Goal: Task Accomplishment & Management: Manage account settings

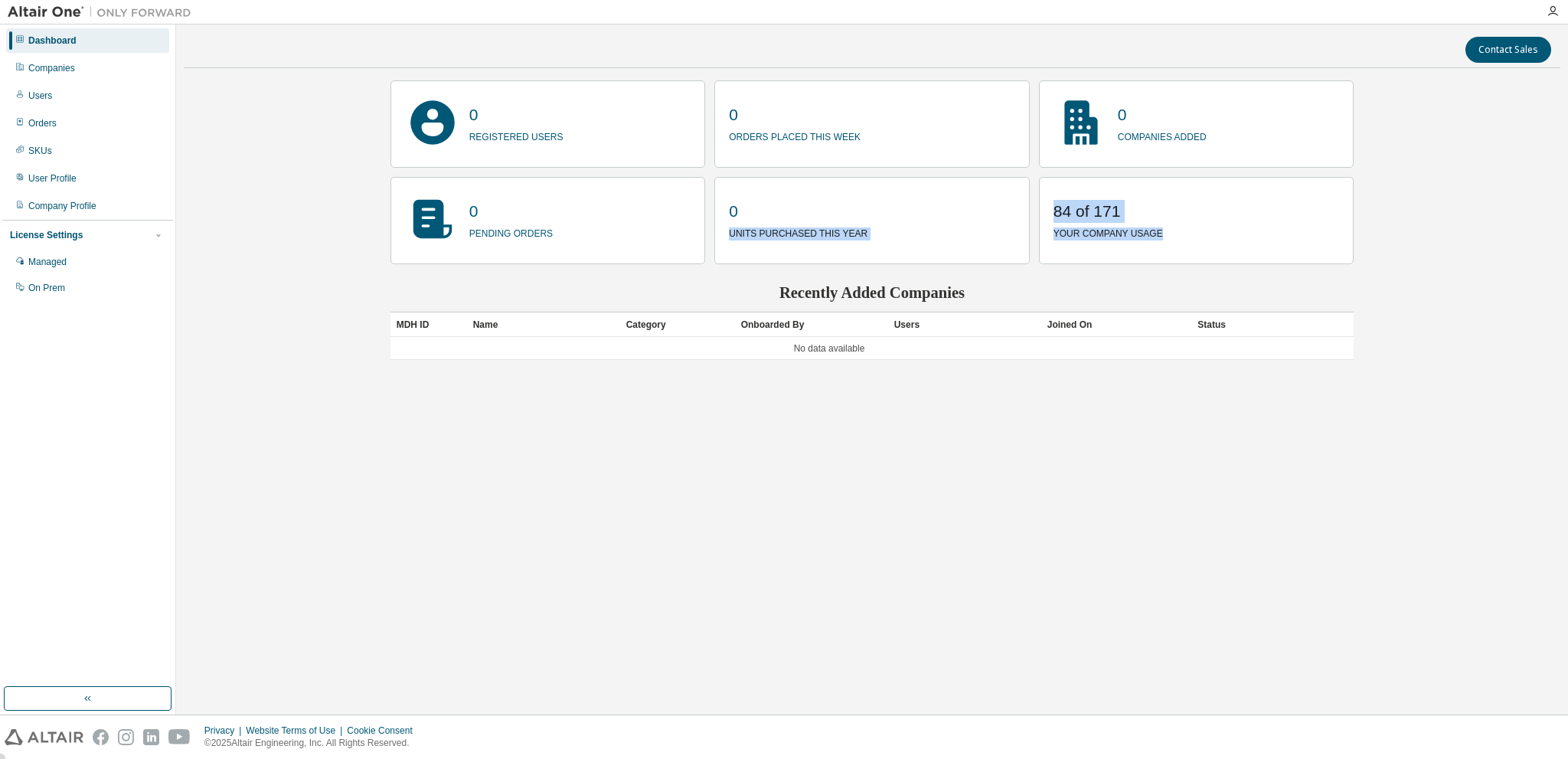
drag, startPoint x: 1103, startPoint y: 230, endPoint x: 1026, endPoint y: 212, distance: 79.1
click at [1029, 212] on div "0 registered users 0 orders placed this week 0 companies added 0 pending orders…" at bounding box center [872, 172] width 964 height 184
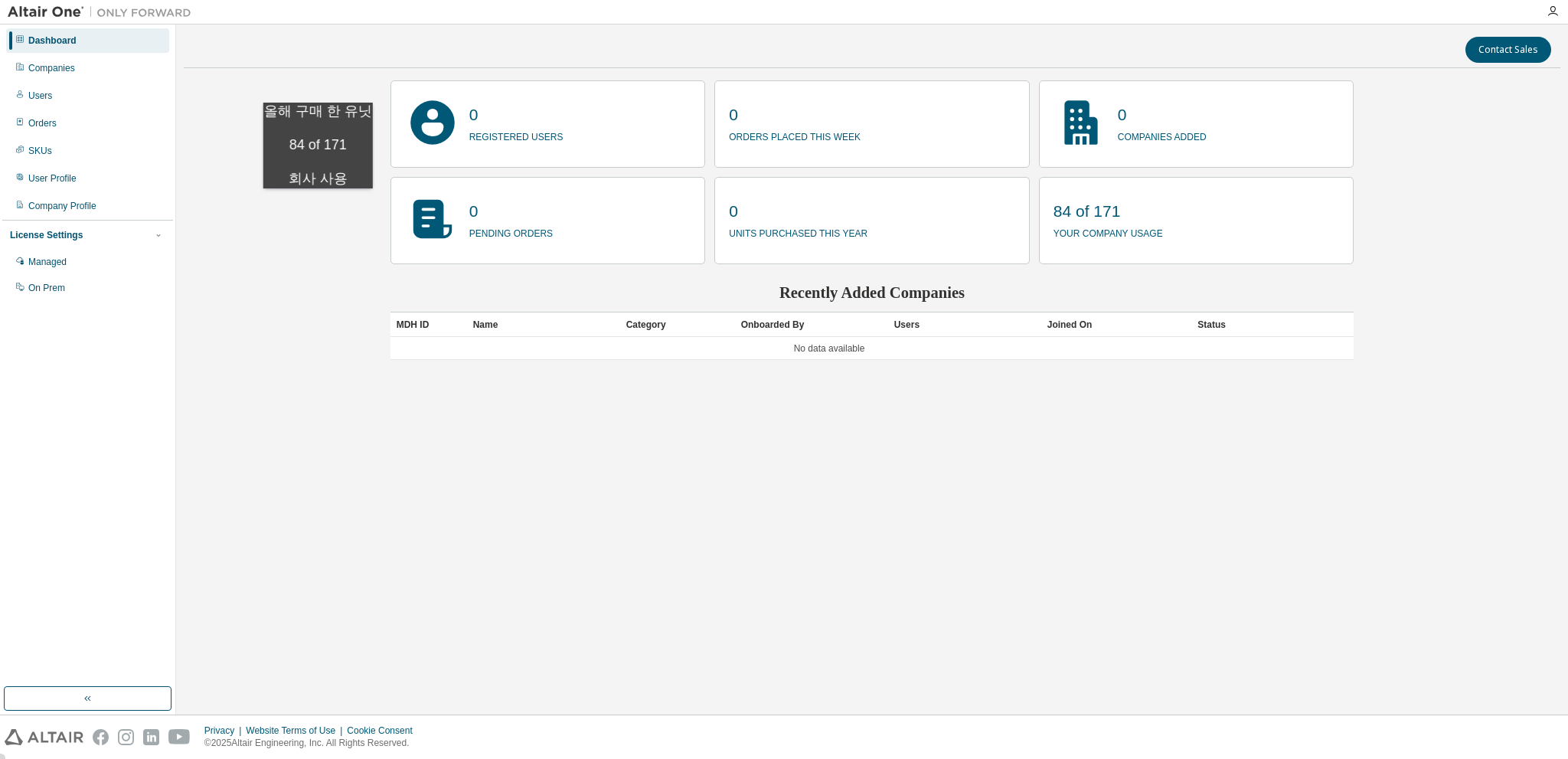
click at [321, 203] on div "Contact Sales 0 registered users 0 orders placed this week 0 companies added 0 …" at bounding box center [872, 369] width 1377 height 675
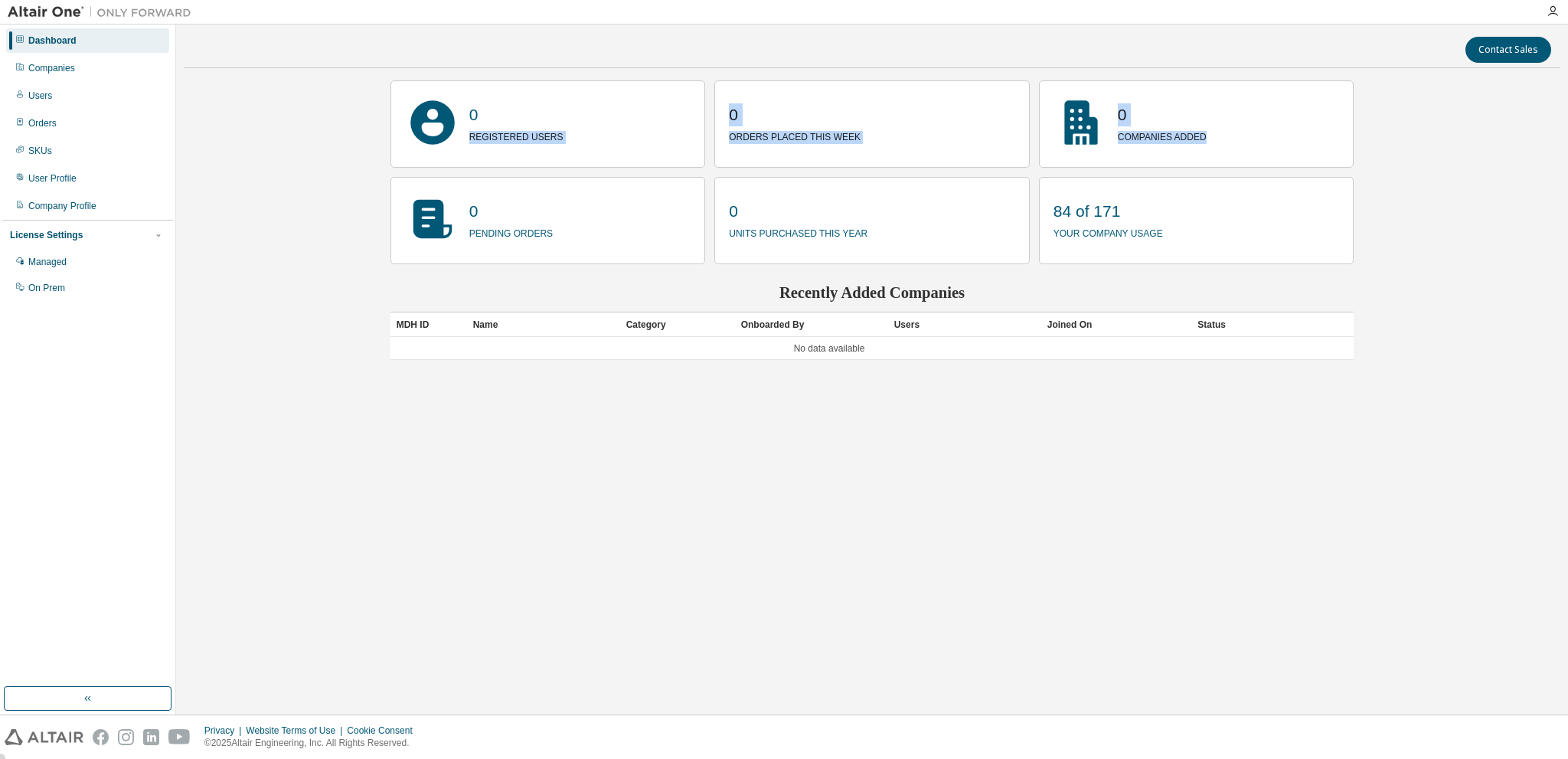
drag, startPoint x: 1251, startPoint y: 131, endPoint x: 667, endPoint y: 109, distance: 584.4
click at [667, 109] on div "0 registered users 0 orders placed this week 0 companies added 0 pending orders…" at bounding box center [872, 172] width 964 height 184
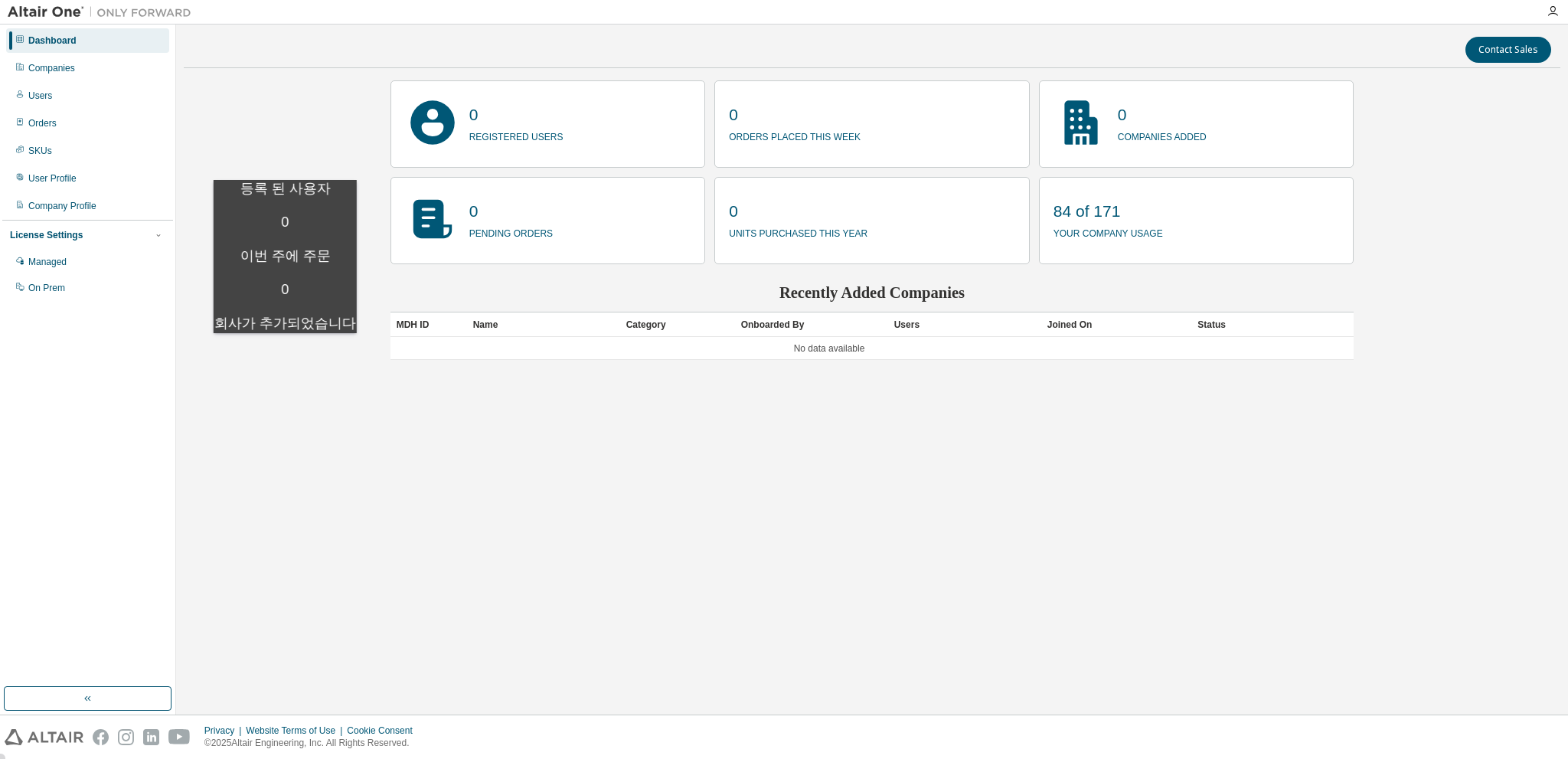
click at [286, 165] on div "Contact Sales 0 registered users 0 orders placed this week 0 companies added 0 …" at bounding box center [872, 369] width 1377 height 675
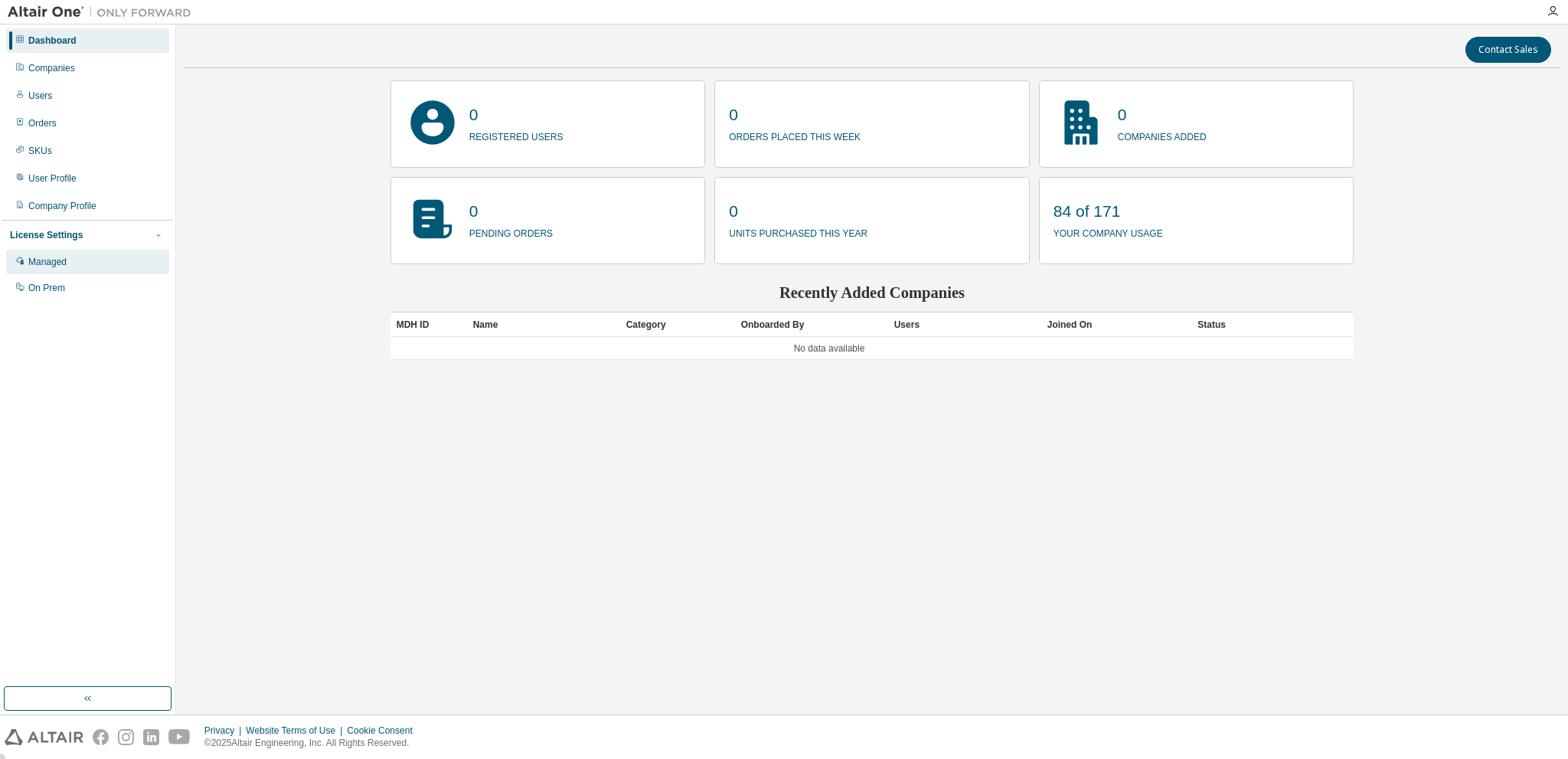
click at [66, 256] on div "Managed" at bounding box center [47, 261] width 38 height 12
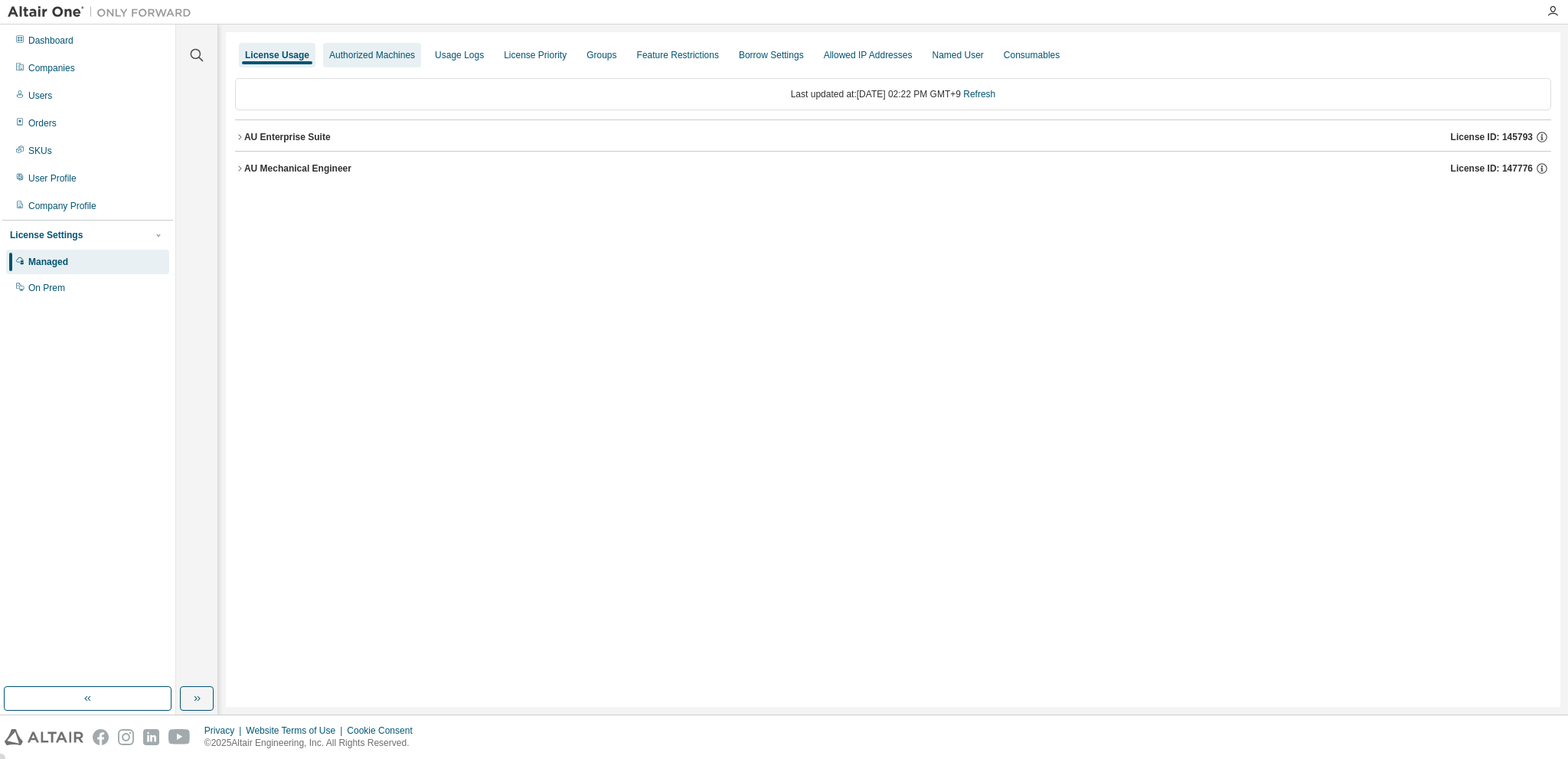
click at [374, 54] on div "Authorized Machines" at bounding box center [372, 55] width 86 height 12
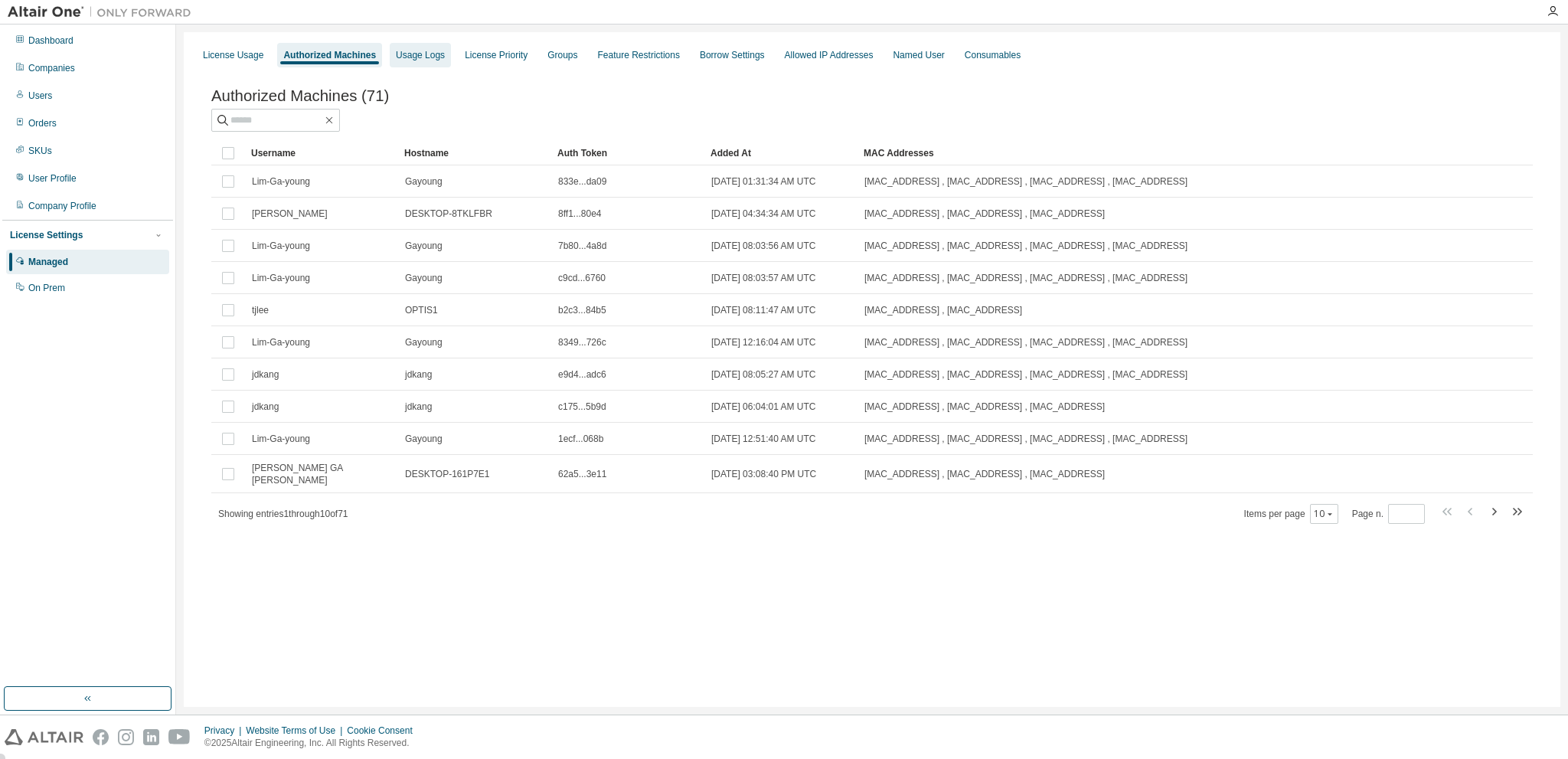
click at [423, 50] on div "Usage Logs" at bounding box center [420, 55] width 49 height 12
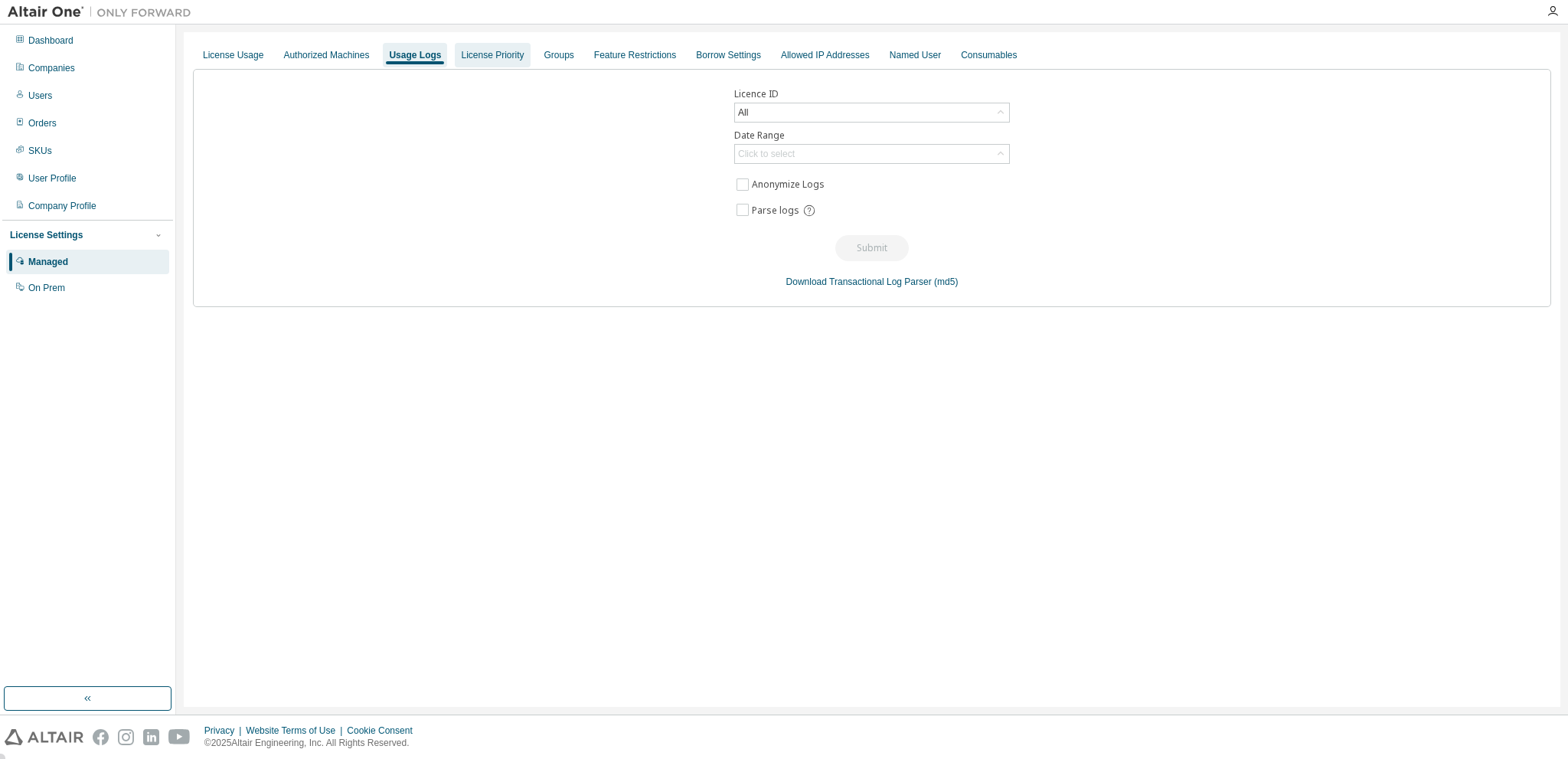
click at [490, 59] on div "License Priority" at bounding box center [492, 55] width 62 height 12
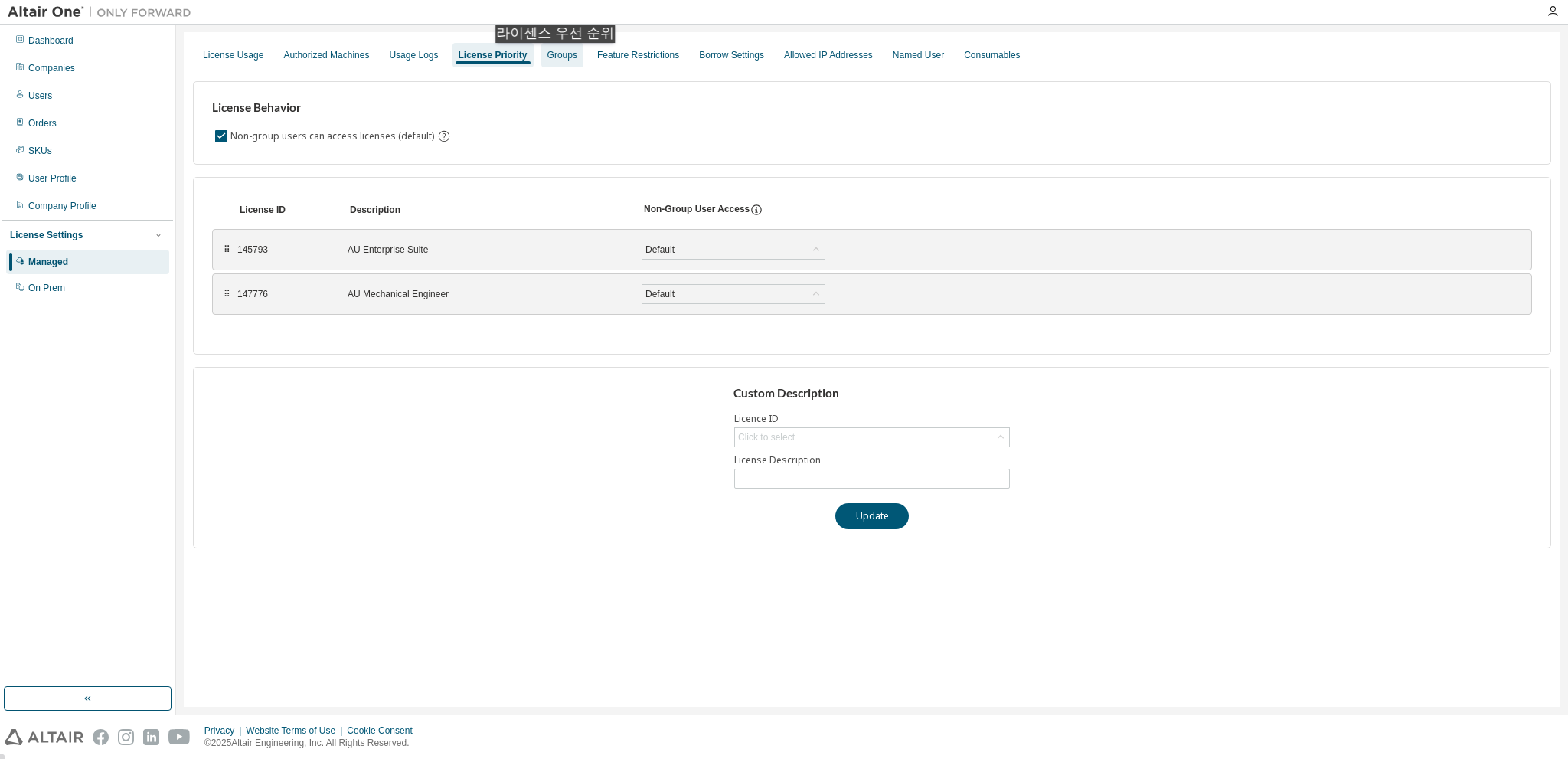
click at [558, 58] on div "Groups" at bounding box center [562, 55] width 30 height 12
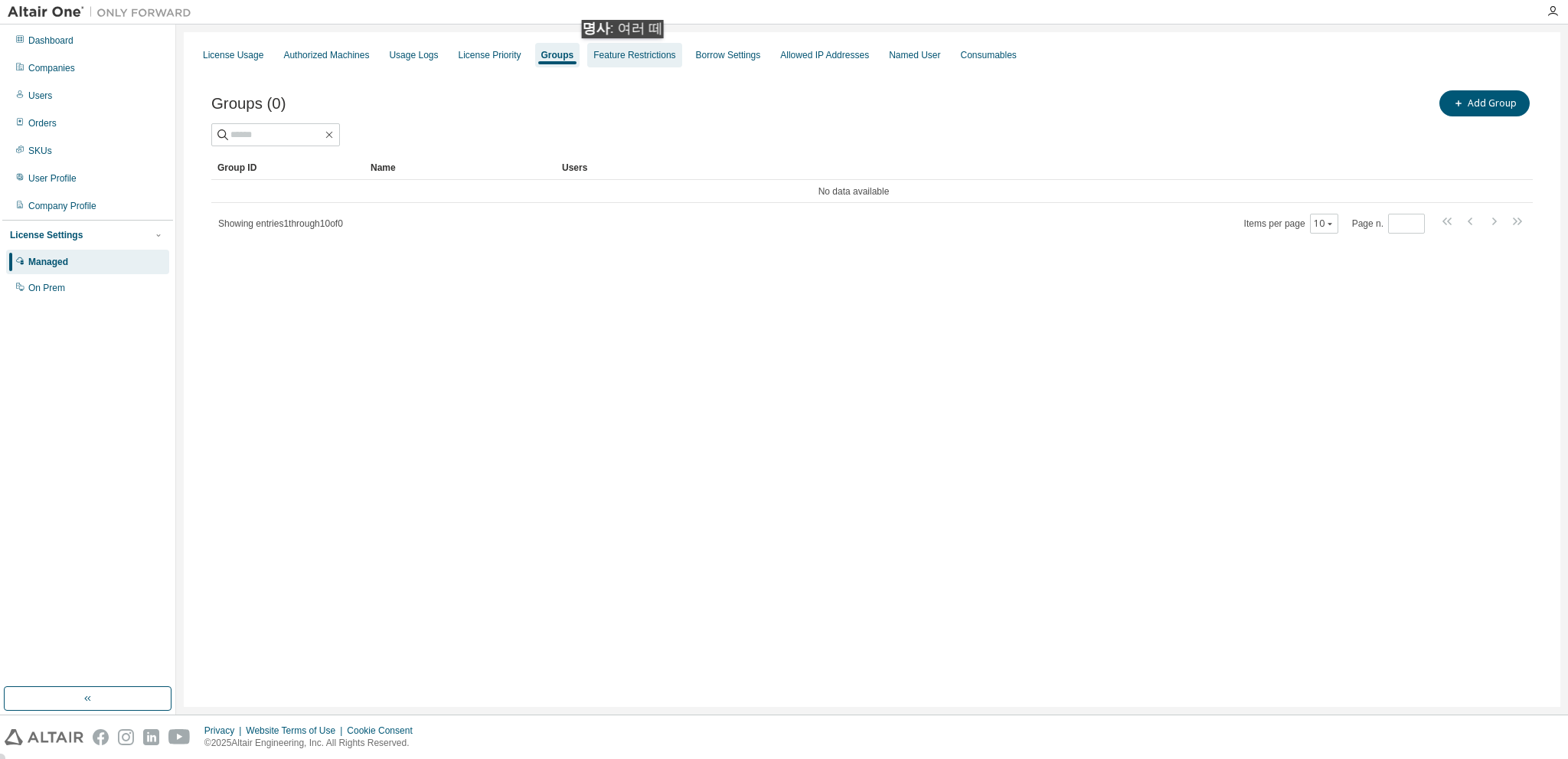
click at [627, 54] on div "Feature Restrictions" at bounding box center [634, 55] width 82 height 12
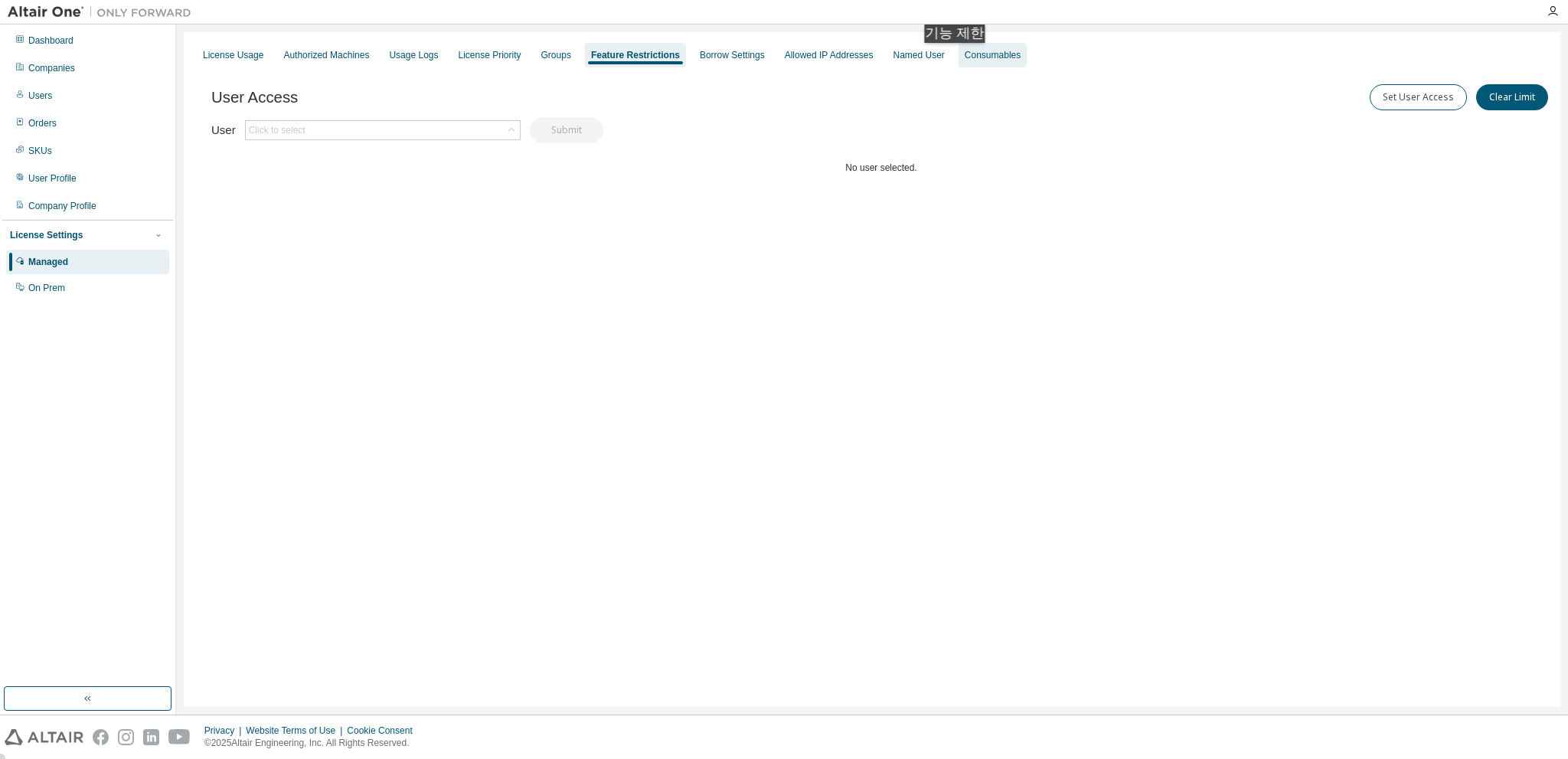
click at [965, 58] on div "Consumables" at bounding box center [992, 55] width 56 height 12
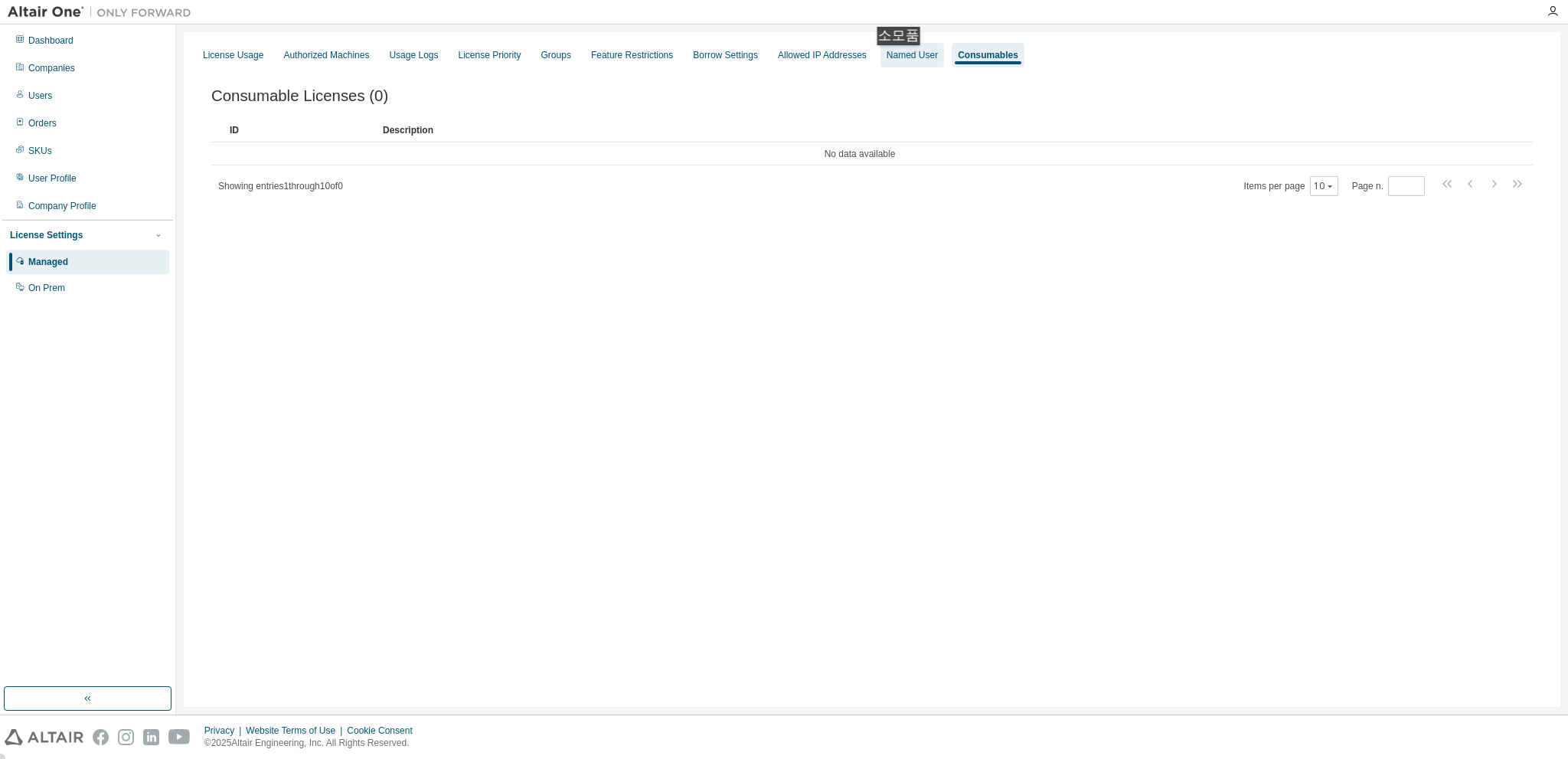
click at [894, 60] on div "Named User" at bounding box center [913, 55] width 51 height 12
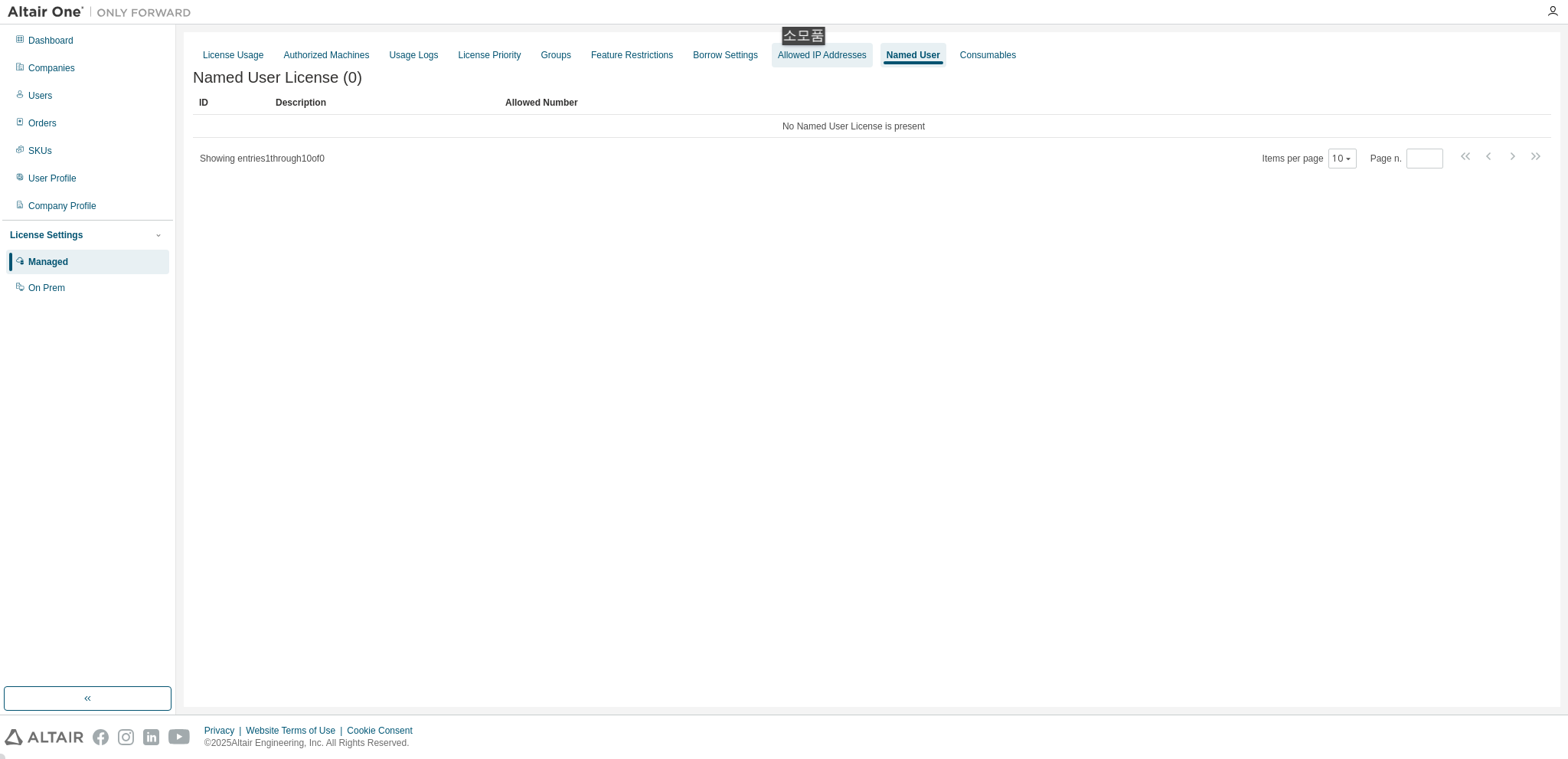
click at [809, 61] on div "Allowed IP Addresses" at bounding box center [823, 55] width 89 height 12
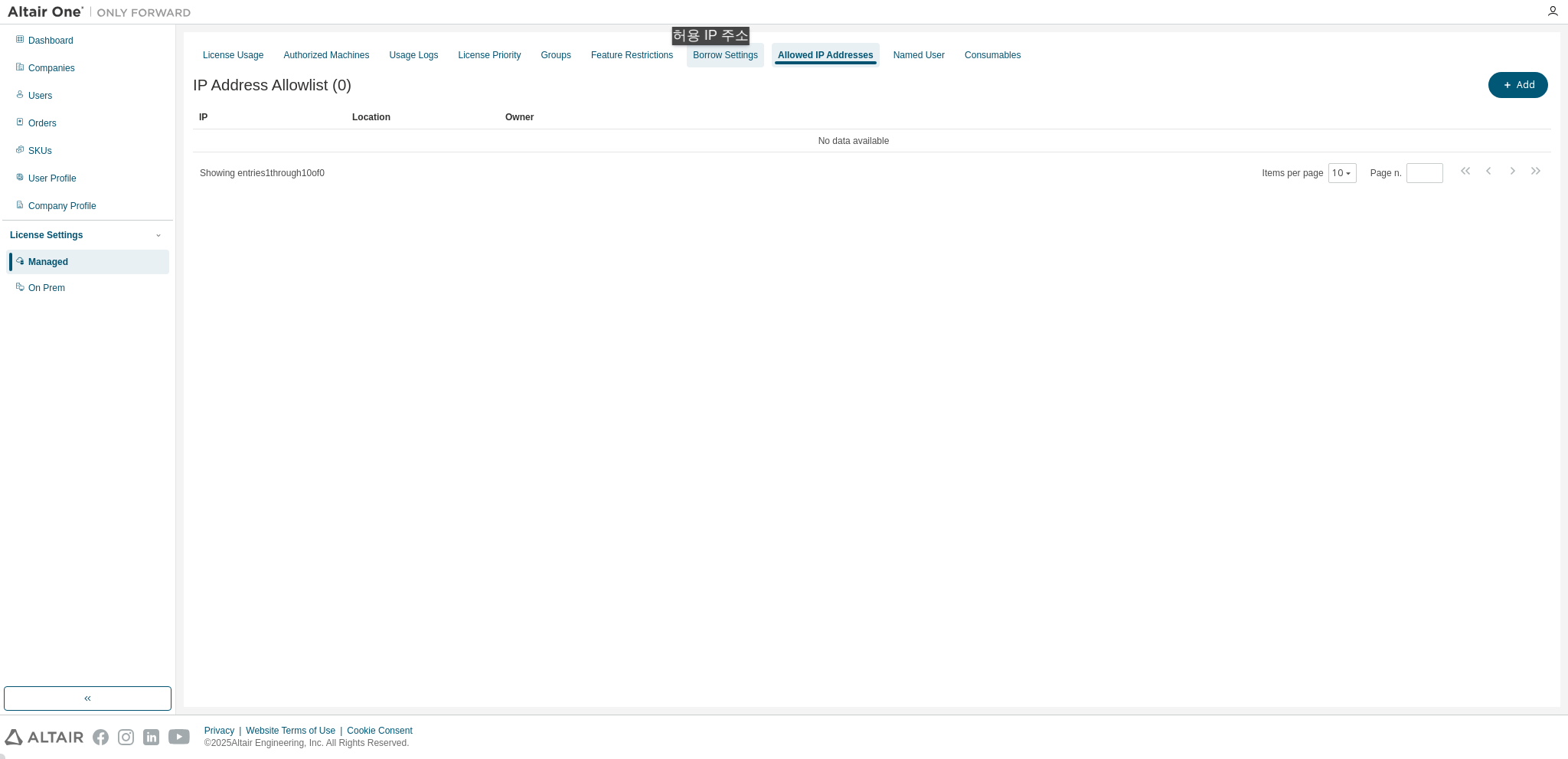
click at [715, 61] on div "Borrow Settings" at bounding box center [725, 55] width 65 height 12
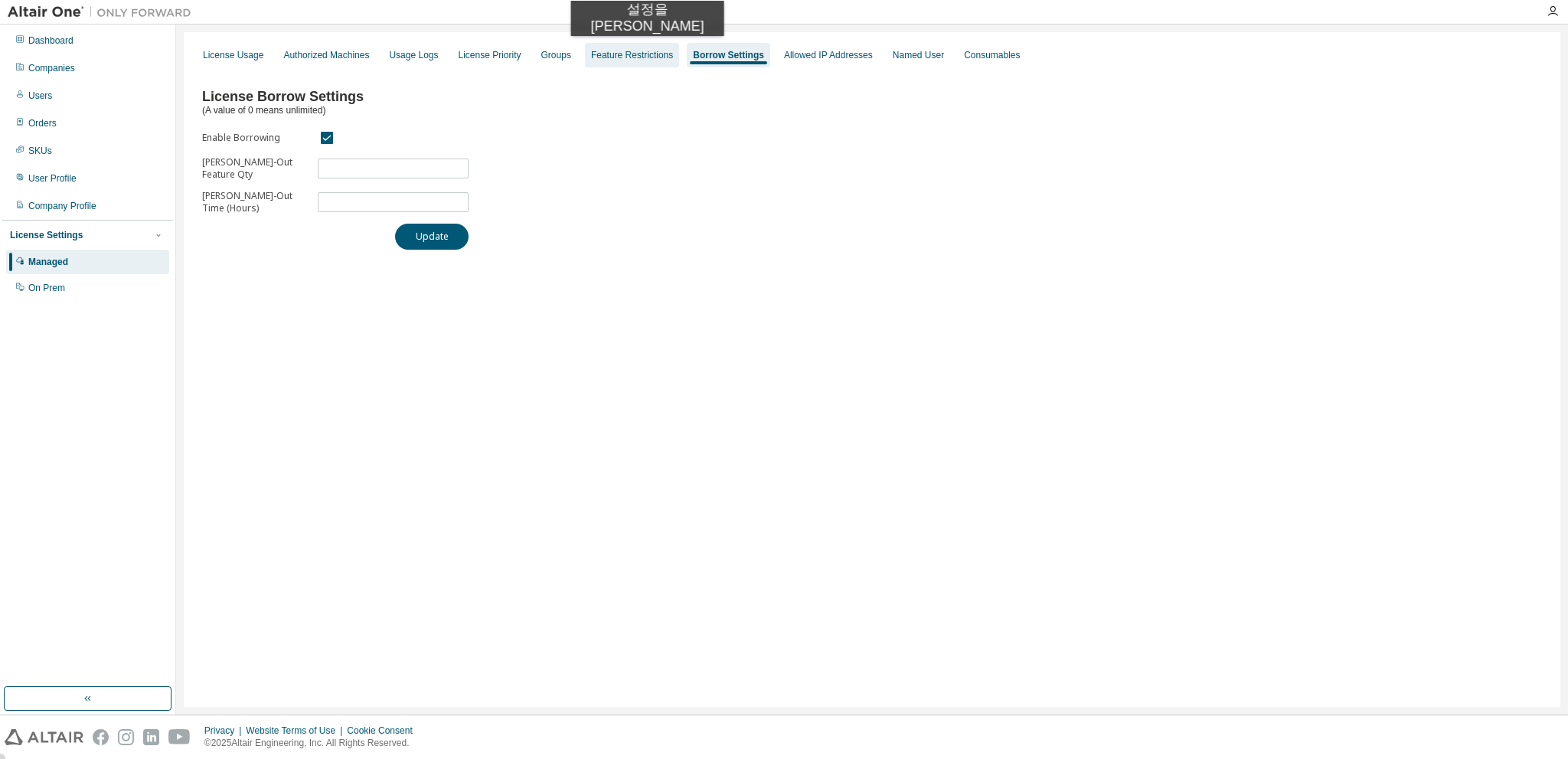
click at [631, 51] on div "Feature Restrictions" at bounding box center [632, 55] width 82 height 12
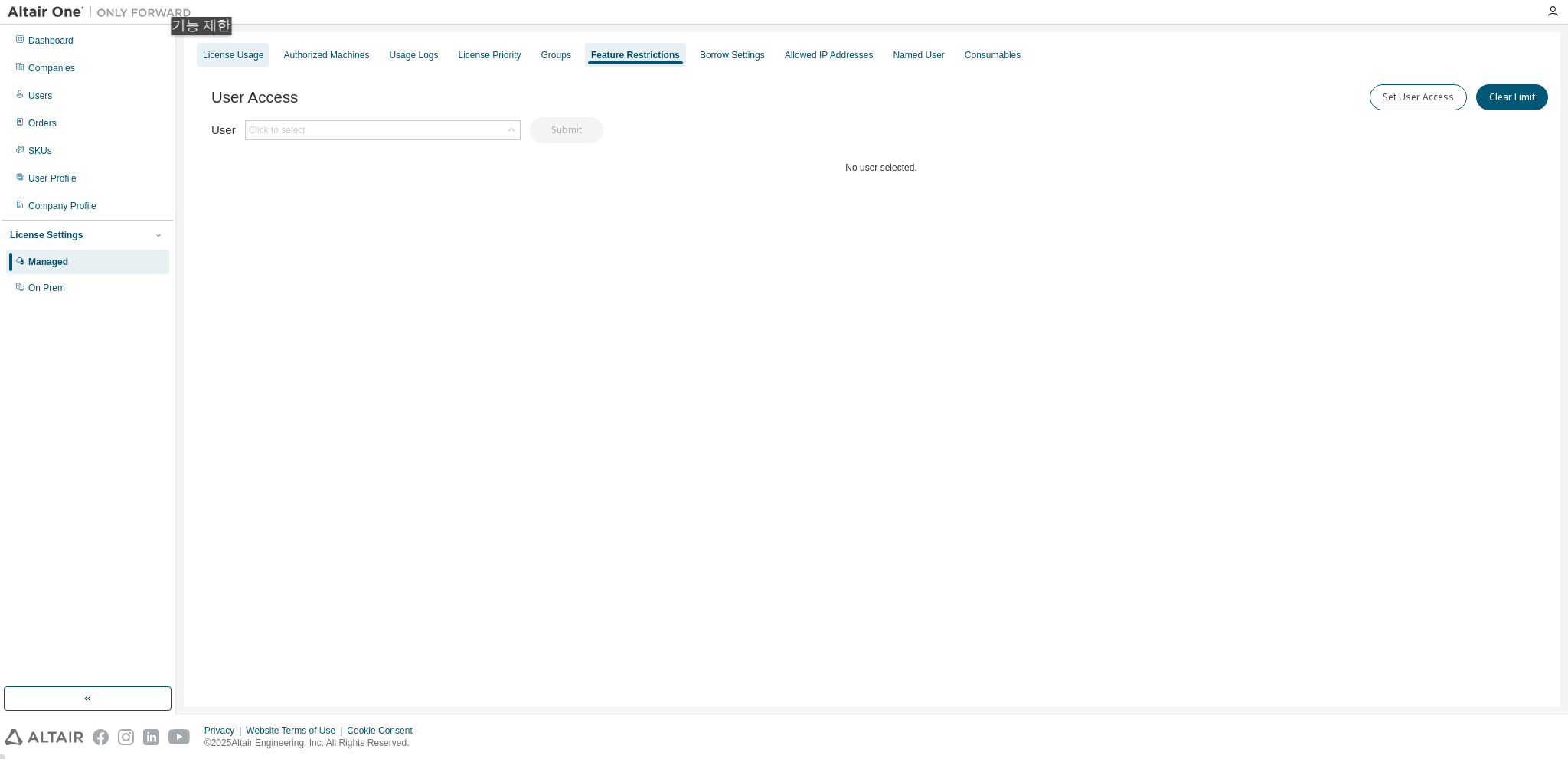
click at [206, 50] on div "License Usage" at bounding box center [233, 55] width 61 height 12
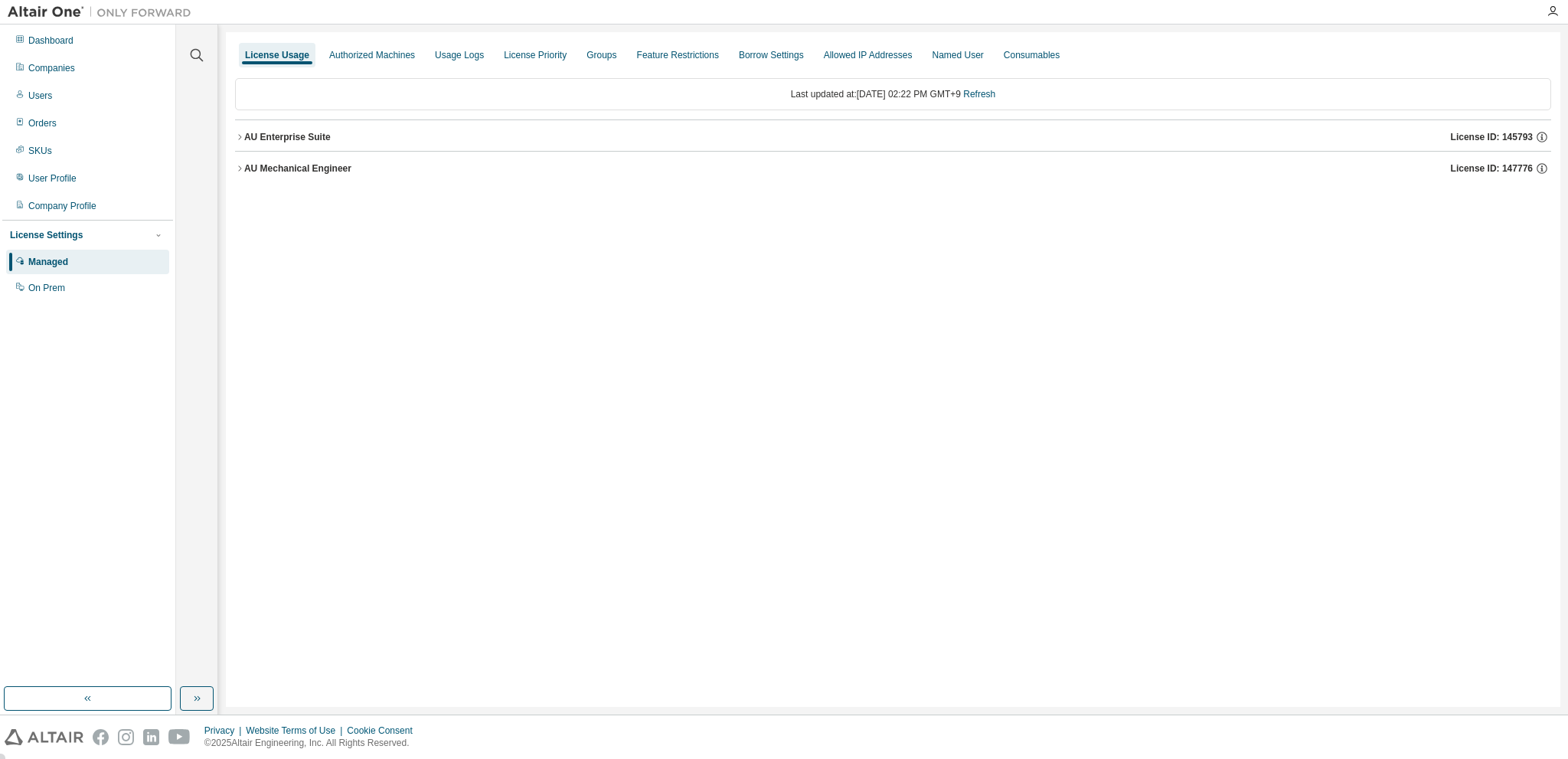
click at [237, 138] on icon "button" at bounding box center [240, 137] width 9 height 9
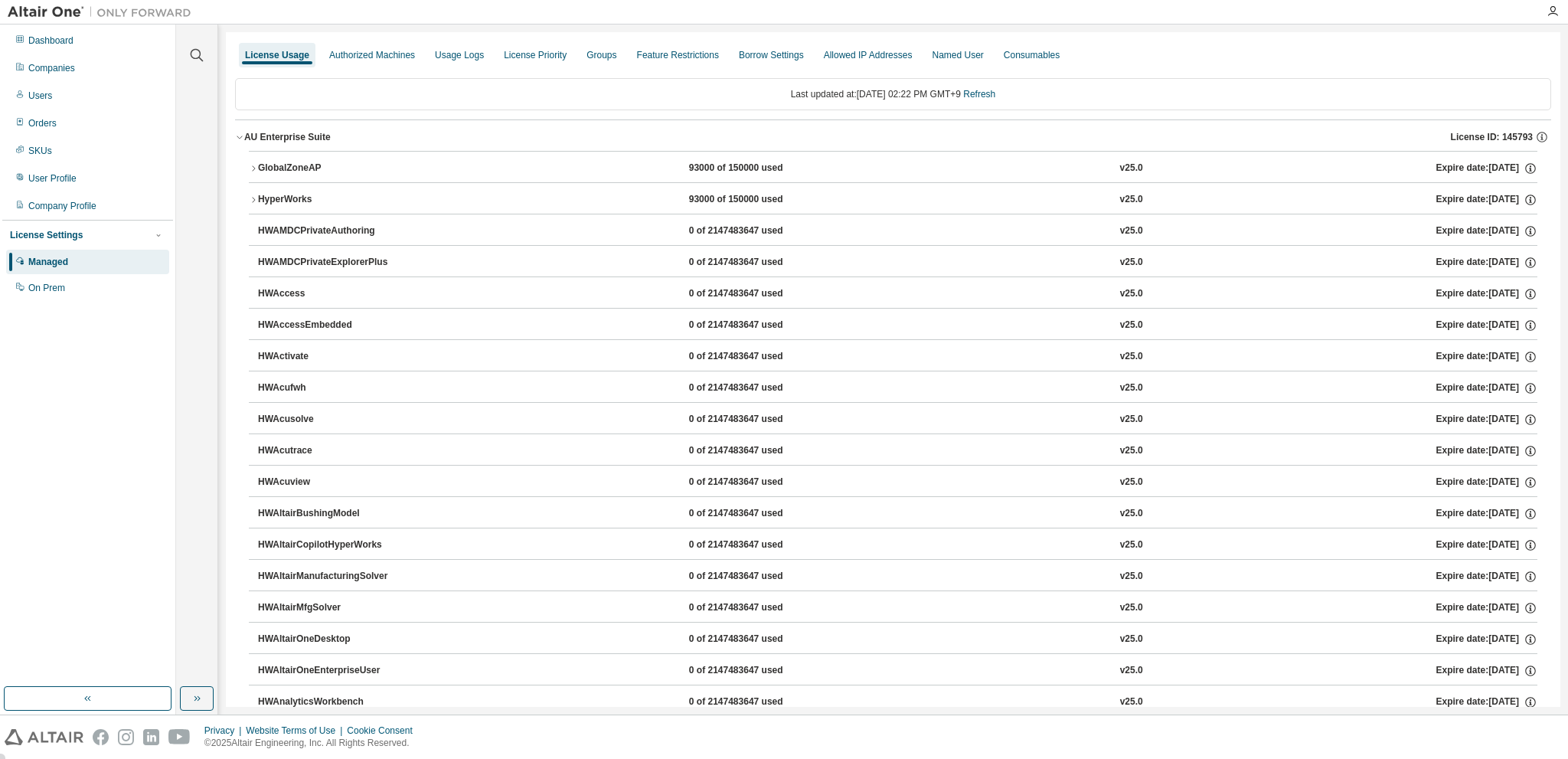
click at [236, 137] on icon "button" at bounding box center [240, 137] width 9 height 9
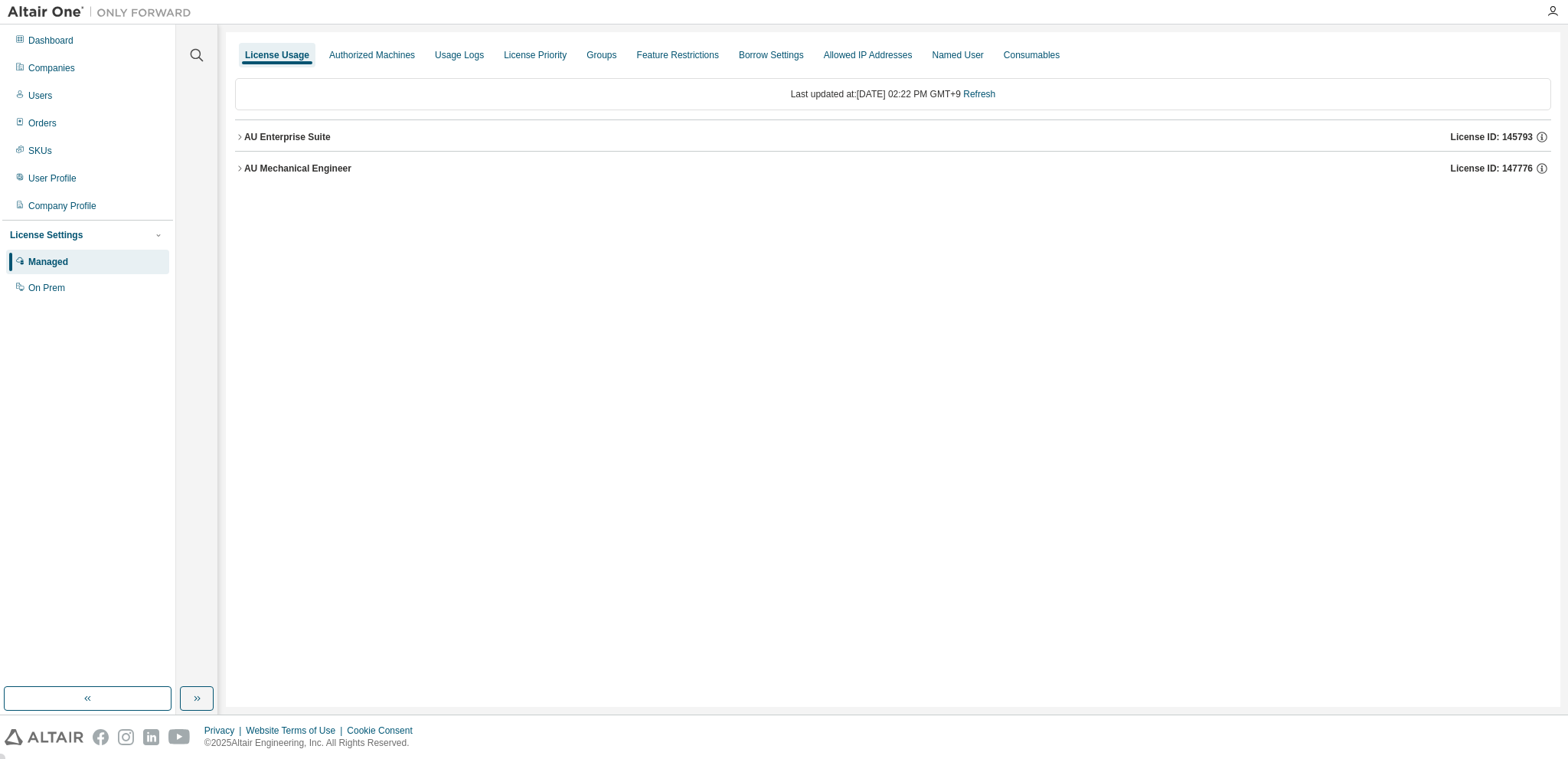
click at [237, 165] on icon "button" at bounding box center [240, 168] width 9 height 9
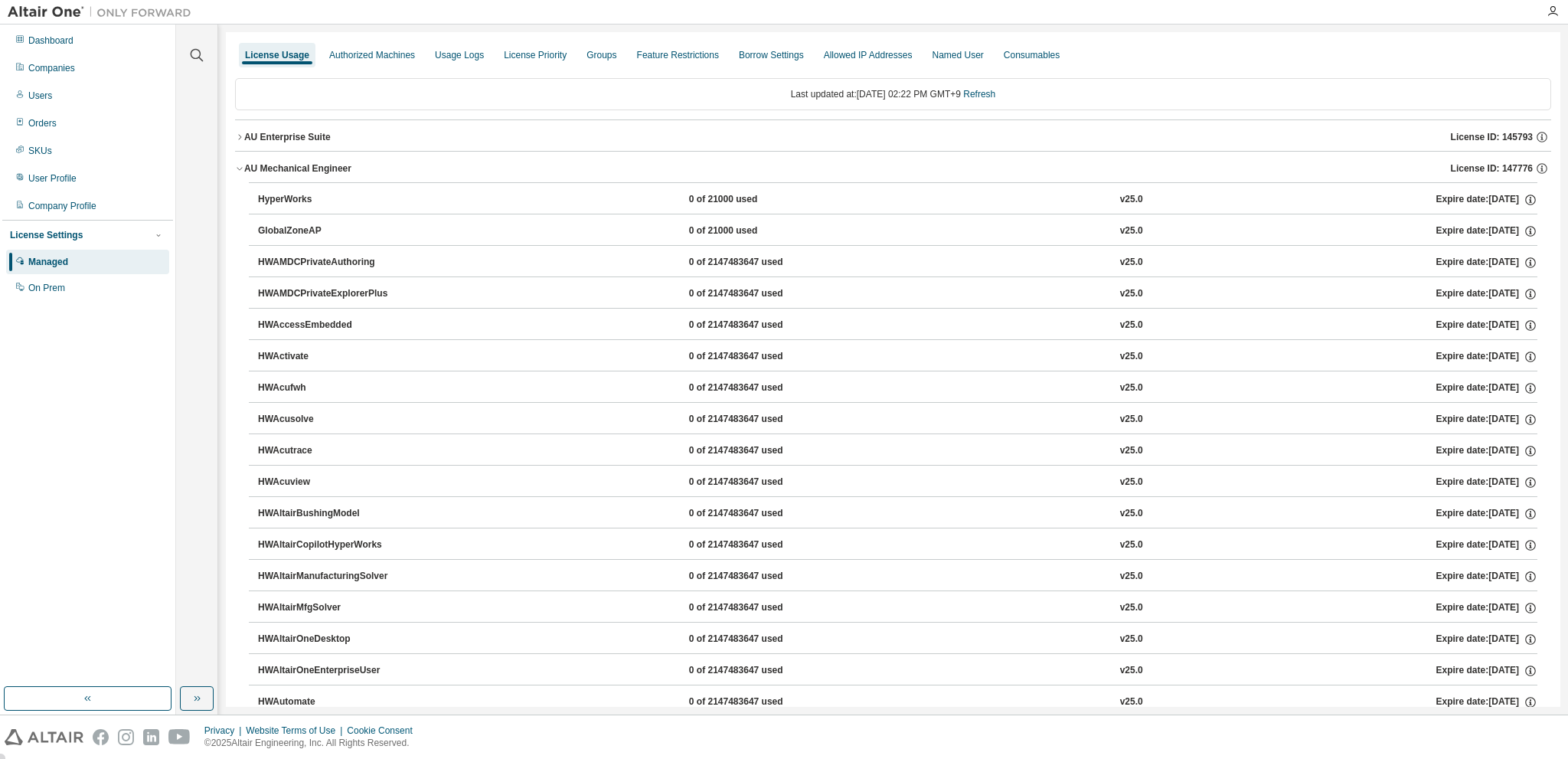
click at [237, 165] on icon "button" at bounding box center [240, 168] width 9 height 9
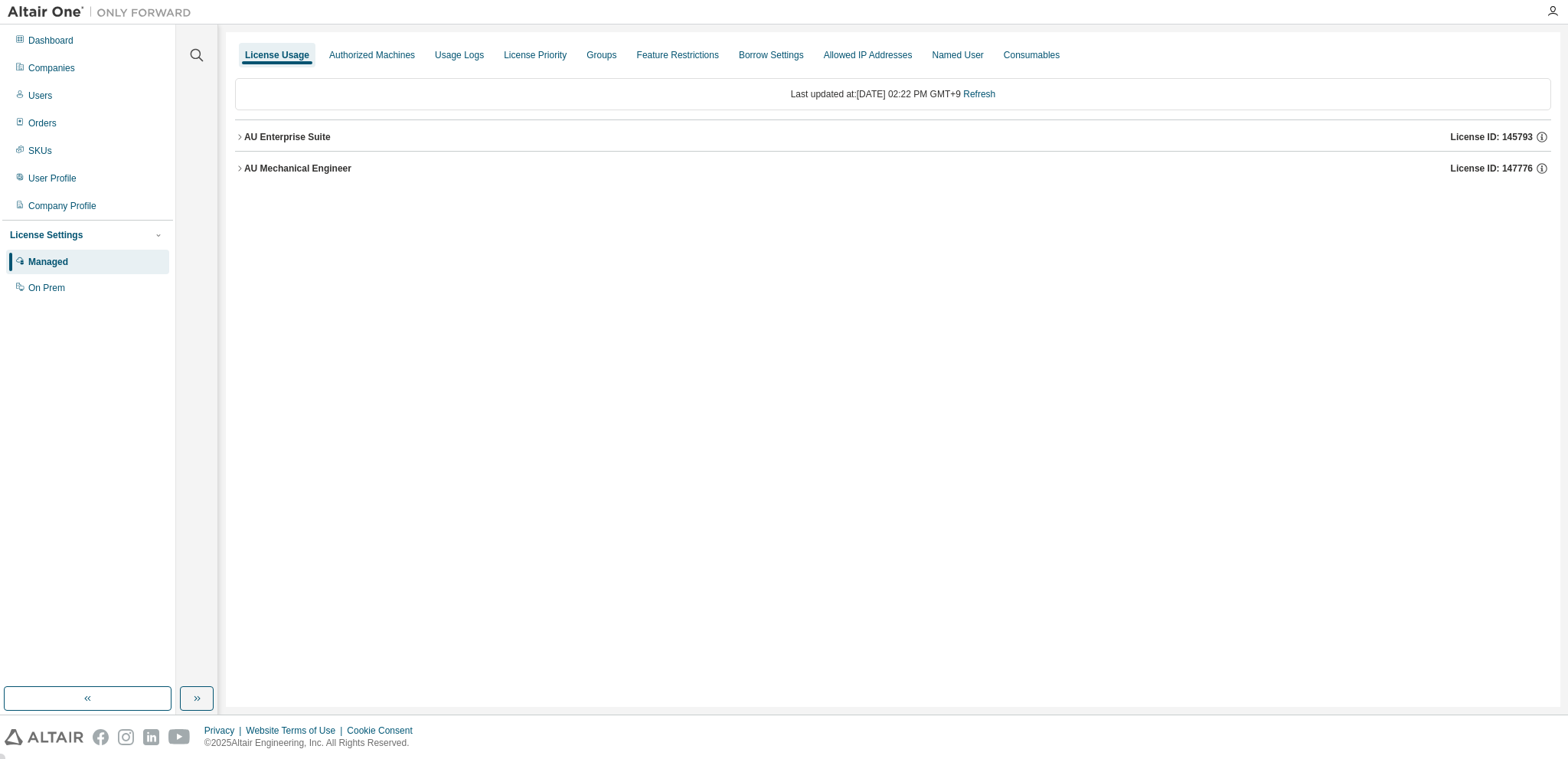
click at [239, 138] on icon "button" at bounding box center [240, 137] width 3 height 6
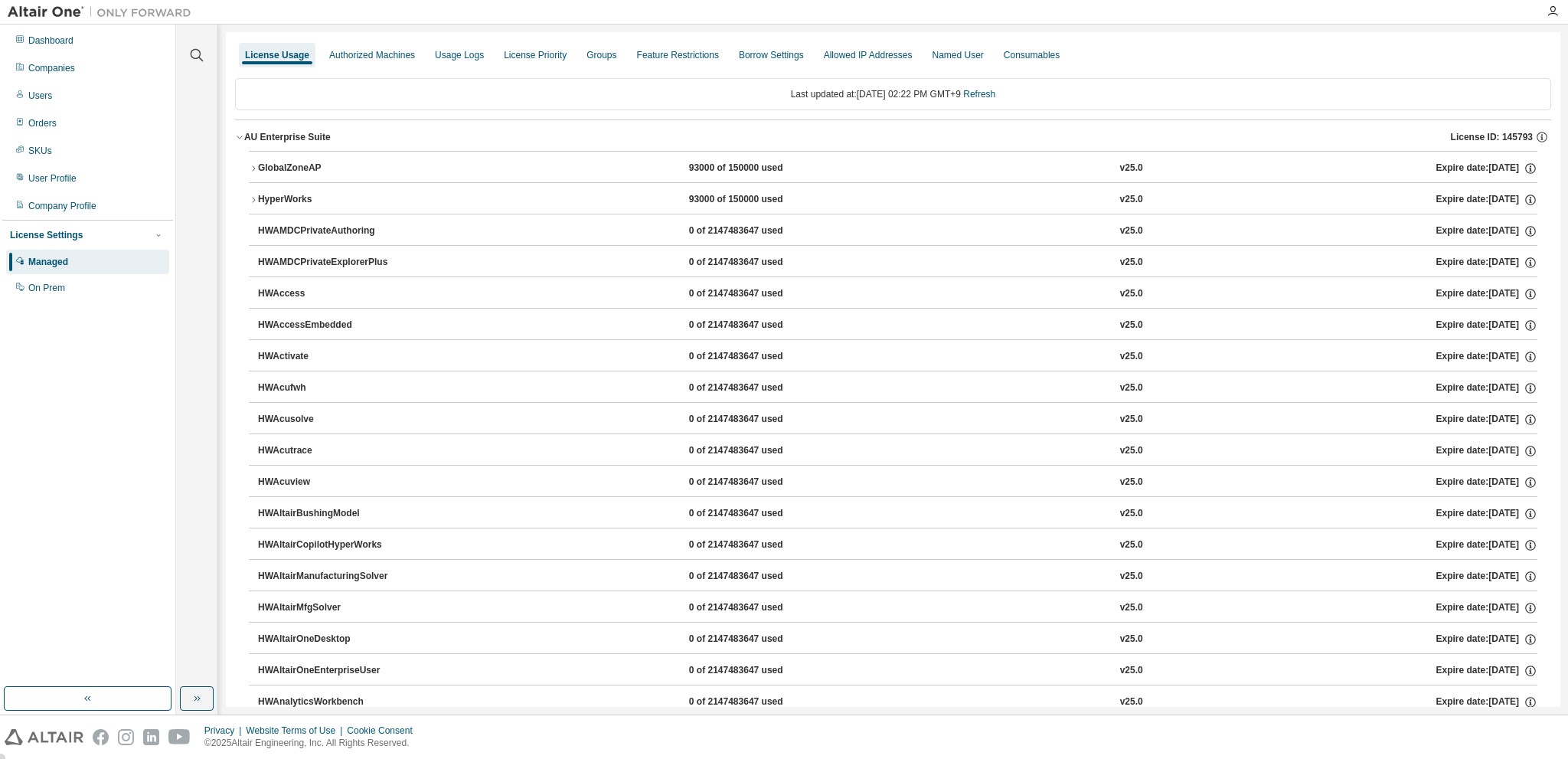
click at [239, 138] on icon "button" at bounding box center [240, 137] width 6 height 3
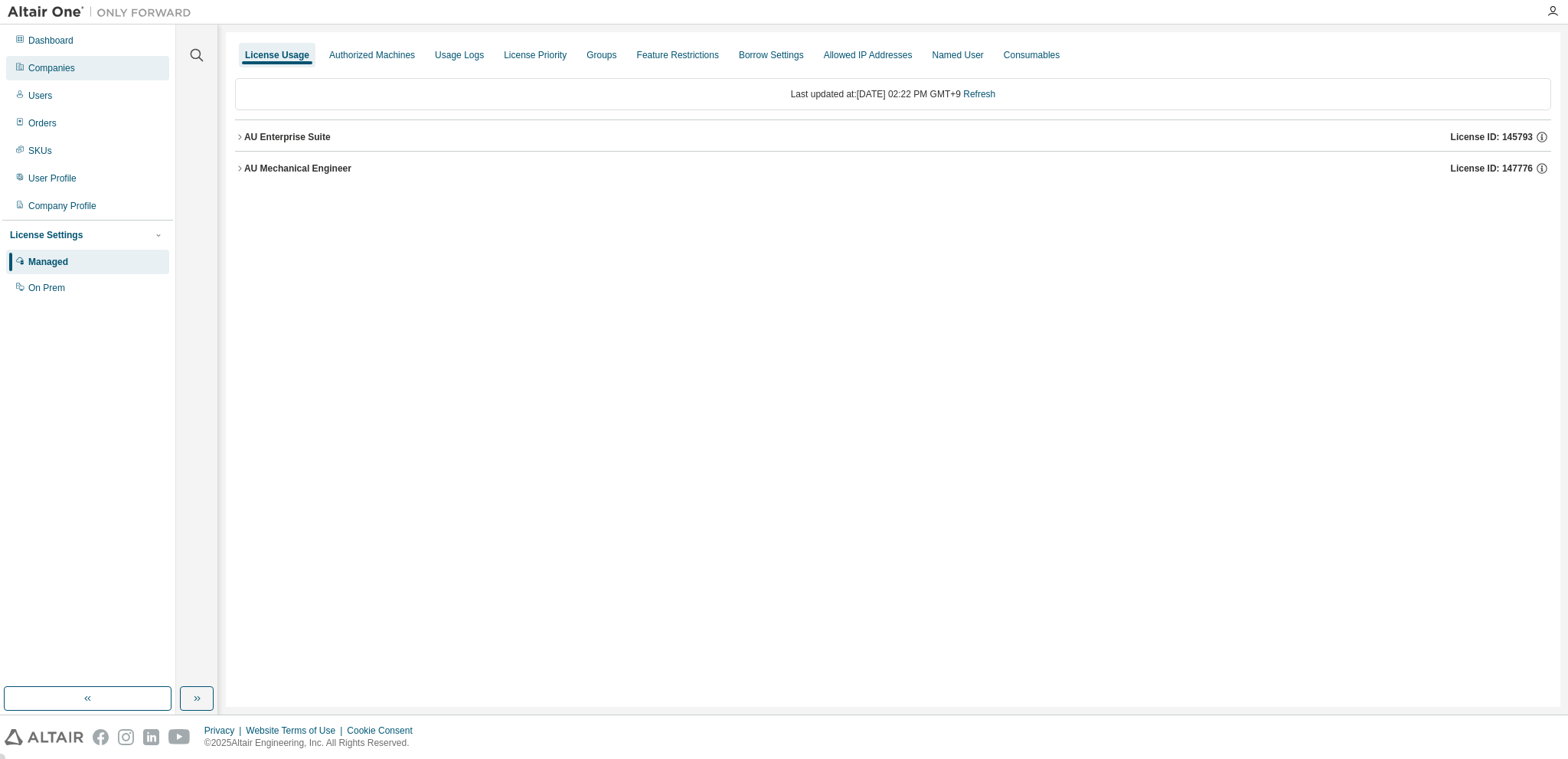
click at [60, 63] on div "Companies" at bounding box center [51, 68] width 46 height 12
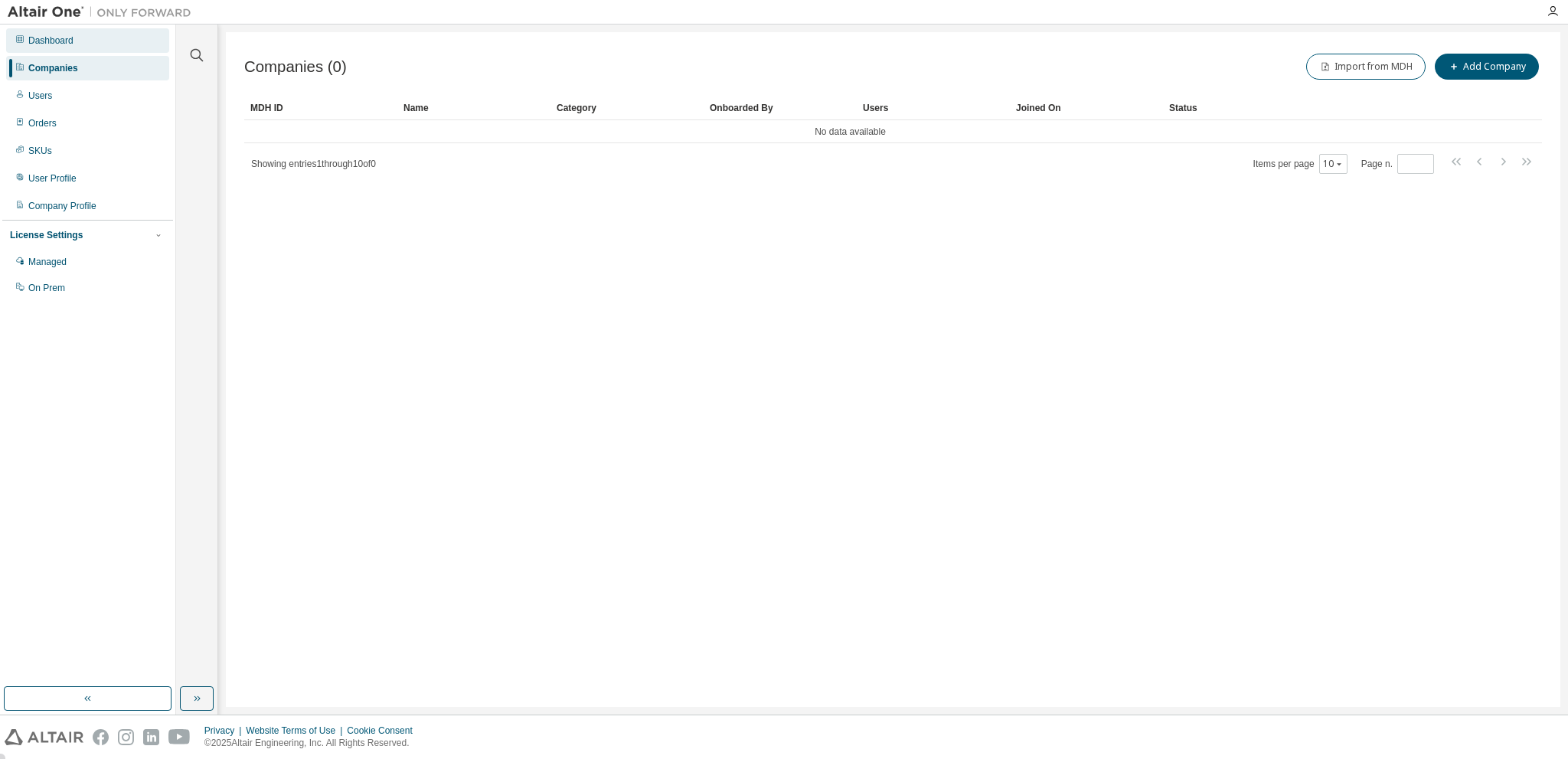
click at [55, 50] on div "Dashboard" at bounding box center [87, 41] width 163 height 25
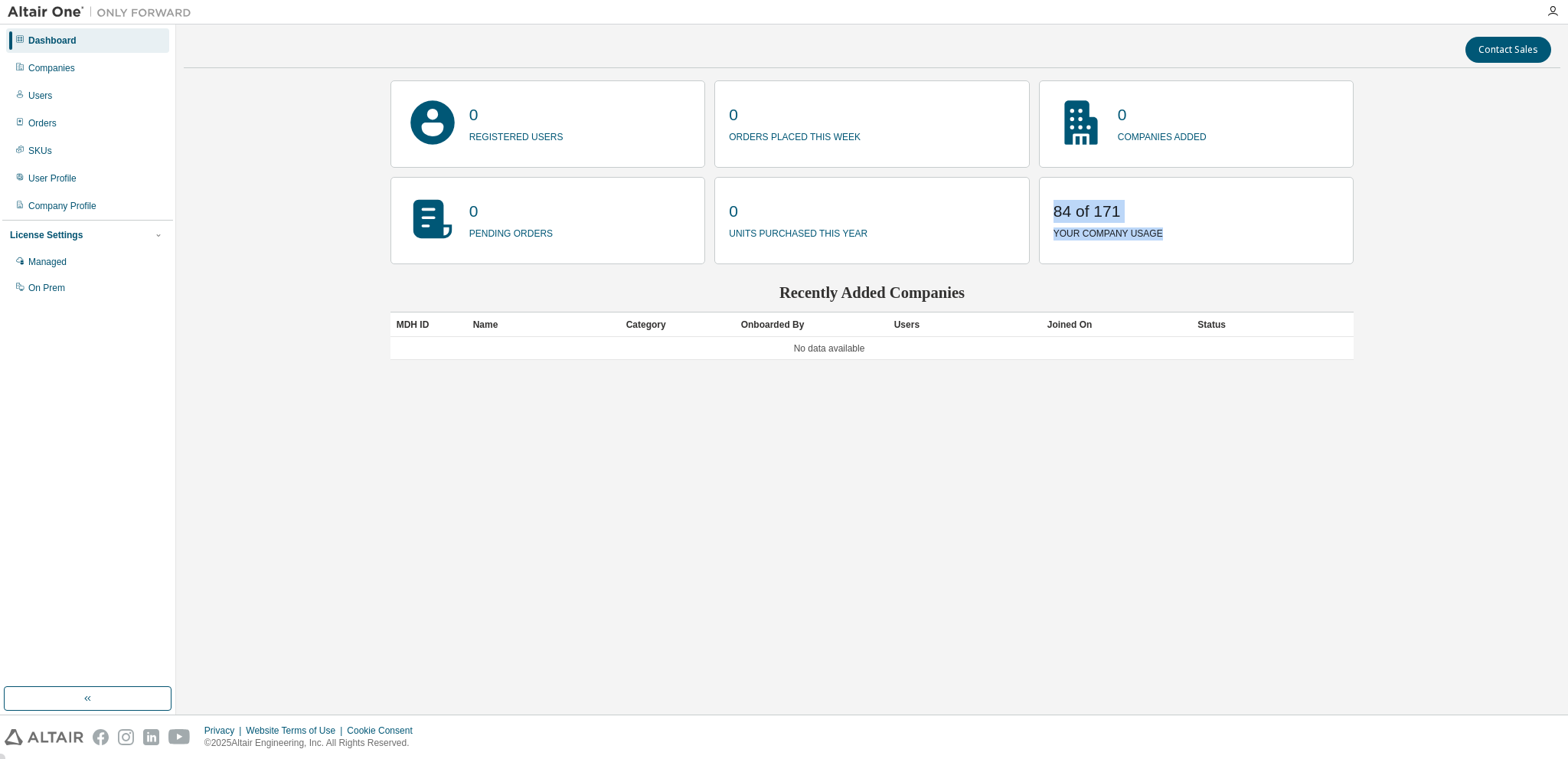
drag, startPoint x: 1176, startPoint y: 247, endPoint x: 1035, endPoint y: 210, distance: 145.8
click at [1035, 210] on div "0 registered users 0 orders placed this week 0 companies added 0 pending orders…" at bounding box center [872, 172] width 964 height 184
click at [947, 430] on div "Contact Sales 0 registered users 0 orders placed this week 0 companies added 0 …" at bounding box center [872, 369] width 1377 height 675
click at [60, 256] on div "Managed" at bounding box center [47, 261] width 38 height 12
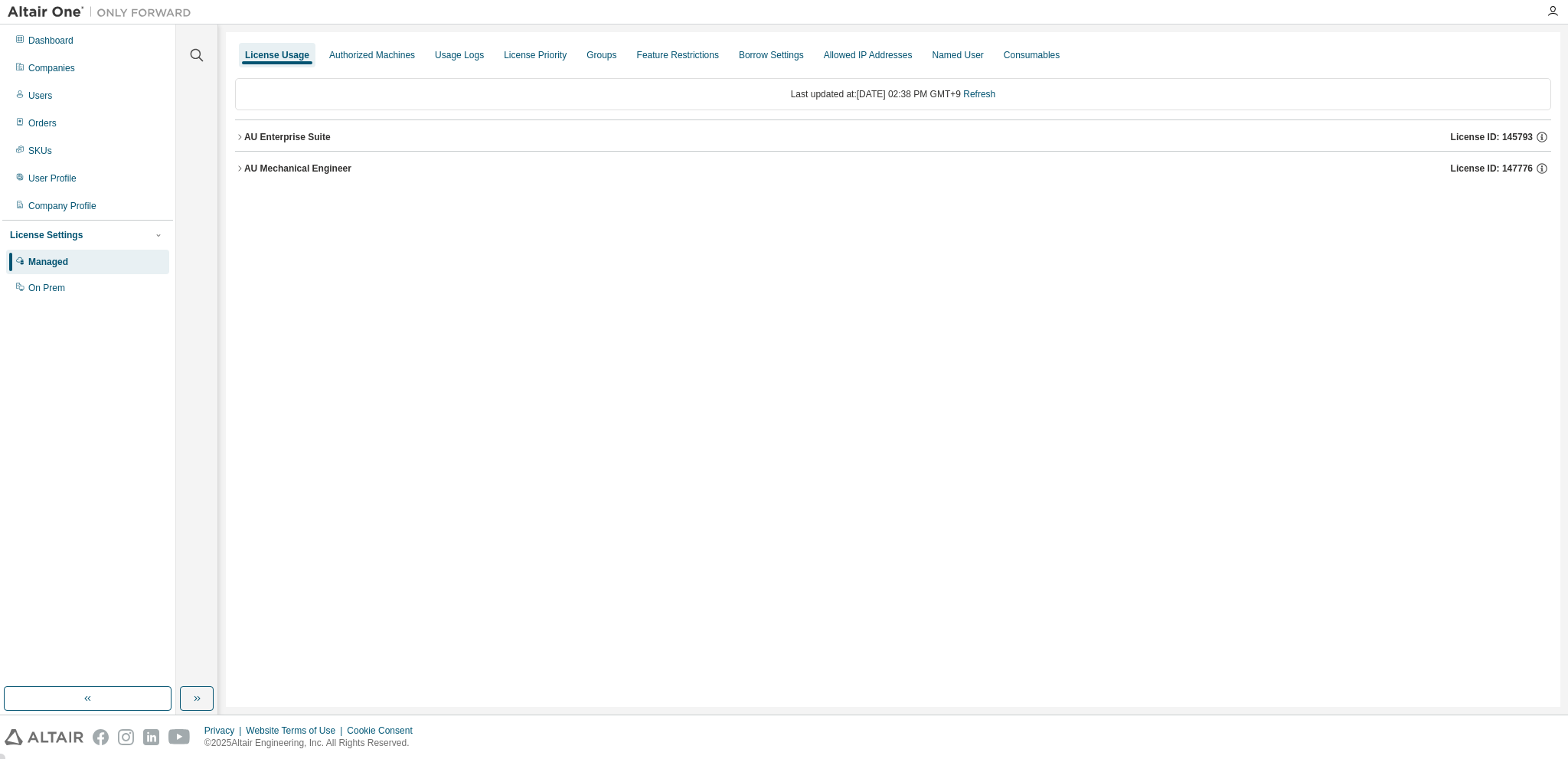
click at [241, 165] on icon "button" at bounding box center [240, 168] width 9 height 9
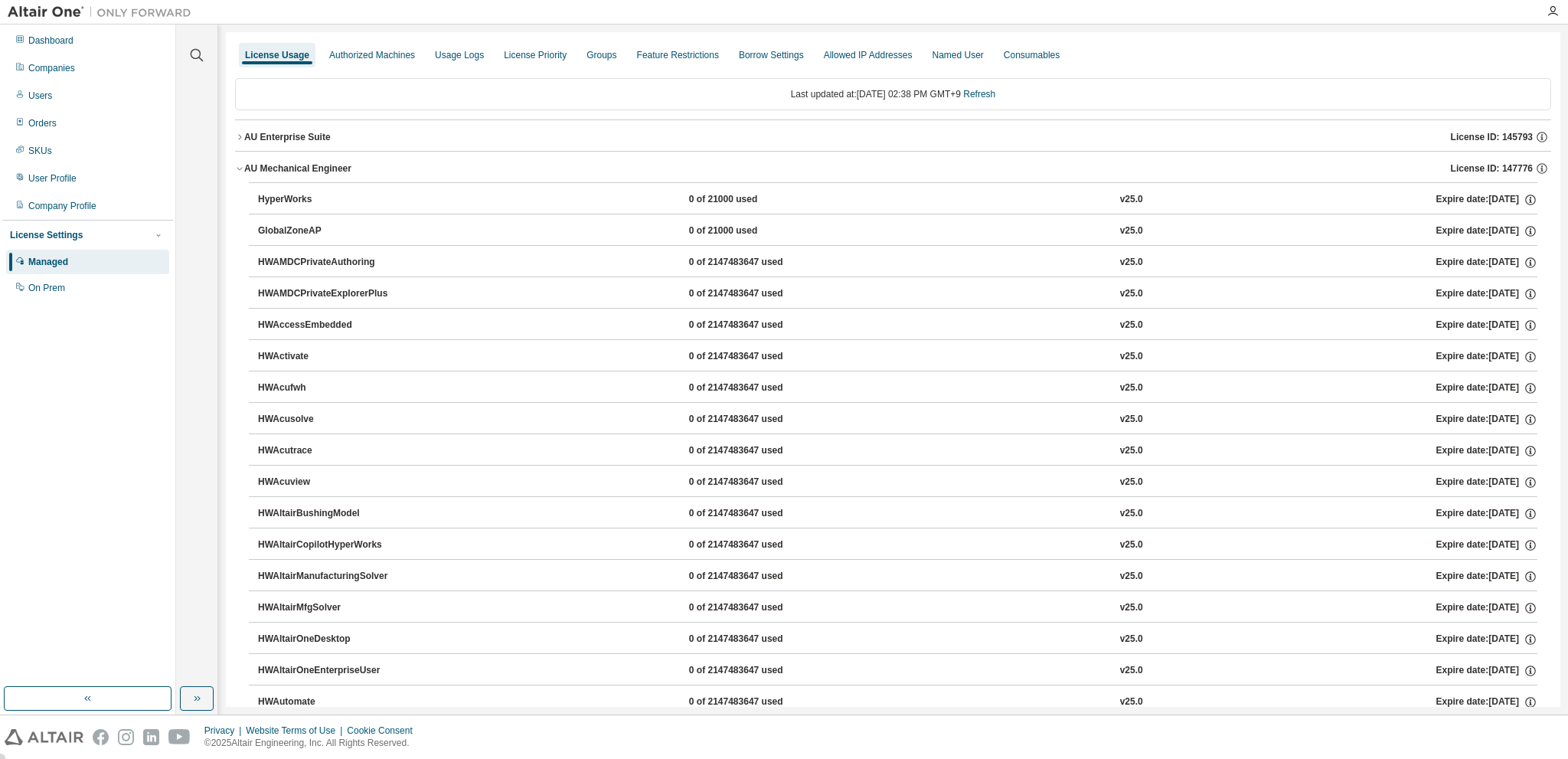
click at [241, 172] on icon "button" at bounding box center [240, 168] width 9 height 9
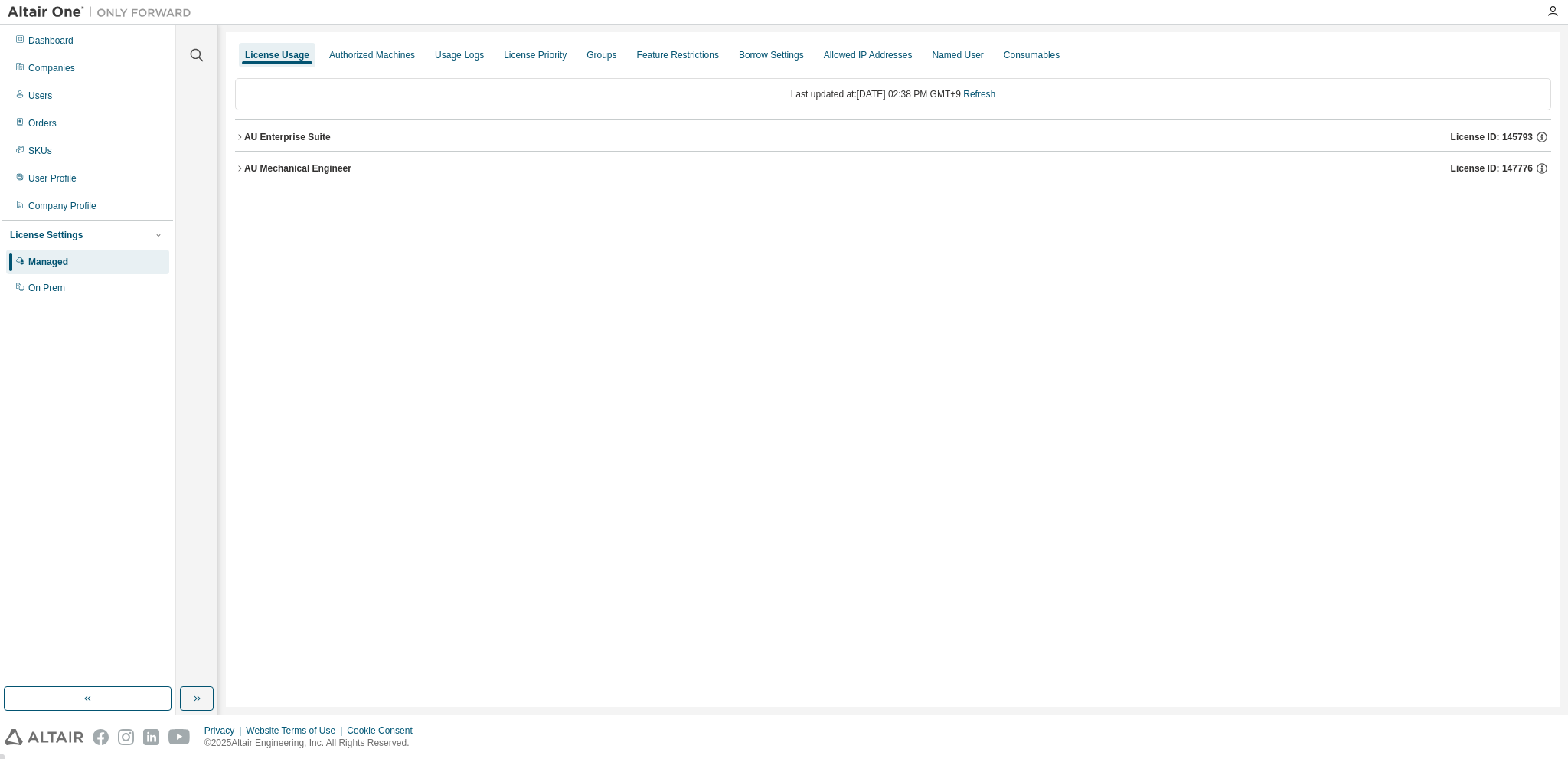
click at [239, 138] on icon "button" at bounding box center [240, 137] width 3 height 6
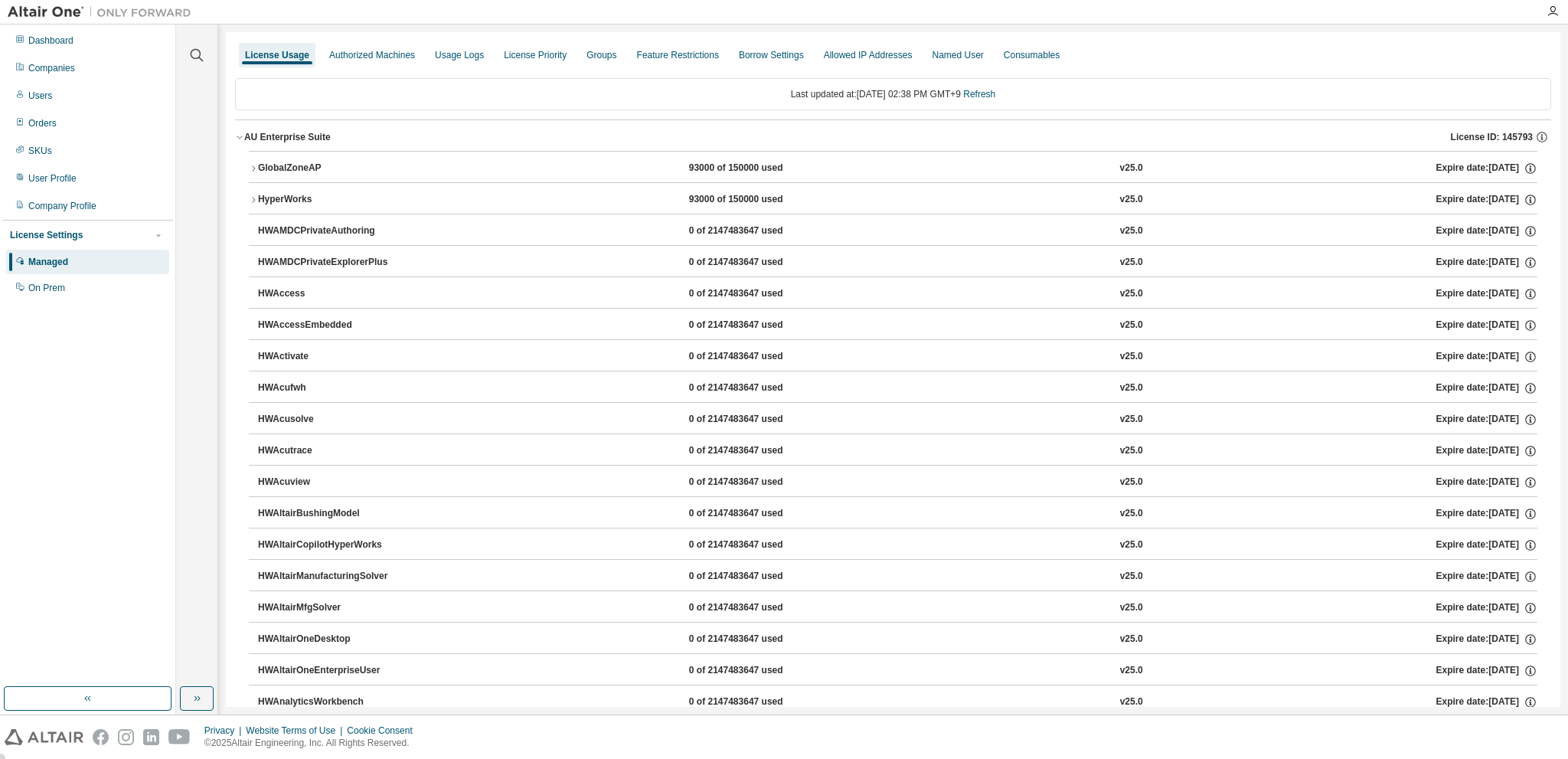
click at [239, 138] on icon "button" at bounding box center [240, 137] width 9 height 9
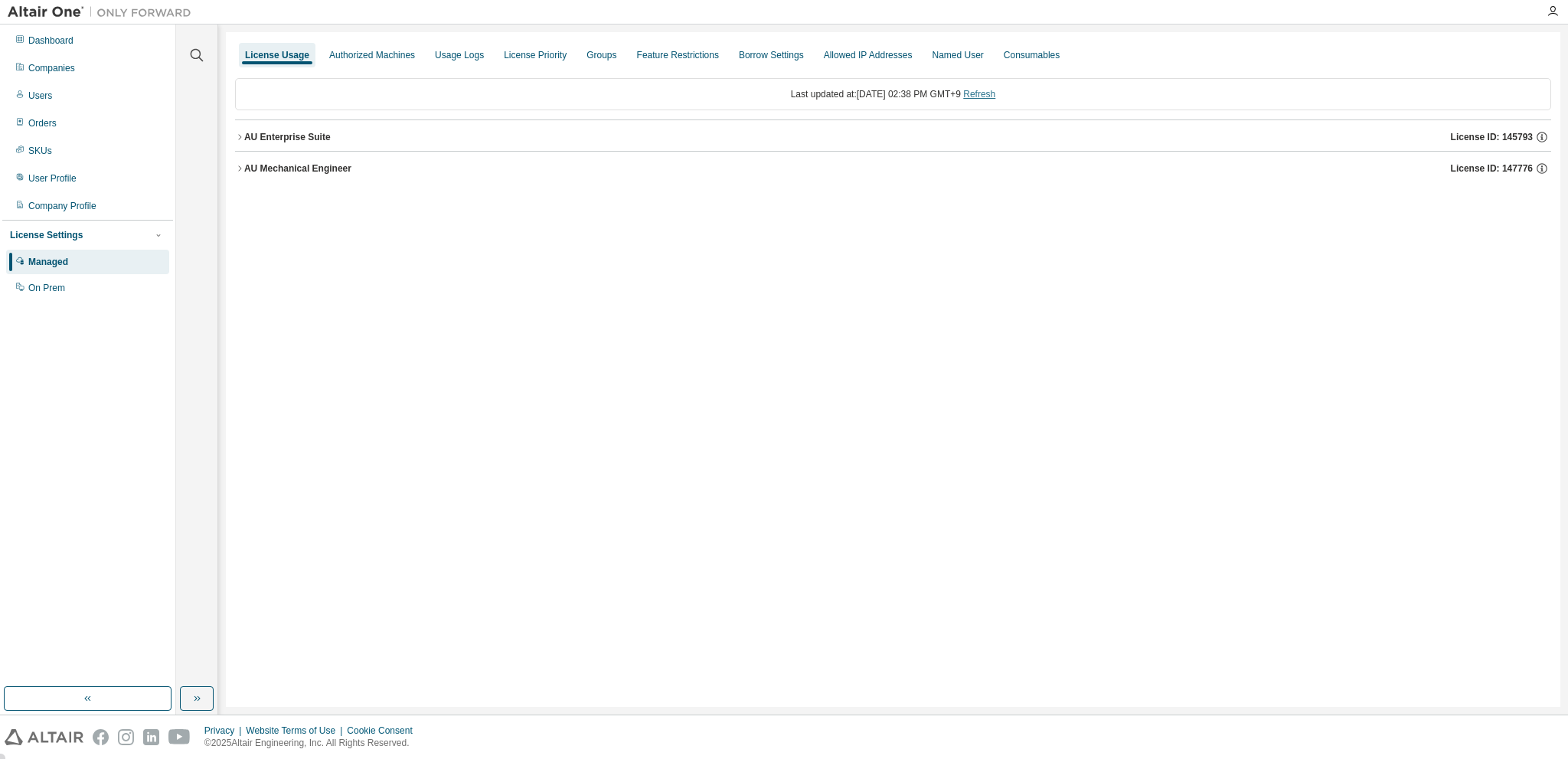
click at [995, 91] on link "Refresh" at bounding box center [979, 94] width 32 height 10
click at [242, 165] on icon "button" at bounding box center [240, 168] width 9 height 9
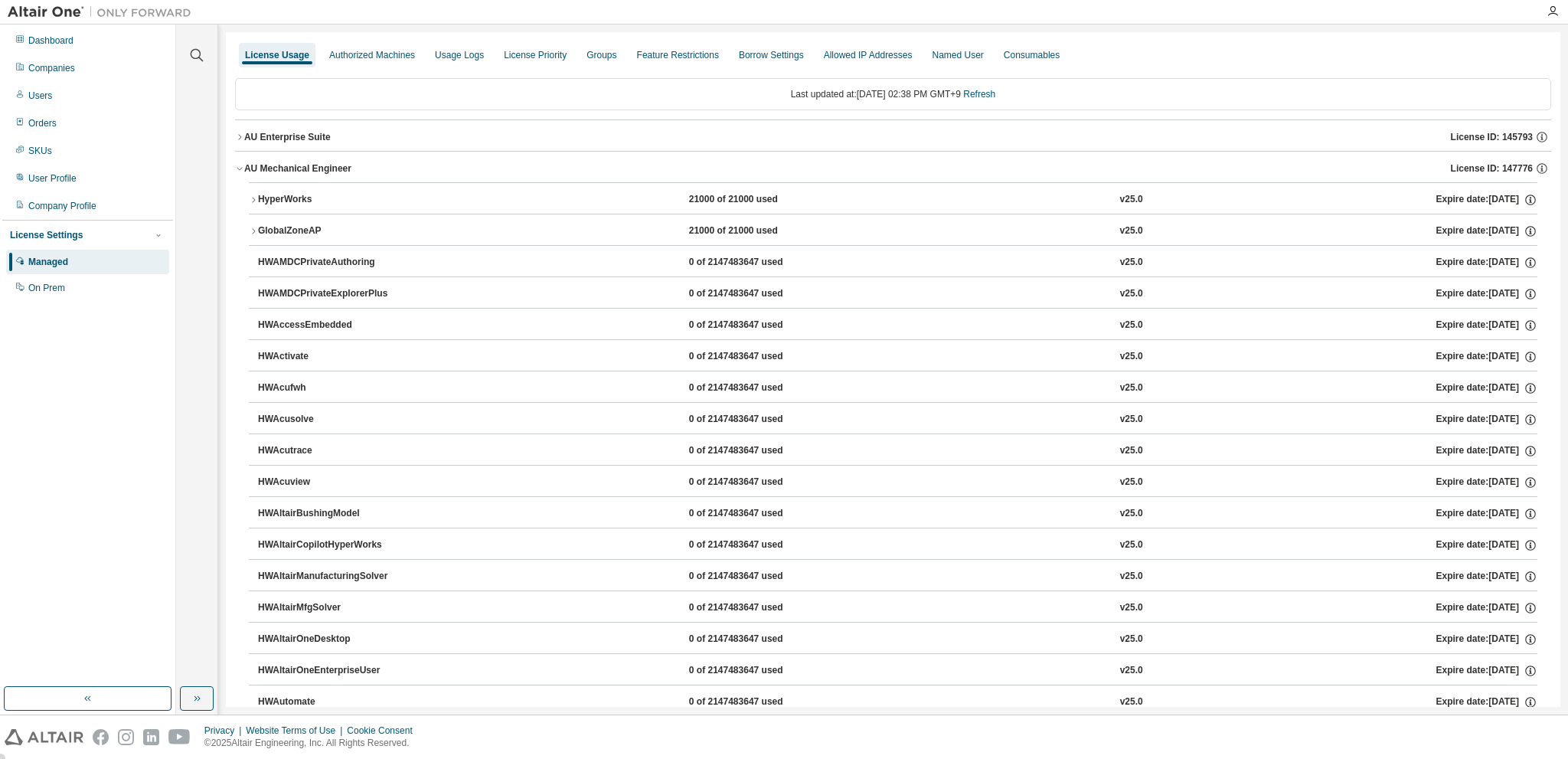
click at [242, 165] on icon "button" at bounding box center [240, 168] width 9 height 9
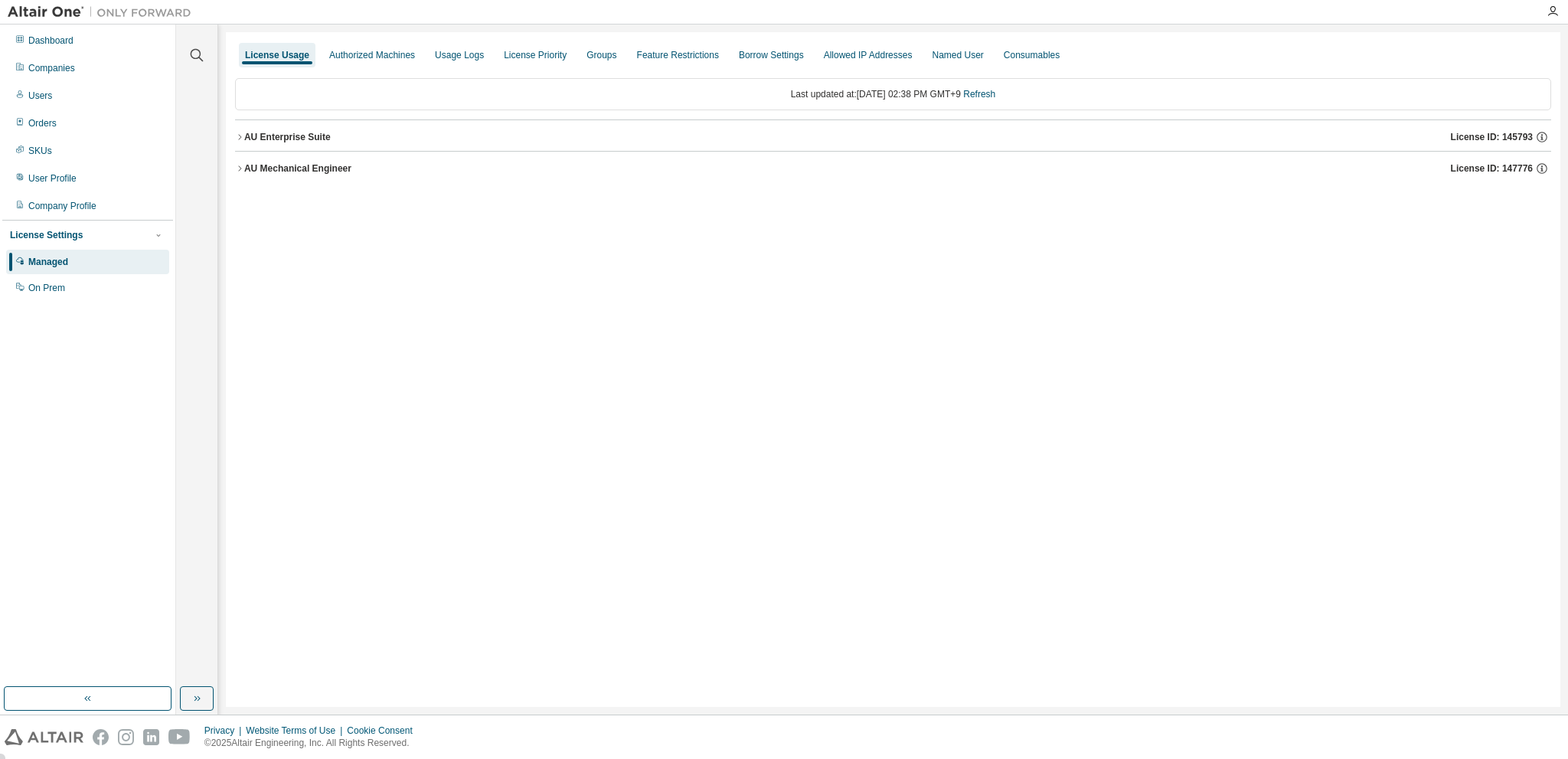
click at [243, 137] on icon "button" at bounding box center [240, 137] width 9 height 9
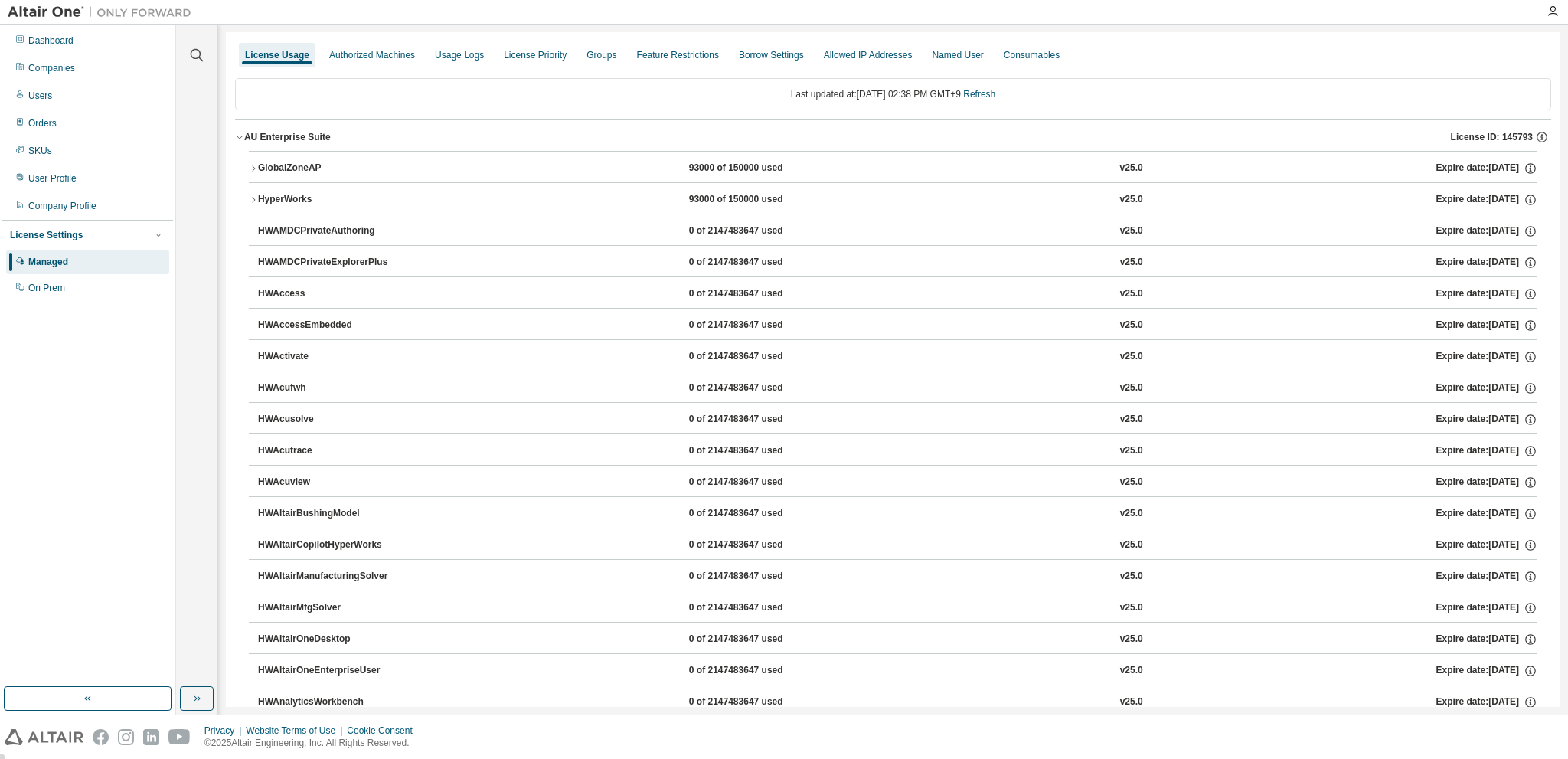
click at [243, 137] on icon "button" at bounding box center [240, 137] width 9 height 9
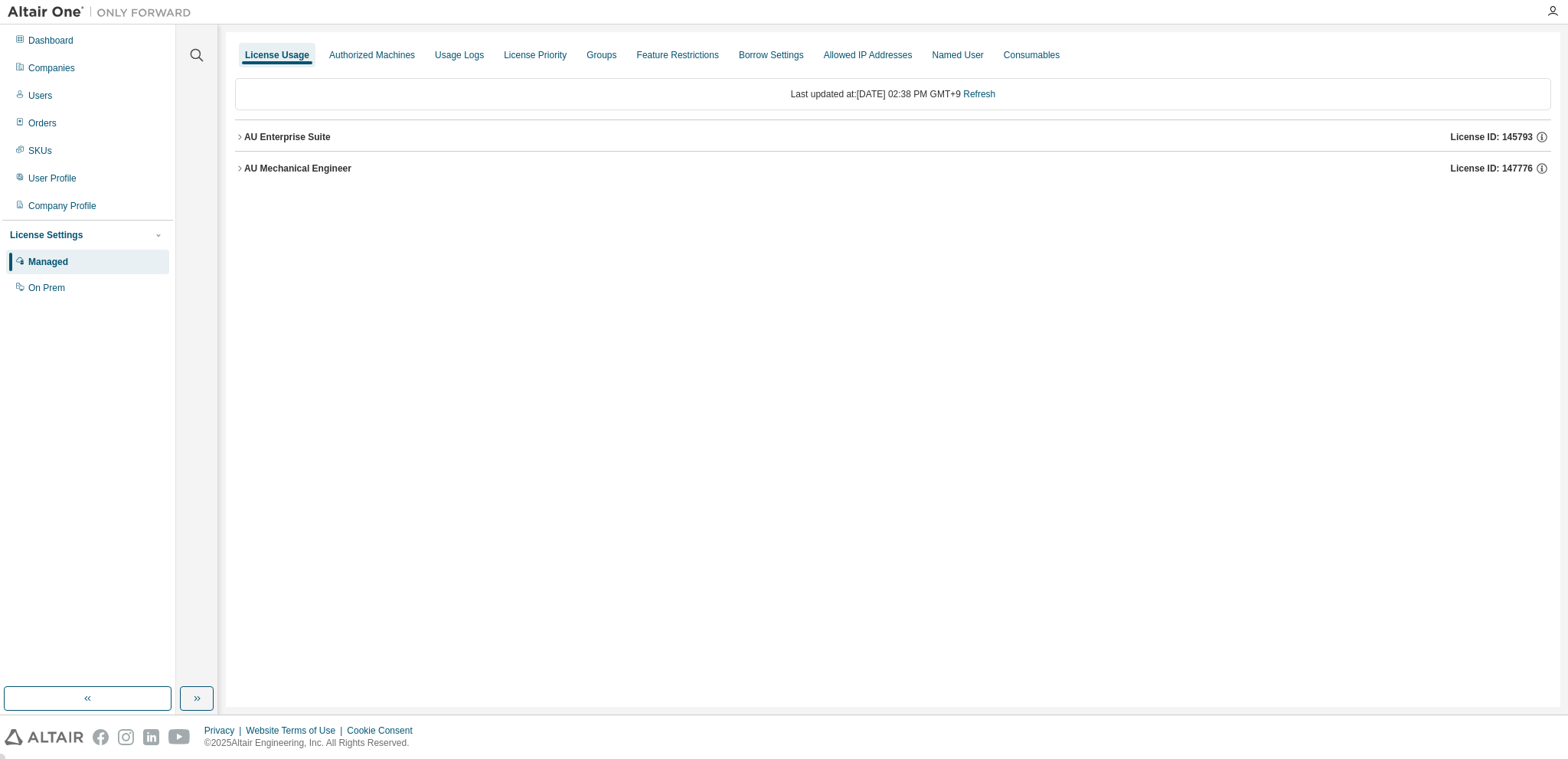
click at [242, 164] on icon "button" at bounding box center [240, 168] width 9 height 9
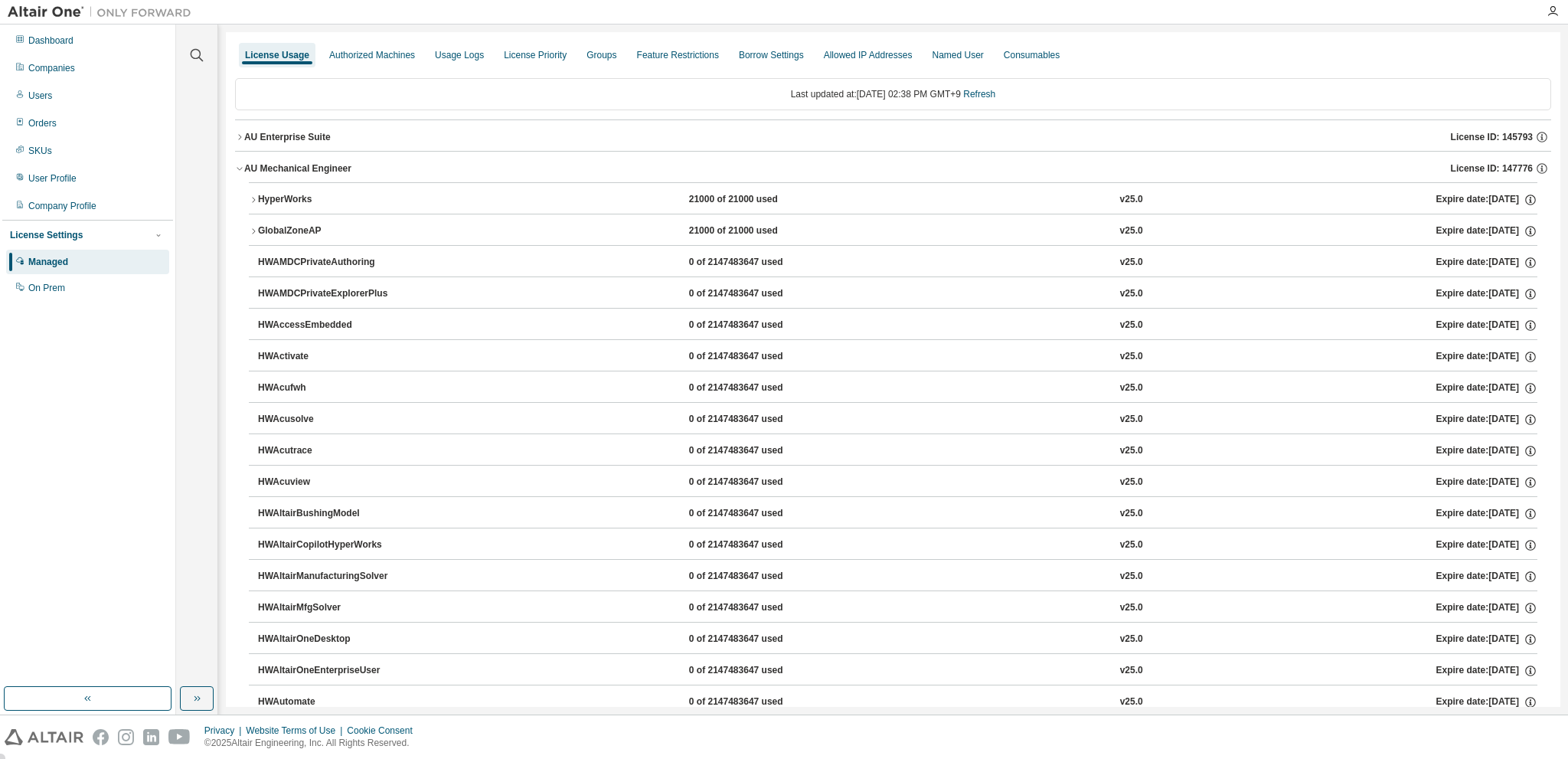
click at [242, 164] on icon "button" at bounding box center [240, 168] width 9 height 9
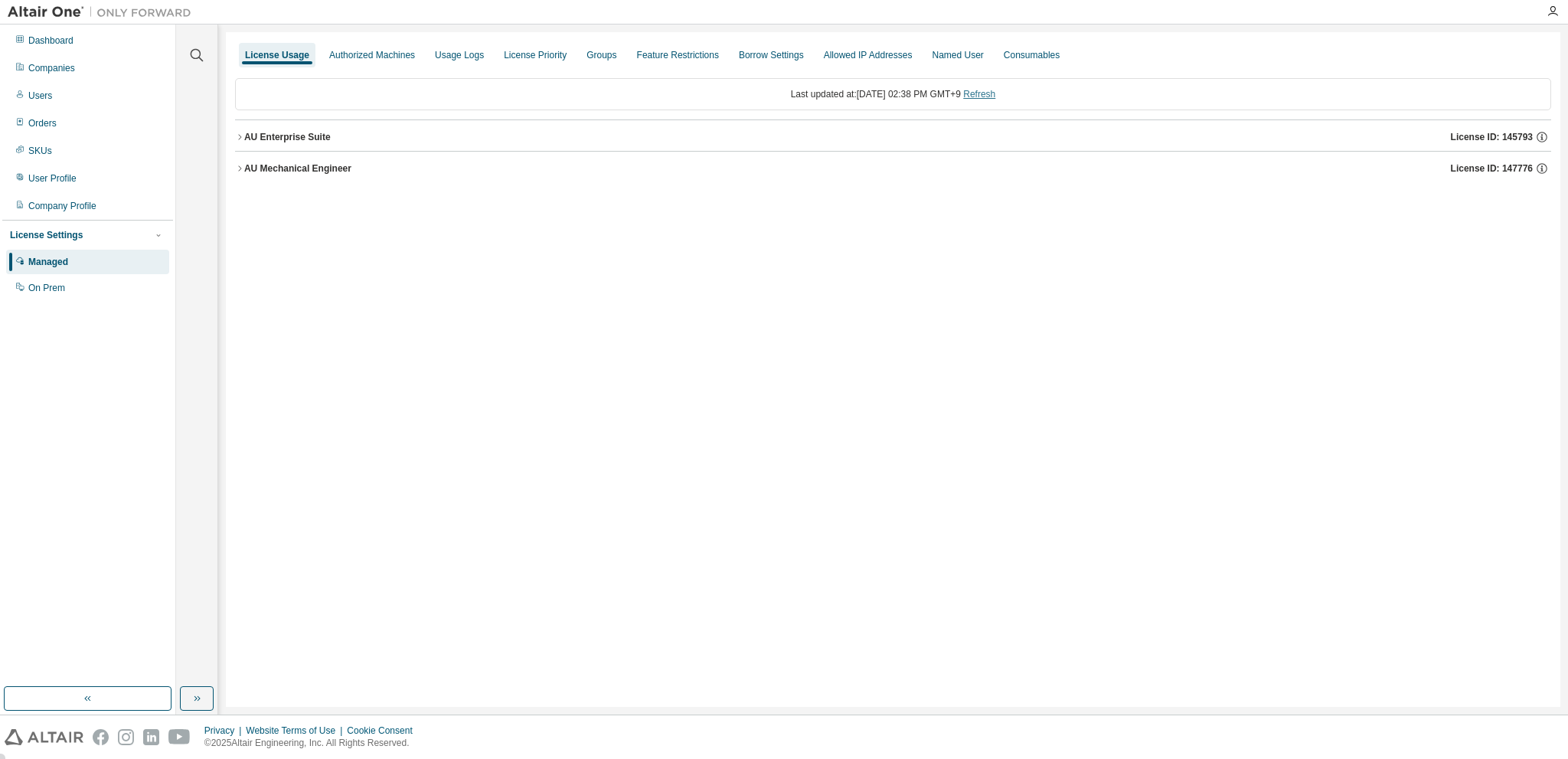
click at [994, 94] on link "Refresh" at bounding box center [979, 94] width 32 height 10
click at [392, 58] on div "Authorized Machines" at bounding box center [372, 55] width 86 height 12
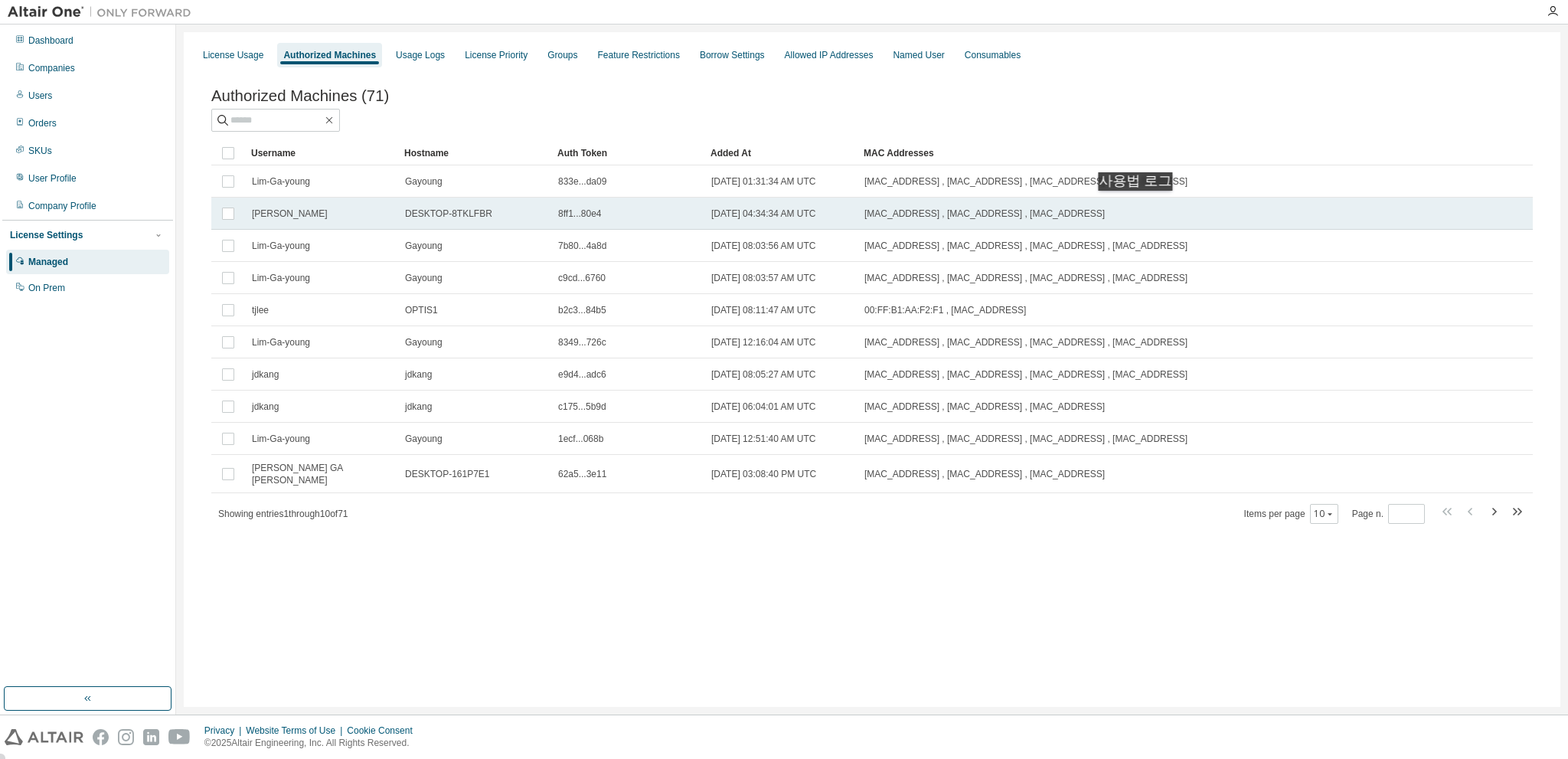
drag, startPoint x: 253, startPoint y: 217, endPoint x: 1139, endPoint y: 206, distance: 886.1
click at [1139, 206] on tr "soyoung DESKTOP-8TKLFBR 8ff1...80e4 2018-07-02 04:34:34 AM UTC 9C:B6:D0:1C:89:4…" at bounding box center [872, 214] width 1322 height 32
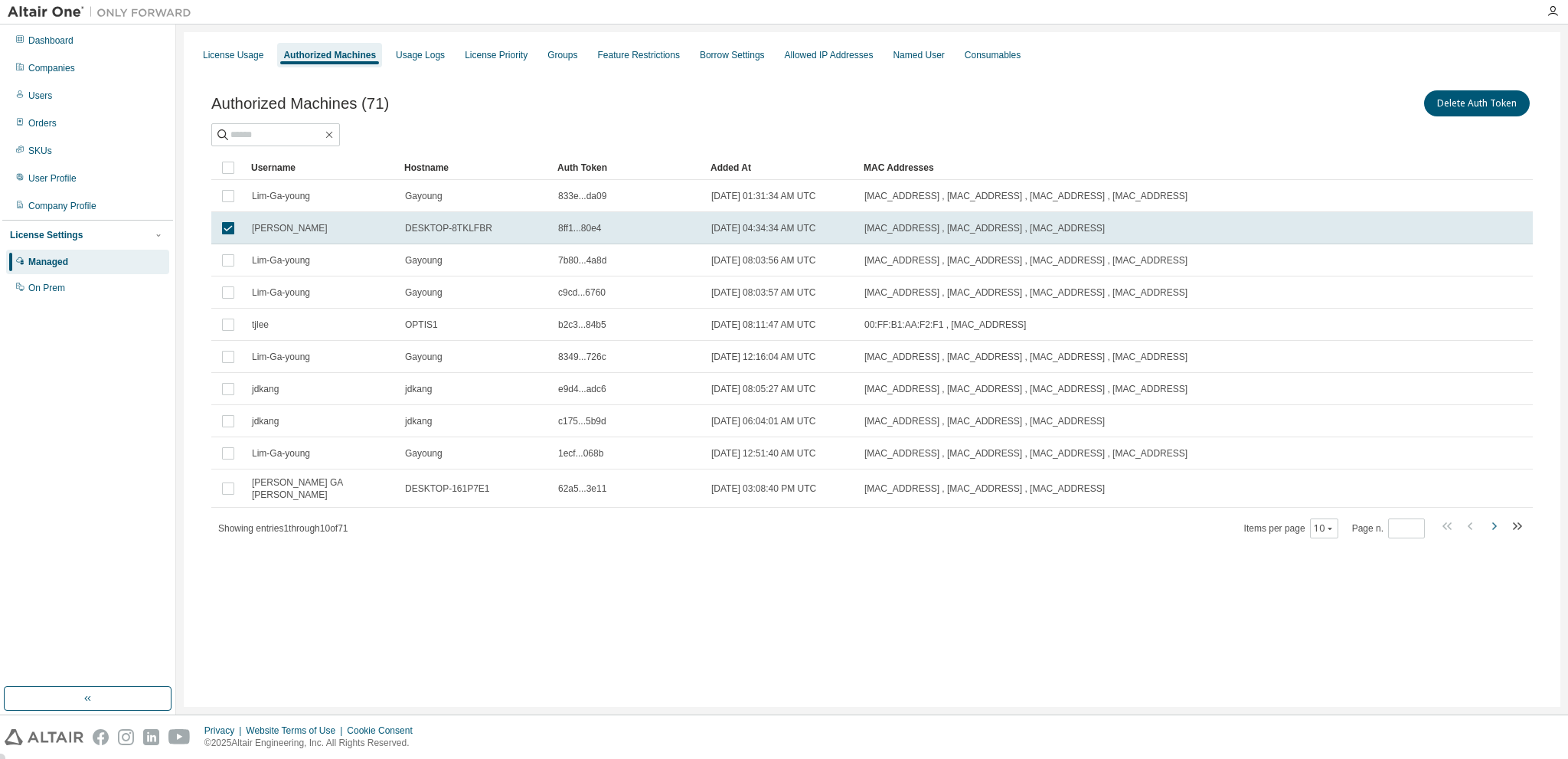
click at [1488, 517] on icon "button" at bounding box center [1493, 525] width 18 height 18
type input "*"
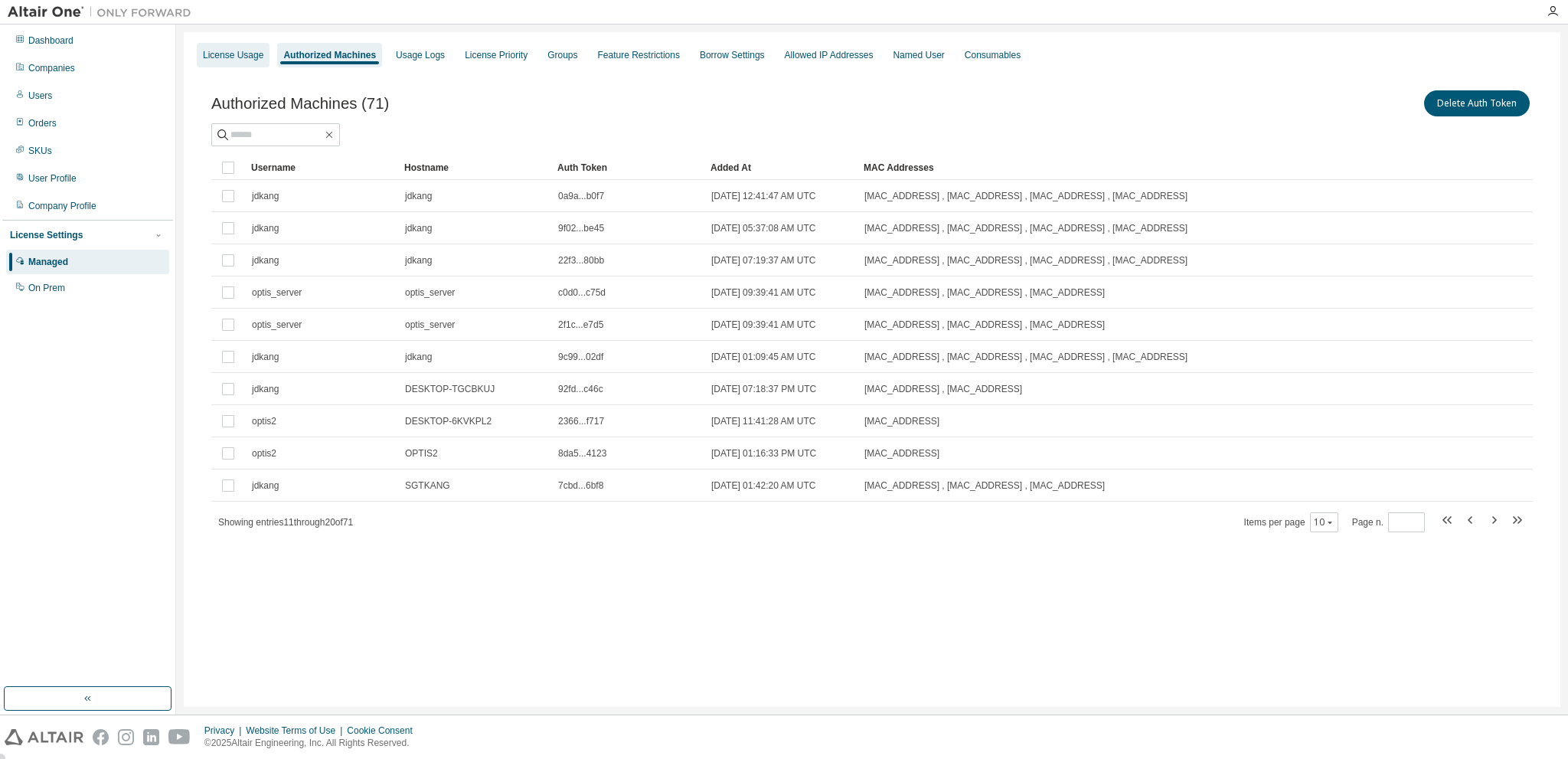
click at [230, 62] on div "License Usage" at bounding box center [233, 55] width 73 height 25
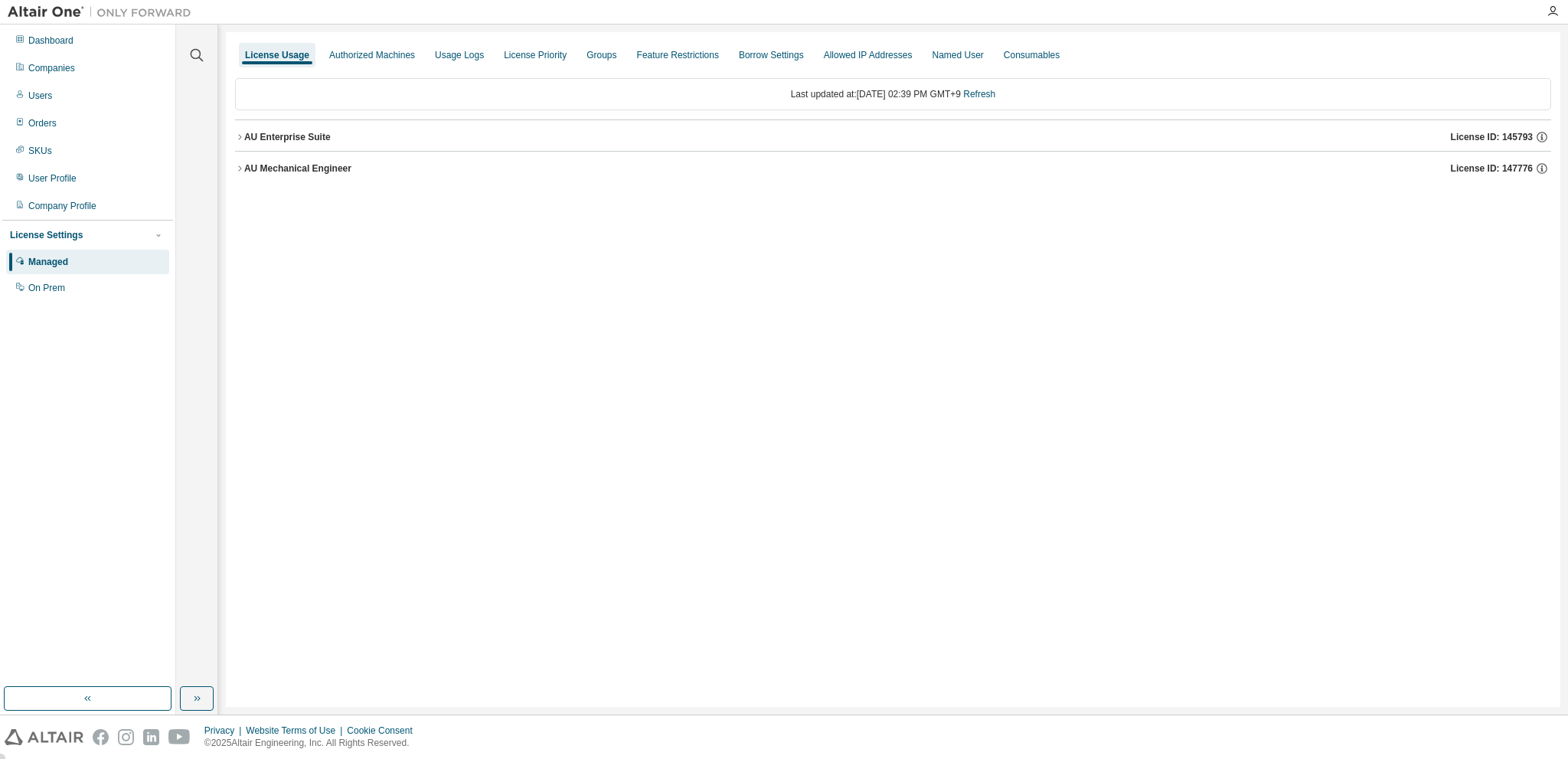
click at [237, 165] on icon "button" at bounding box center [240, 168] width 9 height 9
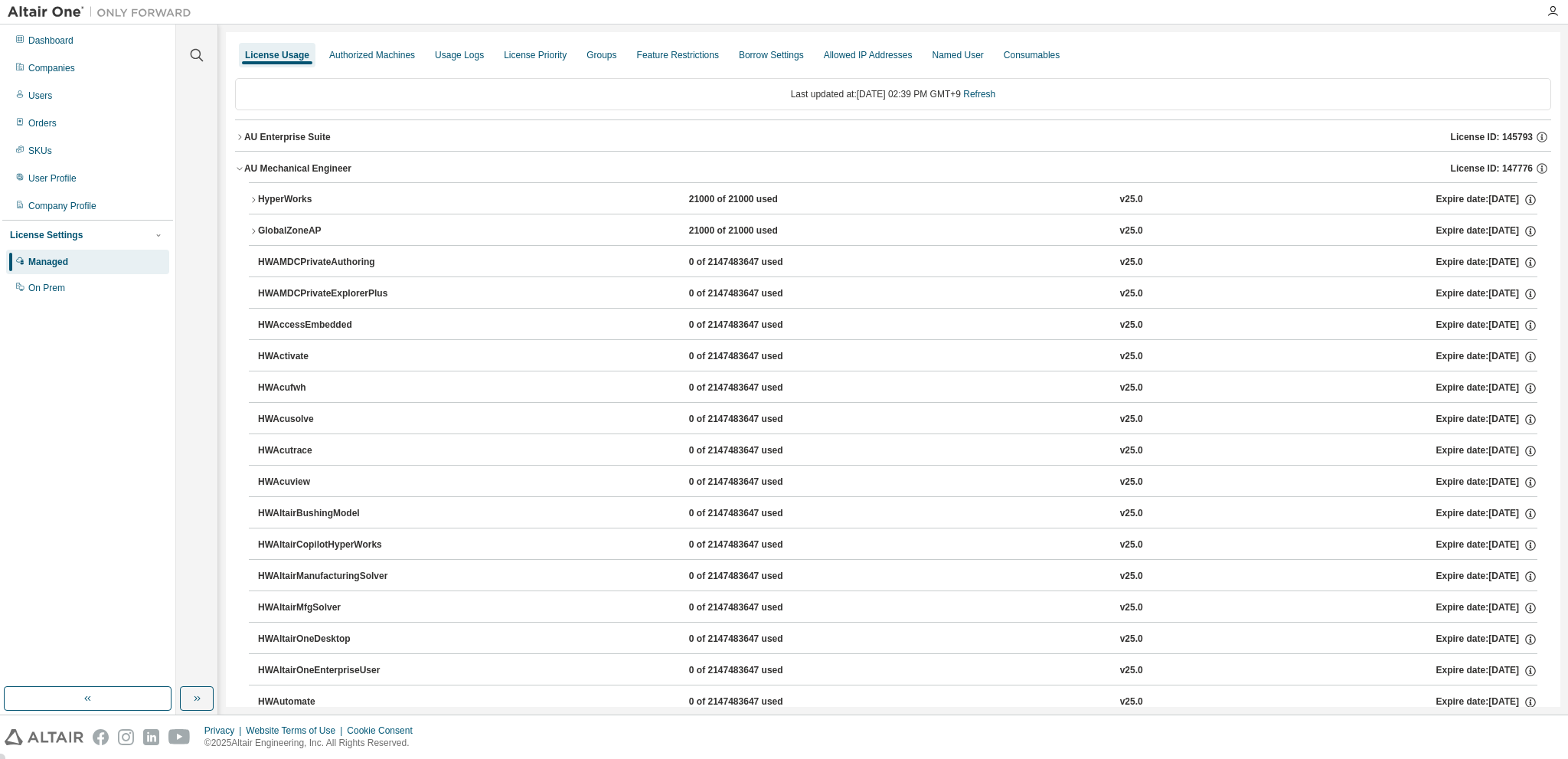
click at [237, 165] on icon "button" at bounding box center [240, 168] width 9 height 9
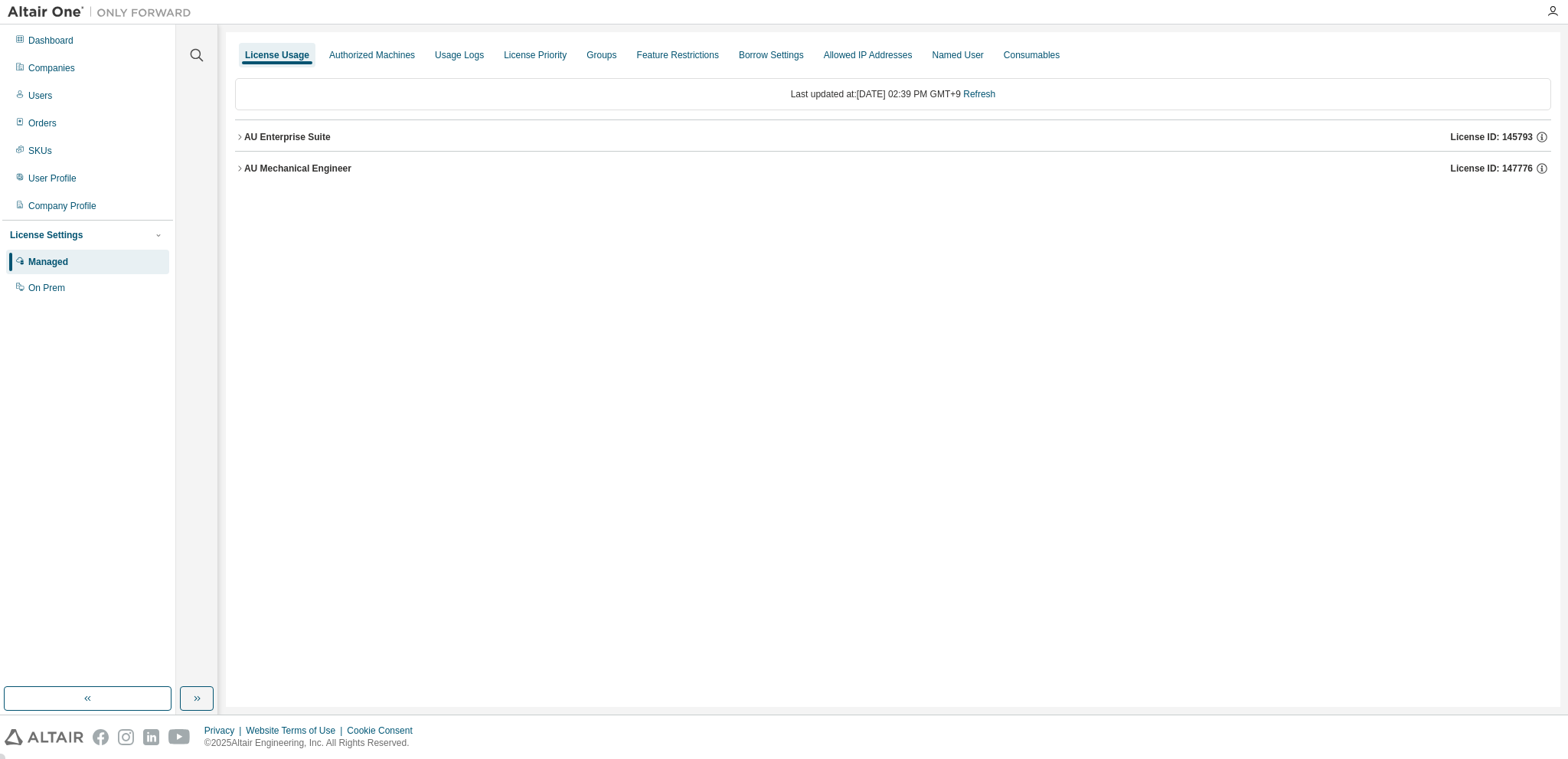
click at [236, 136] on icon "button" at bounding box center [240, 137] width 9 height 9
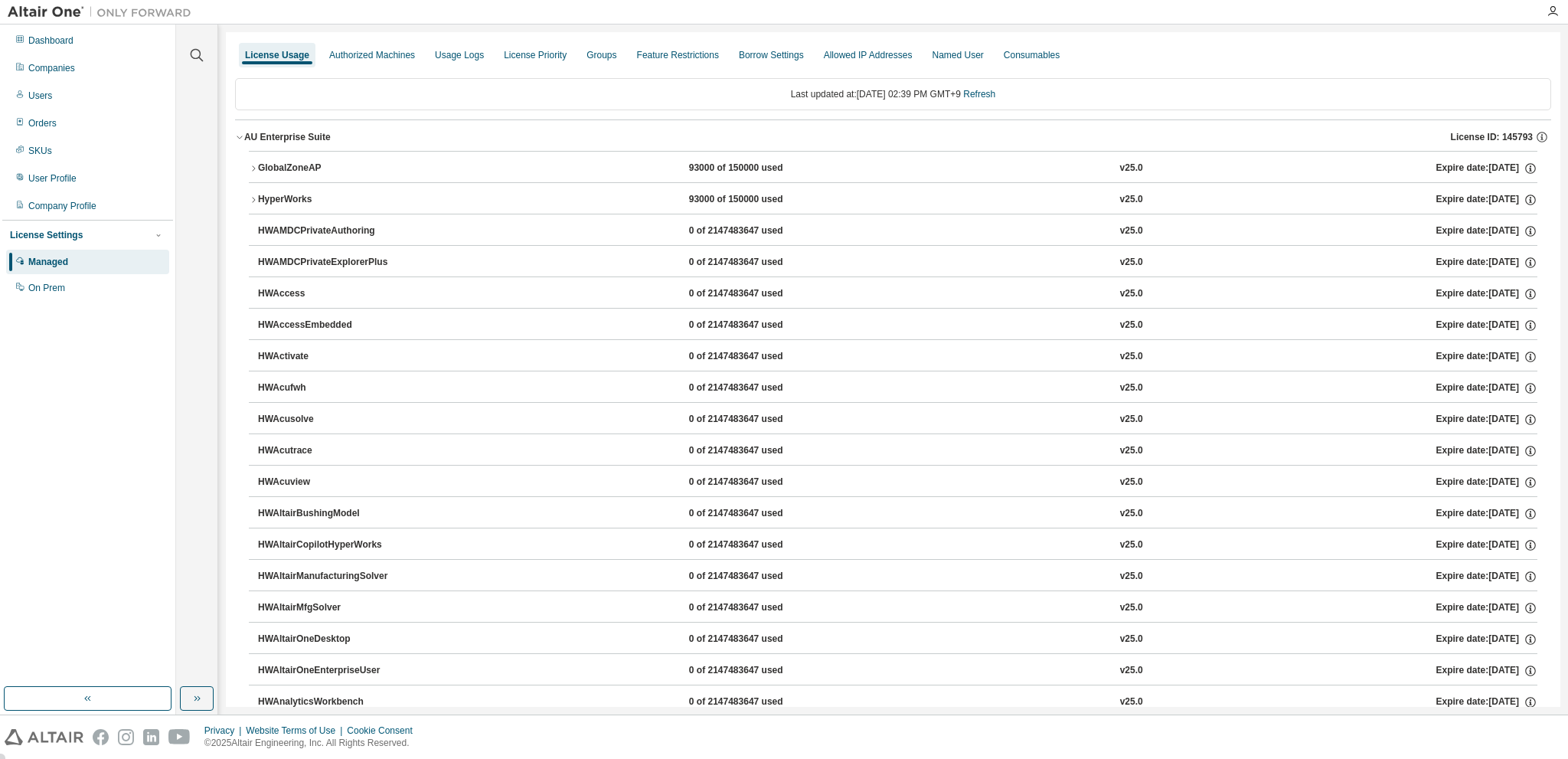
click at [236, 136] on icon "button" at bounding box center [240, 137] width 9 height 9
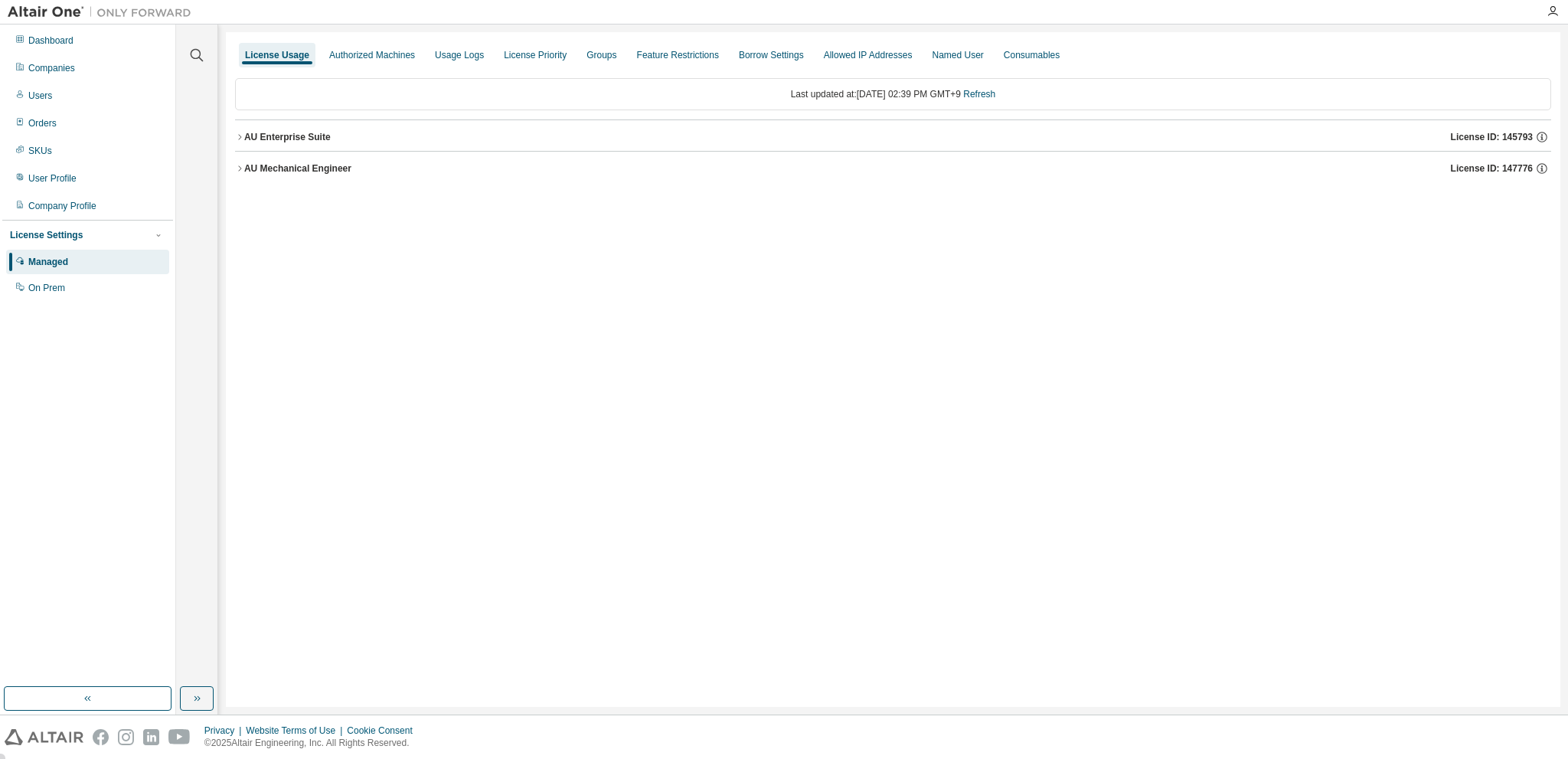
click at [698, 233] on div "License Usage Authorized Machines Usage Logs License Priority Groups Feature Re…" at bounding box center [894, 369] width 1335 height 675
click at [45, 95] on div "Users" at bounding box center [40, 96] width 24 height 12
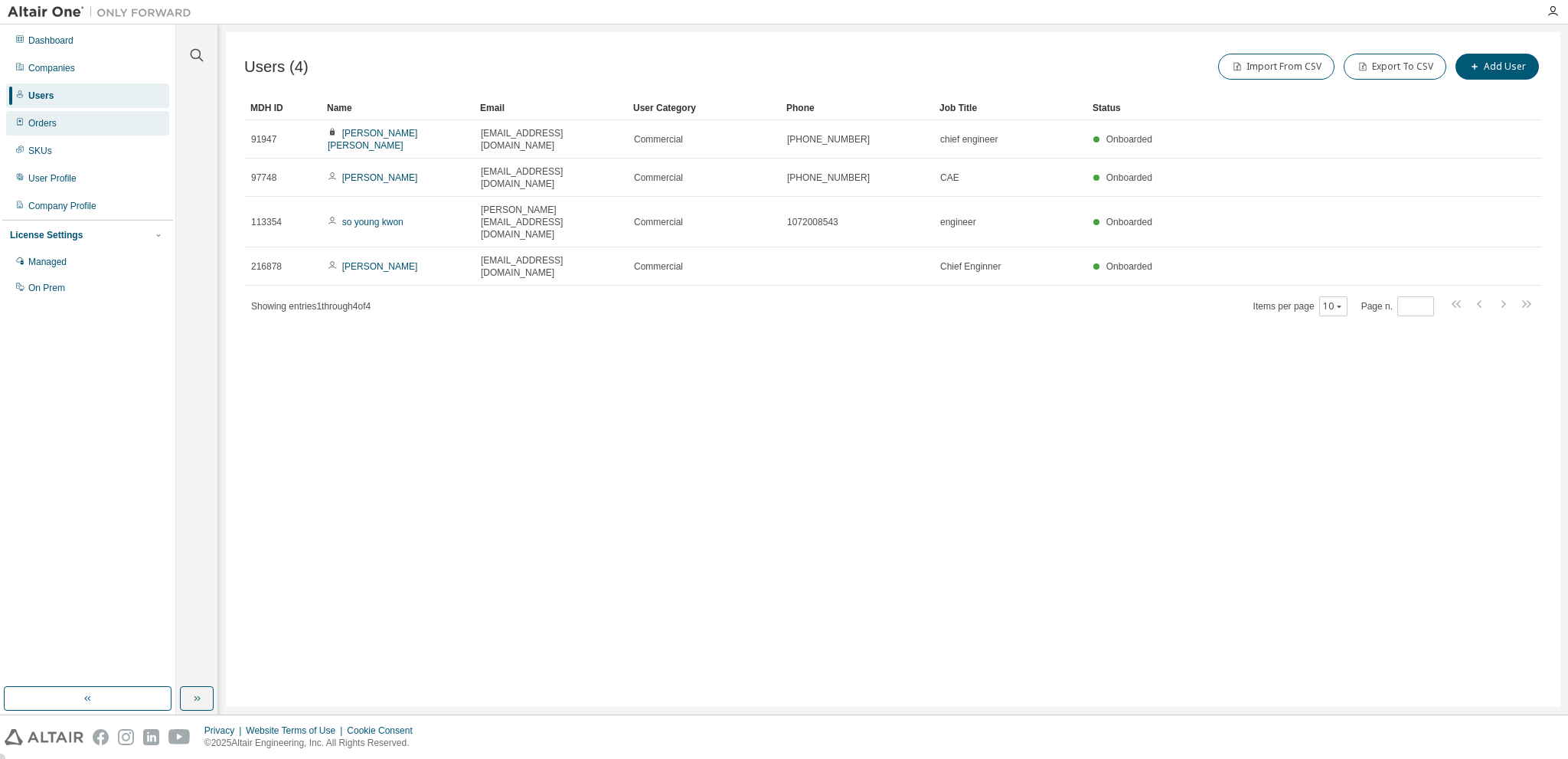
click at [42, 121] on div "Orders" at bounding box center [43, 123] width 28 height 12
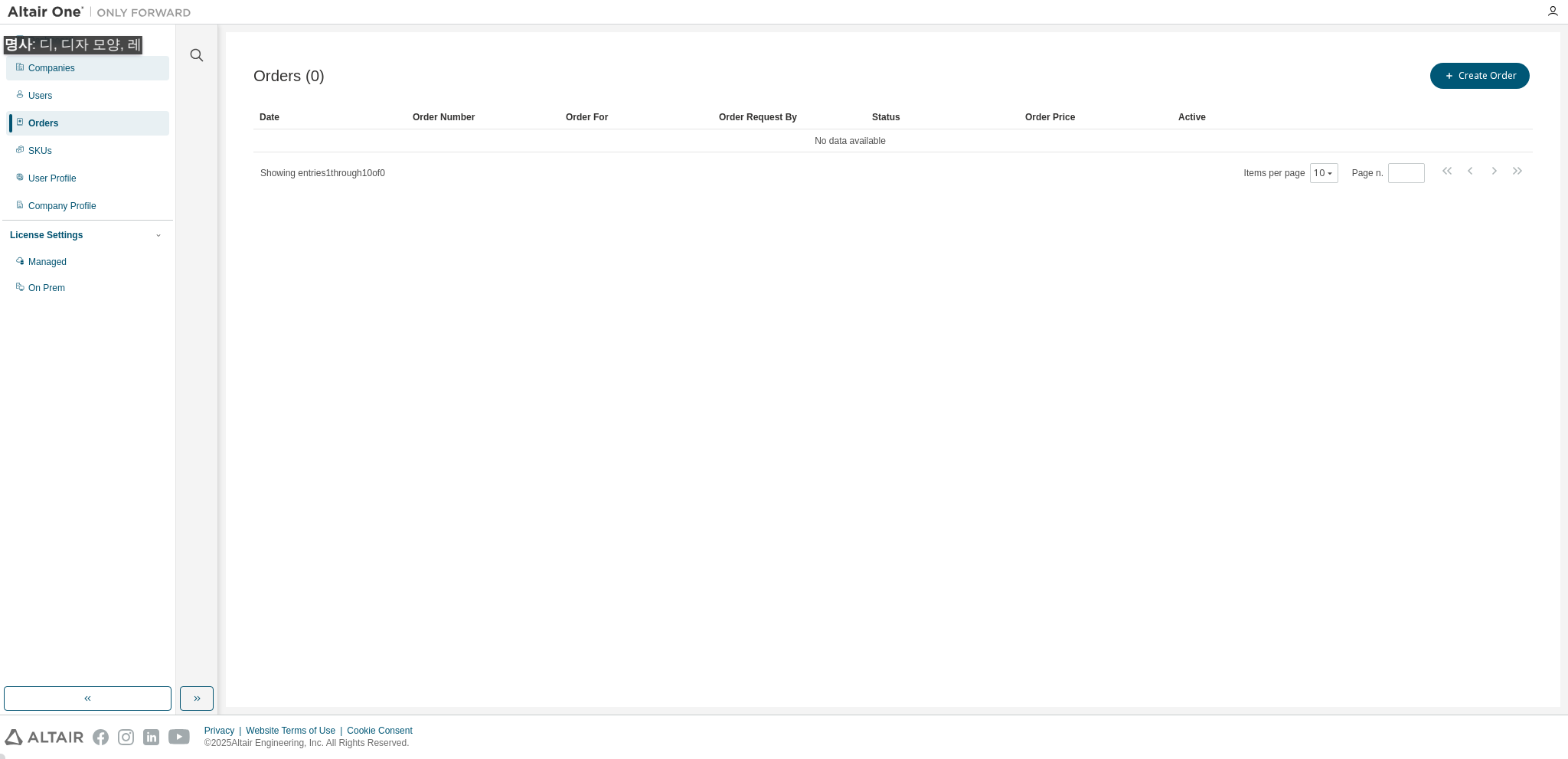
click at [58, 70] on div "Companies" at bounding box center [51, 68] width 46 height 12
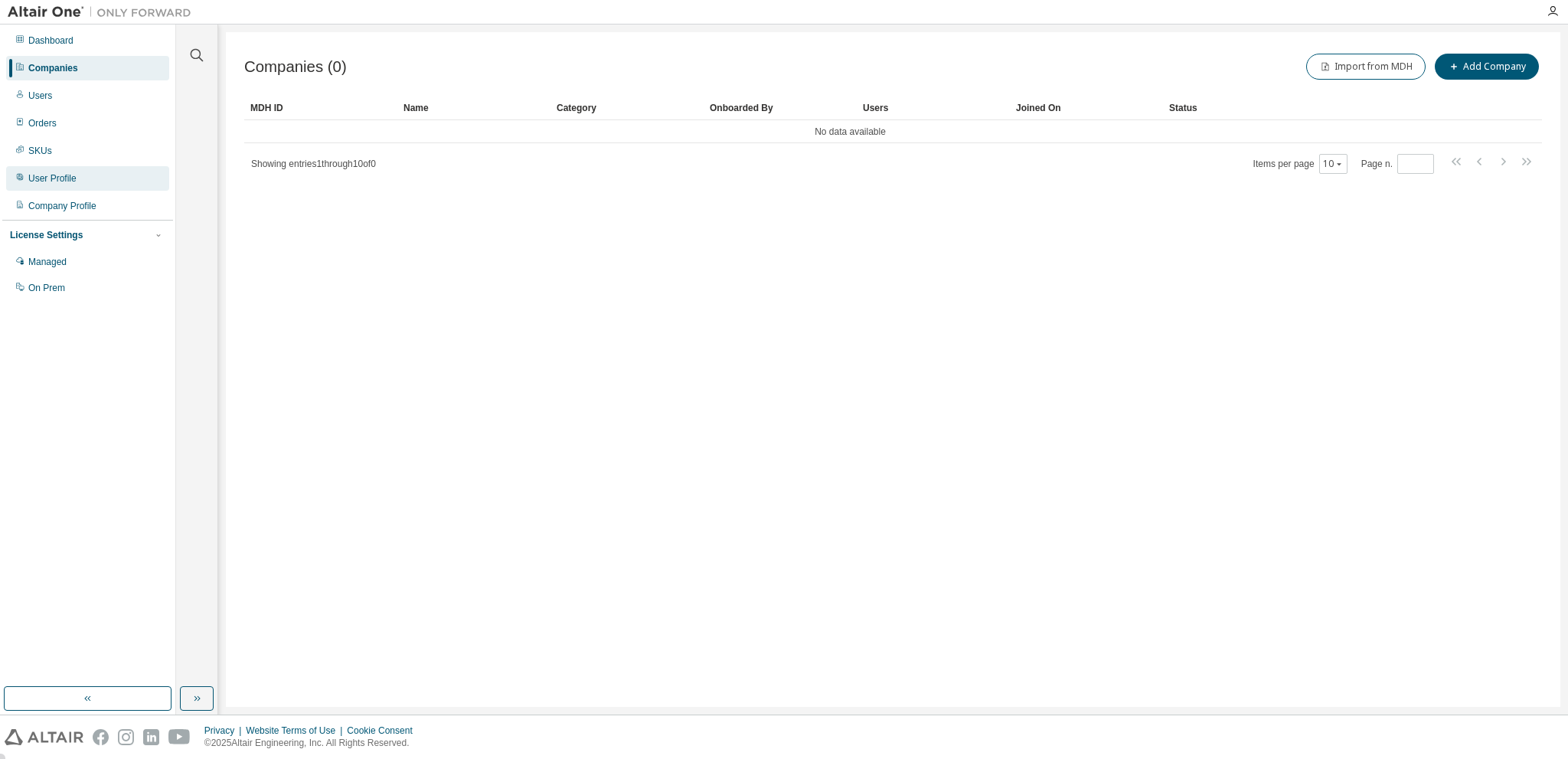
click at [66, 174] on div "User Profile" at bounding box center [52, 178] width 48 height 12
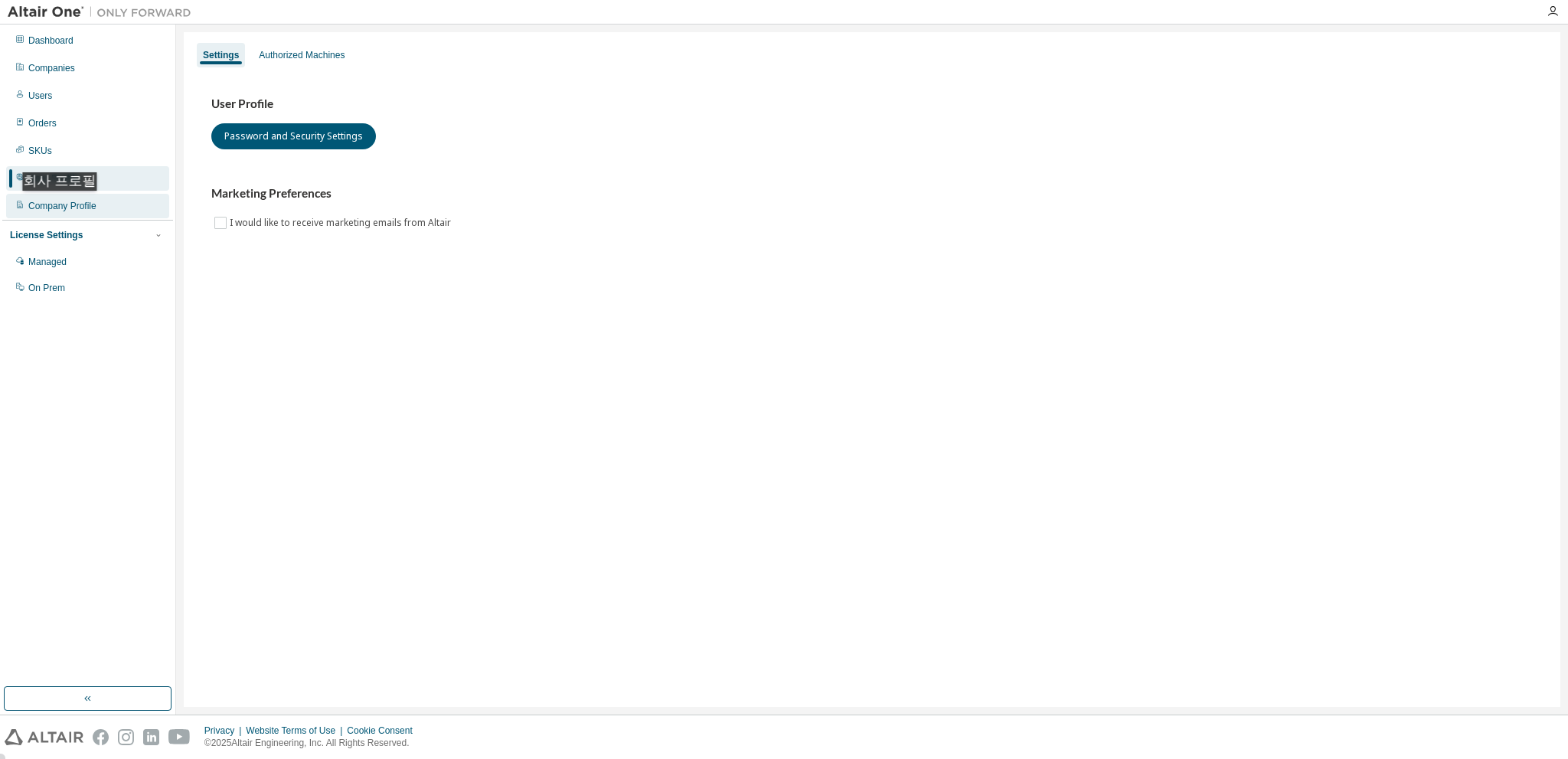
click at [63, 206] on div "Company Profile" at bounding box center [62, 205] width 68 height 12
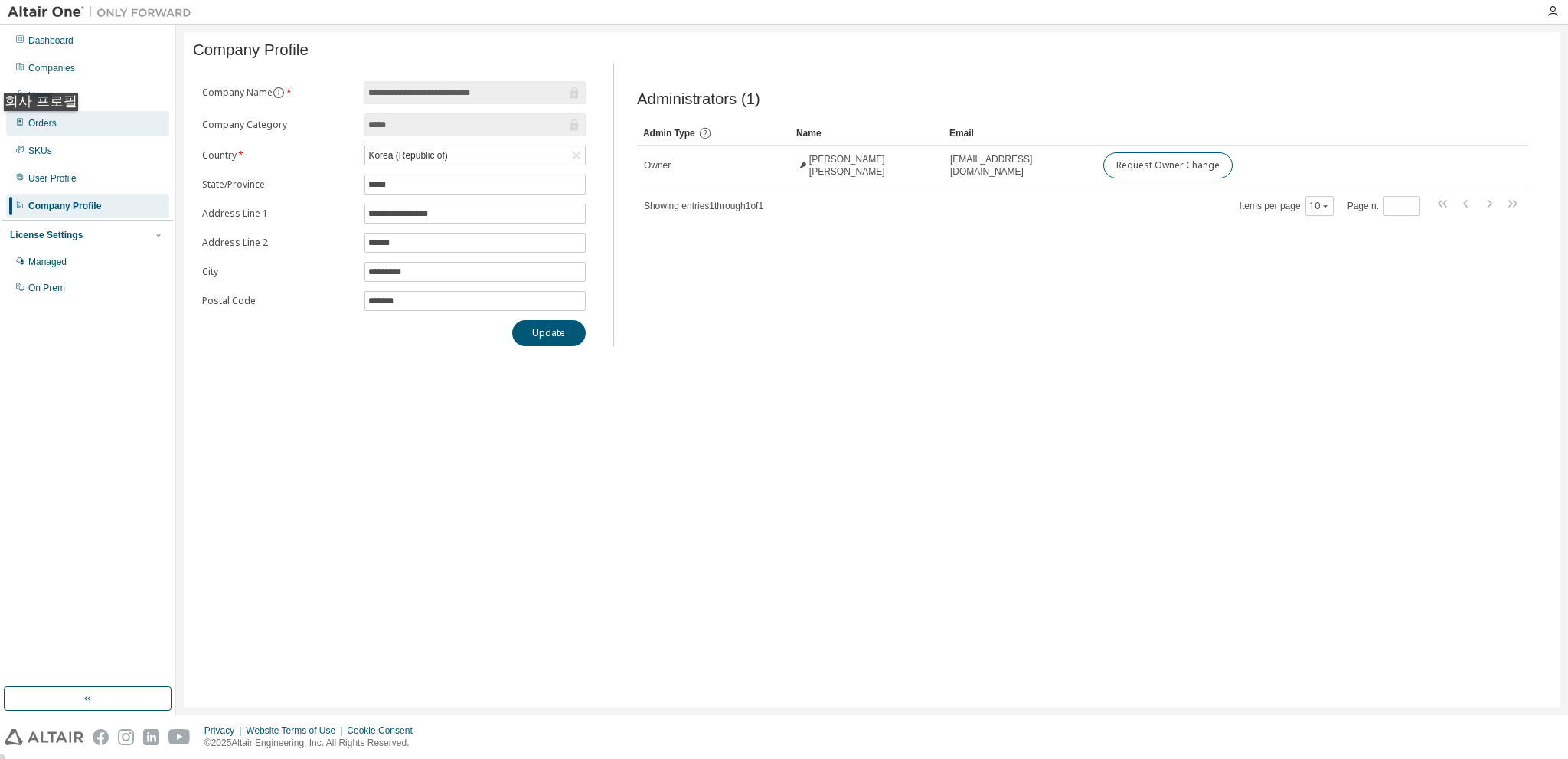
click at [44, 126] on div "Orders" at bounding box center [43, 123] width 28 height 12
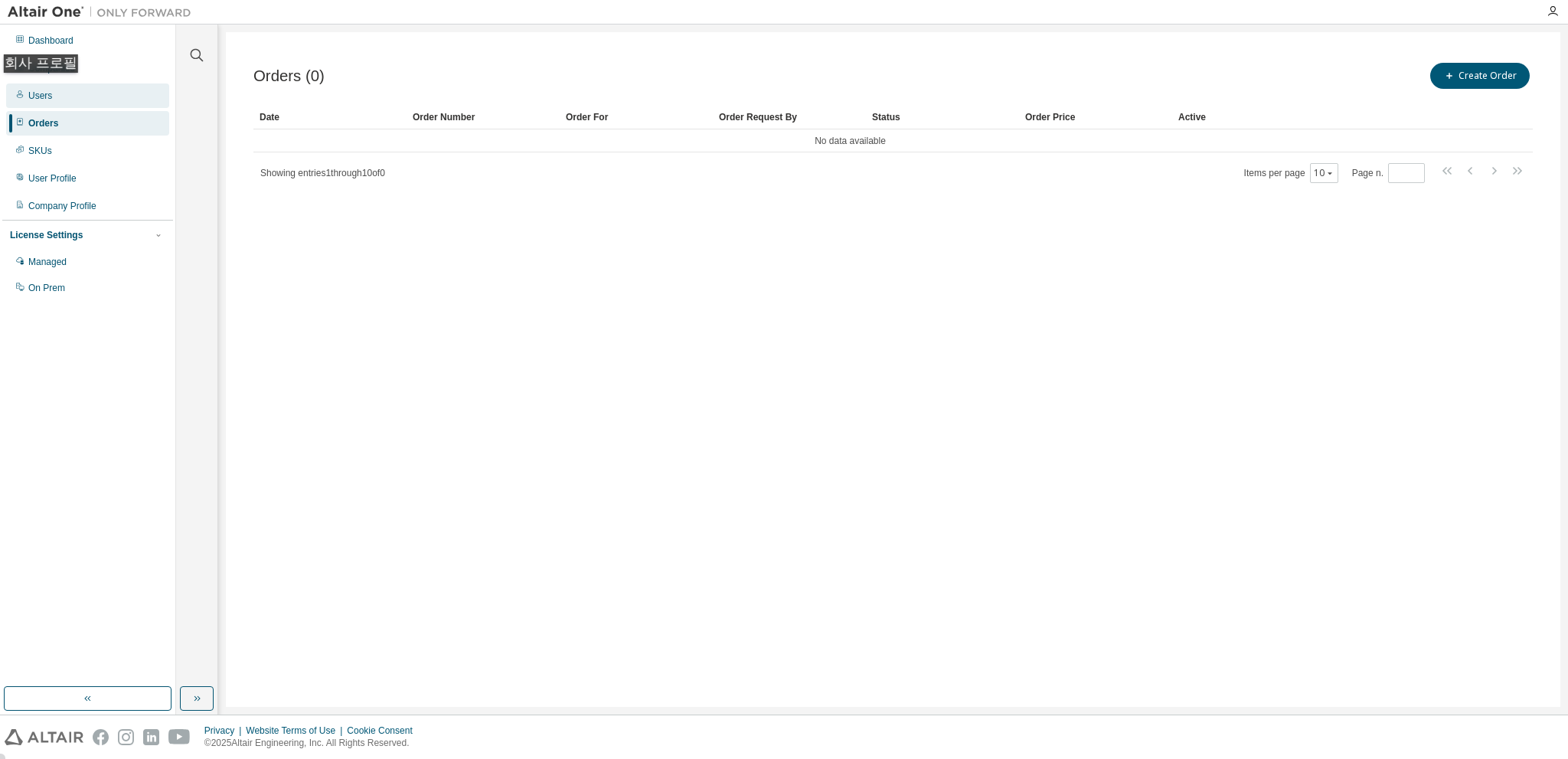
click at [30, 88] on div "Users" at bounding box center [87, 96] width 163 height 25
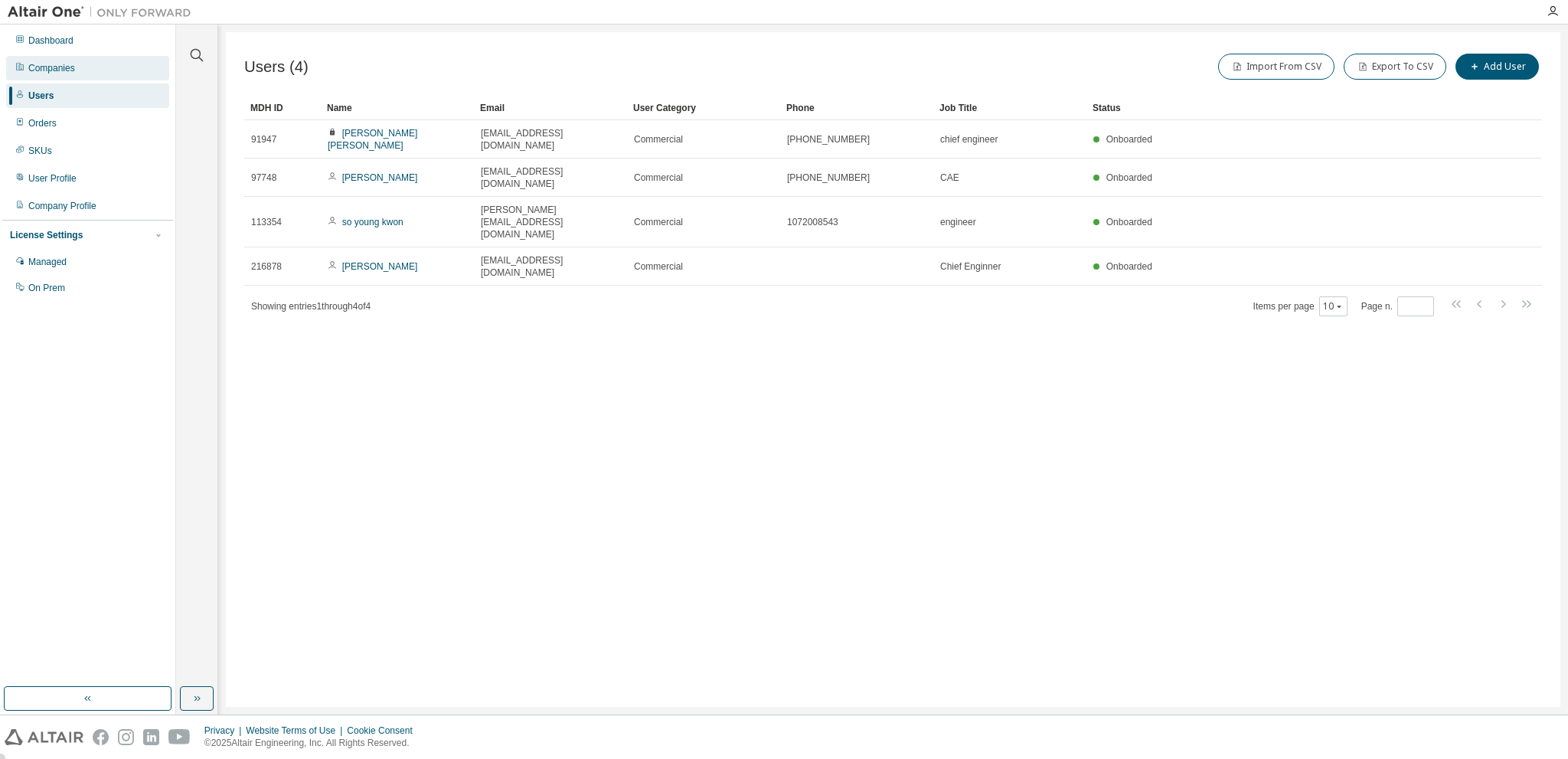
click at [45, 66] on div "Companies" at bounding box center [51, 68] width 46 height 12
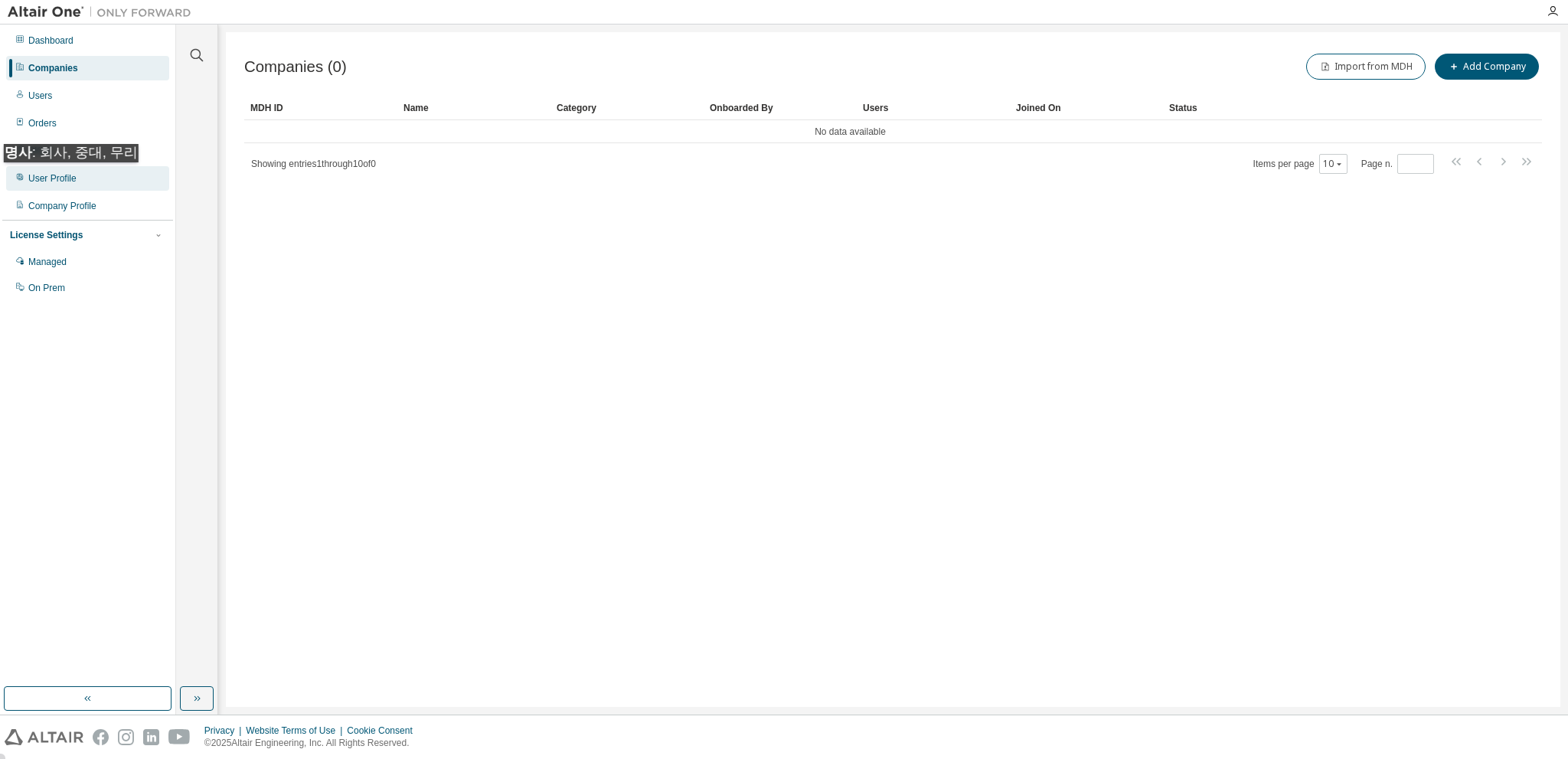
click at [64, 178] on div "User Profile" at bounding box center [52, 178] width 48 height 12
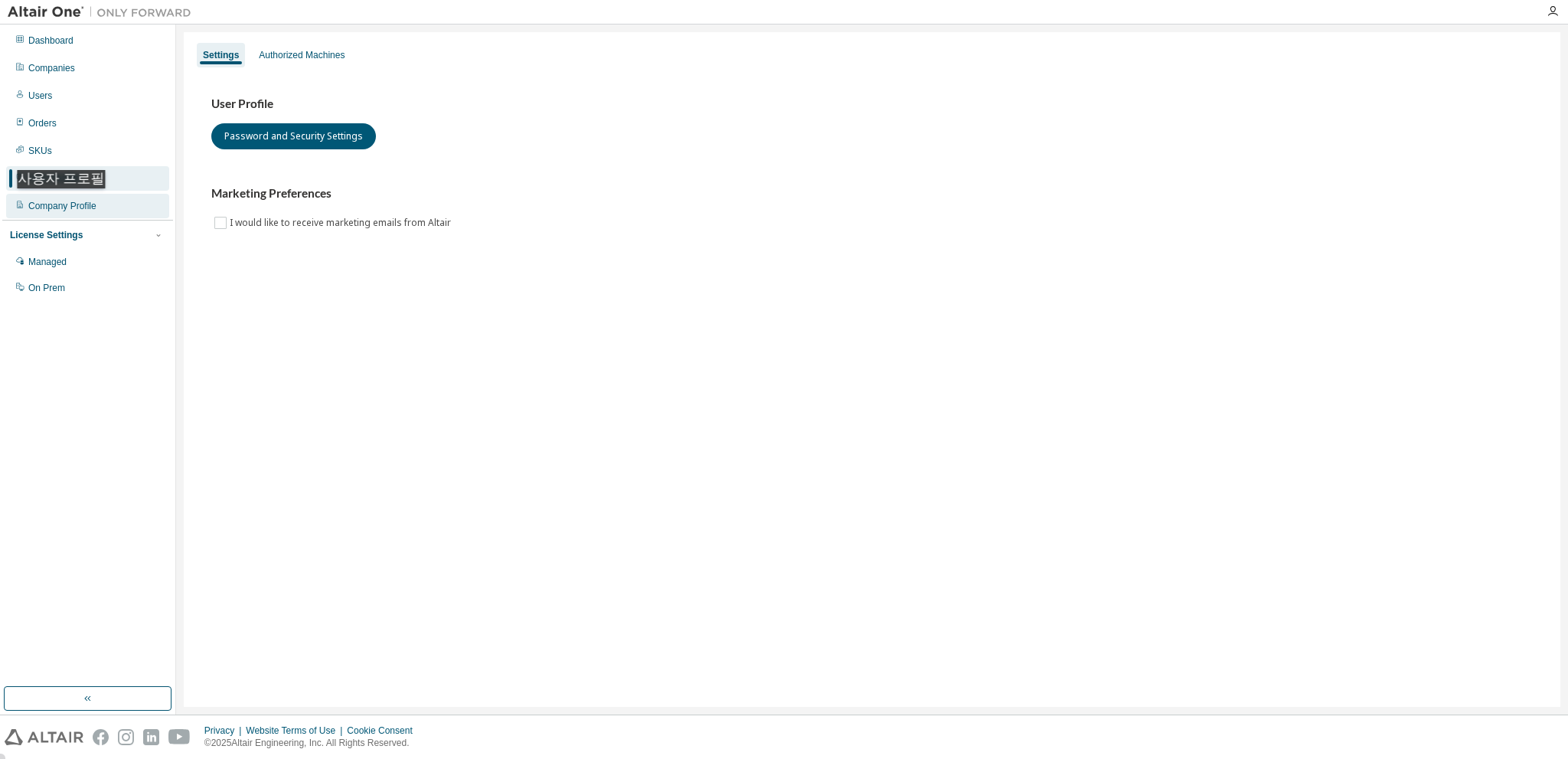
click at [64, 203] on div "Company Profile" at bounding box center [62, 205] width 68 height 12
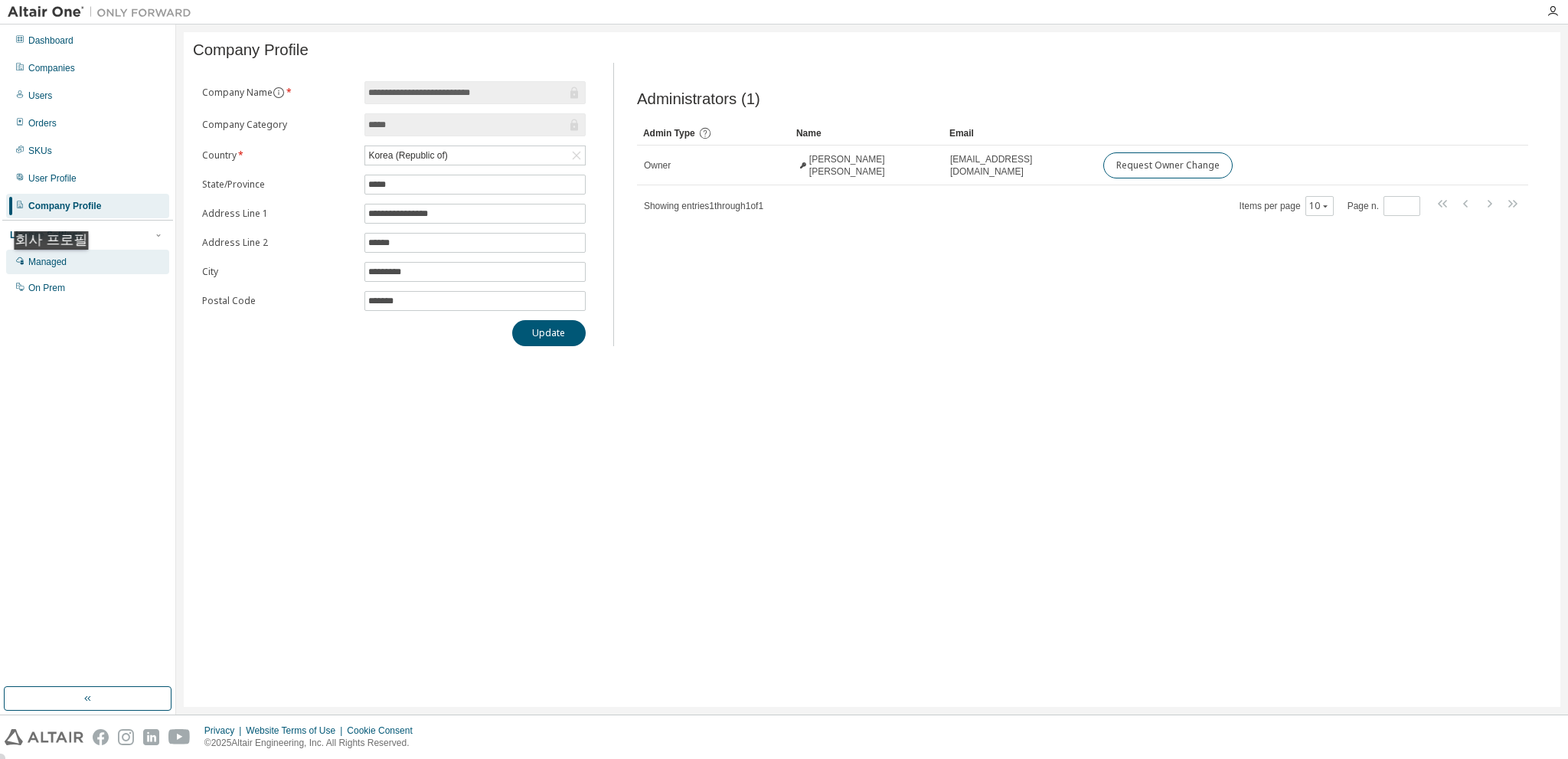
click at [55, 265] on div "Managed" at bounding box center [47, 261] width 38 height 12
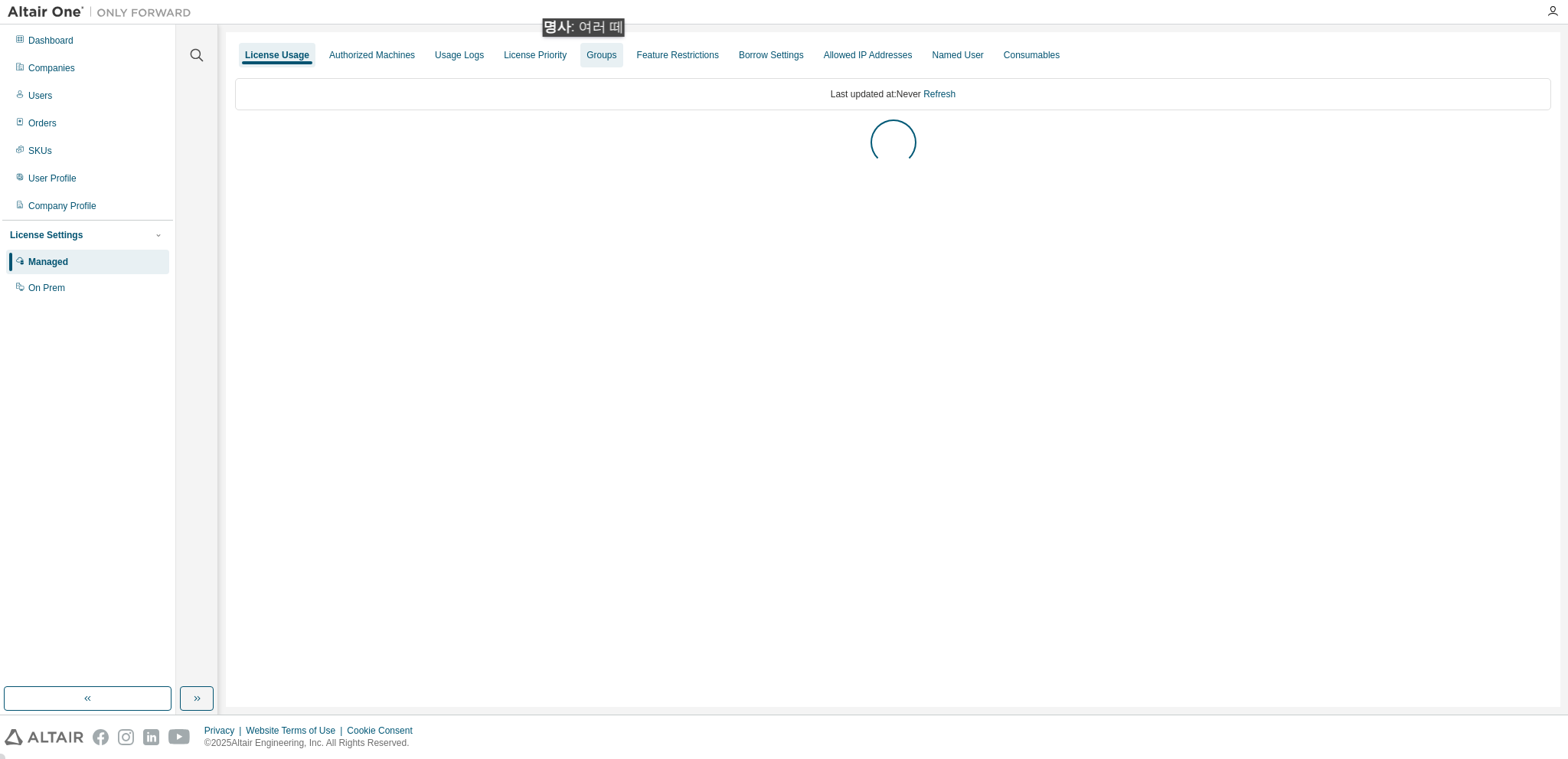
click at [587, 52] on div "Groups" at bounding box center [602, 55] width 30 height 12
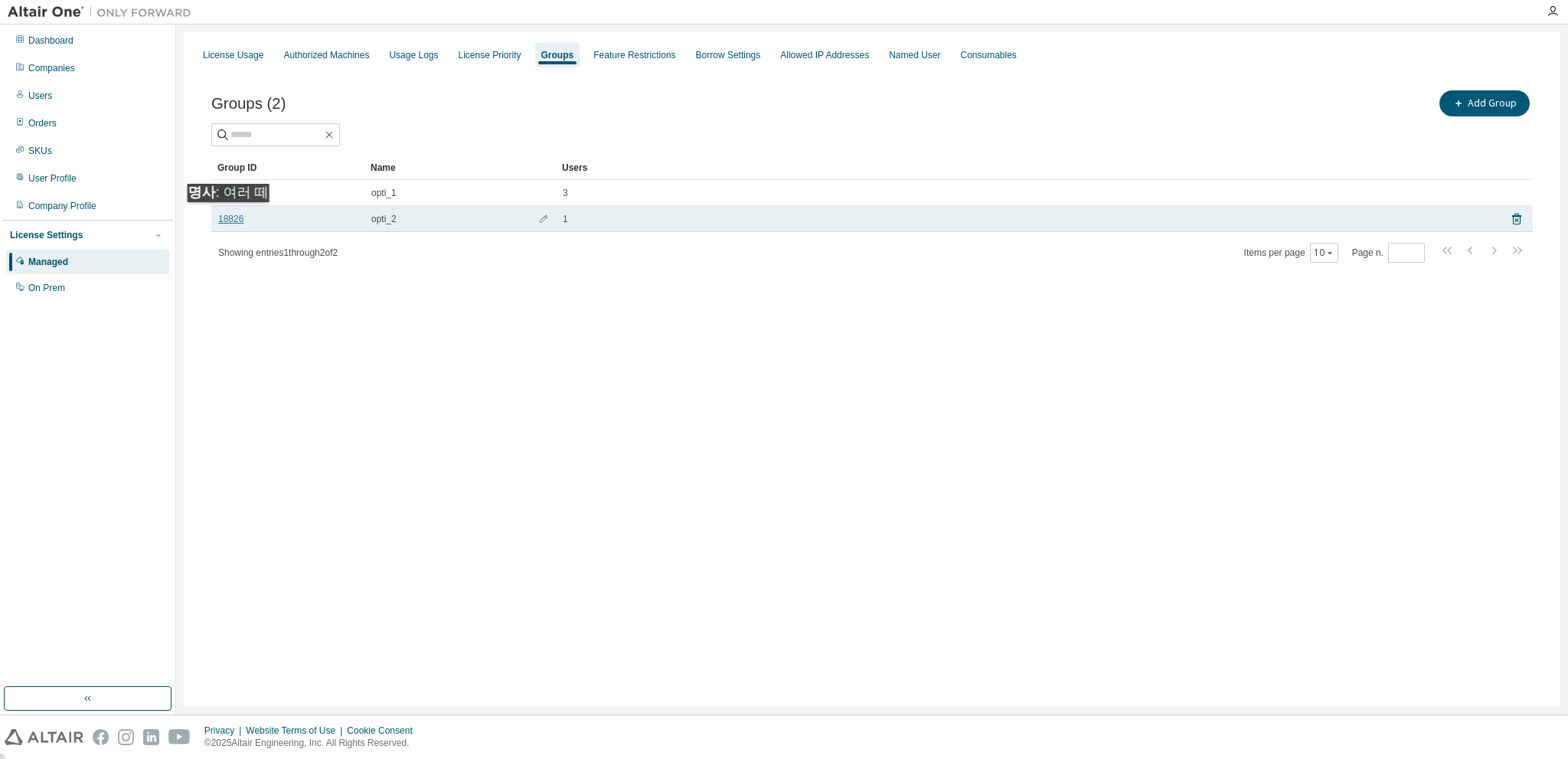
click at [232, 218] on link "18826" at bounding box center [231, 219] width 26 height 12
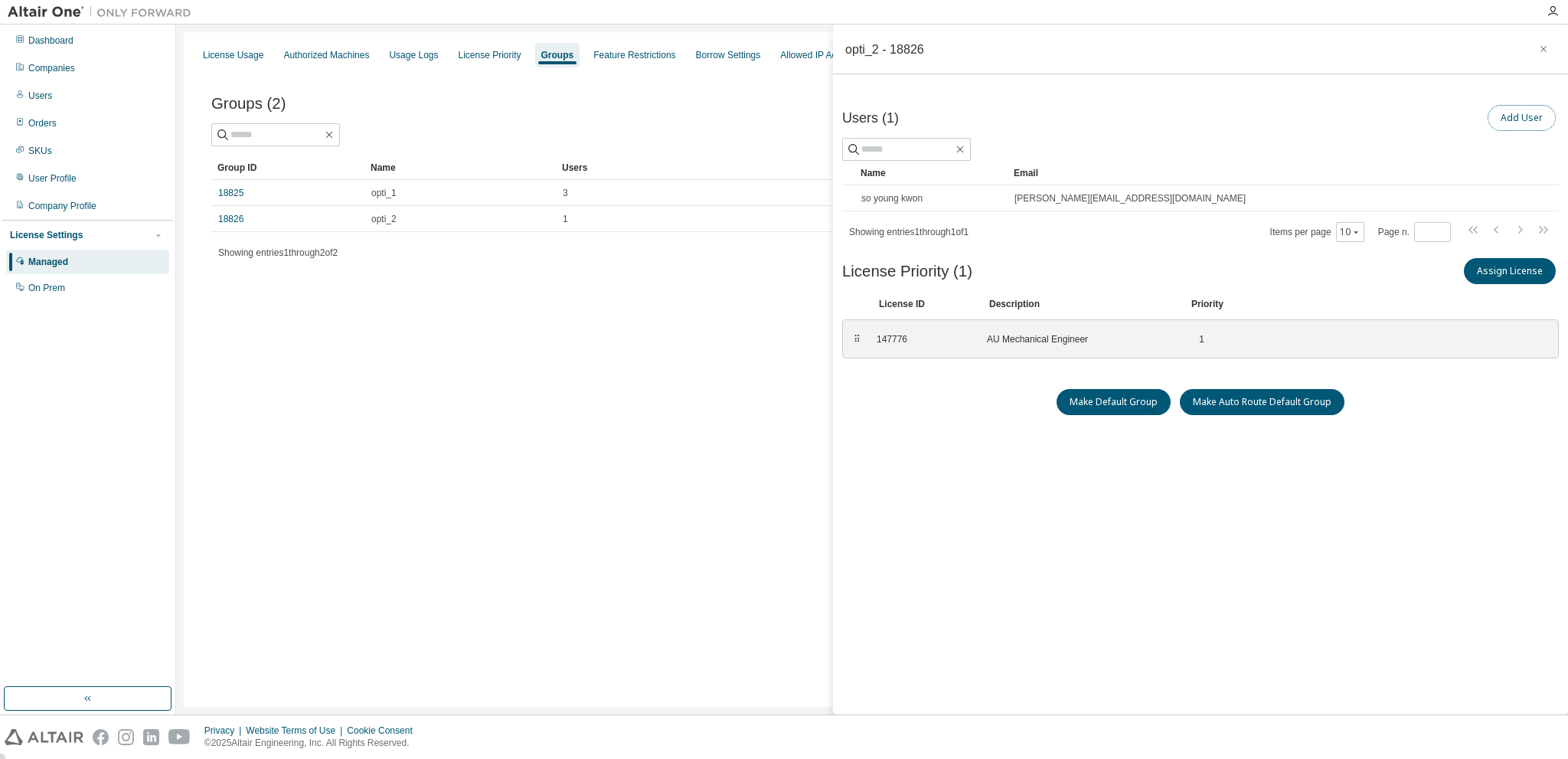
click at [1513, 119] on button "Add User" at bounding box center [1522, 117] width 68 height 26
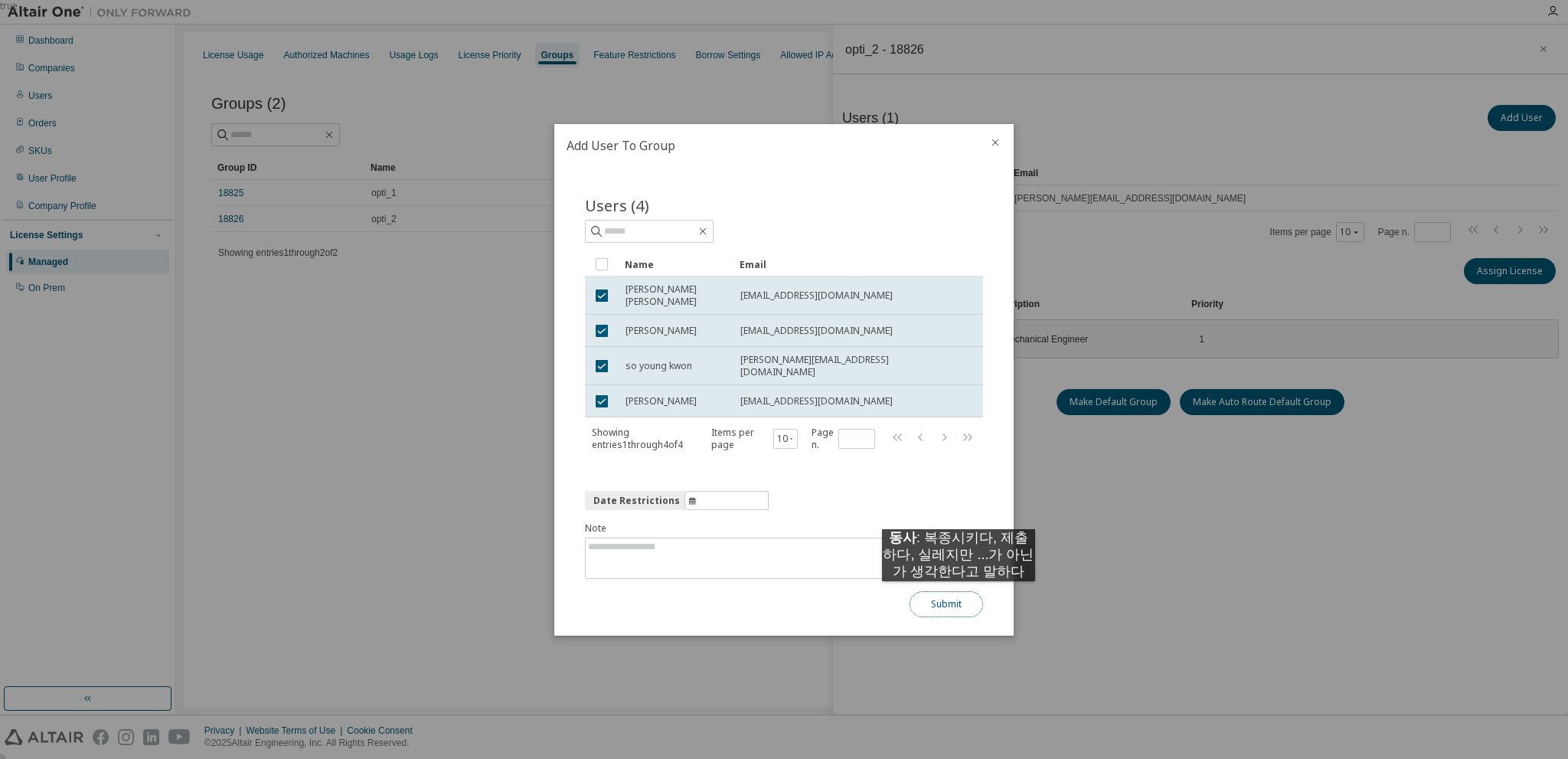
click at [959, 596] on button "Submit" at bounding box center [947, 603] width 74 height 26
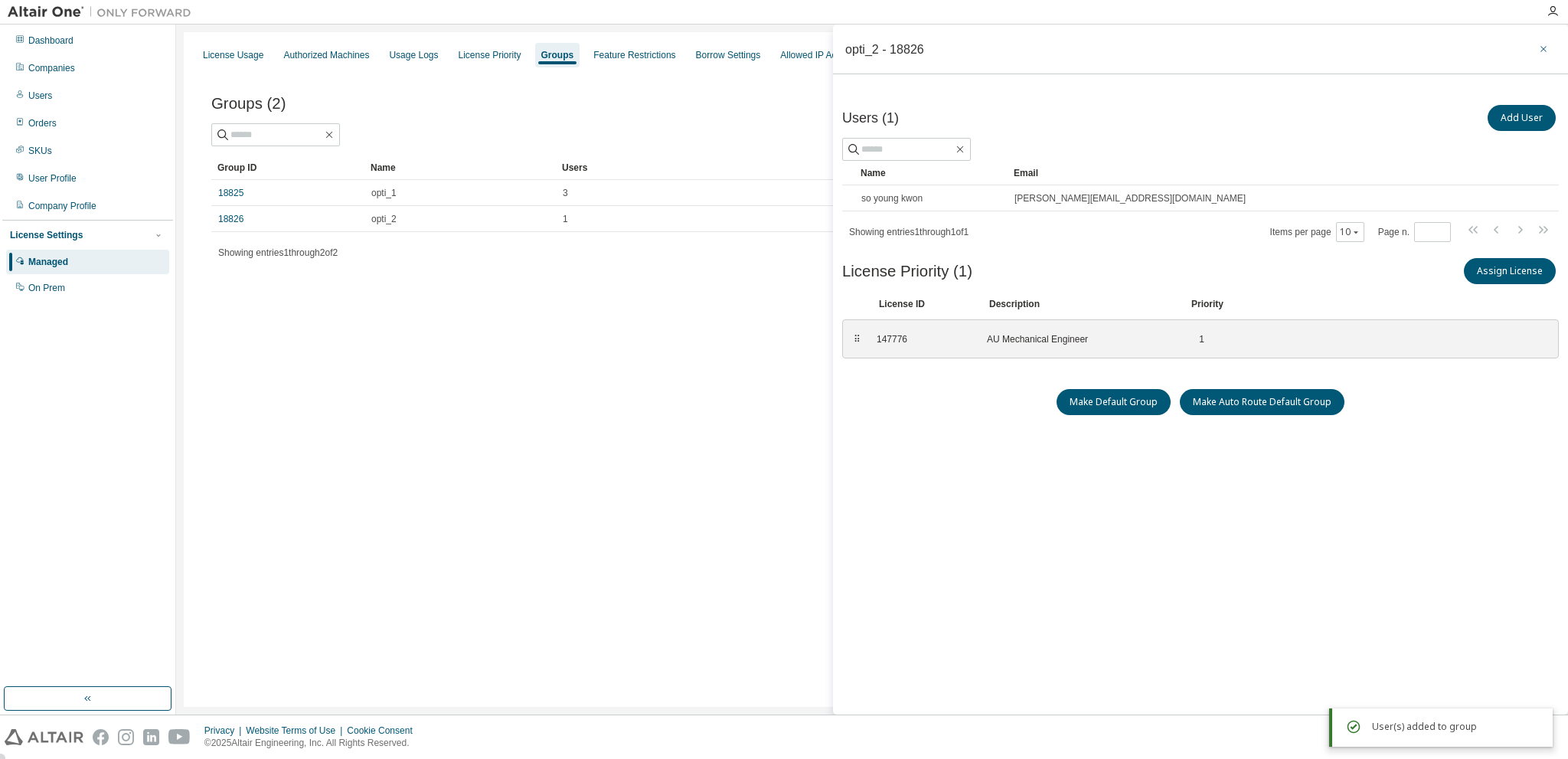
click at [1540, 50] on icon "button" at bounding box center [1543, 48] width 10 height 12
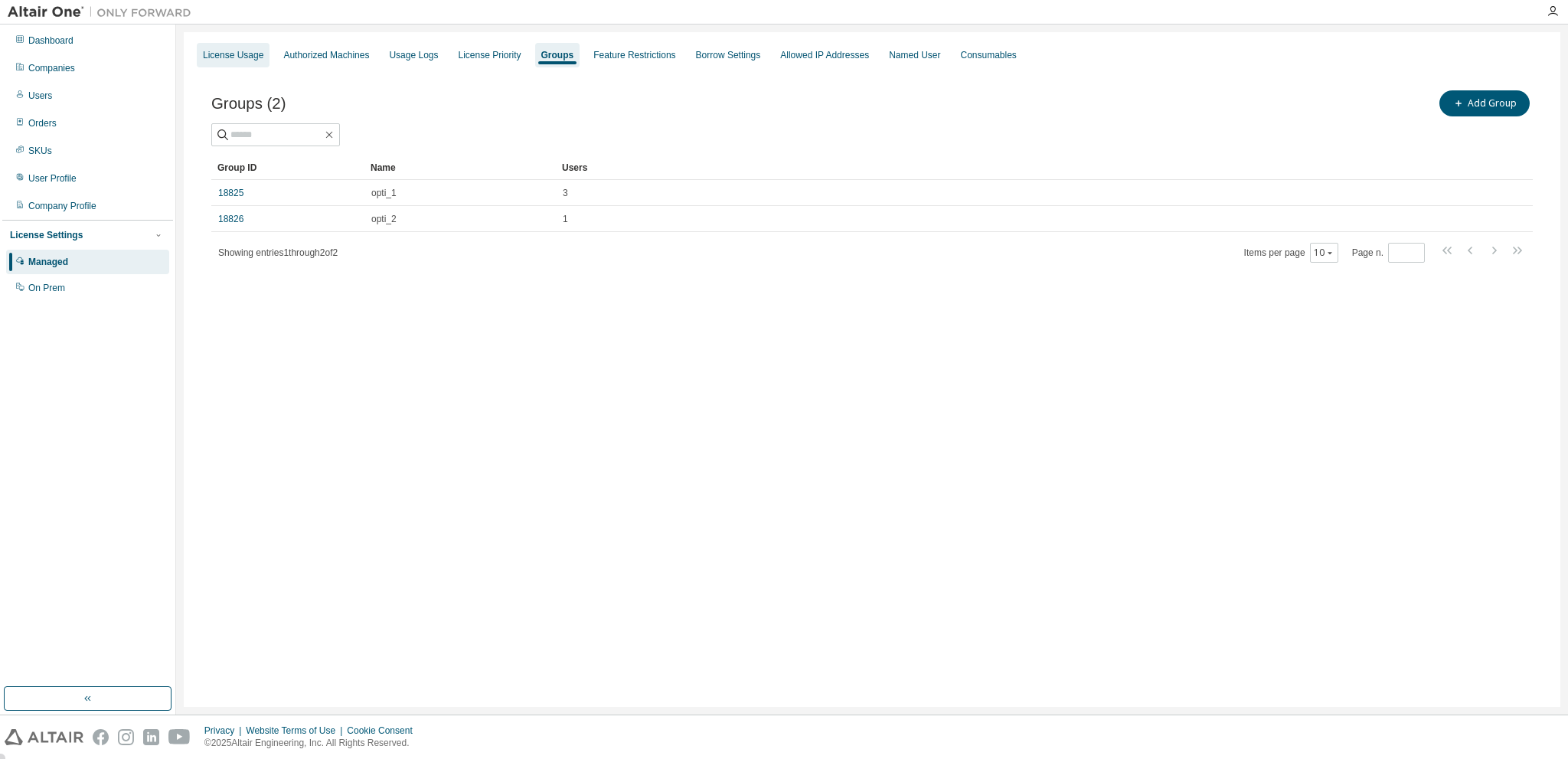
click at [241, 56] on div "License Usage" at bounding box center [233, 55] width 61 height 12
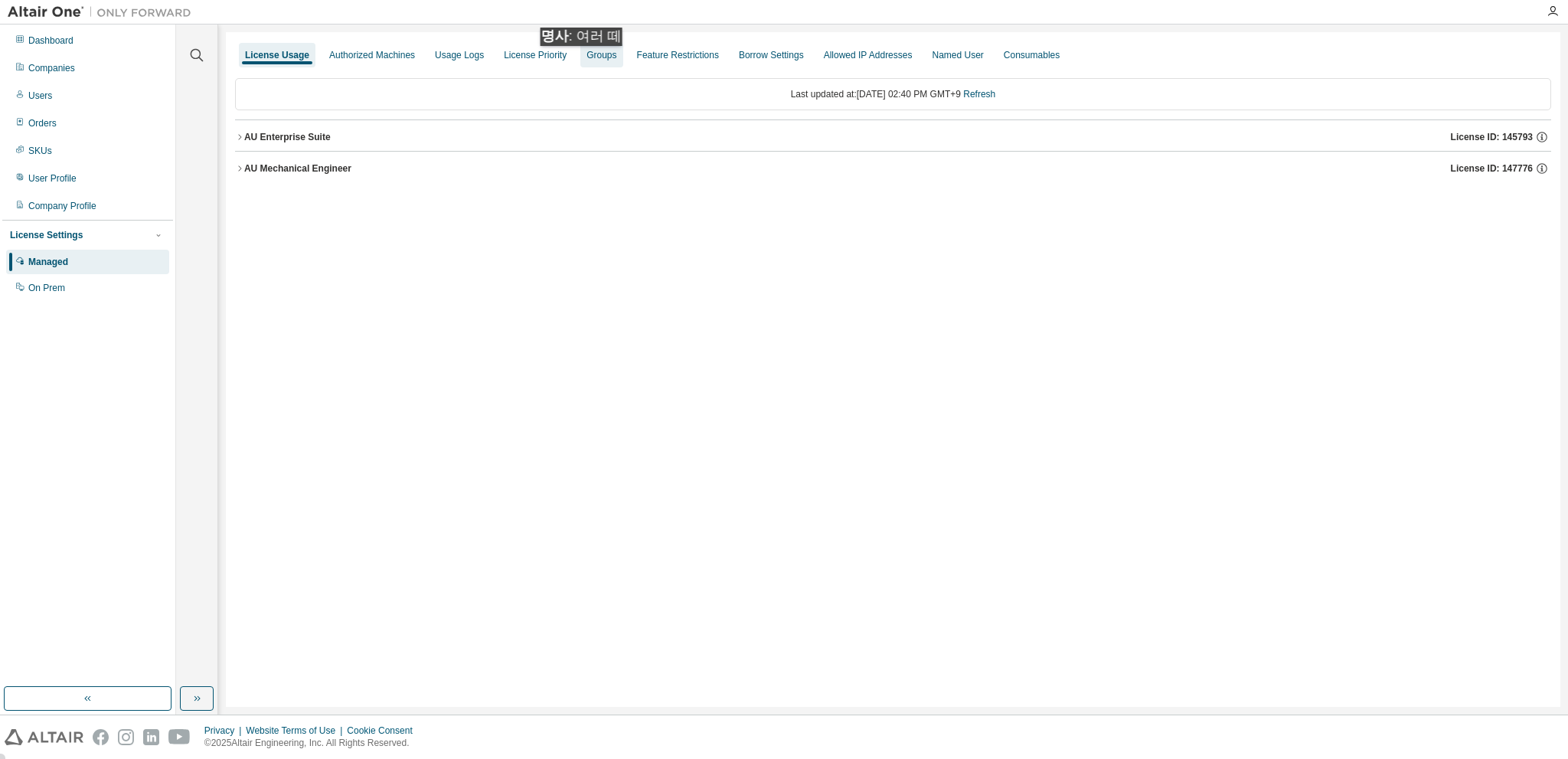
click at [585, 62] on div "Groups" at bounding box center [601, 55] width 42 height 25
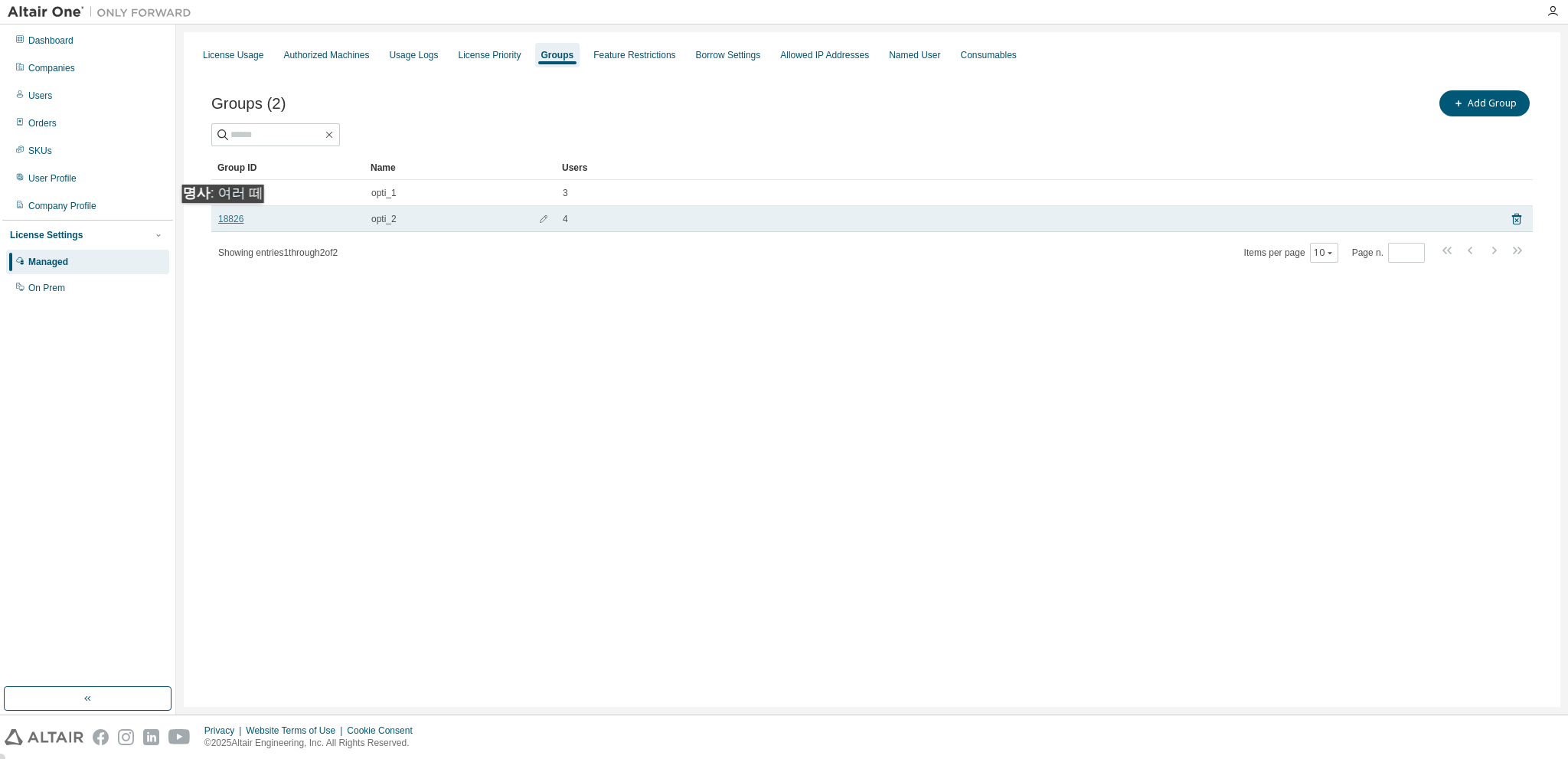
click at [226, 219] on link "18826" at bounding box center [231, 219] width 26 height 12
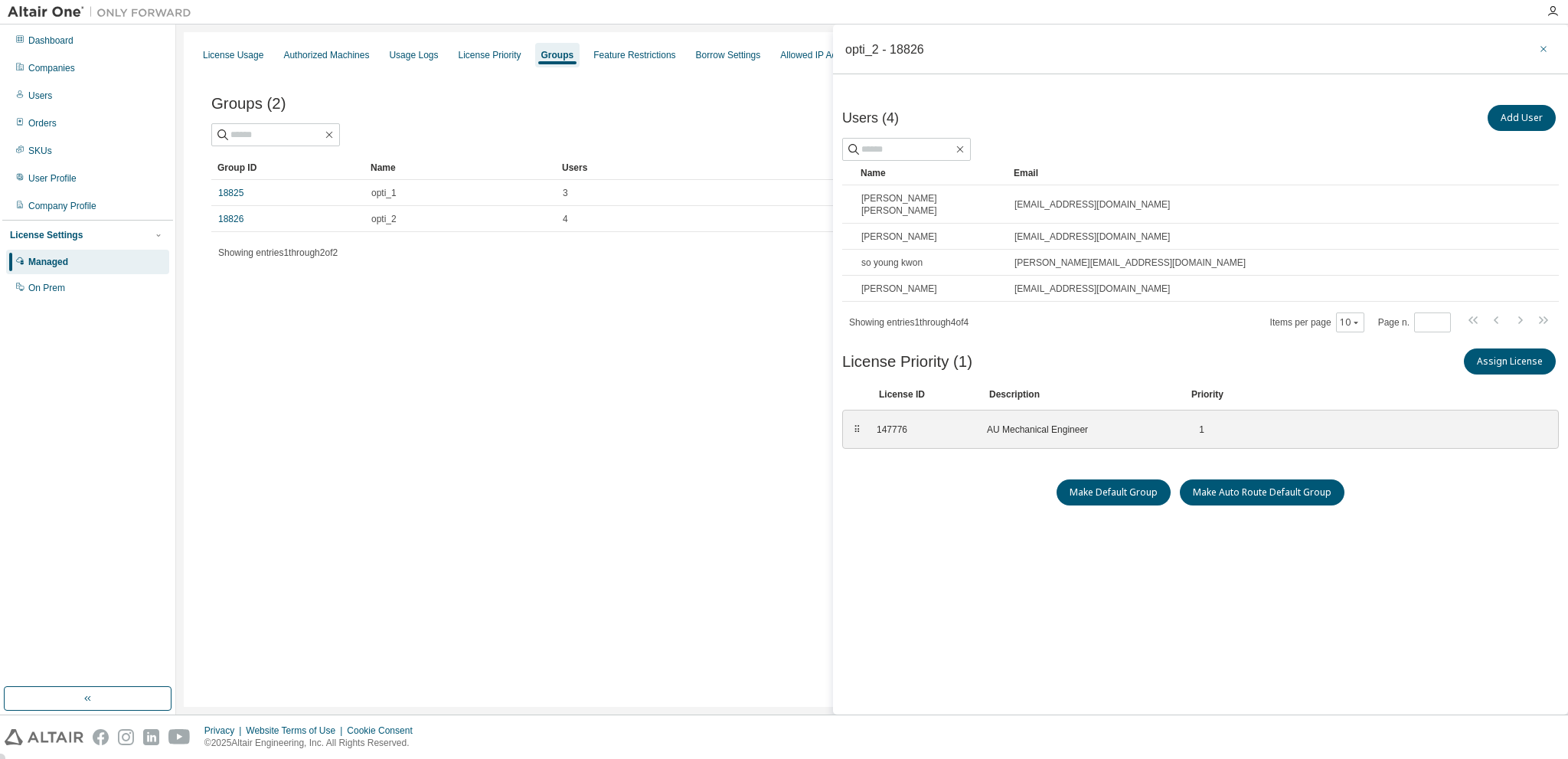
click at [1545, 46] on icon "button" at bounding box center [1543, 49] width 6 height 6
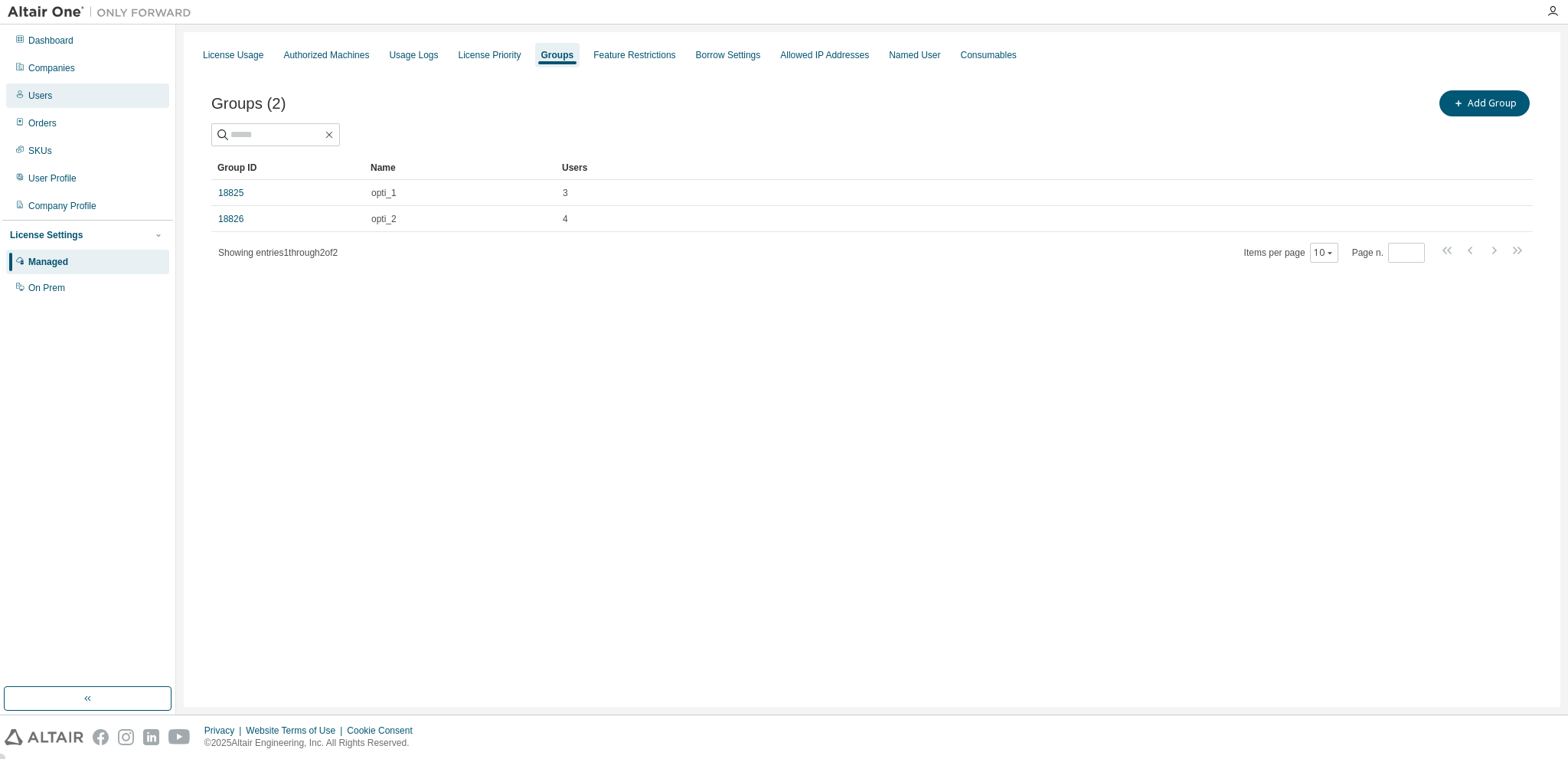
click at [46, 97] on div "Users" at bounding box center [40, 96] width 24 height 12
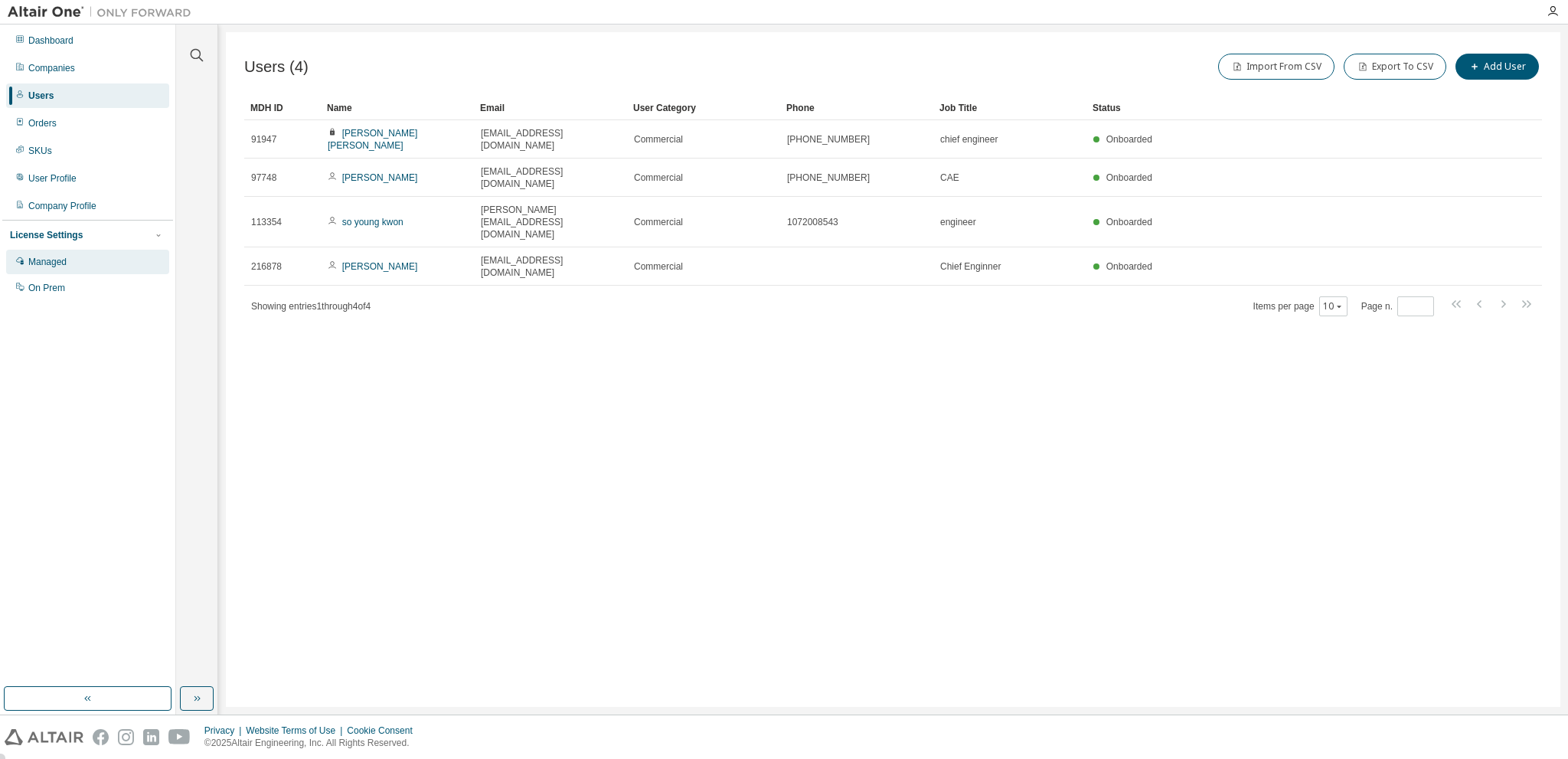
click at [58, 267] on div "Managed" at bounding box center [47, 261] width 38 height 12
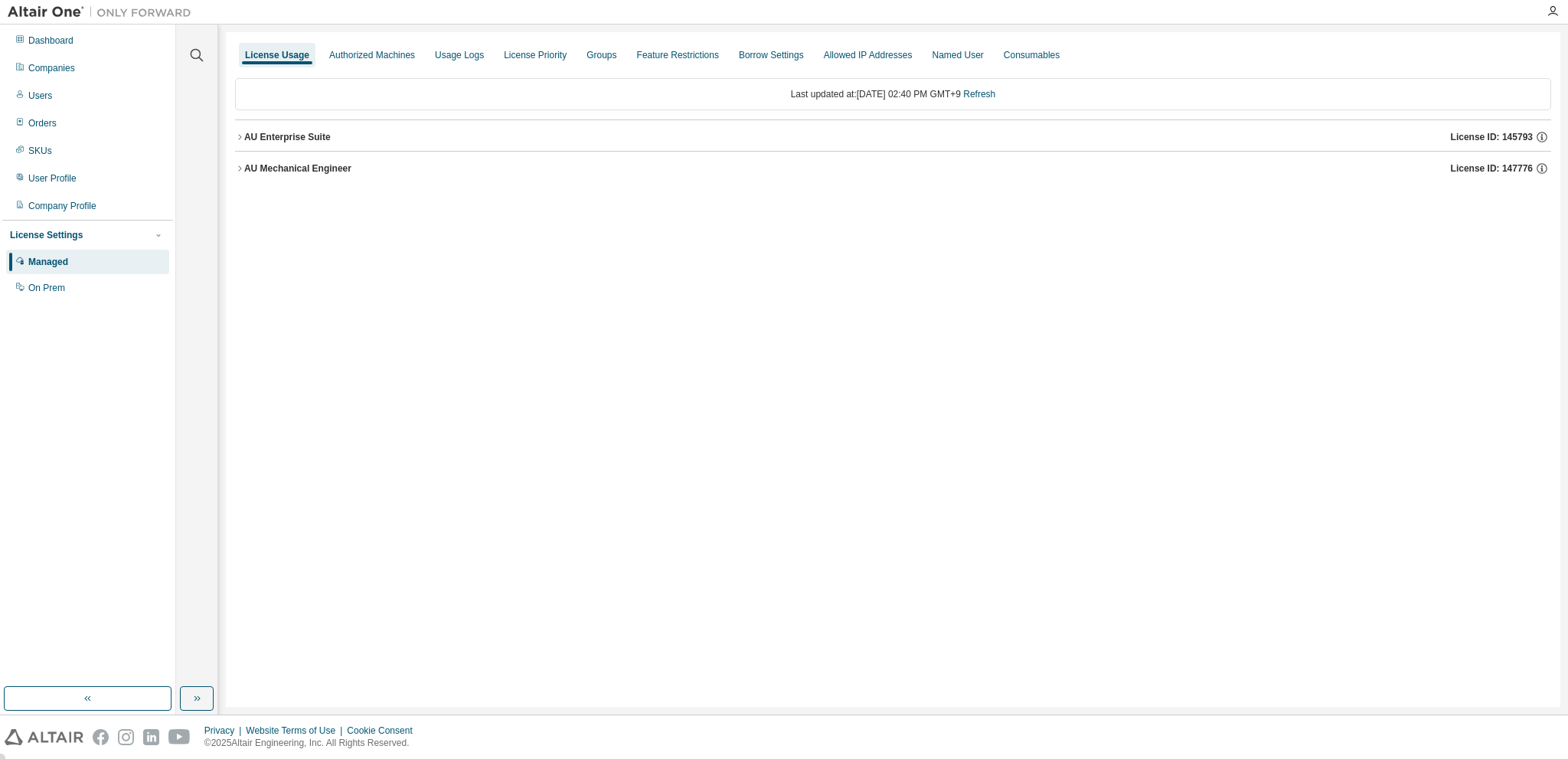
click at [241, 165] on icon "button" at bounding box center [240, 168] width 9 height 9
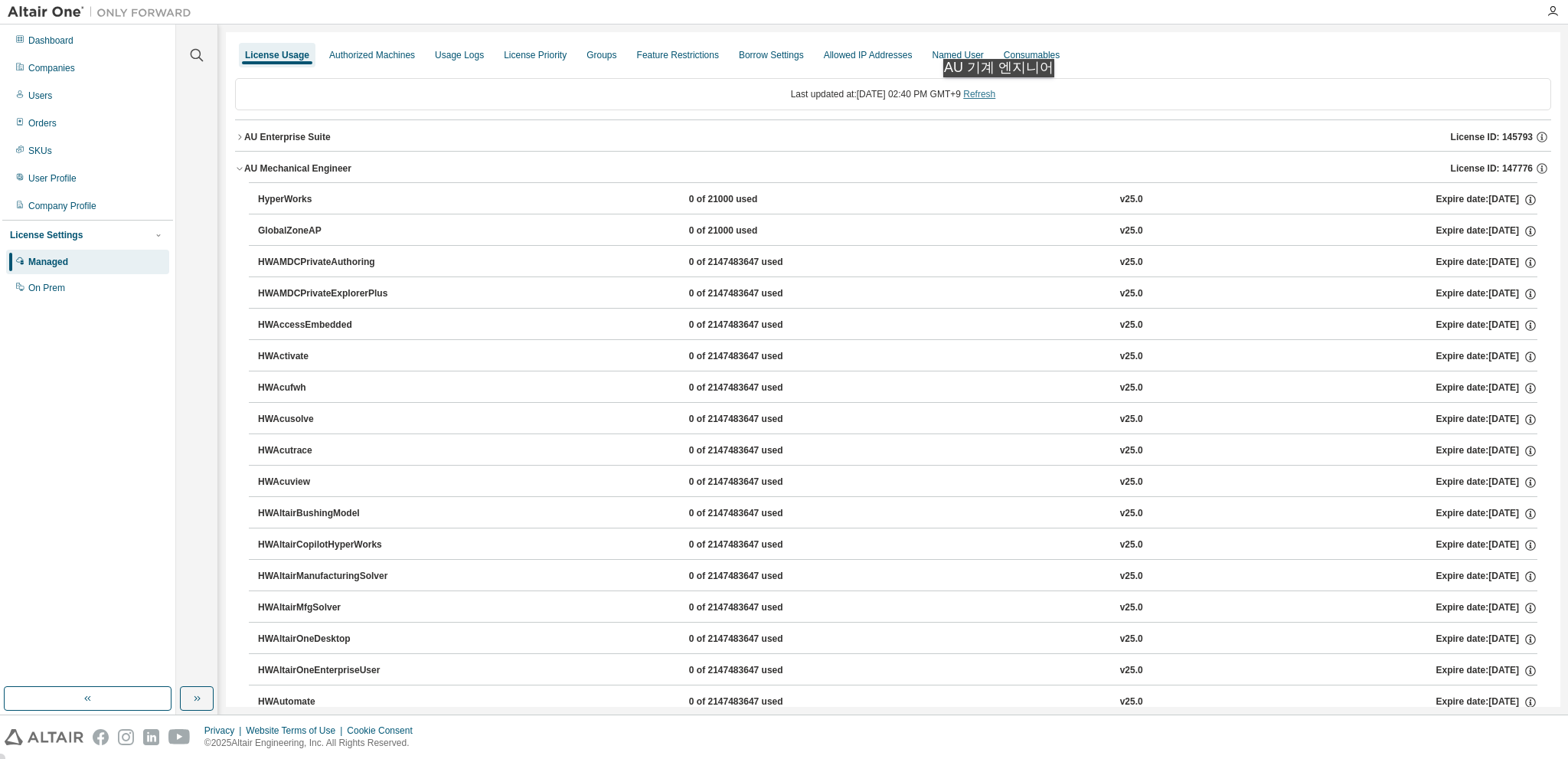
click at [995, 93] on link "Refresh" at bounding box center [979, 94] width 32 height 10
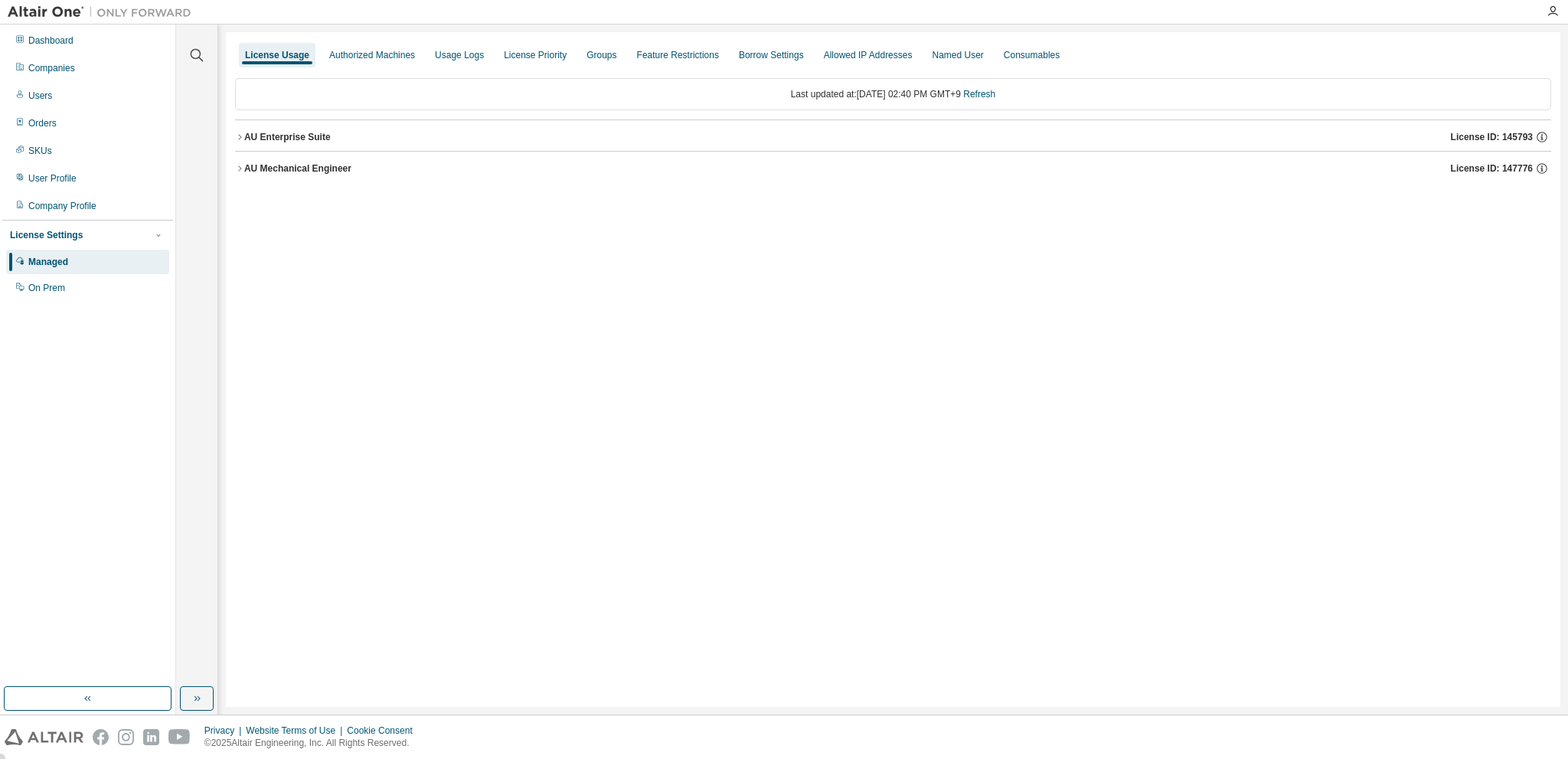
click at [243, 169] on icon "button" at bounding box center [240, 168] width 9 height 9
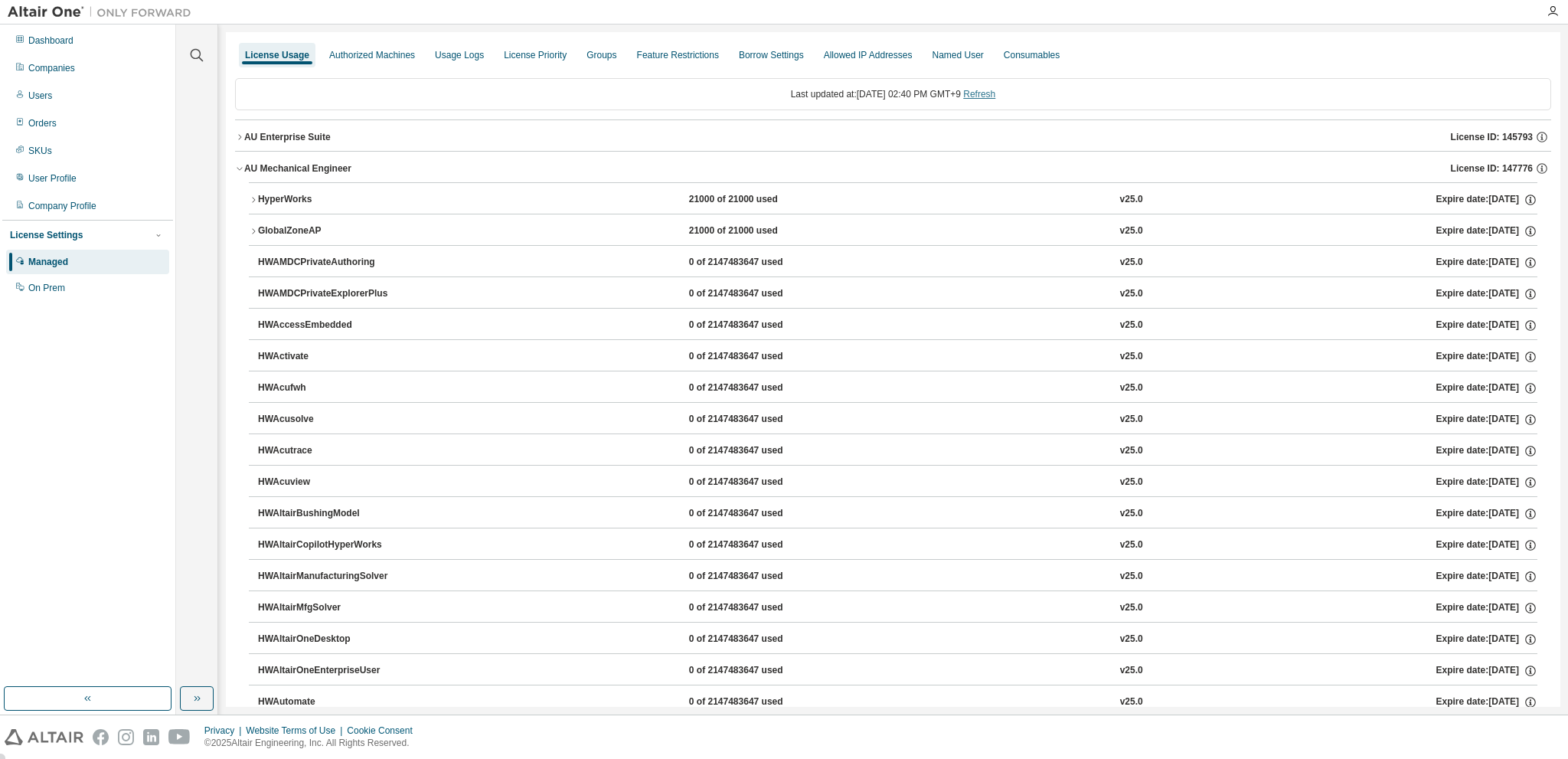
click at [995, 91] on link "Refresh" at bounding box center [979, 94] width 32 height 10
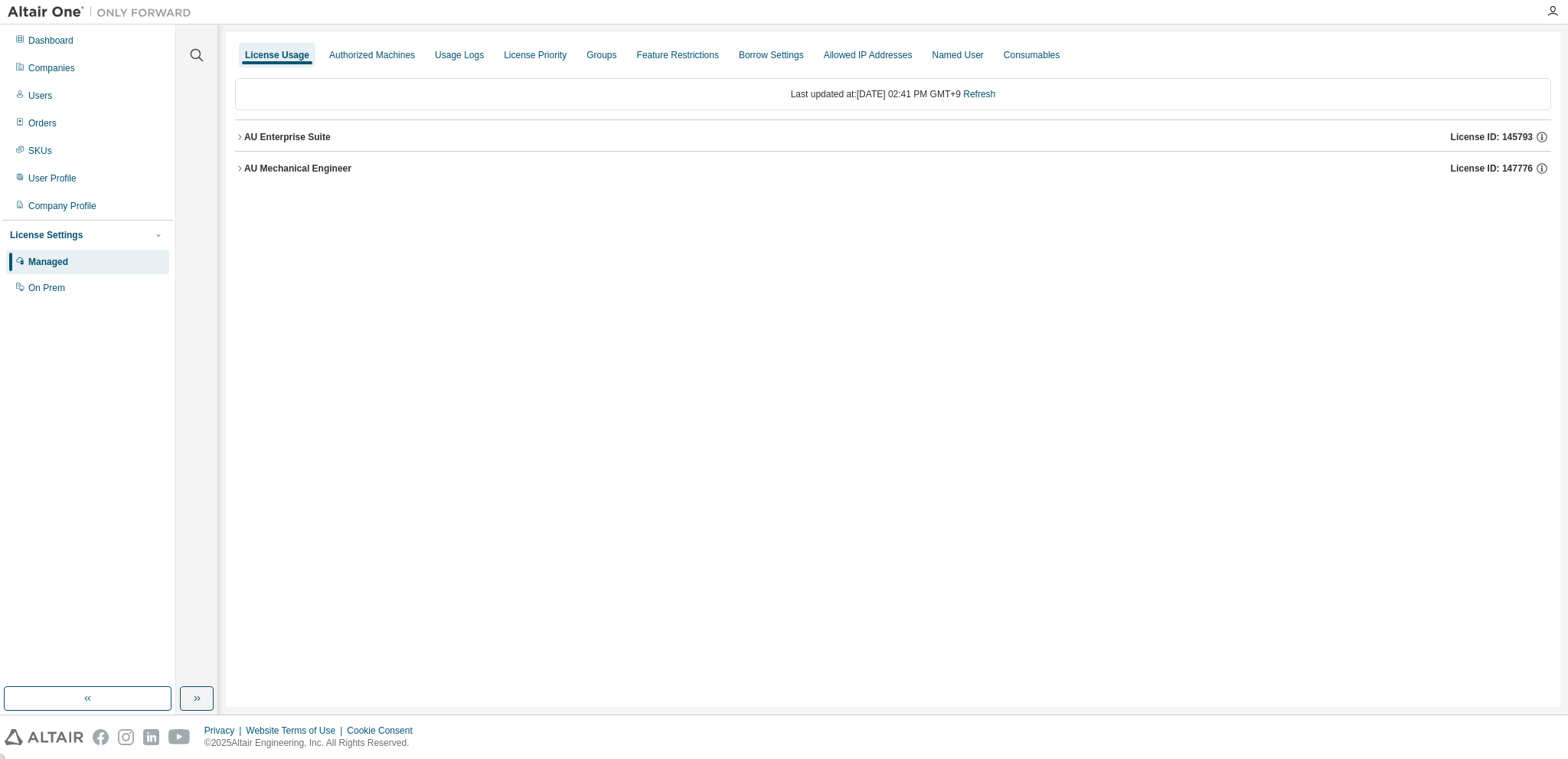
click at [242, 165] on icon "button" at bounding box center [240, 168] width 9 height 9
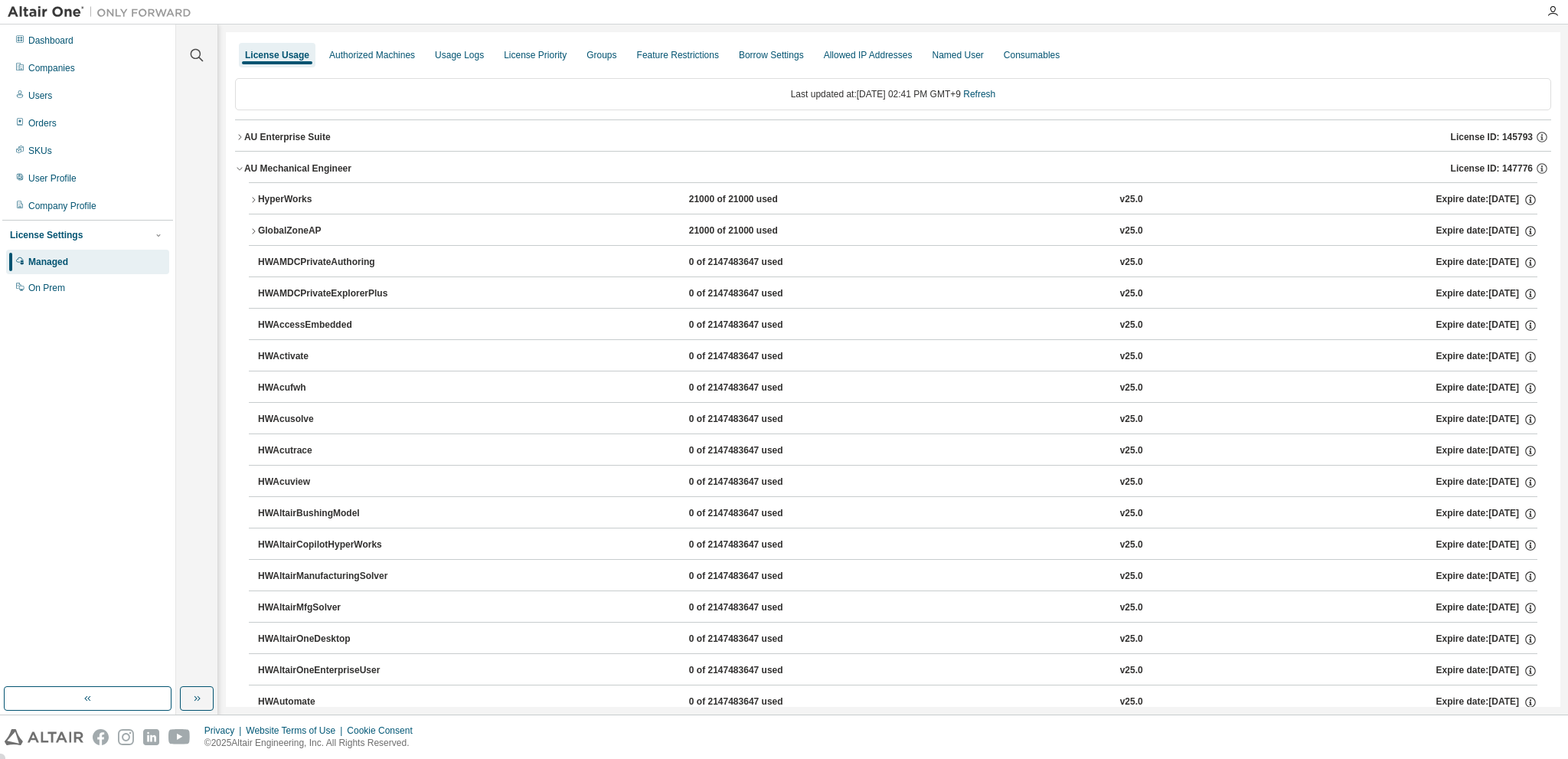
click at [237, 139] on icon "button" at bounding box center [240, 137] width 9 height 9
click at [239, 168] on icon "button" at bounding box center [240, 168] width 9 height 9
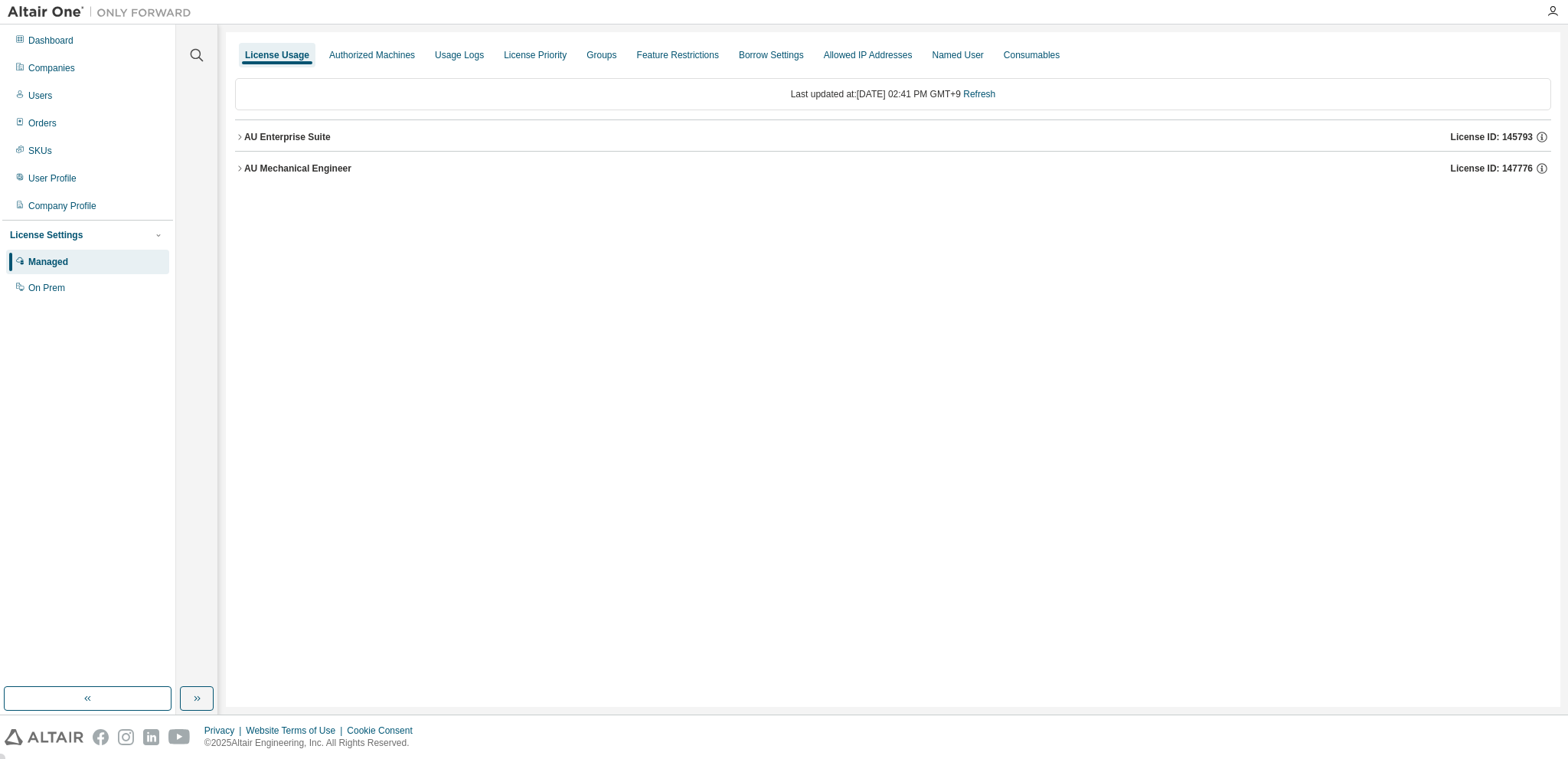
click at [432, 266] on div "License Usage Authorized Machines Usage Logs License Priority Groups Feature Re…" at bounding box center [894, 369] width 1335 height 675
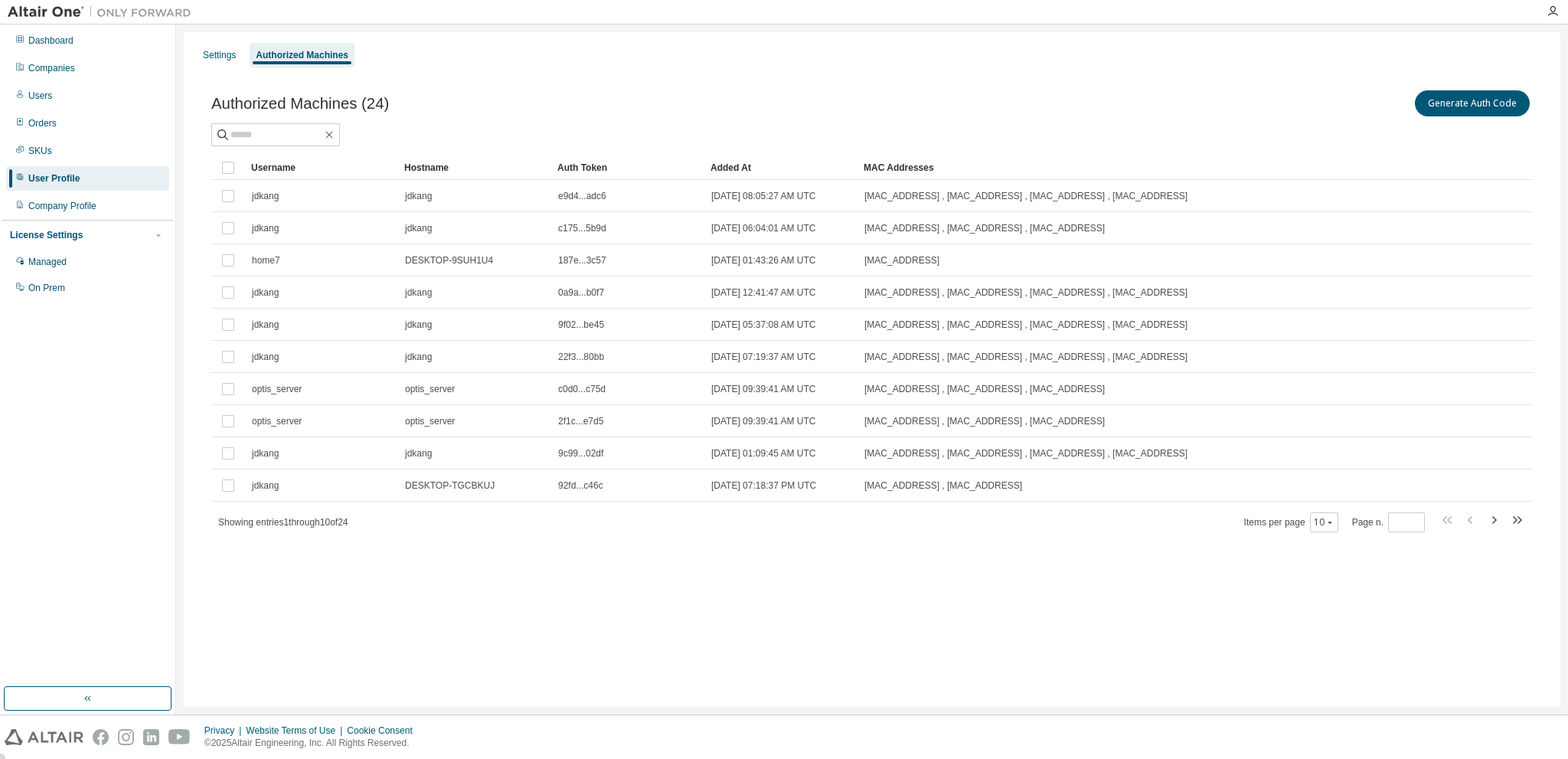
drag, startPoint x: 969, startPoint y: 257, endPoint x: 245, endPoint y: 169, distance: 729.3
click at [245, 169] on table "Username Hostname Auth Token Added At MAC Addresses jdkang jdkang e9d4...adc6 […" at bounding box center [872, 328] width 1322 height 346
click at [579, 589] on div "Settings Authorized Machines Authorized Machines (24) Generate Auth Code Clear …" at bounding box center [872, 369] width 1377 height 675
drag, startPoint x: 1045, startPoint y: 494, endPoint x: 303, endPoint y: 169, distance: 810.1
click at [303, 169] on table "Username Hostname Auth Token Added At MAC Addresses jdkang jdkang e9d4...adc6 […" at bounding box center [872, 328] width 1322 height 346
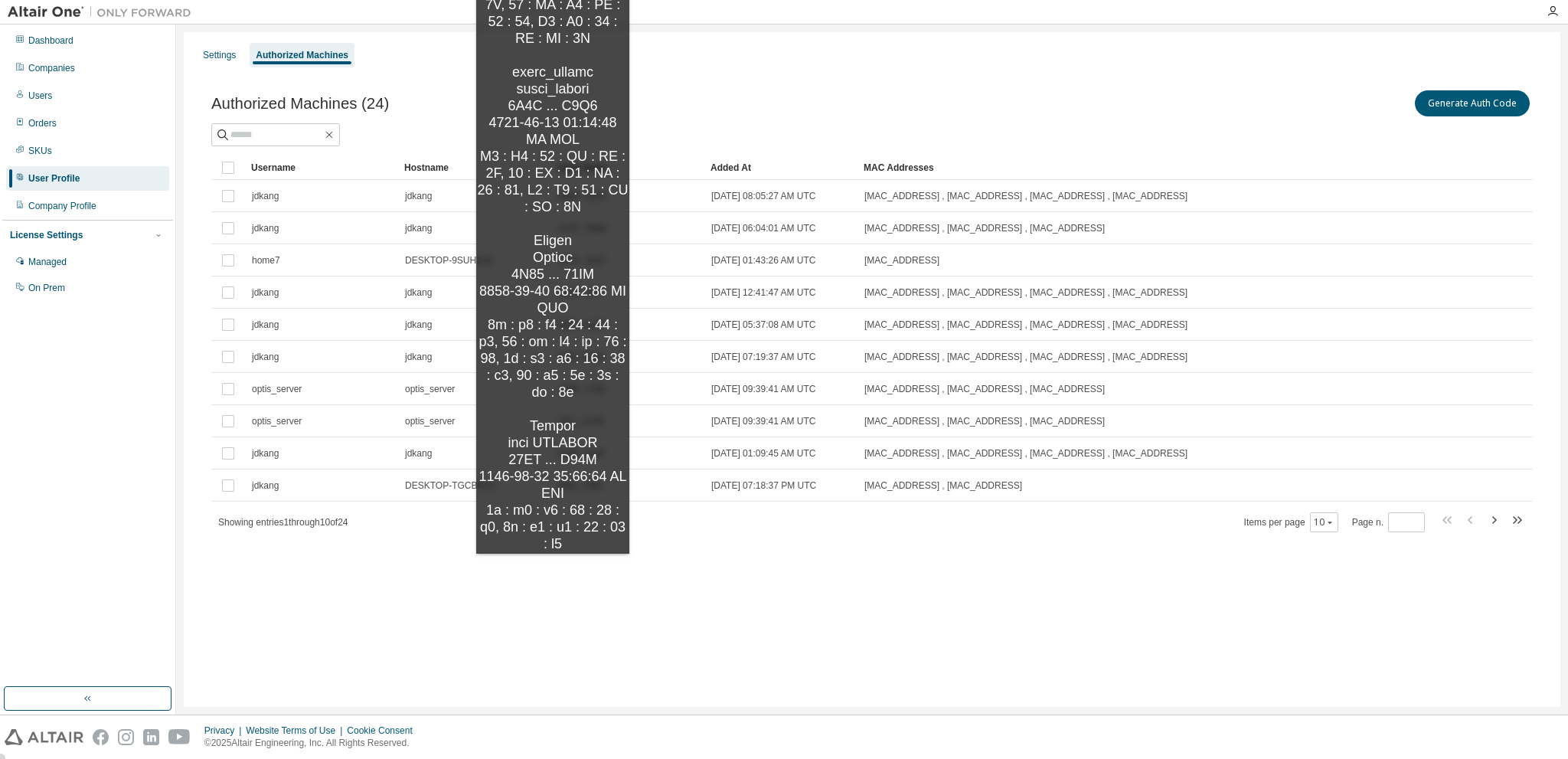
click at [553, 569] on div "Authorized Machines (24) Generate Auth Code Clear Load Save Save As Field Opera…" at bounding box center [872, 321] width 1359 height 503
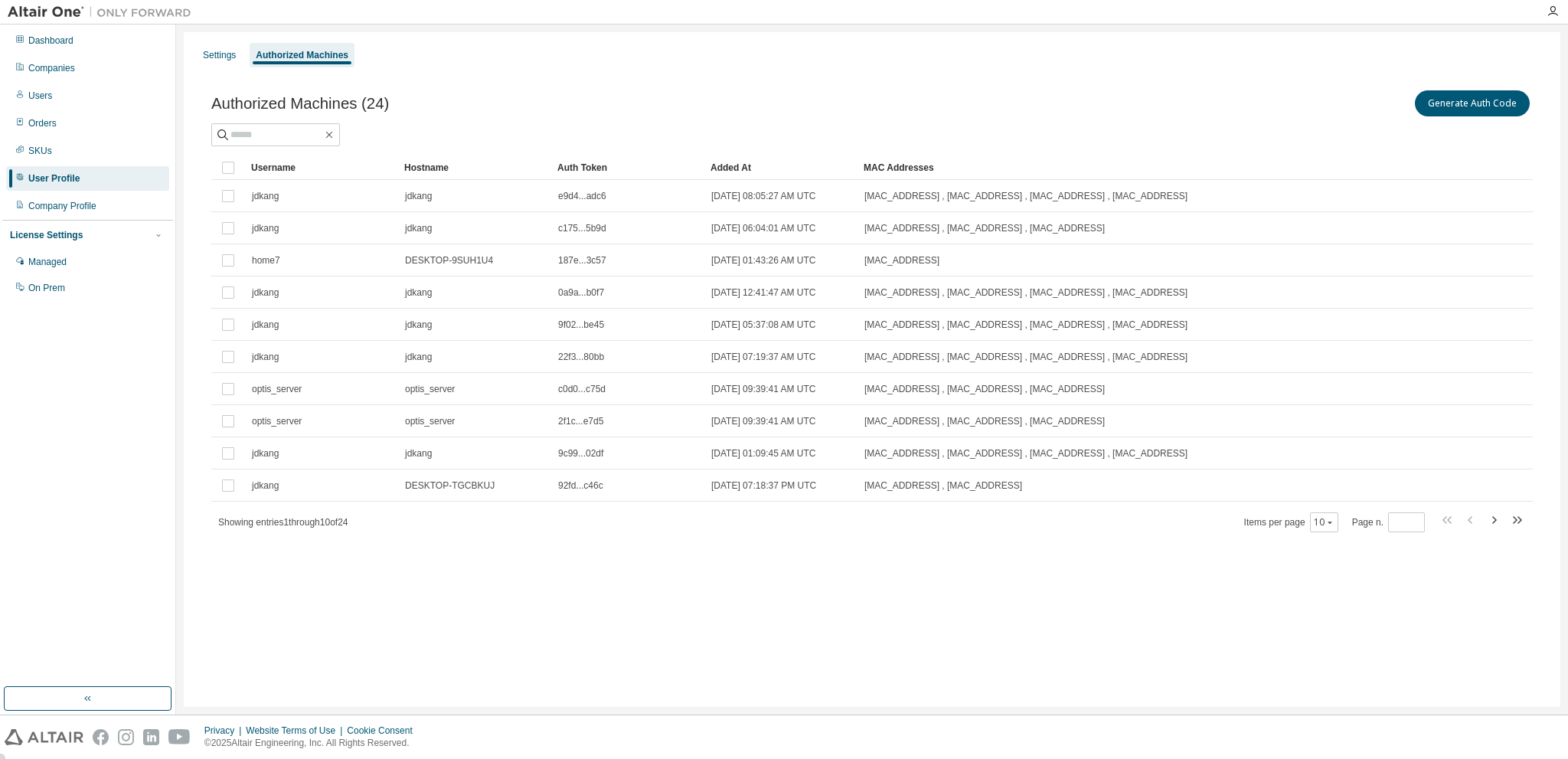
click at [537, 599] on div "Settings Authorized Machines Authorized Machines (24) Generate Auth Code Clear …" at bounding box center [872, 369] width 1377 height 675
click at [418, 172] on div "Hostname" at bounding box center [474, 168] width 141 height 25
click at [1493, 515] on icon "button" at bounding box center [1493, 519] width 18 height 18
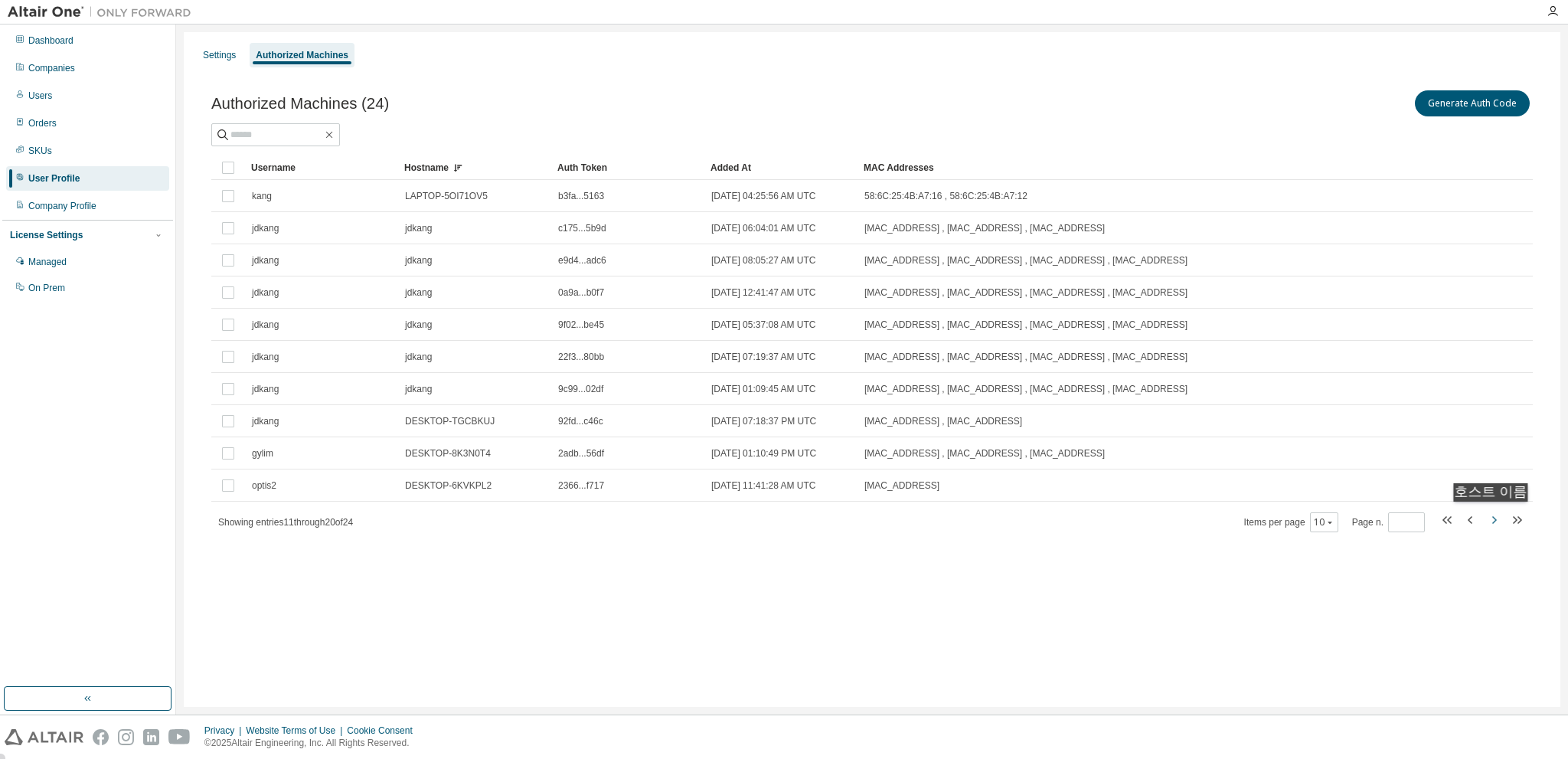
click at [1495, 517] on icon "button" at bounding box center [1493, 519] width 18 height 18
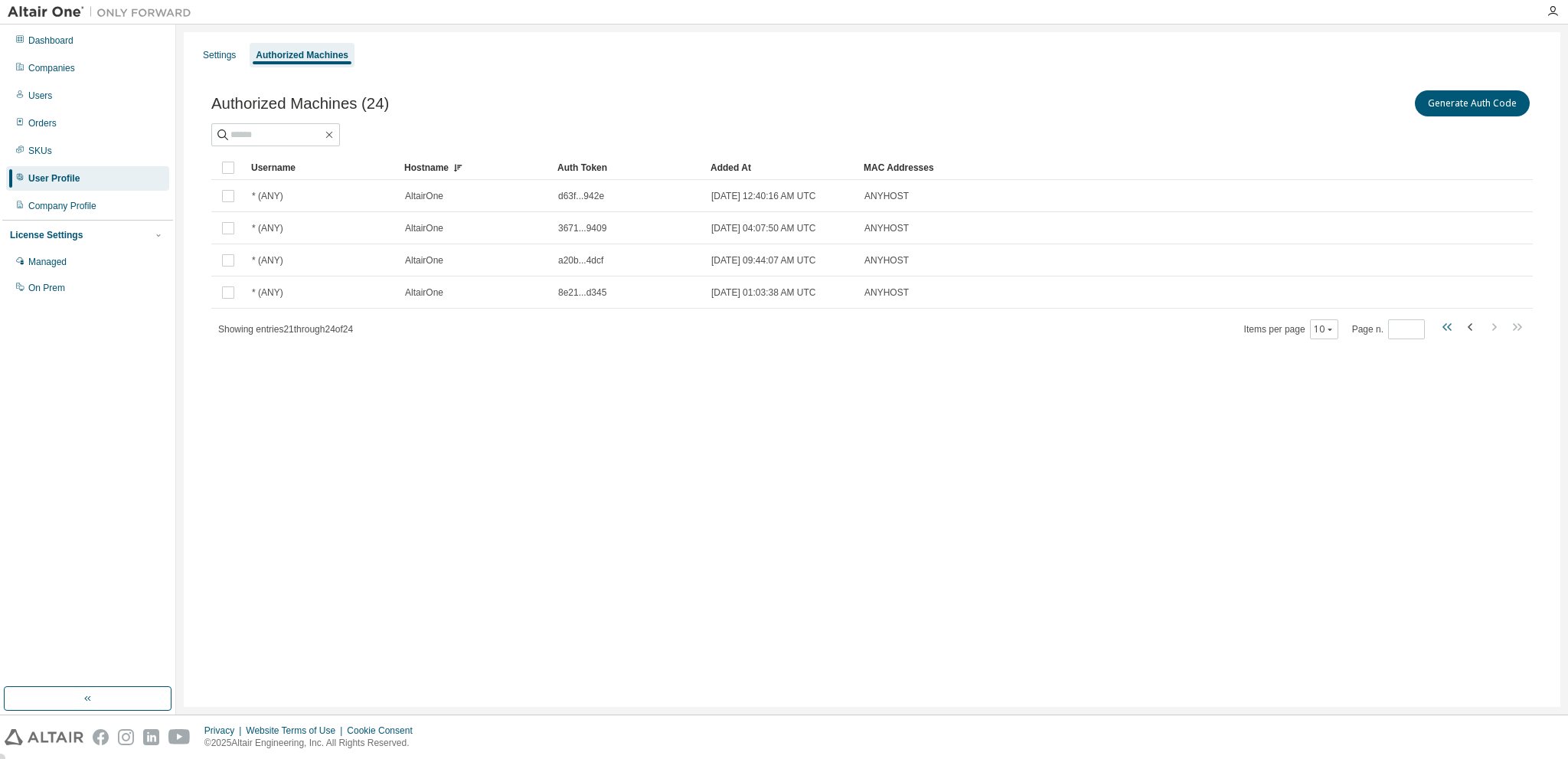
click at [1452, 327] on icon "button" at bounding box center [1448, 327] width 18 height 18
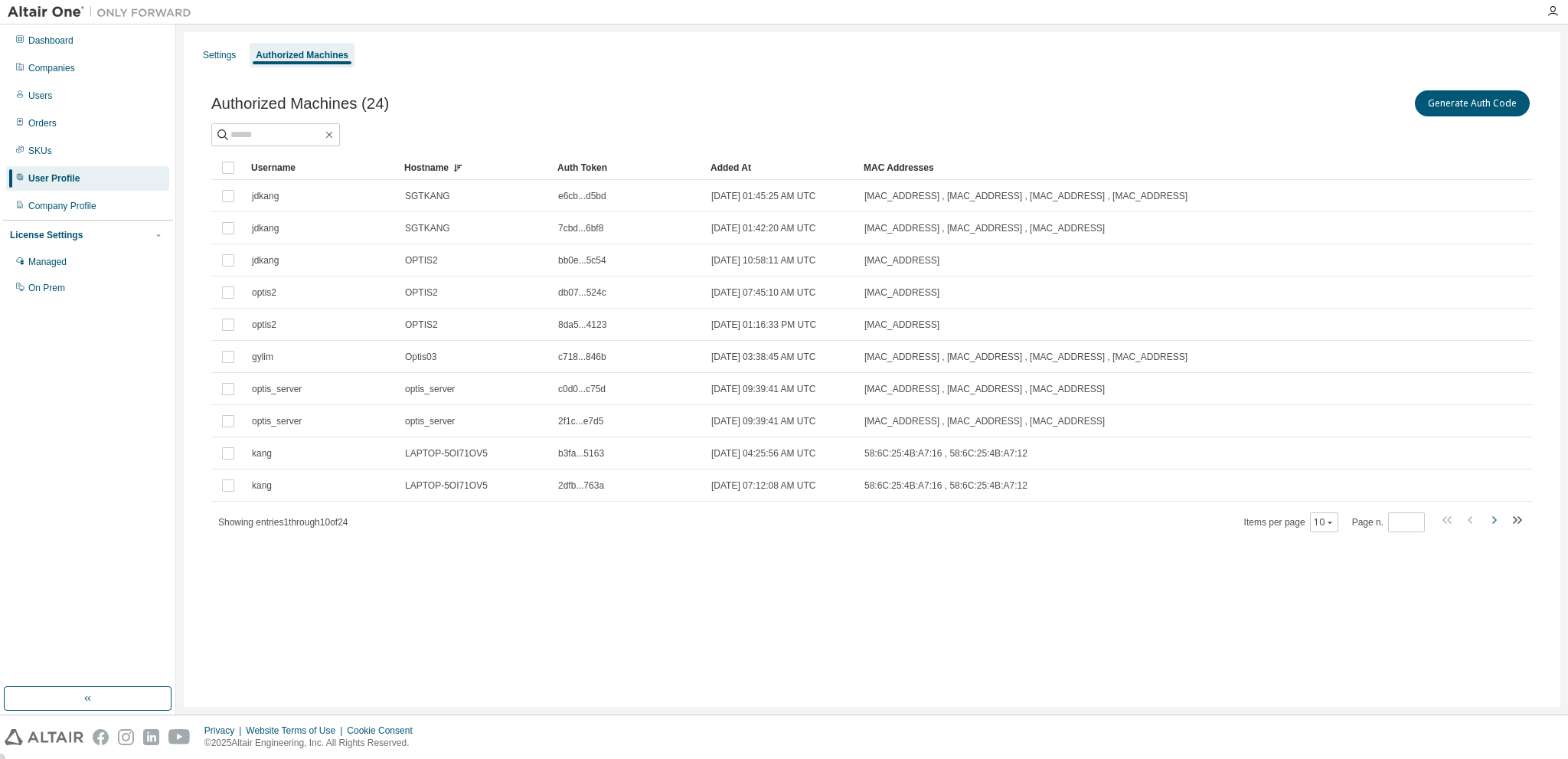
click at [1491, 516] on icon "button" at bounding box center [1493, 519] width 18 height 18
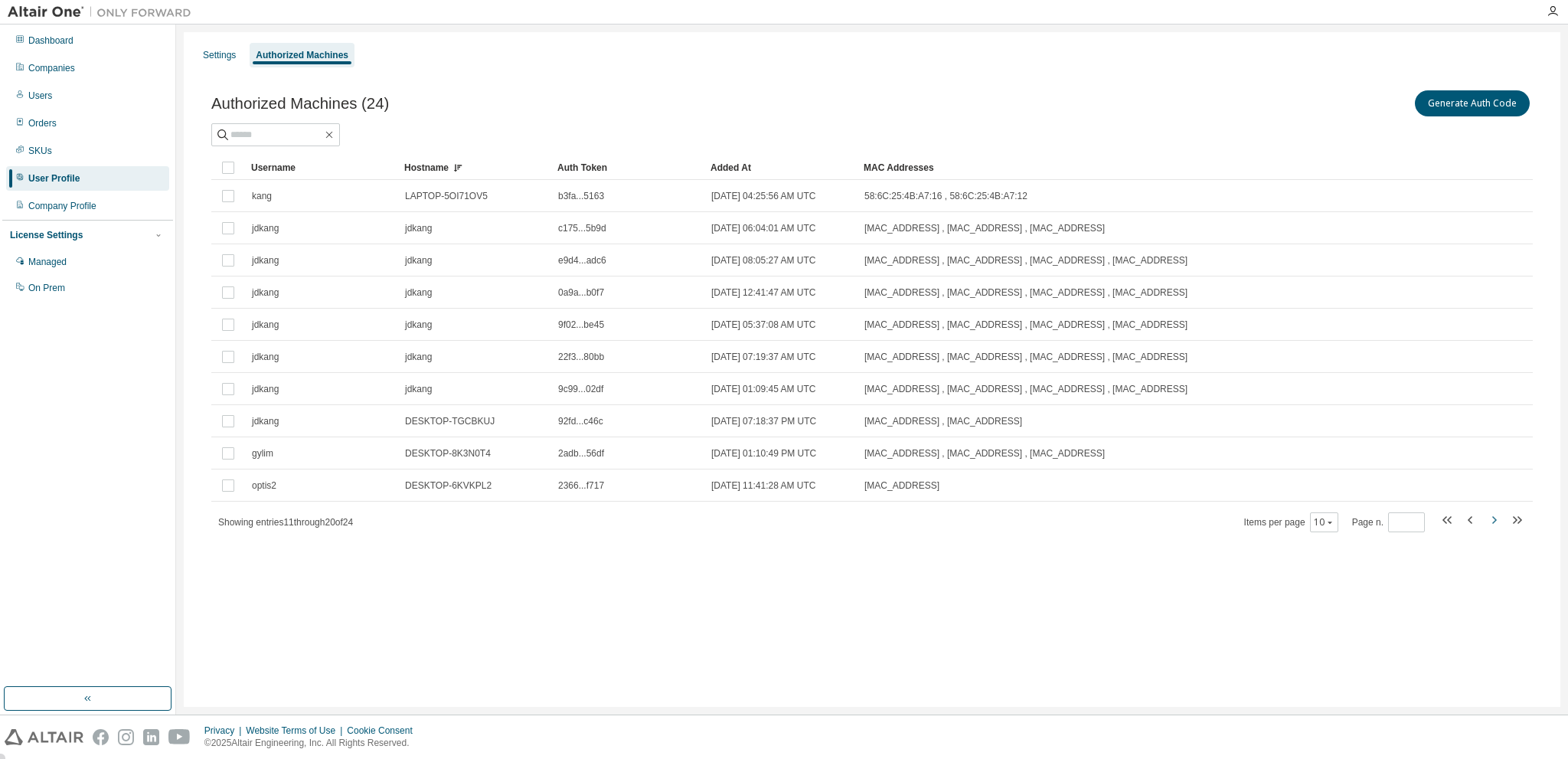
click at [1494, 517] on icon "button" at bounding box center [1494, 520] width 5 height 8
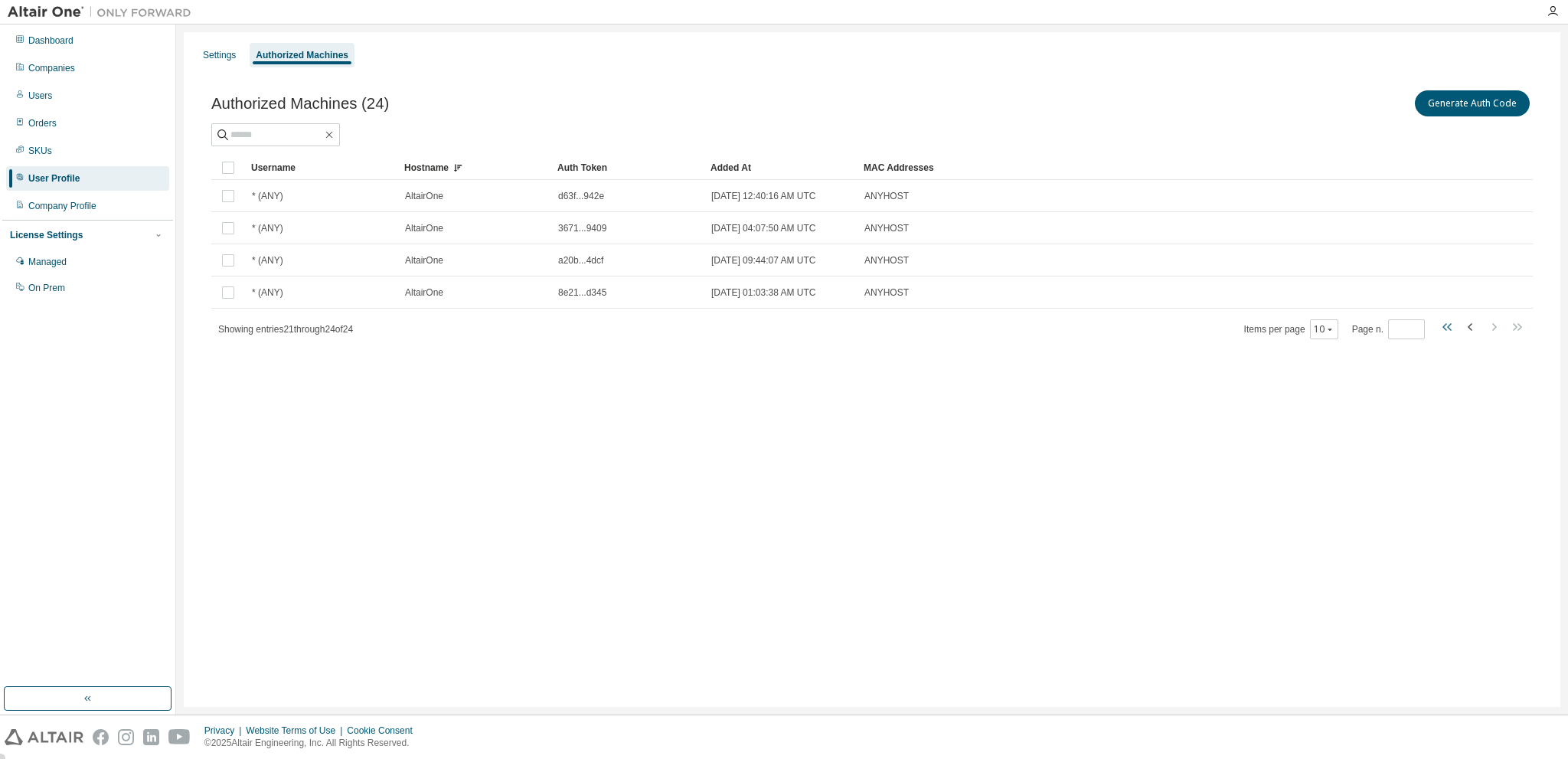
click at [1450, 326] on icon "button" at bounding box center [1448, 327] width 18 height 18
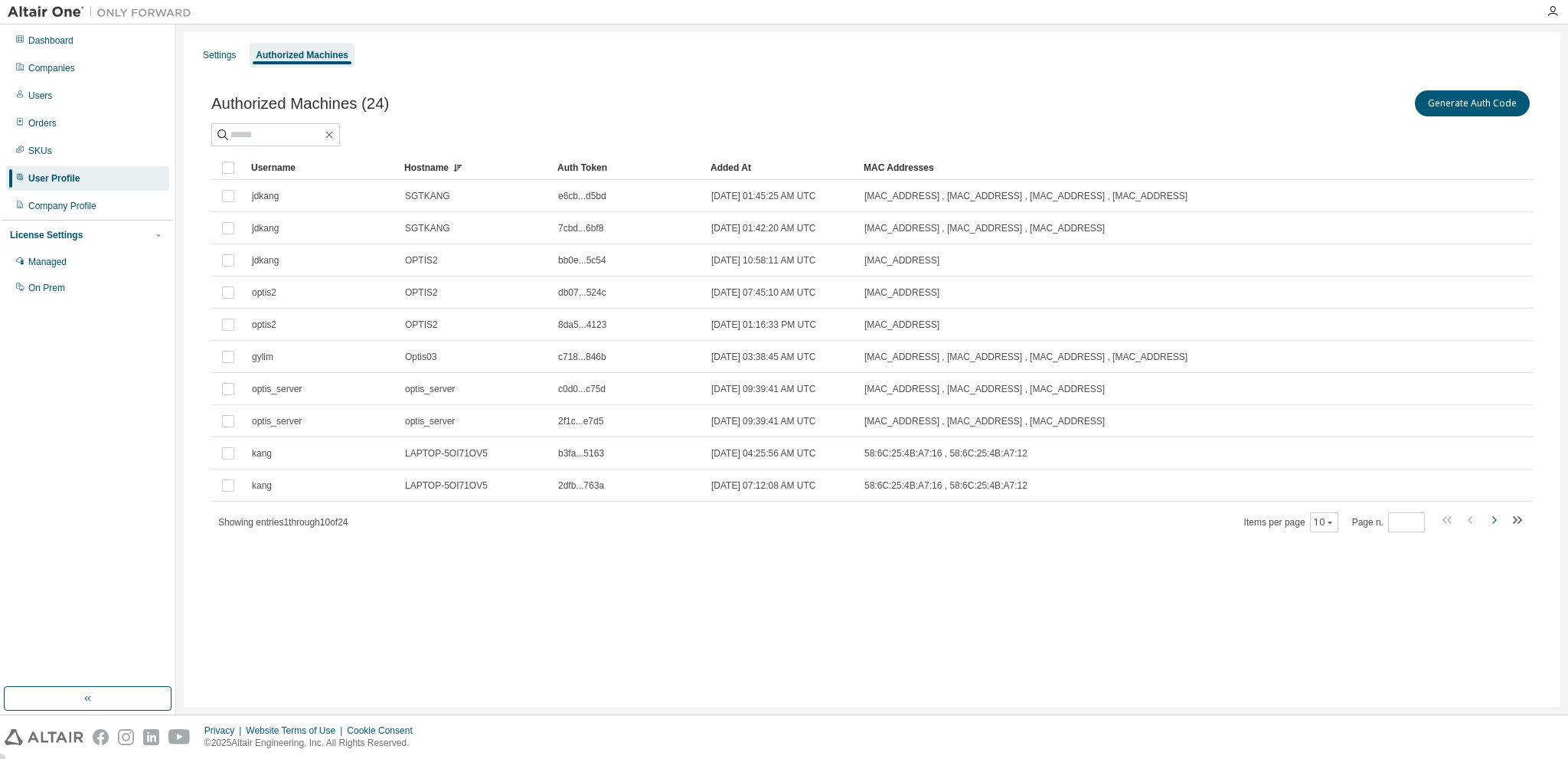
click at [1494, 519] on icon "button" at bounding box center [1493, 519] width 18 height 18
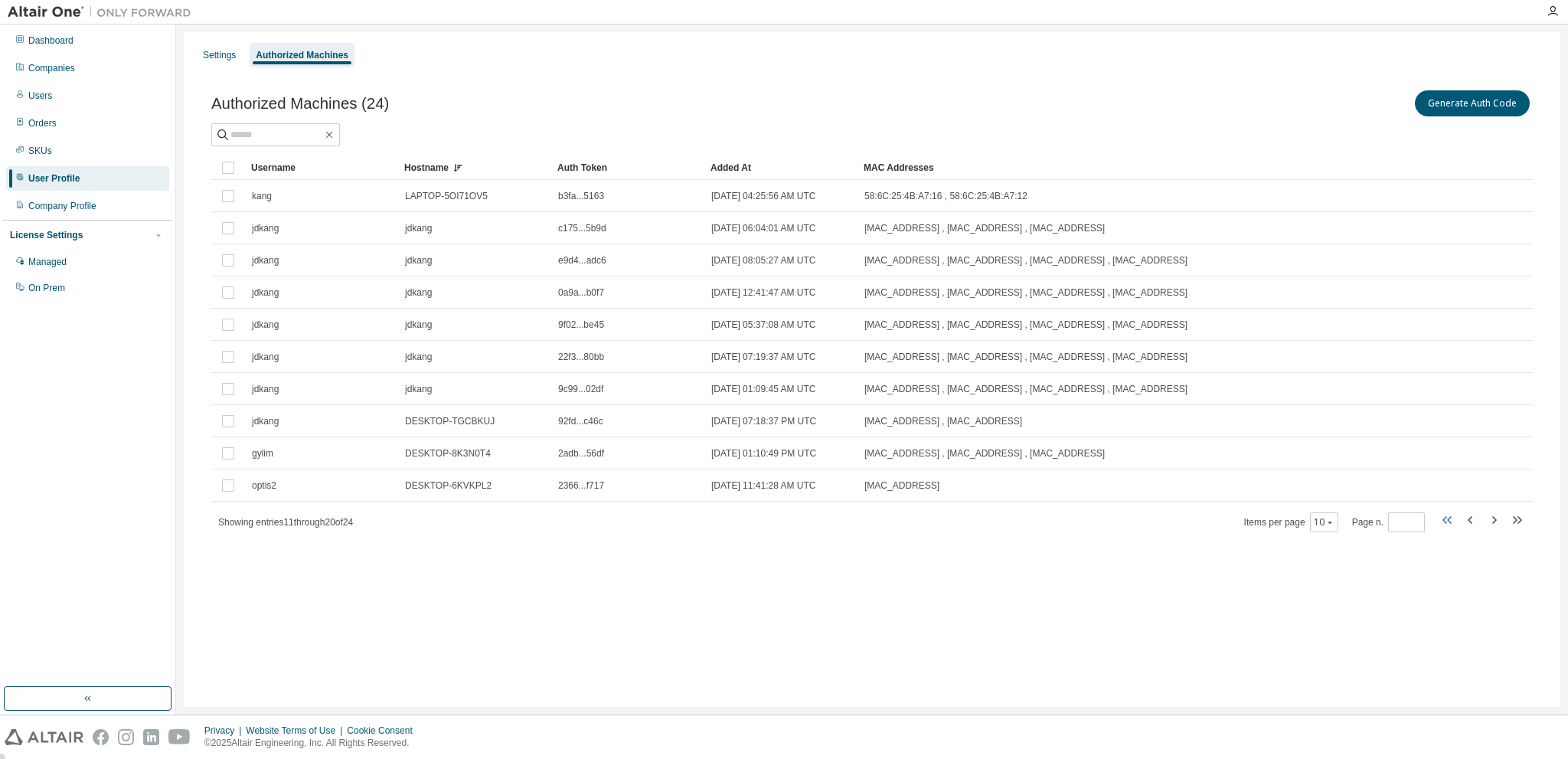
click at [1449, 517] on icon "button" at bounding box center [1450, 520] width 5 height 8
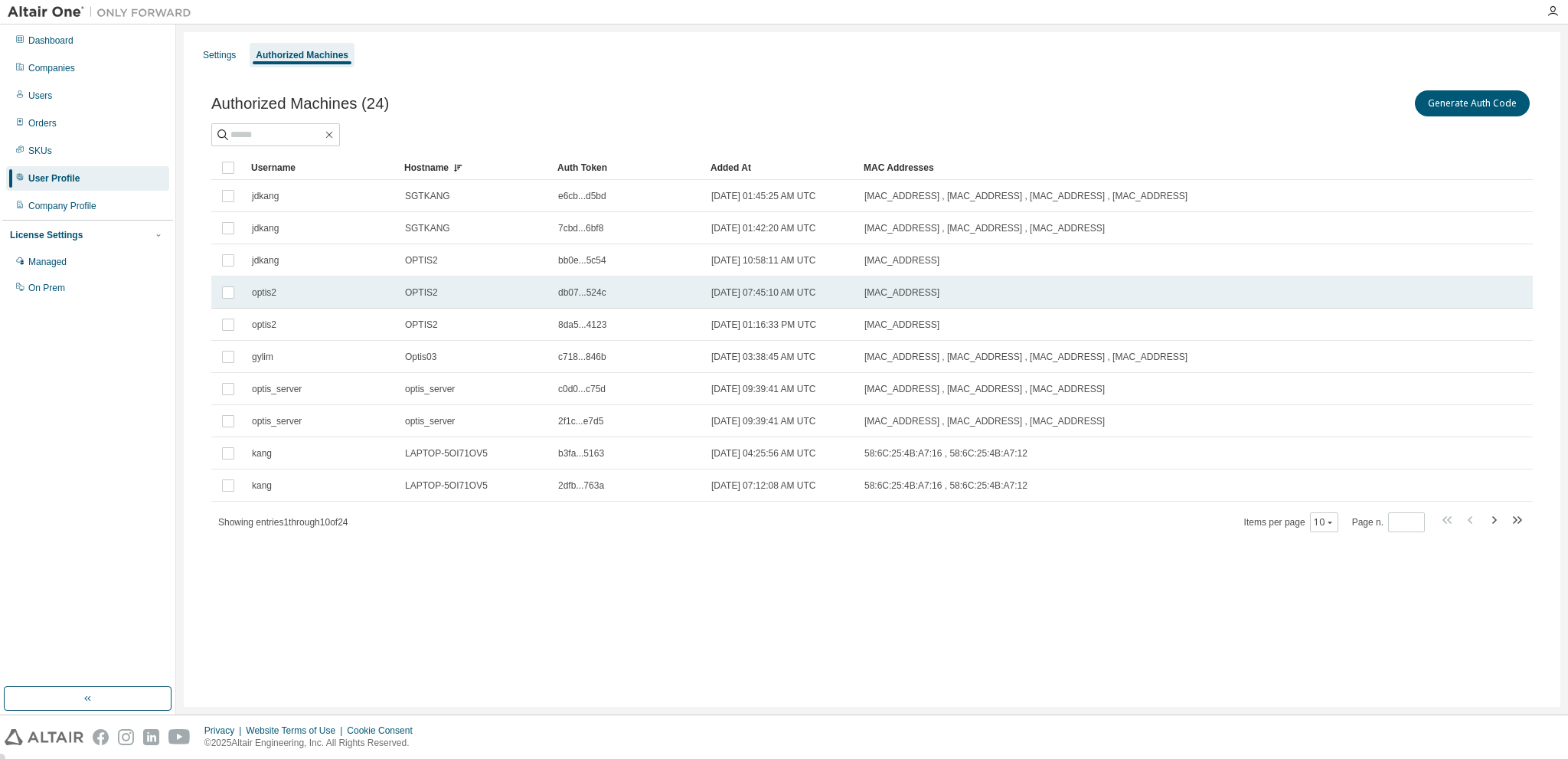
drag, startPoint x: 941, startPoint y: 325, endPoint x: 249, endPoint y: 296, distance: 692.6
click at [249, 296] on tbody "jdkang SGTKANG e6cb...d5bd [DATE] 01:45:25 AM UTC [MAC_ADDRESS] , [MAC_ADDRESS]…" at bounding box center [872, 341] width 1322 height 322
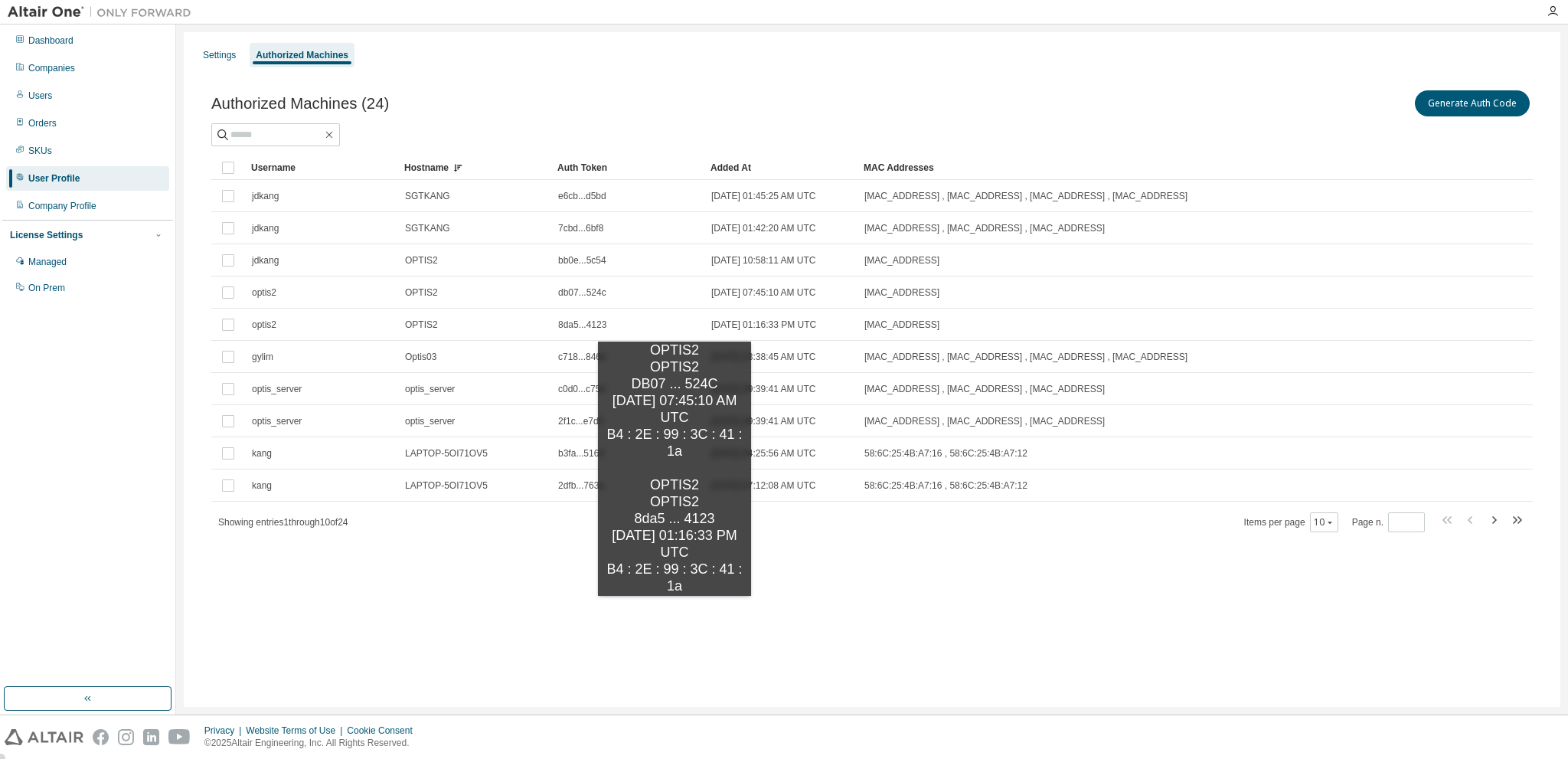
click at [675, 610] on div "Settings Authorized Machines Authorized Machines (24) Generate Auth Code Clear …" at bounding box center [872, 369] width 1377 height 675
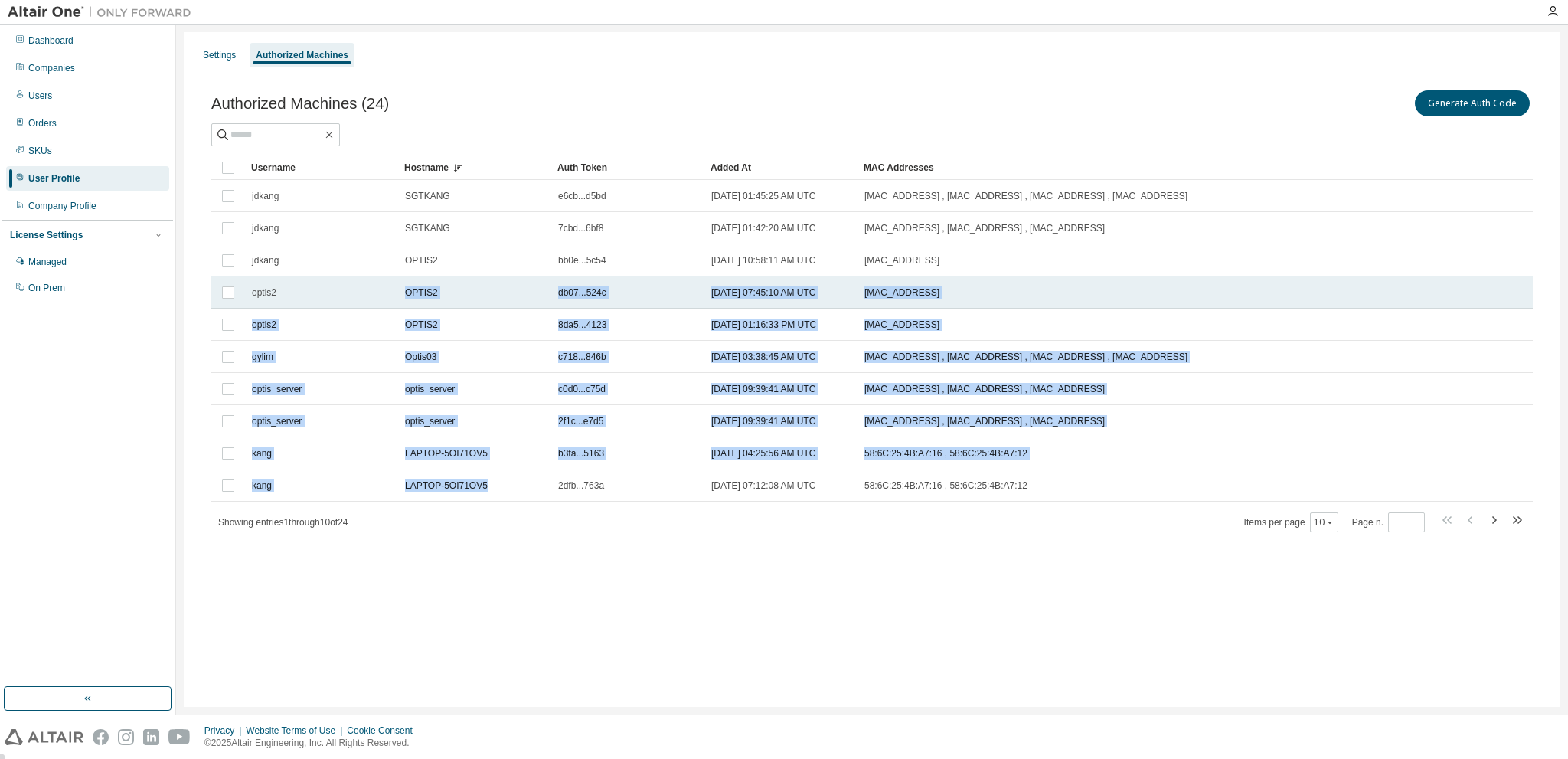
drag, startPoint x: 496, startPoint y: 485, endPoint x: 291, endPoint y: 296, distance: 278.8
click at [278, 276] on tbody "jdkang SGTKANG e6cb...d5bd [DATE] 01:45:25 AM UTC [MAC_ADDRESS] , [MAC_ADDRESS]…" at bounding box center [872, 341] width 1322 height 322
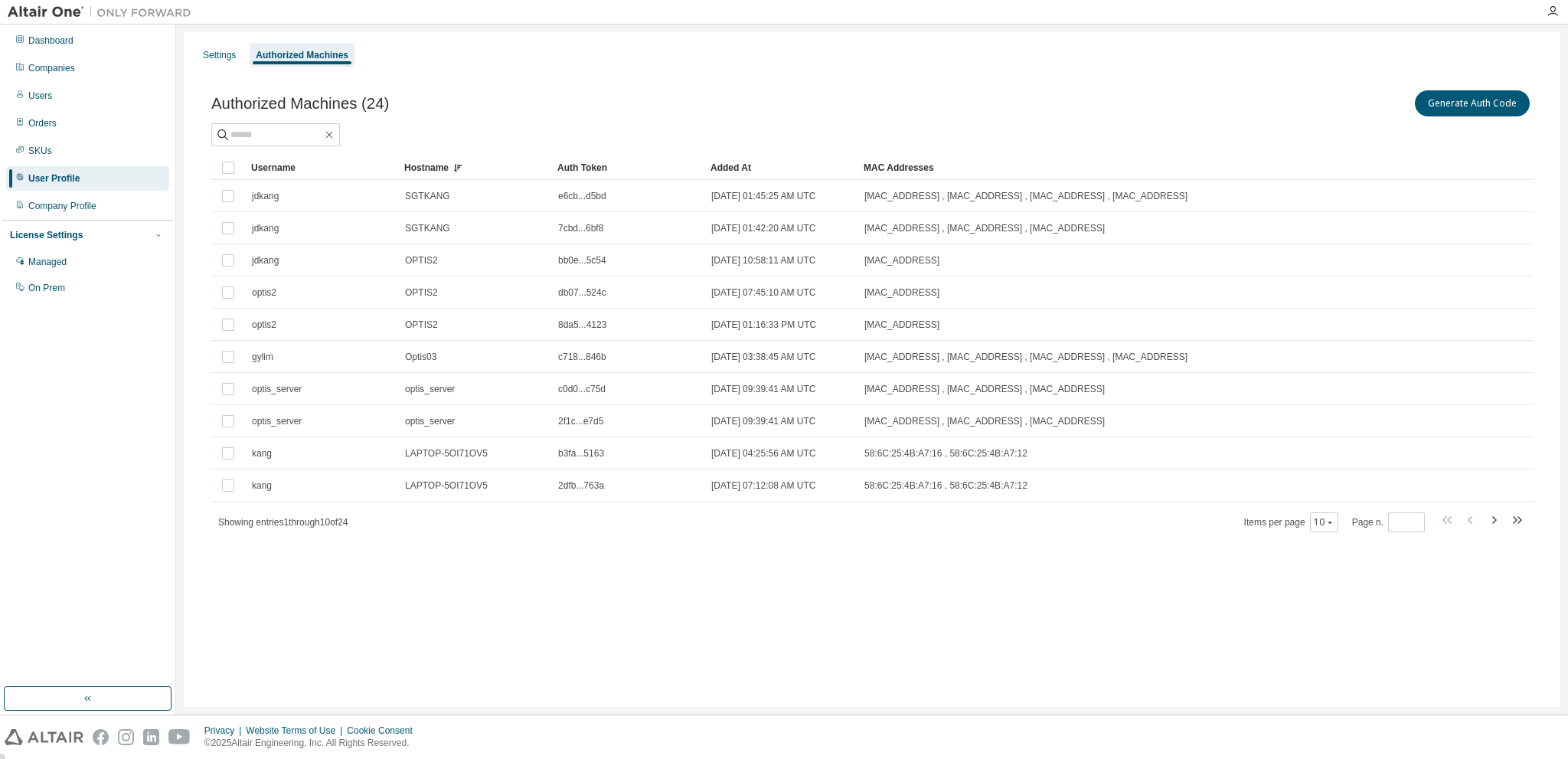
click at [534, 574] on div "Settings Authorized Machines Authorized Machines (24) Generate Auth Code Clear …" at bounding box center [872, 369] width 1377 height 675
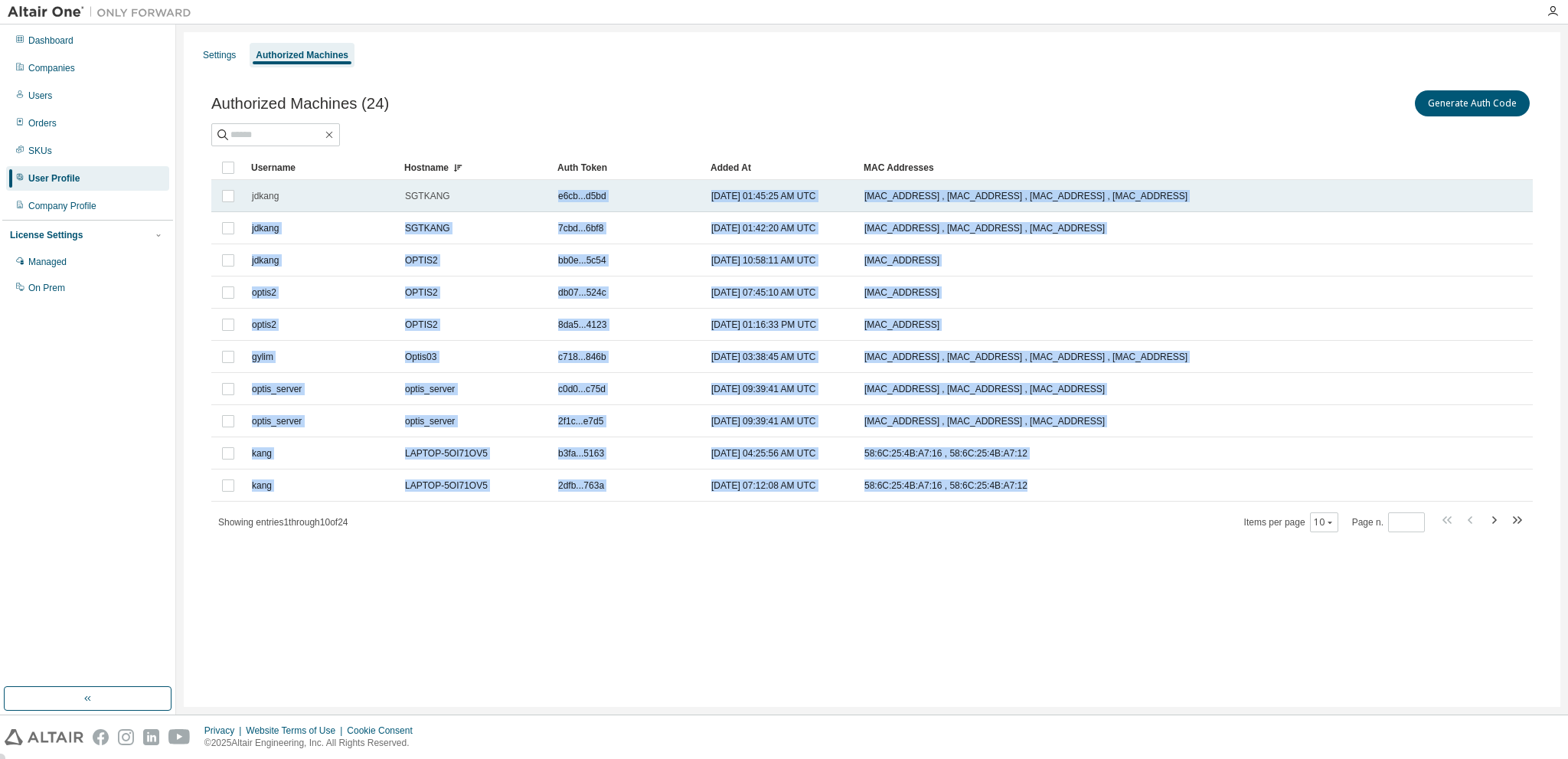
drag, startPoint x: 1051, startPoint y: 490, endPoint x: 505, endPoint y: 193, distance: 621.6
click at [505, 193] on tbody "jdkang SGTKANG e6cb...d5bd [DATE] 01:45:25 AM UTC [MAC_ADDRESS] , [MAC_ADDRESS]…" at bounding box center [872, 341] width 1322 height 322
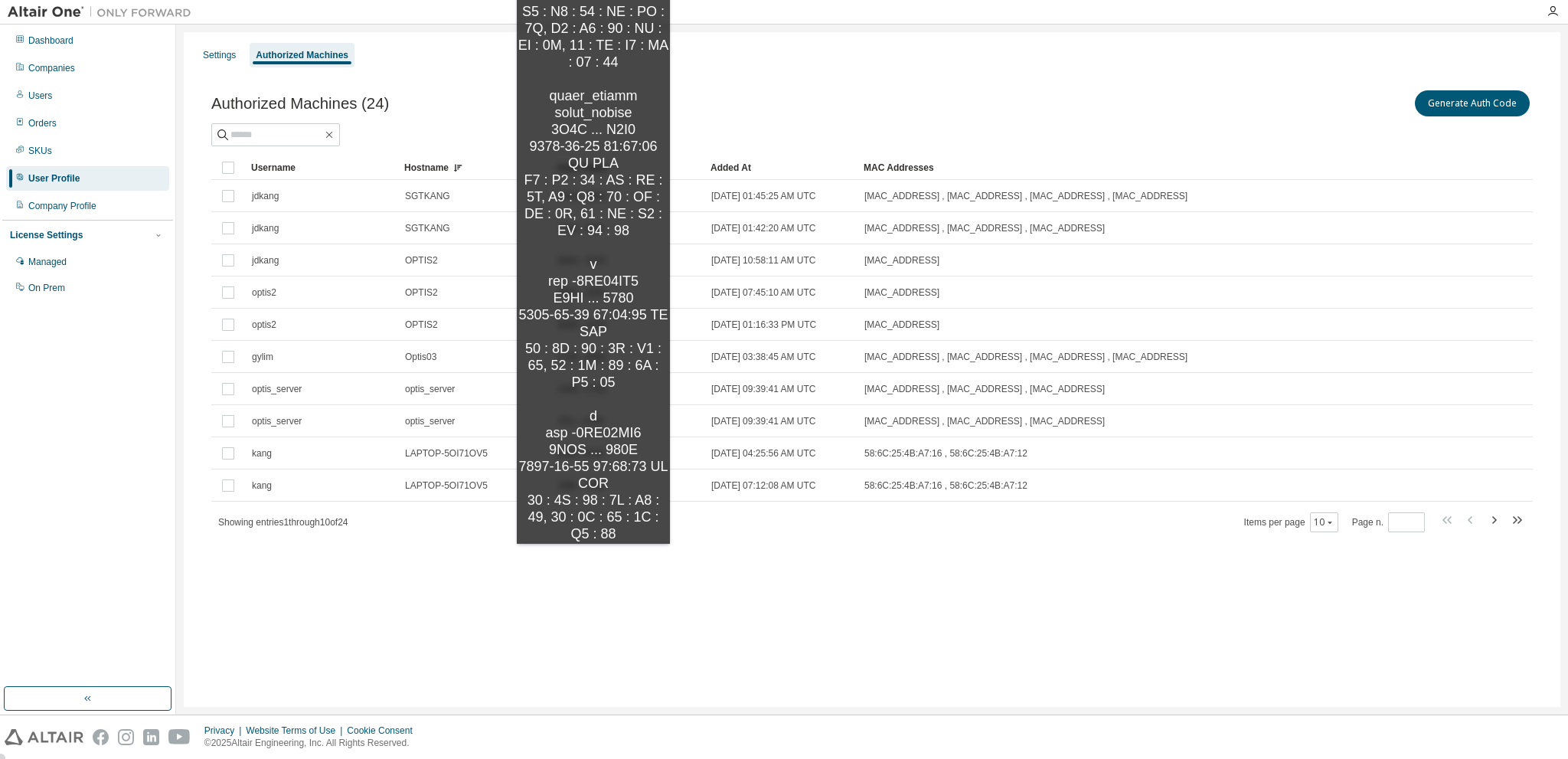
click at [594, 558] on div "Authorized Machines (24) Generate Auth Code Clear Load Save Save As Field Opera…" at bounding box center [872, 321] width 1359 height 503
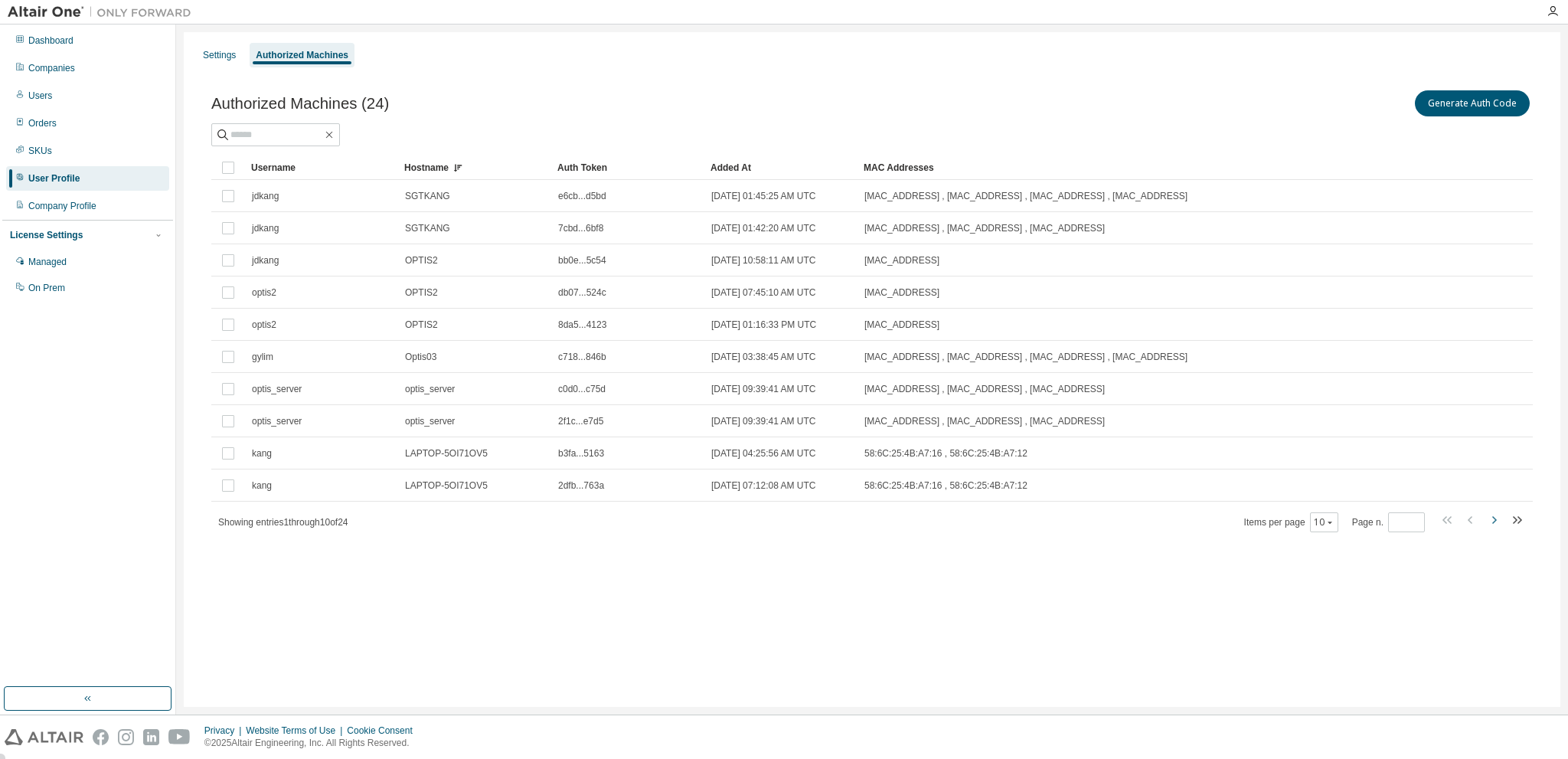
click at [1493, 522] on icon "button" at bounding box center [1493, 519] width 18 height 18
type input "*"
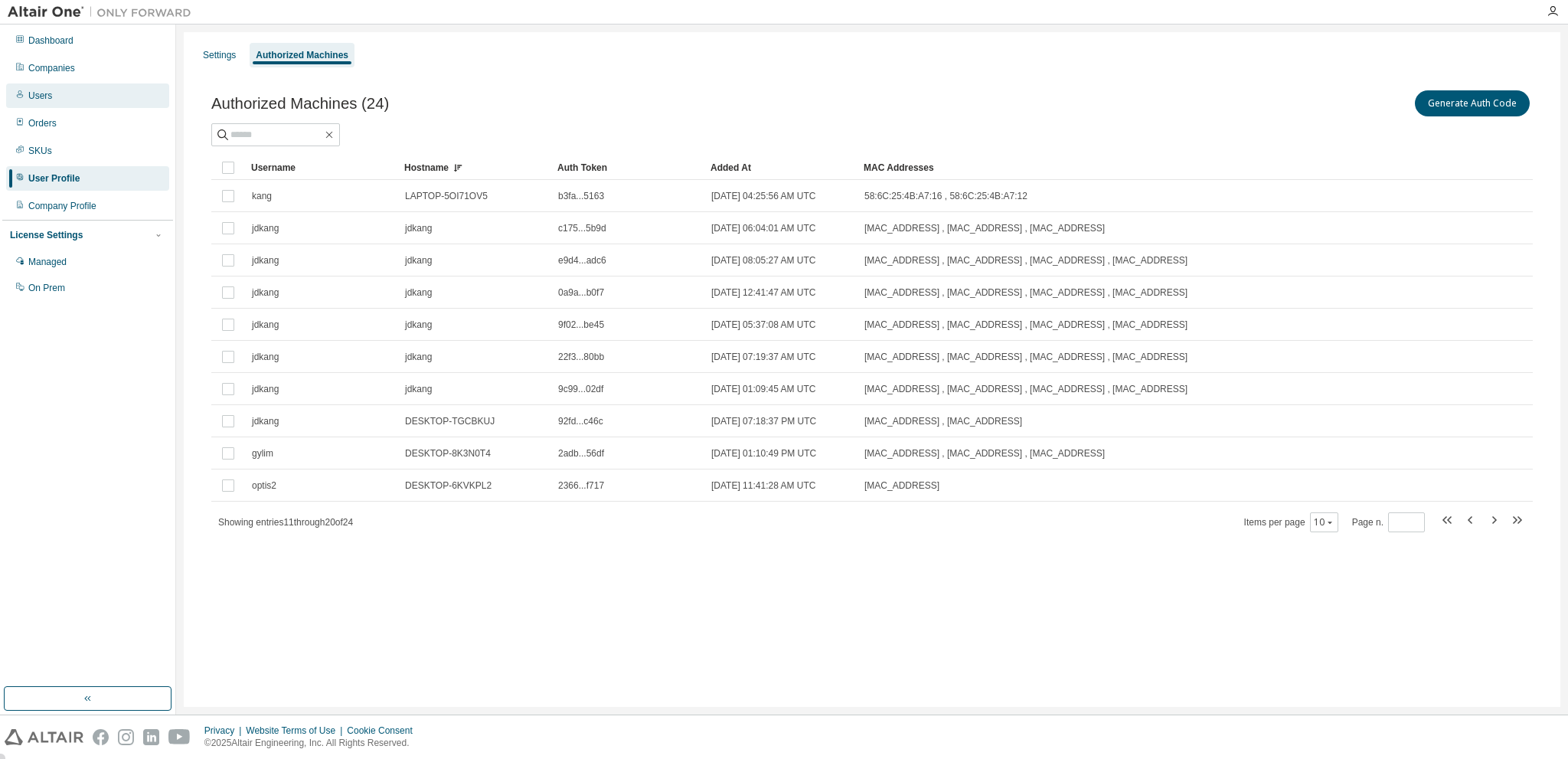
click at [56, 97] on div "Users" at bounding box center [87, 96] width 163 height 25
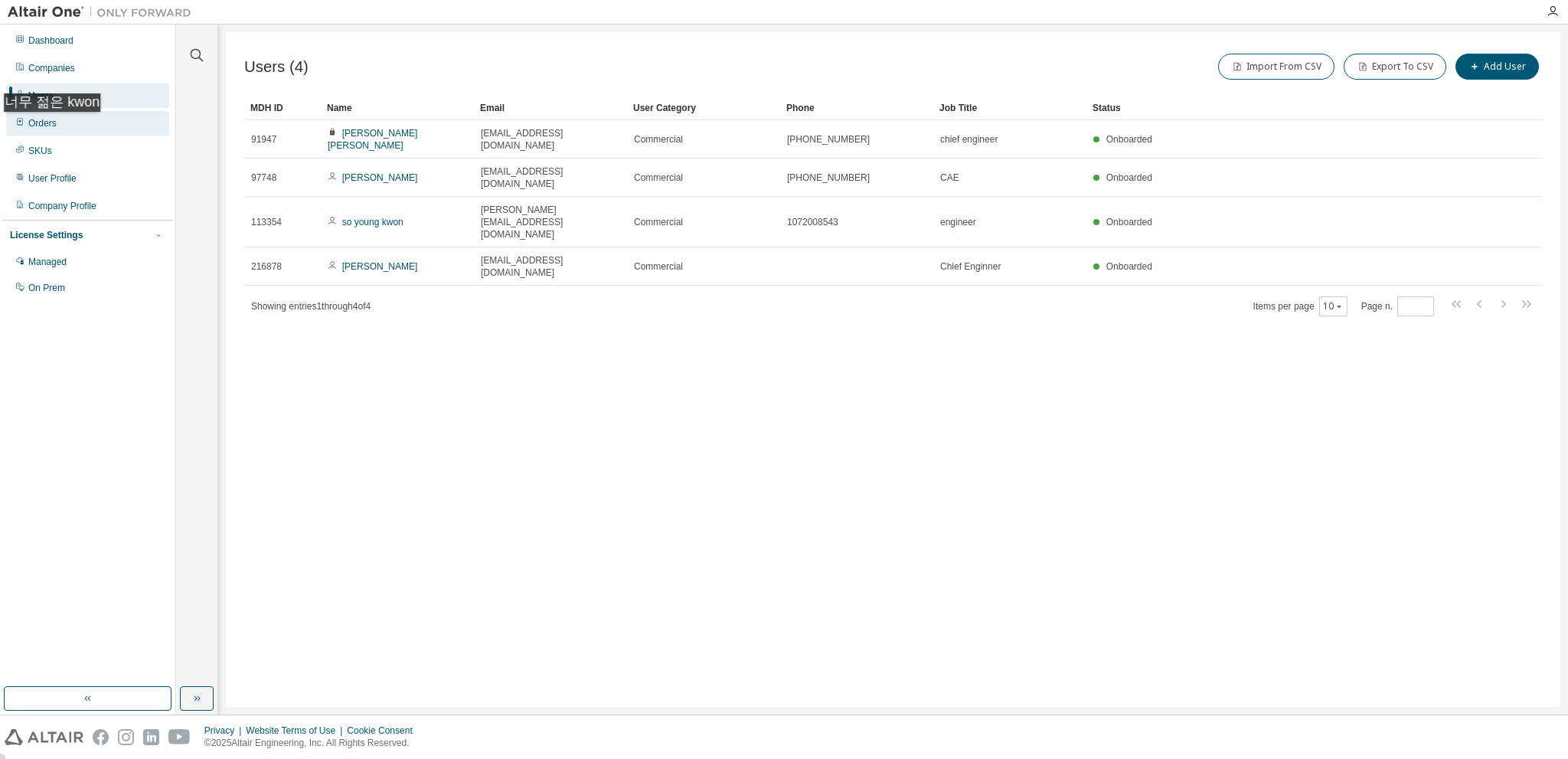
click at [35, 127] on div "Orders" at bounding box center [43, 123] width 28 height 12
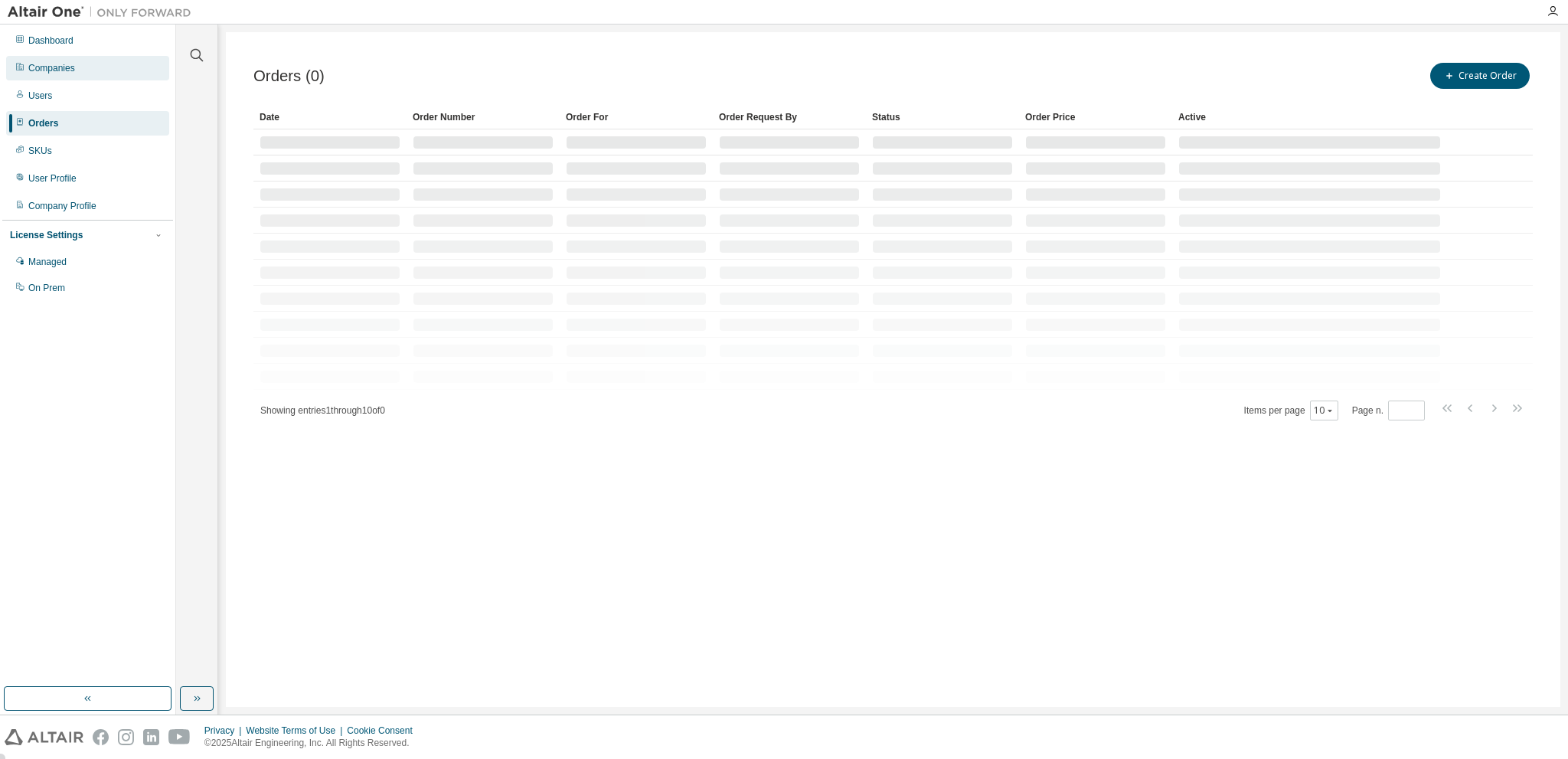
click at [54, 64] on div "Companies" at bounding box center [51, 68] width 46 height 12
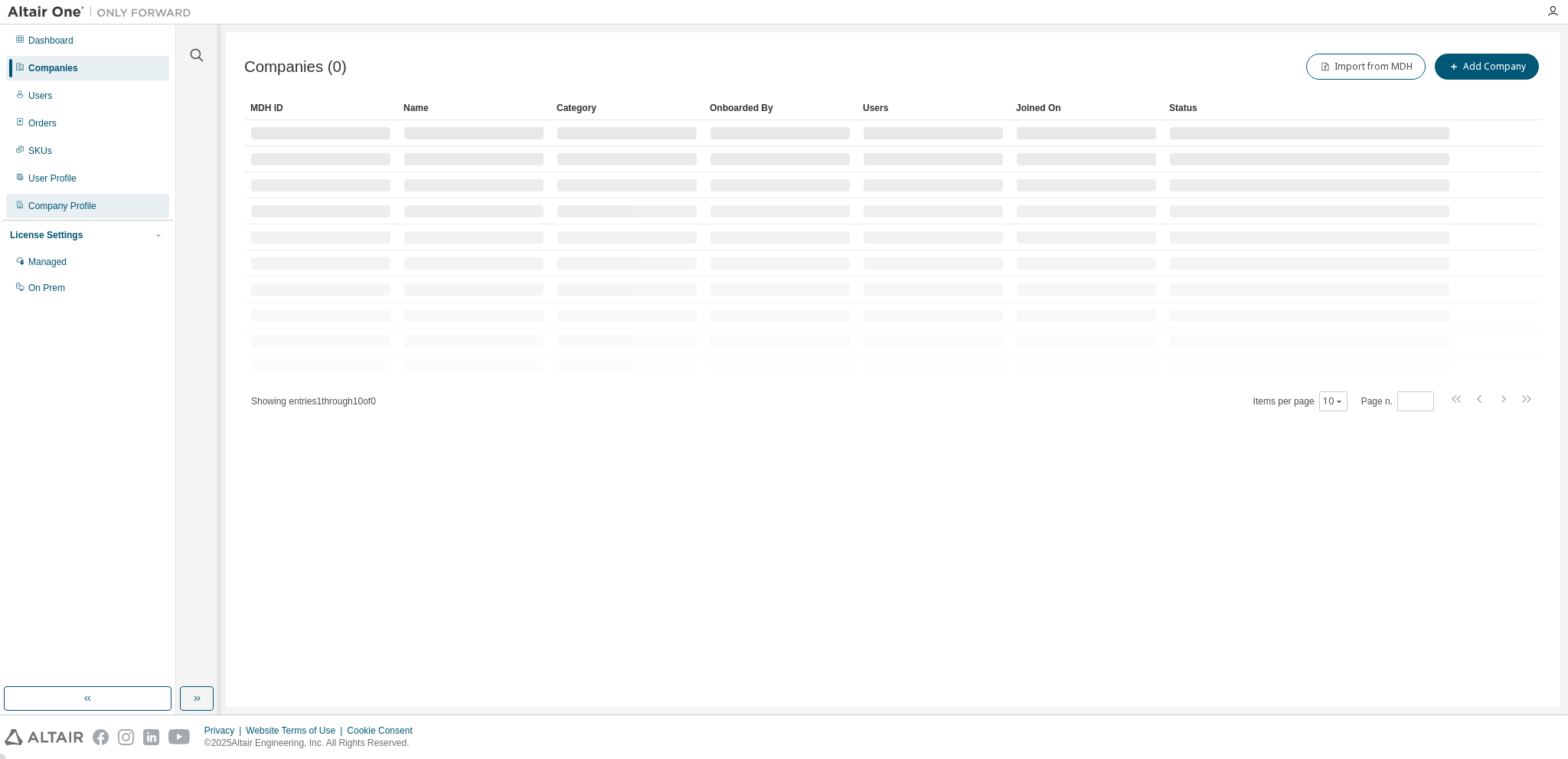
click at [66, 214] on div "Company Profile" at bounding box center [87, 206] width 163 height 25
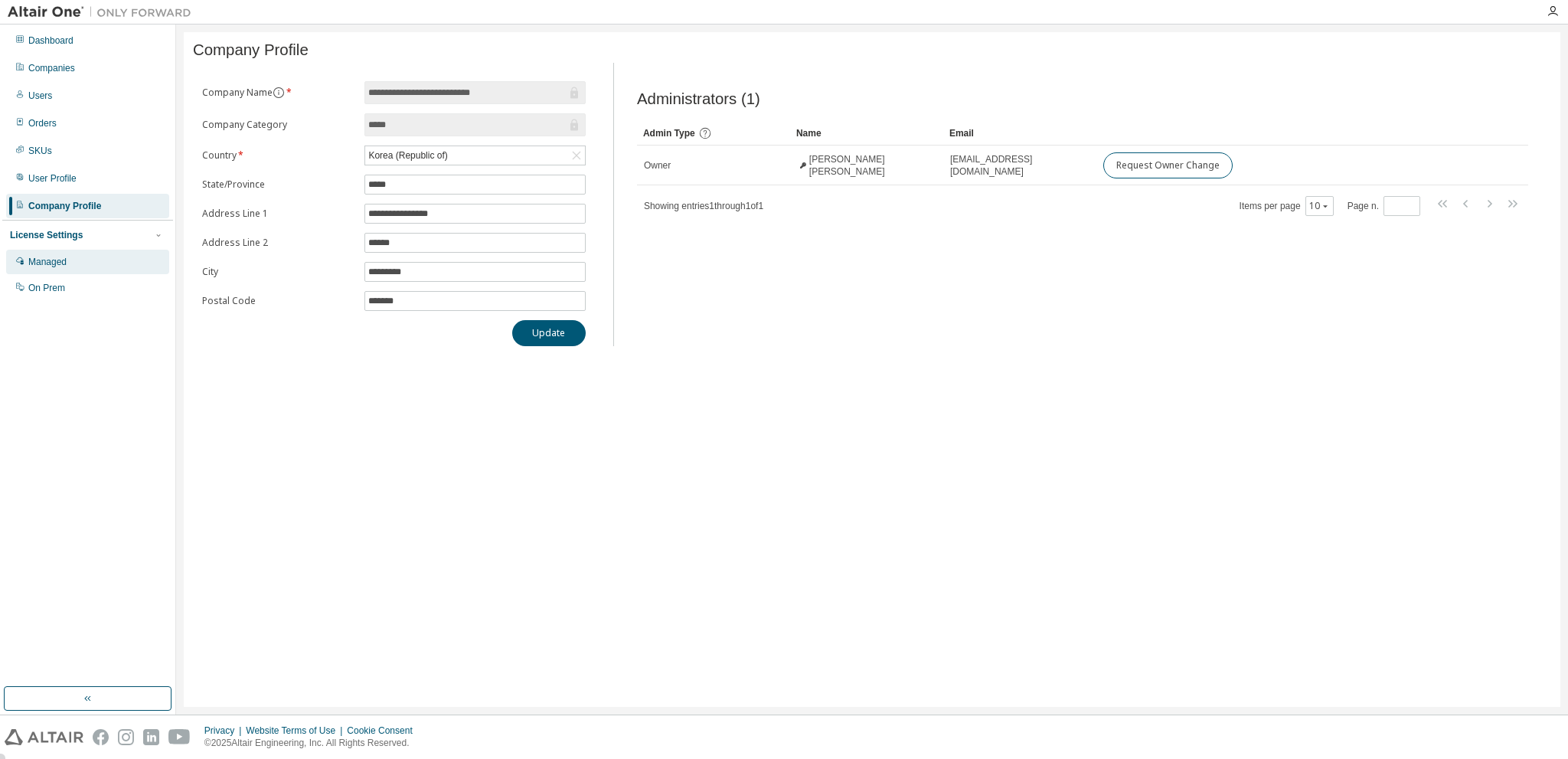
click at [42, 259] on div "Managed" at bounding box center [47, 261] width 38 height 12
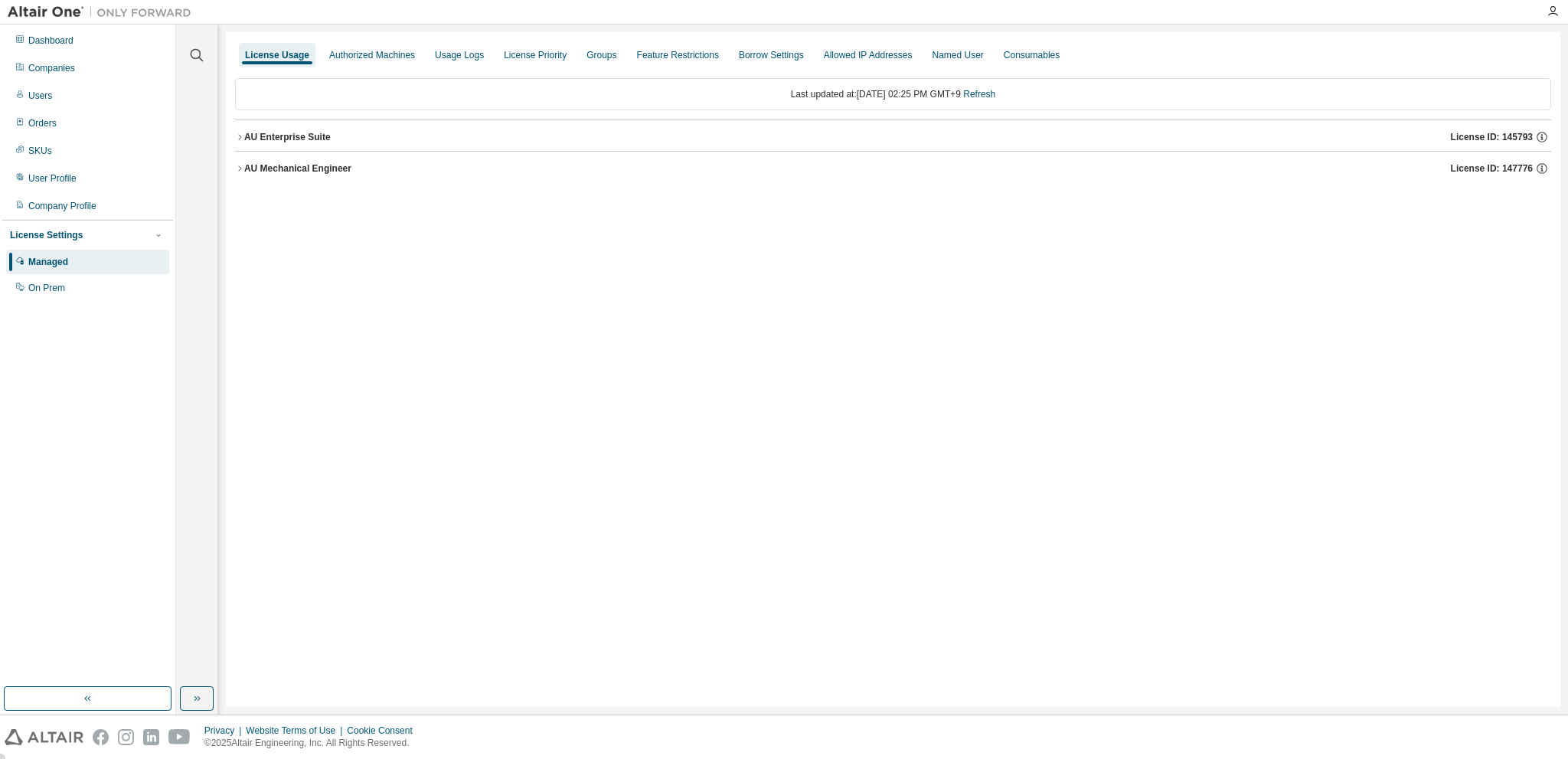
click at [242, 136] on icon "button" at bounding box center [240, 137] width 9 height 9
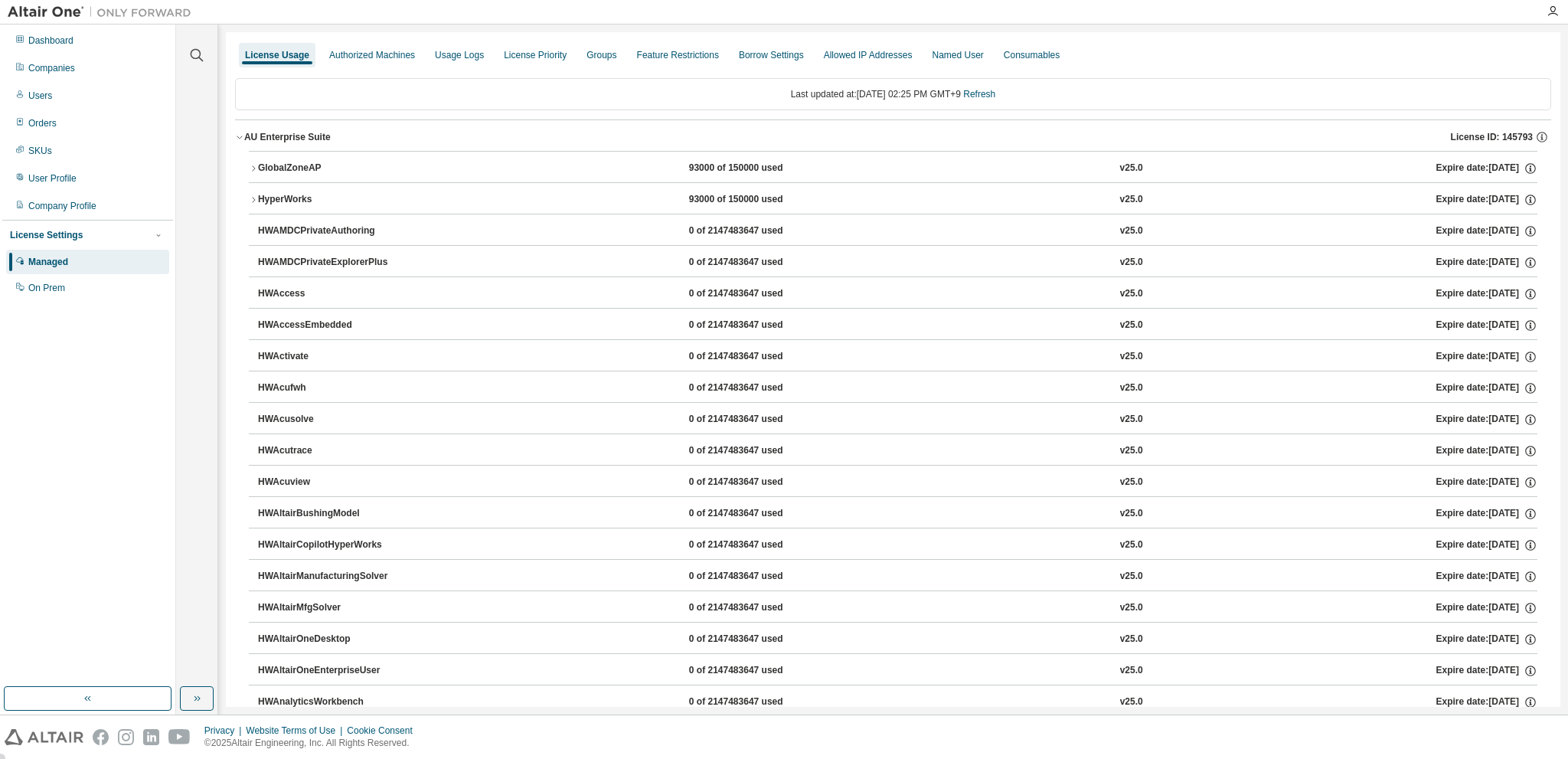
click at [241, 139] on icon "button" at bounding box center [240, 137] width 9 height 9
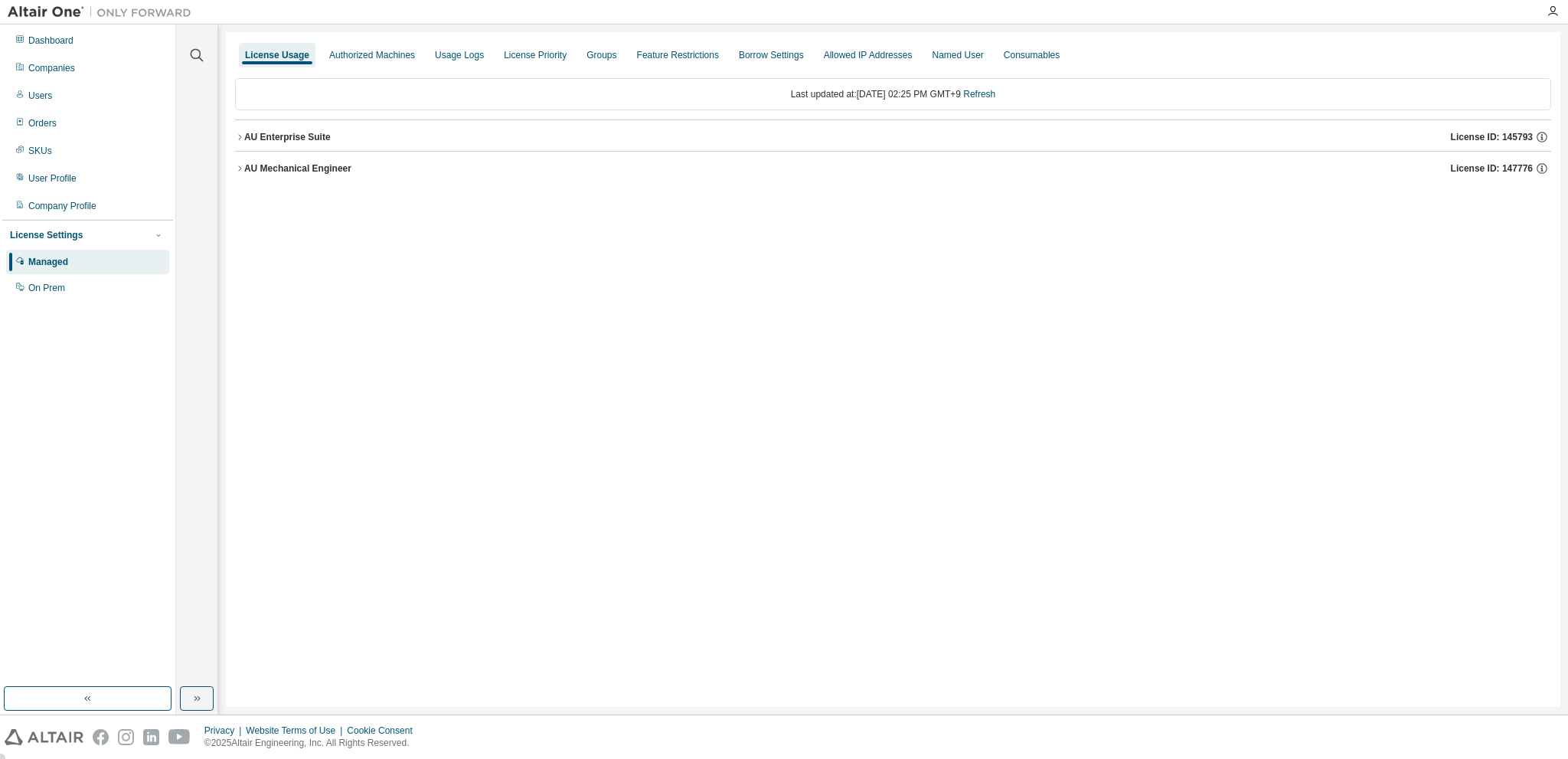
click at [239, 165] on icon "button" at bounding box center [240, 168] width 9 height 9
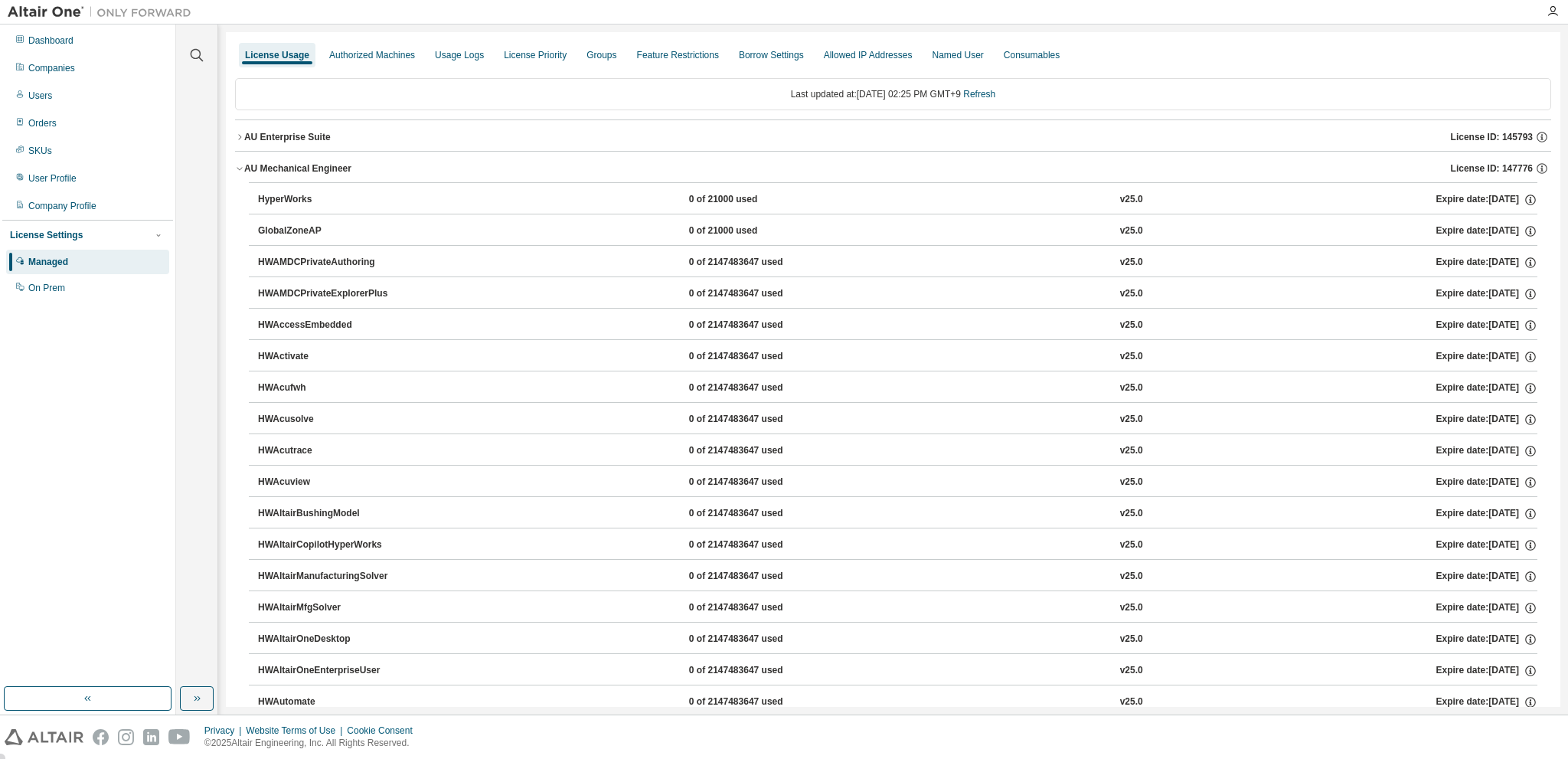
click at [239, 165] on icon "button" at bounding box center [240, 168] width 9 height 9
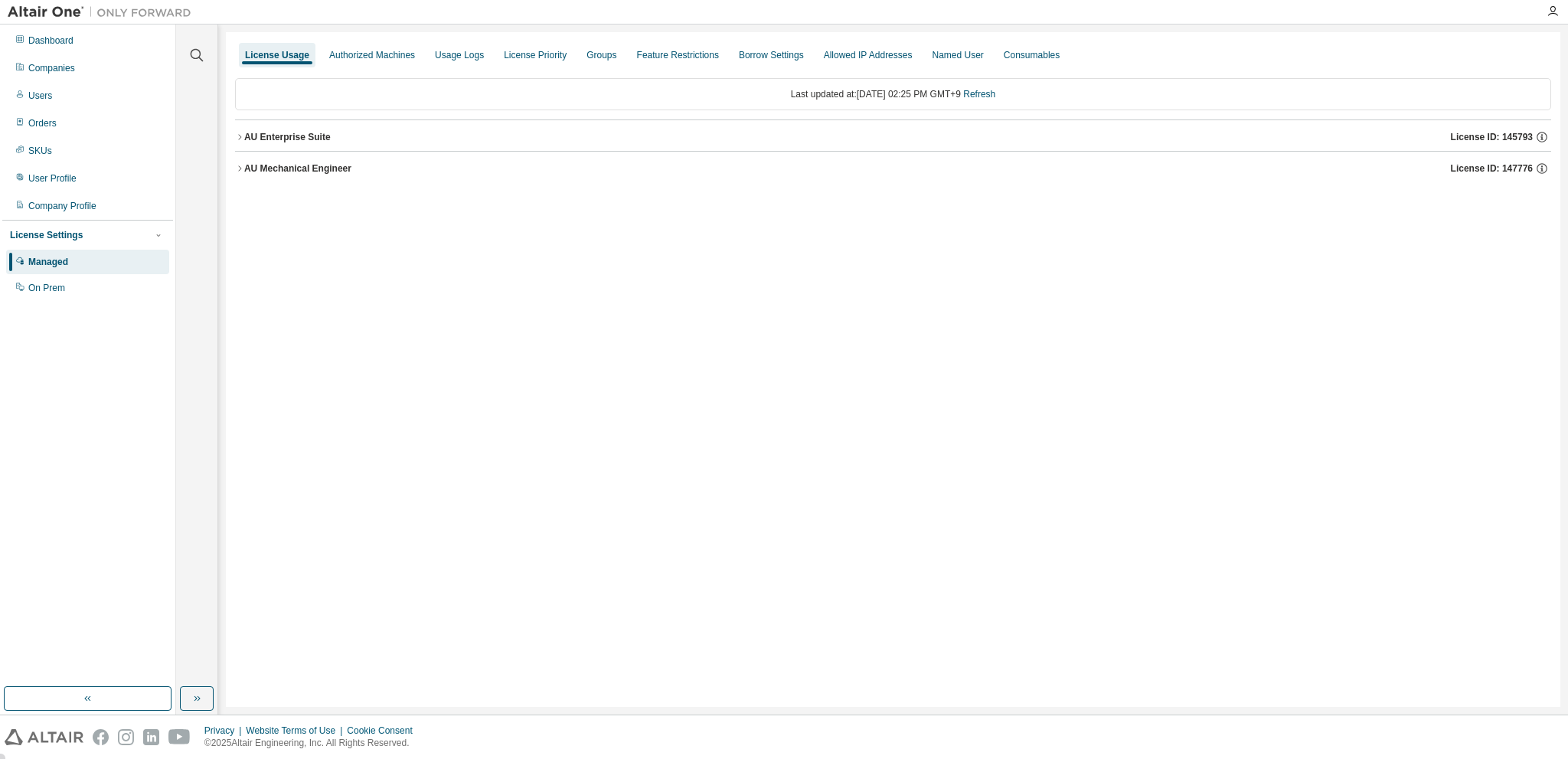
click at [510, 226] on div "License Usage Authorized Machines Usage Logs License Priority Groups Feature Re…" at bounding box center [894, 369] width 1335 height 675
drag, startPoint x: 1124, startPoint y: 110, endPoint x: 739, endPoint y: 94, distance: 385.3
click at [739, 94] on div "Last updated at: [DATE] 02:25 PM GMT+9 Refresh" at bounding box center [893, 94] width 1316 height 32
click at [751, 222] on div "License Usage Authorized Machines Usage Logs License Priority Groups Feature Re…" at bounding box center [894, 369] width 1335 height 675
click at [54, 43] on div "Dashboard" at bounding box center [51, 40] width 45 height 12
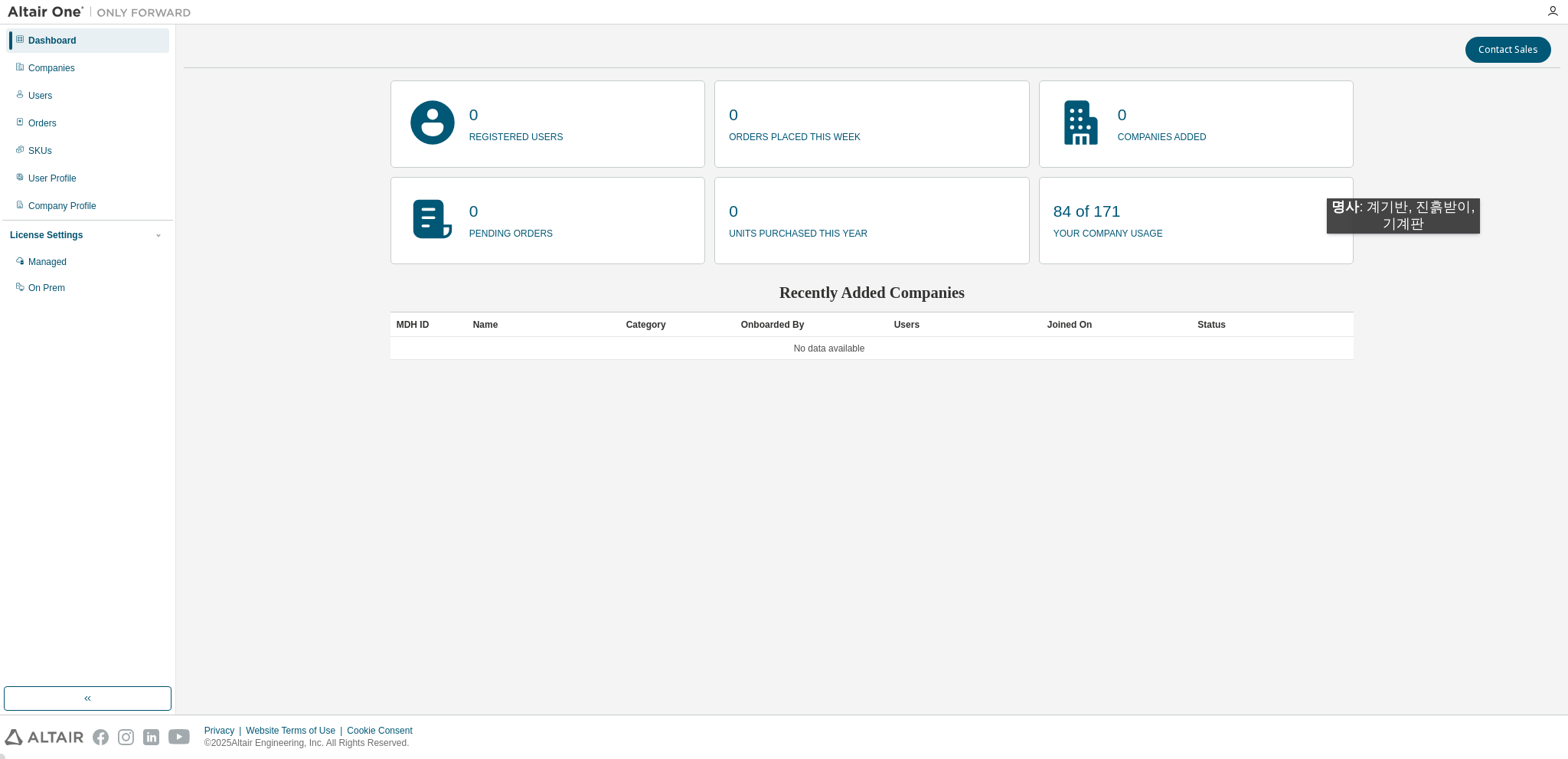
click at [1404, 249] on div "Contact Sales 0 registered users 0 orders placed this week 0 companies added 0 …" at bounding box center [872, 369] width 1377 height 675
drag, startPoint x: 1171, startPoint y: 229, endPoint x: 1051, endPoint y: 207, distance: 122.0
click at [1051, 207] on div "84 of 171 your company usage" at bounding box center [1197, 221] width 315 height 87
click at [1448, 267] on div "Contact Sales 0 registered users 0 orders placed this week 0 companies added 0 …" at bounding box center [872, 369] width 1377 height 675
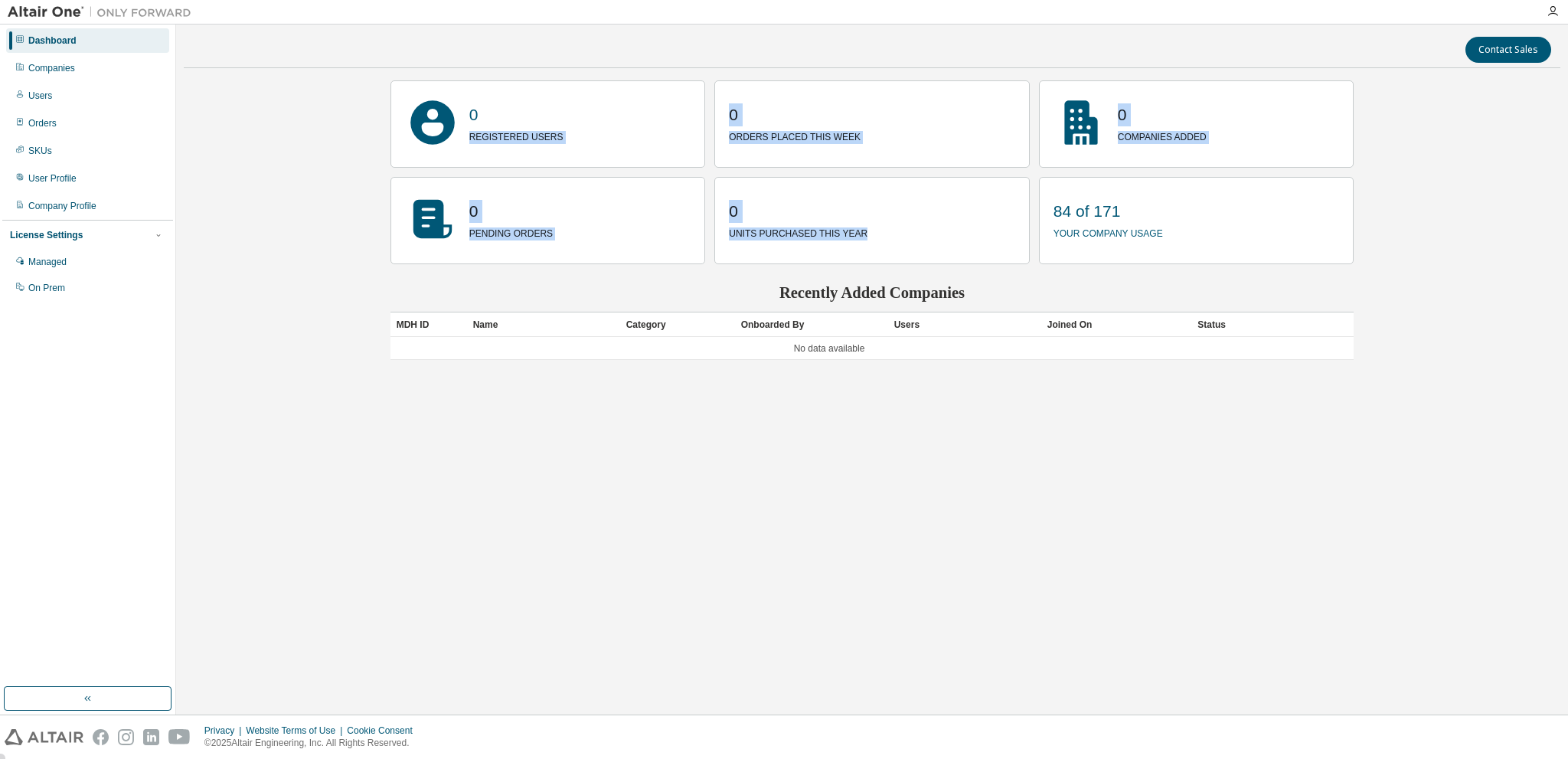
drag, startPoint x: 859, startPoint y: 236, endPoint x: 707, endPoint y: 122, distance: 190.0
click at [707, 122] on div "0 registered users 0 orders placed this week 0 companies added 0 pending orders…" at bounding box center [872, 172] width 964 height 184
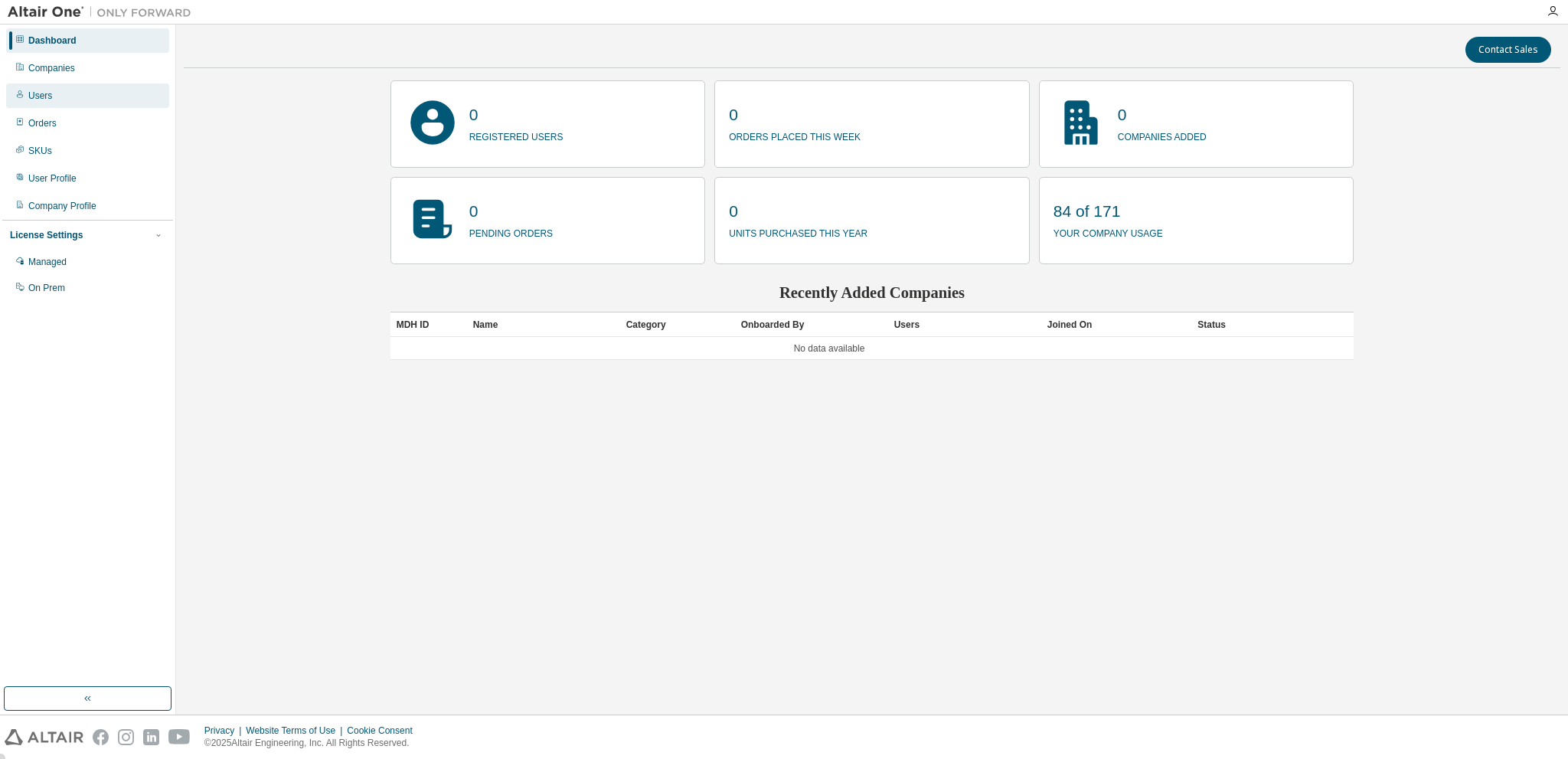
click at [45, 94] on div "Users" at bounding box center [40, 96] width 24 height 12
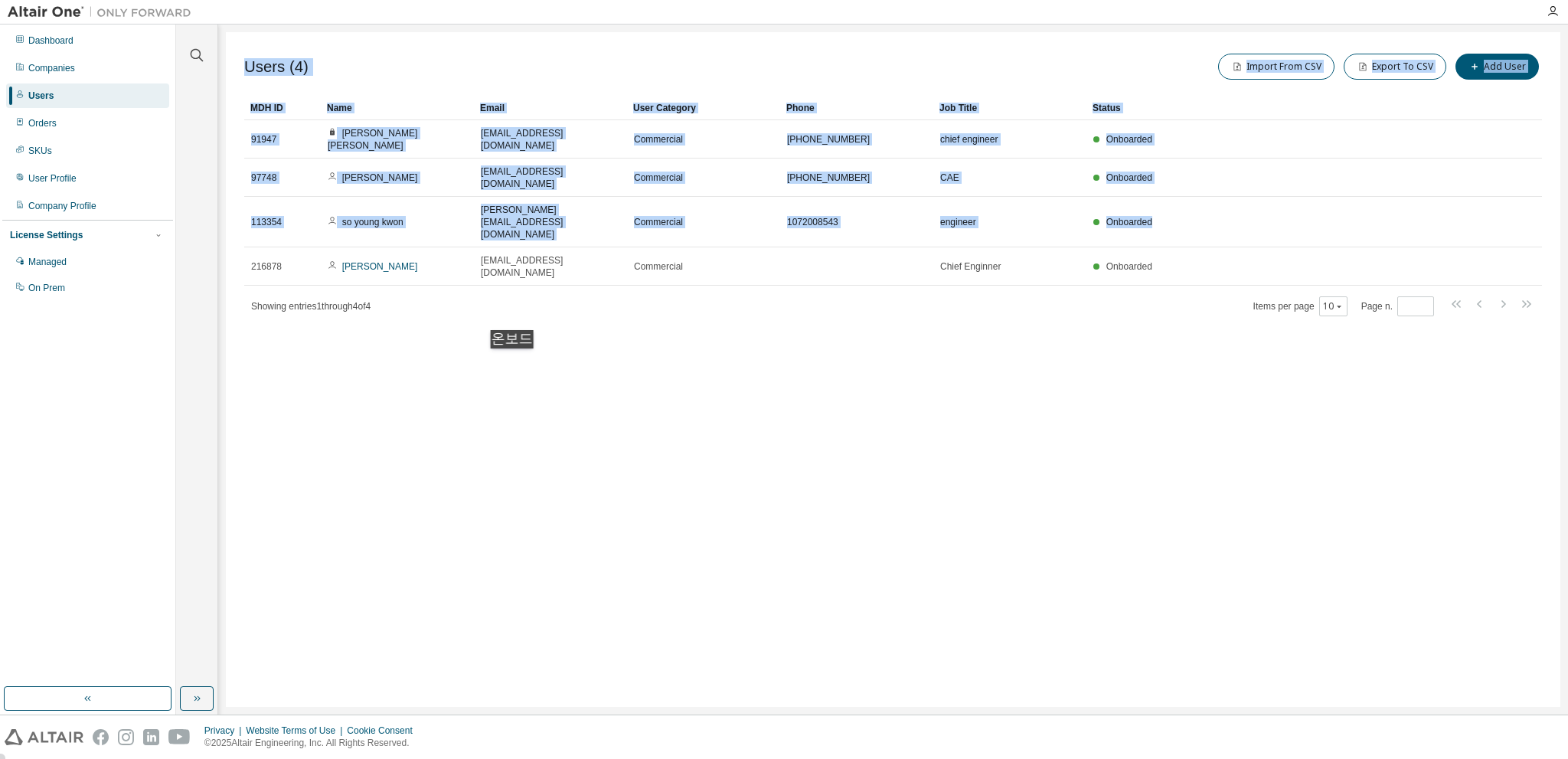
drag, startPoint x: 1166, startPoint y: 186, endPoint x: 537, endPoint y: 376, distance: 657.1
click at [521, 365] on div "Users (4) Import From CSV Export To CSV Add User Clear Load Save Save As Field …" at bounding box center [894, 369] width 1335 height 675
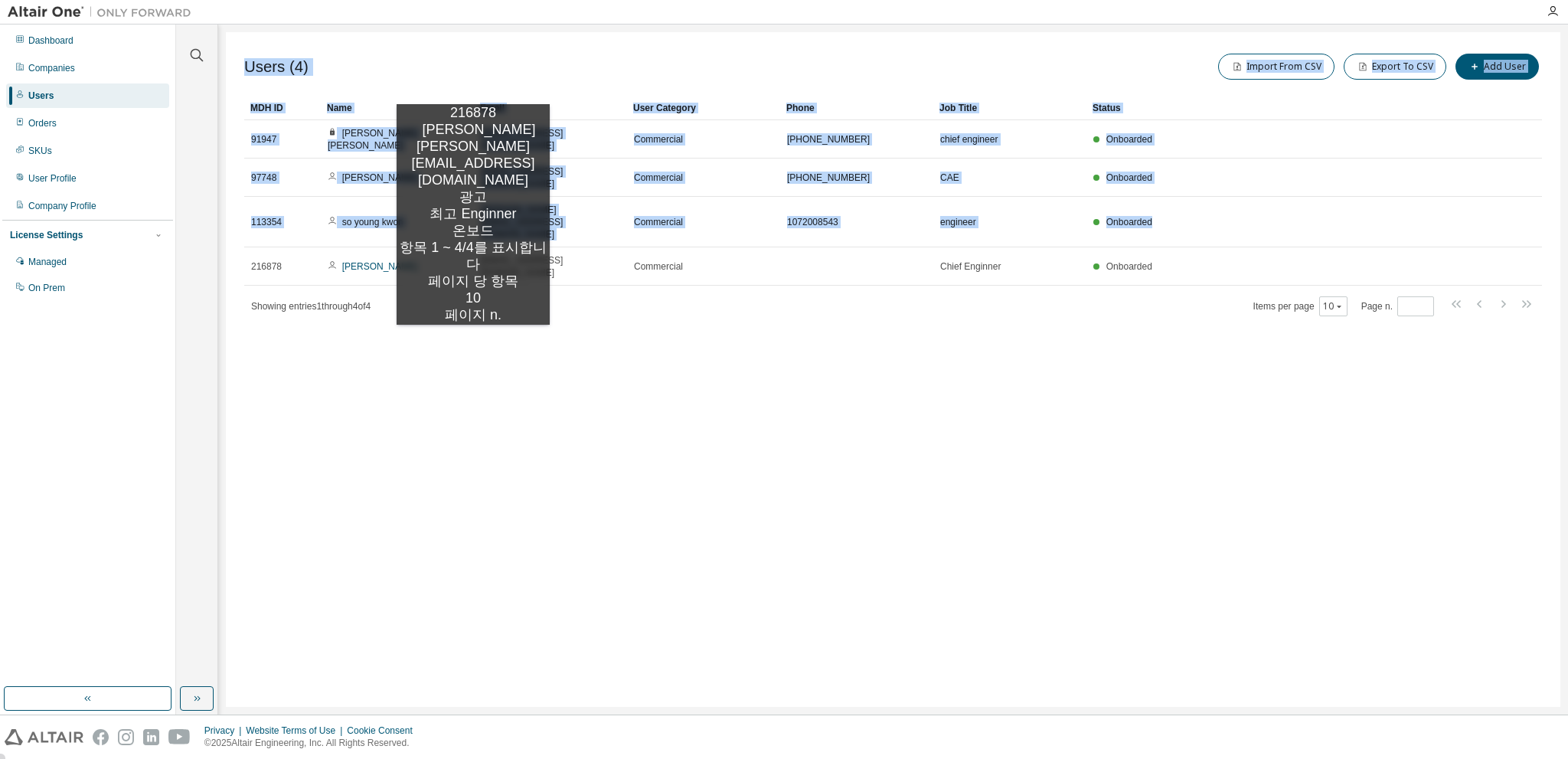
click at [473, 340] on div "Users (4) Import From CSV Export To CSV Add User Clear Load Save Save As Field …" at bounding box center [894, 369] width 1335 height 675
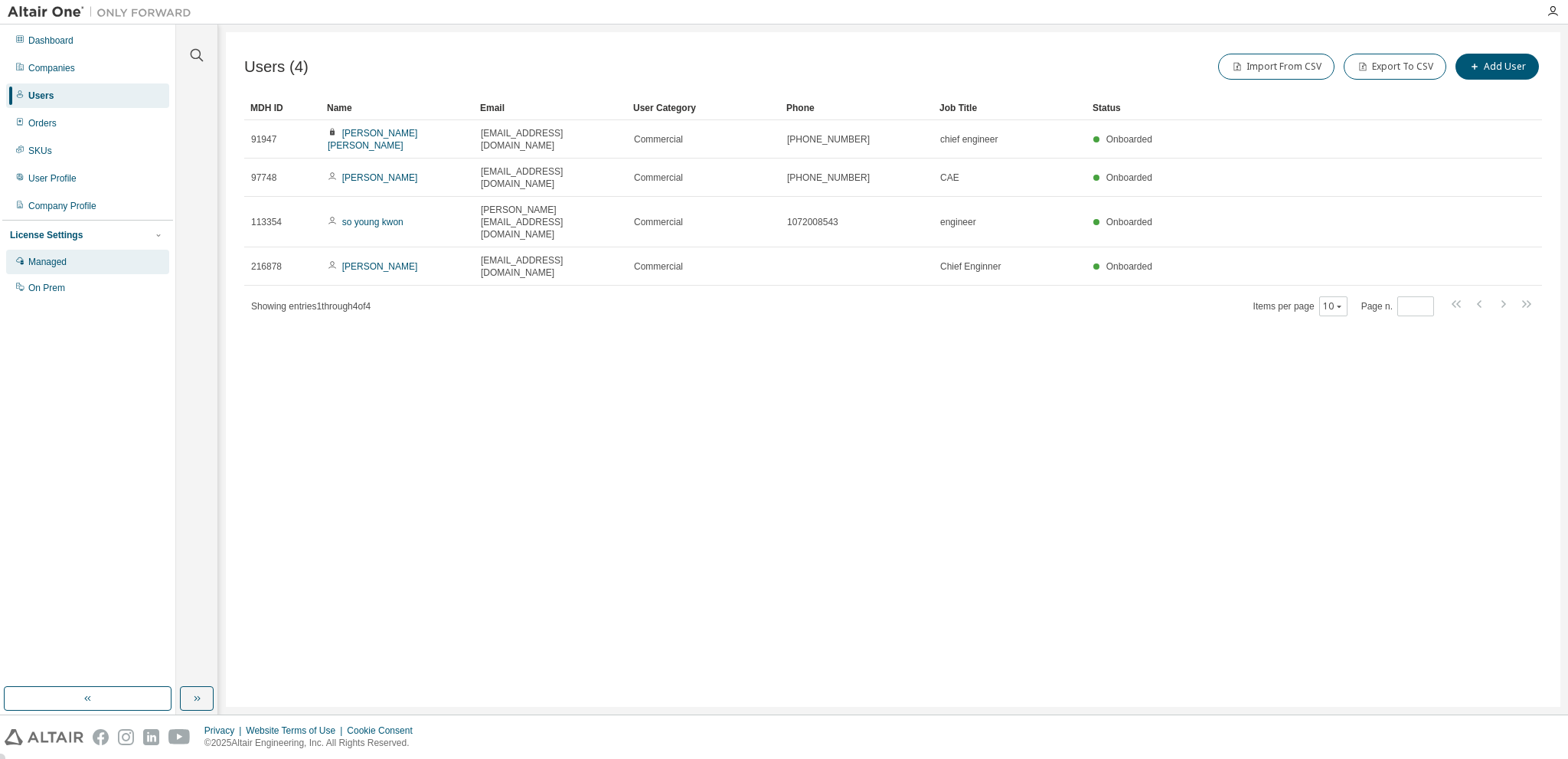
click at [62, 259] on div "Managed" at bounding box center [47, 261] width 38 height 12
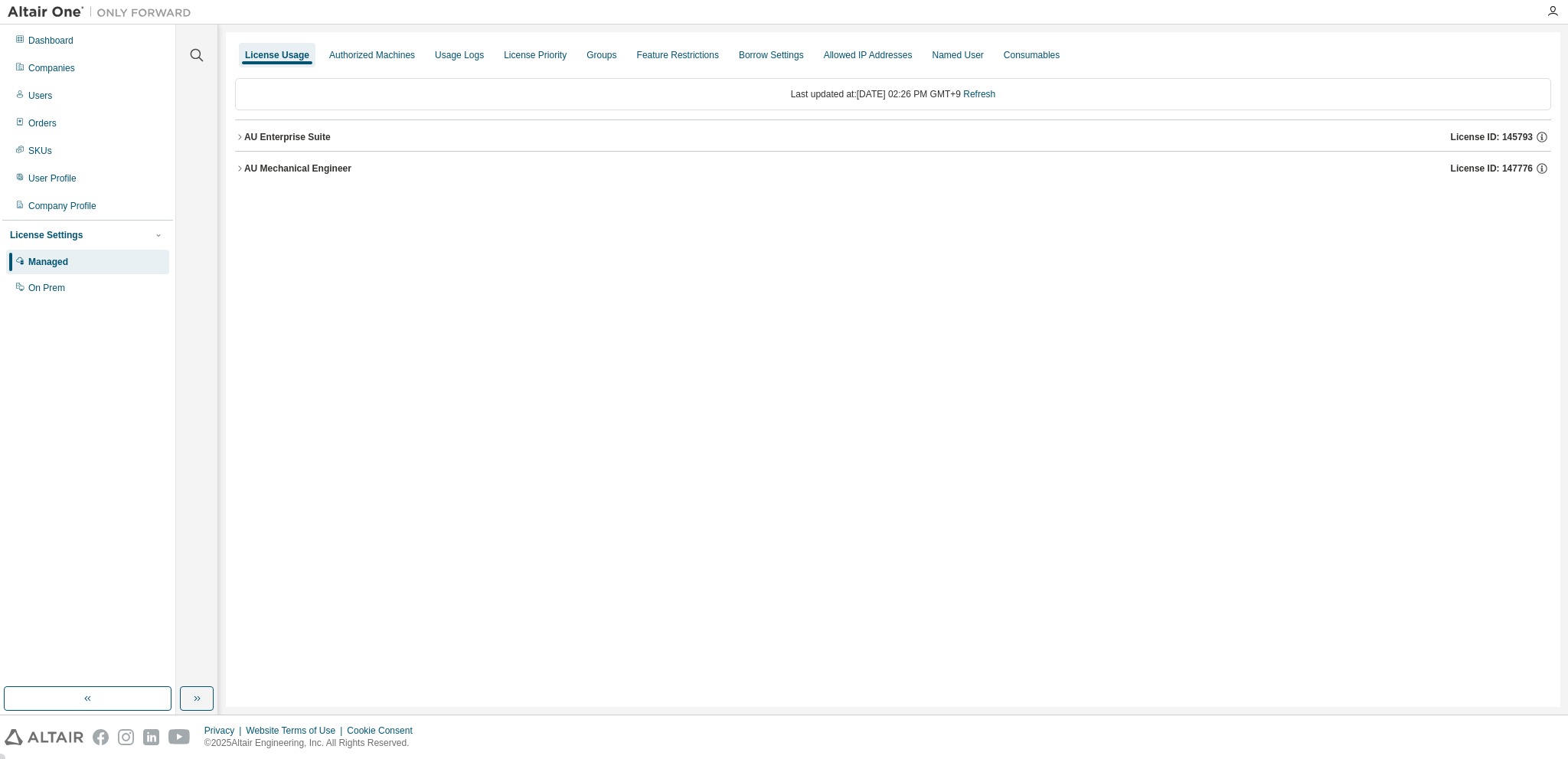
click at [237, 143] on button "AU Enterprise Suite License ID: 145793" at bounding box center [893, 137] width 1316 height 34
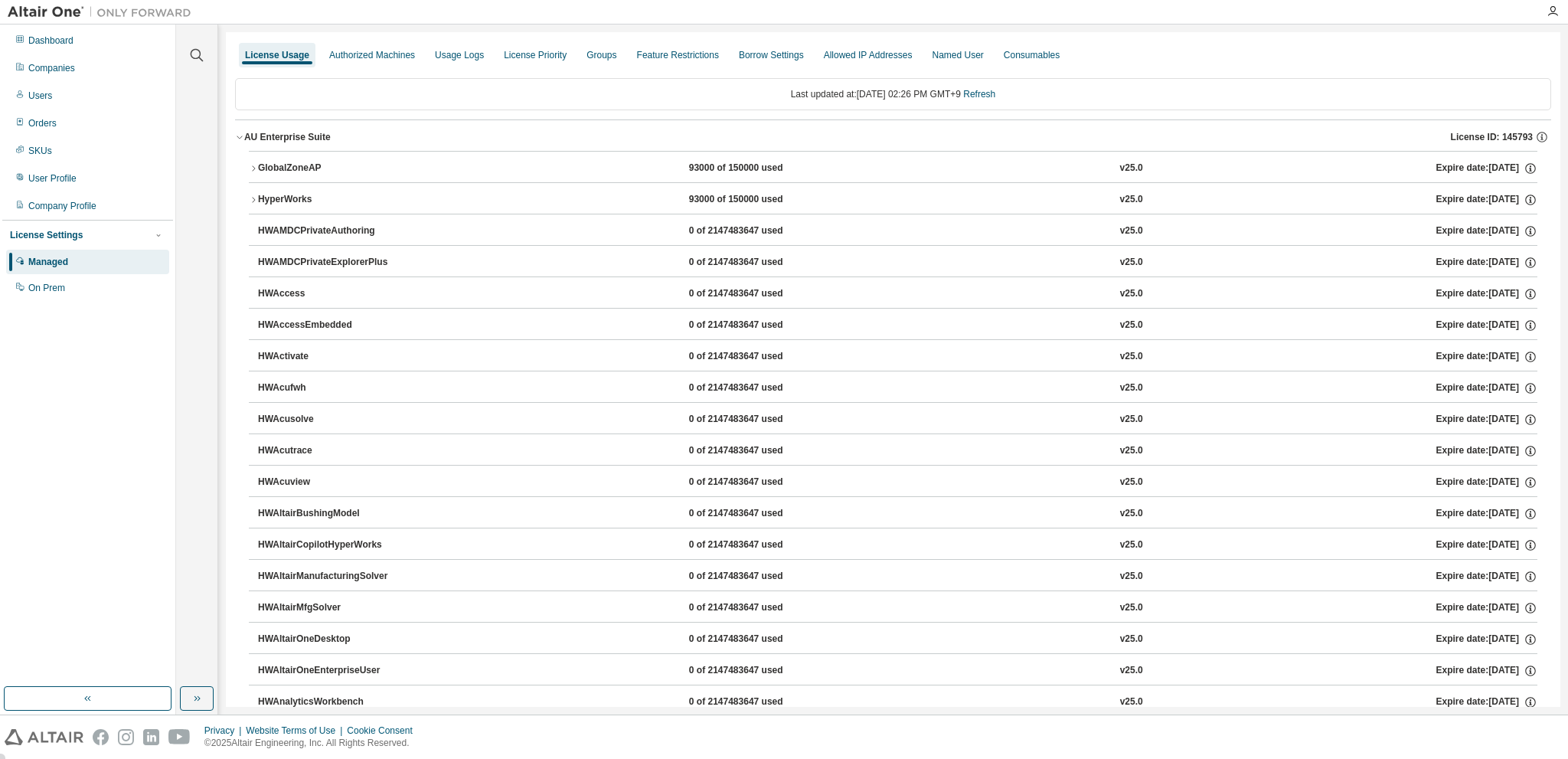
click at [249, 197] on icon "button" at bounding box center [254, 200] width 9 height 9
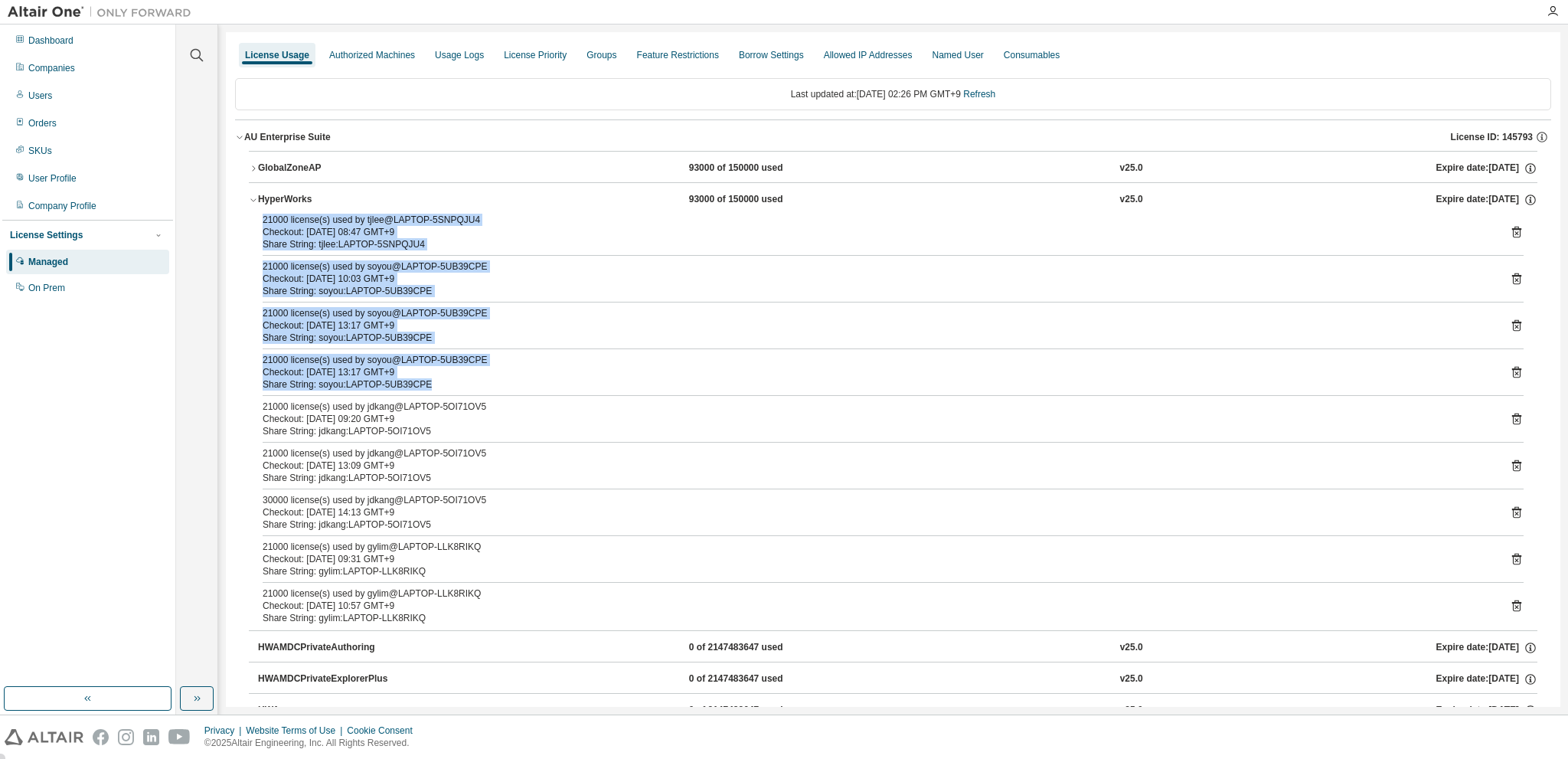
drag, startPoint x: 423, startPoint y: 382, endPoint x: 262, endPoint y: 218, distance: 229.8
click at [262, 218] on div "21000 license(s) used by tjlee@LAPTOP-5SNPQJU4 Checkout: [DATE] 08:47 GMT+9 Sha…" at bounding box center [893, 422] width 1289 height 416
click at [523, 270] on div "21000 license(s) used by soyou@LAPTOP-5UB39CPE" at bounding box center [874, 266] width 1224 height 12
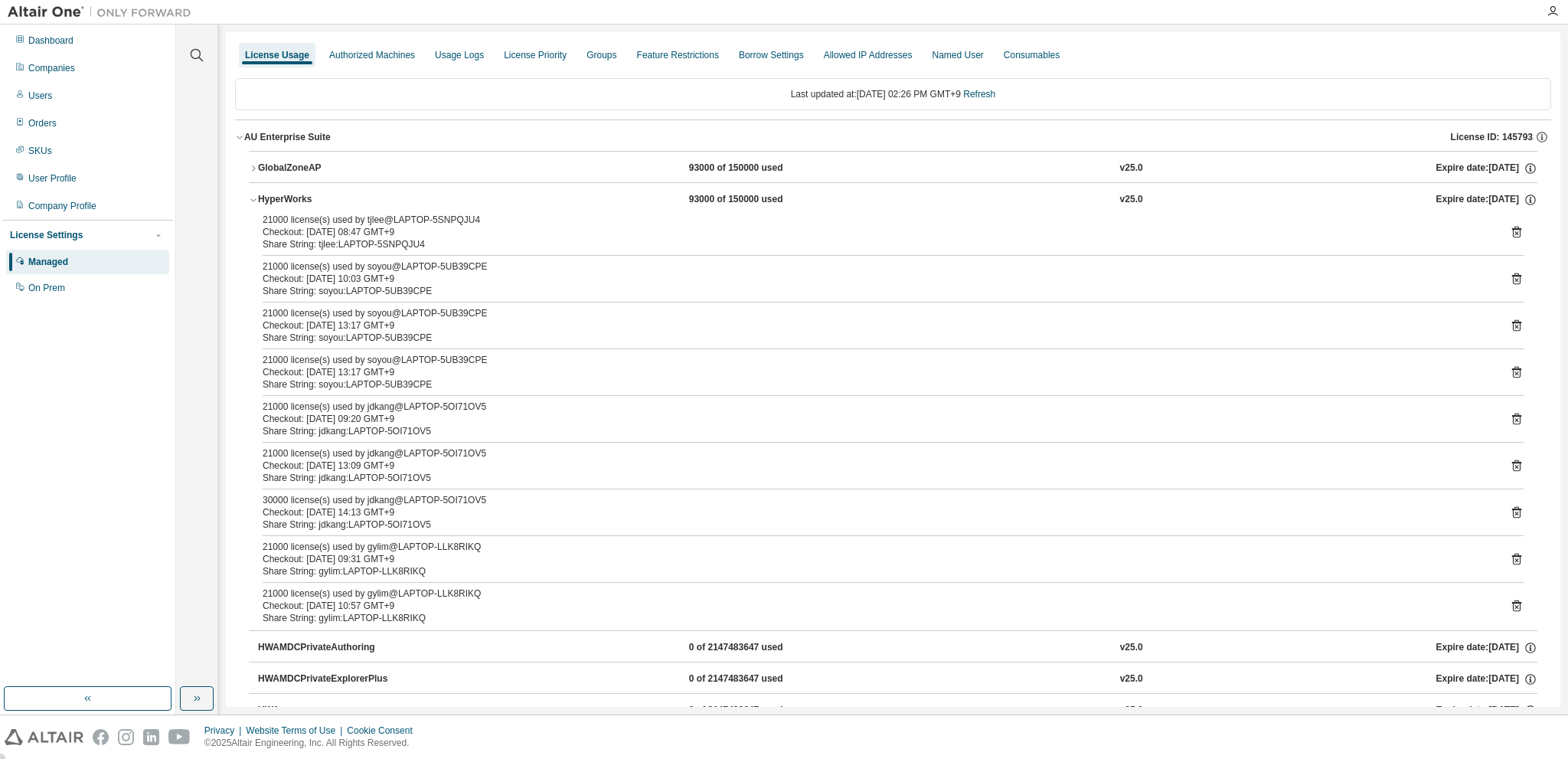
click at [254, 200] on icon "button" at bounding box center [254, 200] width 9 height 9
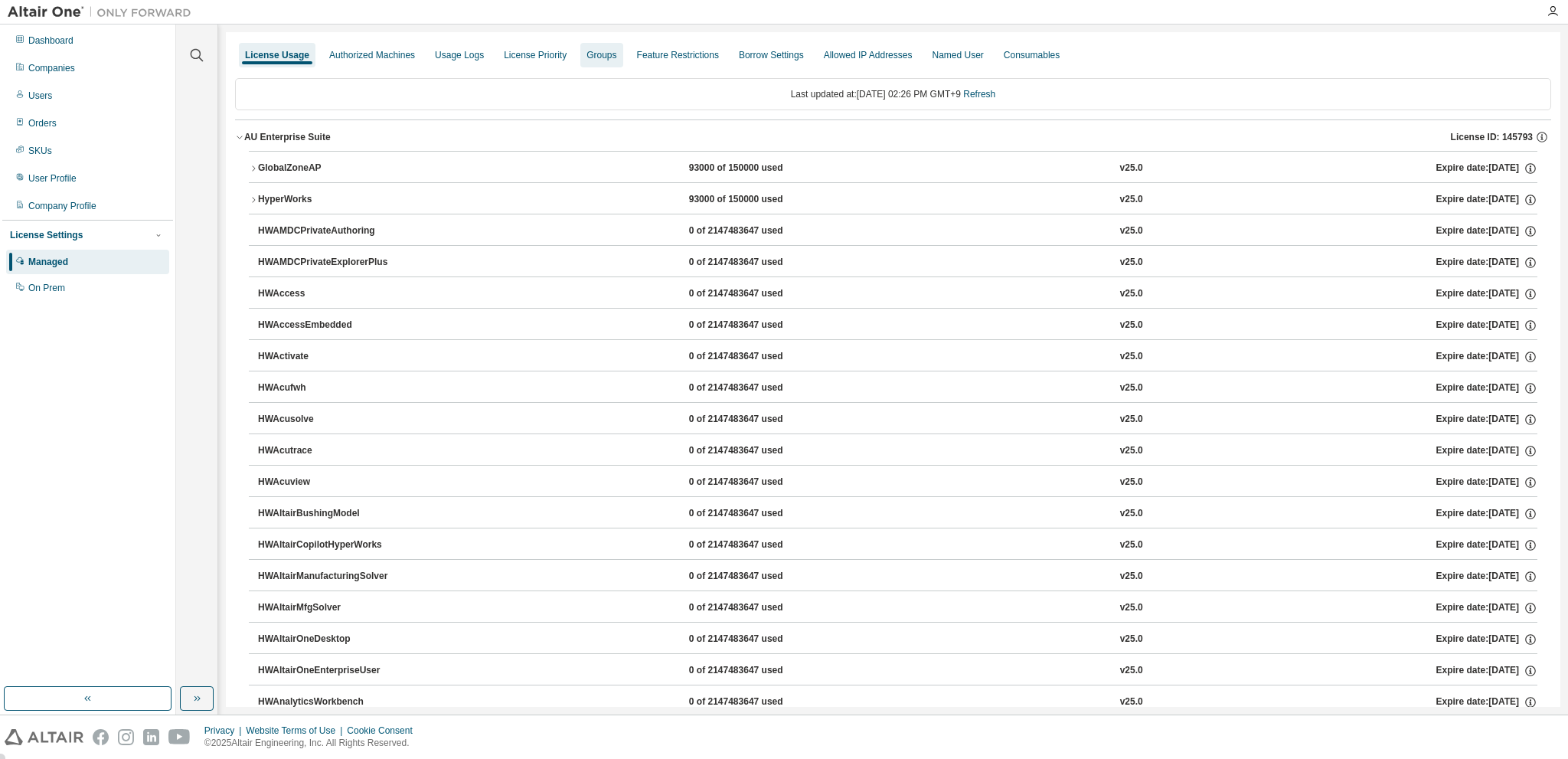
click at [593, 54] on div "Groups" at bounding box center [602, 55] width 30 height 12
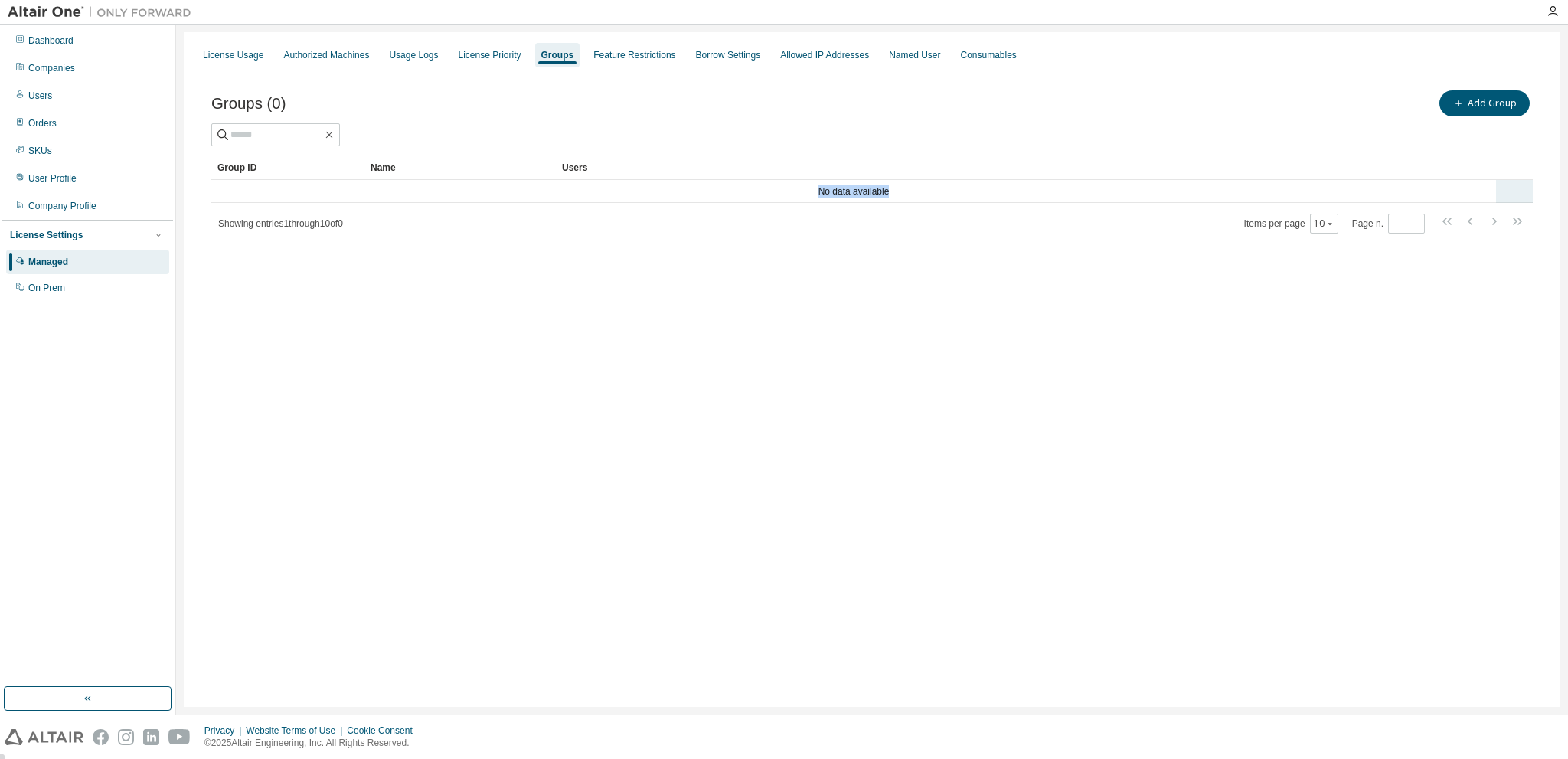
drag, startPoint x: 894, startPoint y: 191, endPoint x: 806, endPoint y: 190, distance: 88.0
click at [806, 190] on td "No data available" at bounding box center [853, 191] width 1285 height 23
click at [768, 255] on div "Groups (0) Add Group Clear Load Save Save As Field Operator Value Select filter…" at bounding box center [872, 171] width 1359 height 205
drag, startPoint x: 889, startPoint y: 191, endPoint x: 808, endPoint y: 193, distance: 81.0
click at [808, 193] on td "No data available" at bounding box center [853, 191] width 1285 height 23
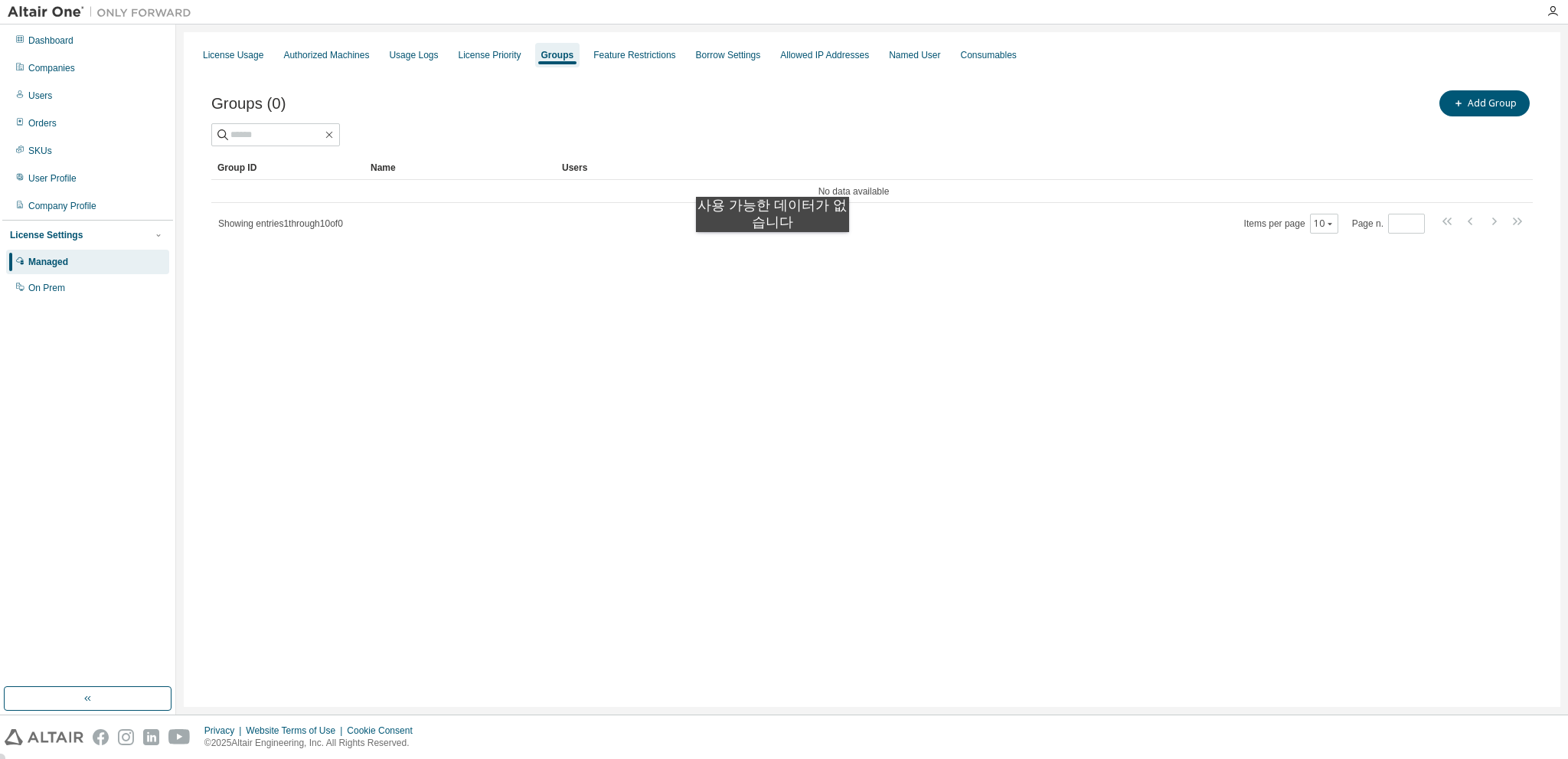
click at [773, 247] on div "Groups (0) Add Group Clear Load Save Save As Field Operator Value Select filter…" at bounding box center [872, 171] width 1359 height 205
drag, startPoint x: 911, startPoint y: 192, endPoint x: 817, endPoint y: 193, distance: 94.0
click at [817, 193] on td "No data available" at bounding box center [853, 191] width 1285 height 23
click at [775, 250] on div "Groups (0) Add Group Clear Load Save Save As Field Operator Value Select filter…" at bounding box center [872, 171] width 1359 height 205
click at [1464, 98] on icon "button" at bounding box center [1459, 103] width 9 height 9
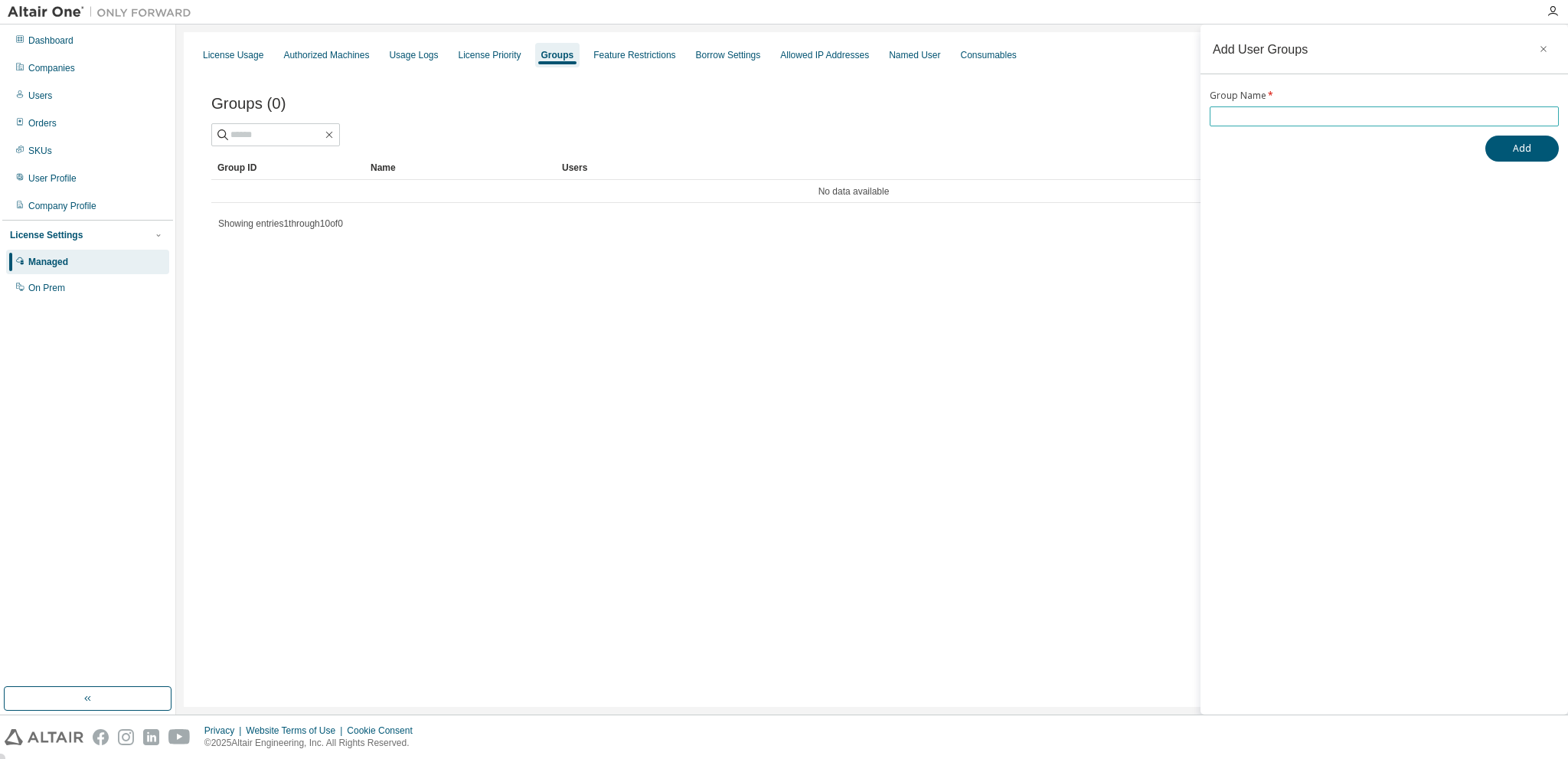
click at [1250, 115] on input "text" at bounding box center [1384, 115] width 342 height 12
click at [1536, 151] on button "Add" at bounding box center [1523, 148] width 74 height 26
drag, startPoint x: 1268, startPoint y: 115, endPoint x: 1235, endPoint y: 119, distance: 33.2
click at [1235, 119] on input "******" at bounding box center [1384, 115] width 342 height 12
type input "******"
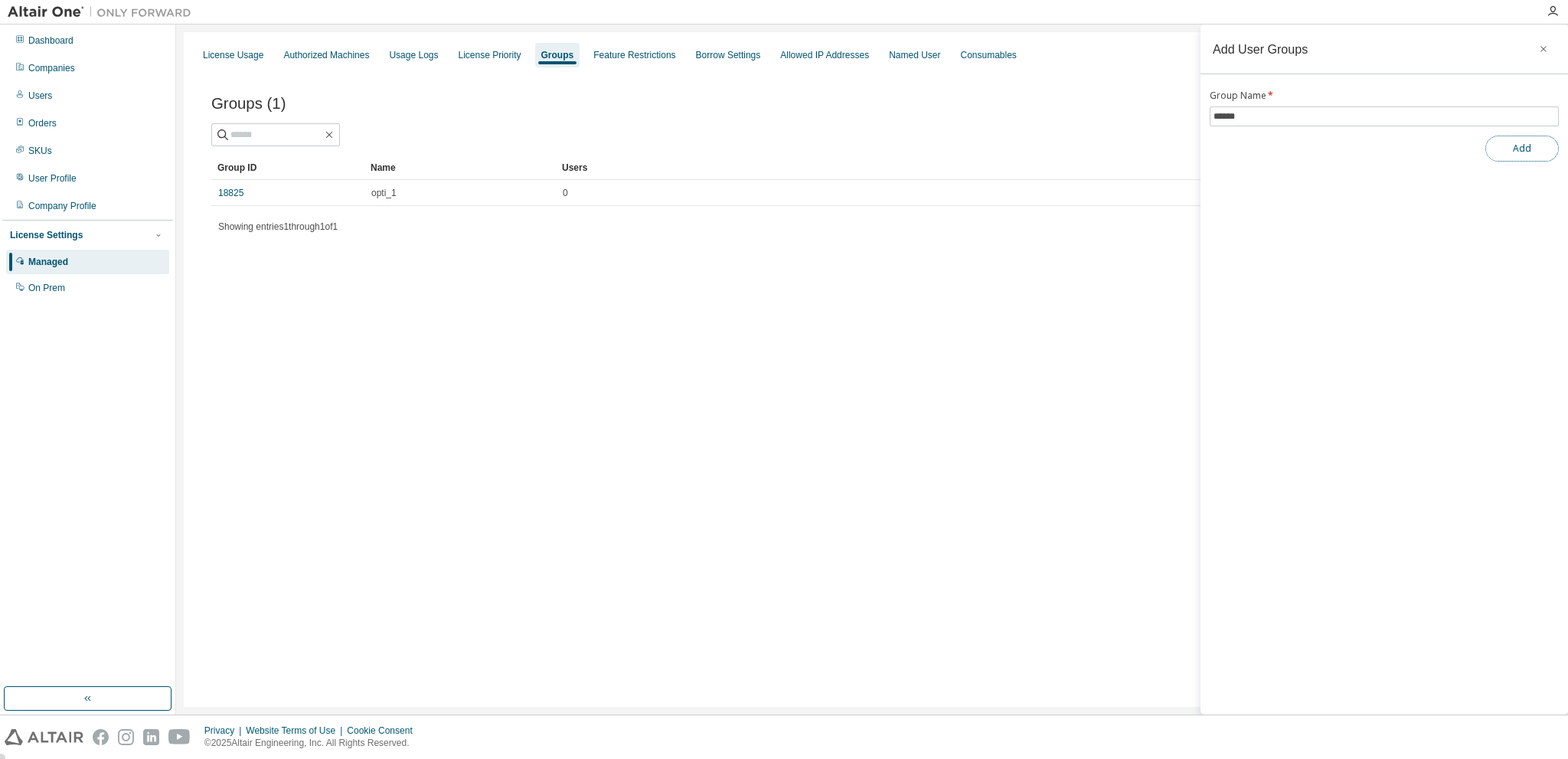
click at [1513, 146] on button "Add" at bounding box center [1523, 148] width 74 height 26
click at [1547, 46] on icon "button" at bounding box center [1543, 48] width 10 height 12
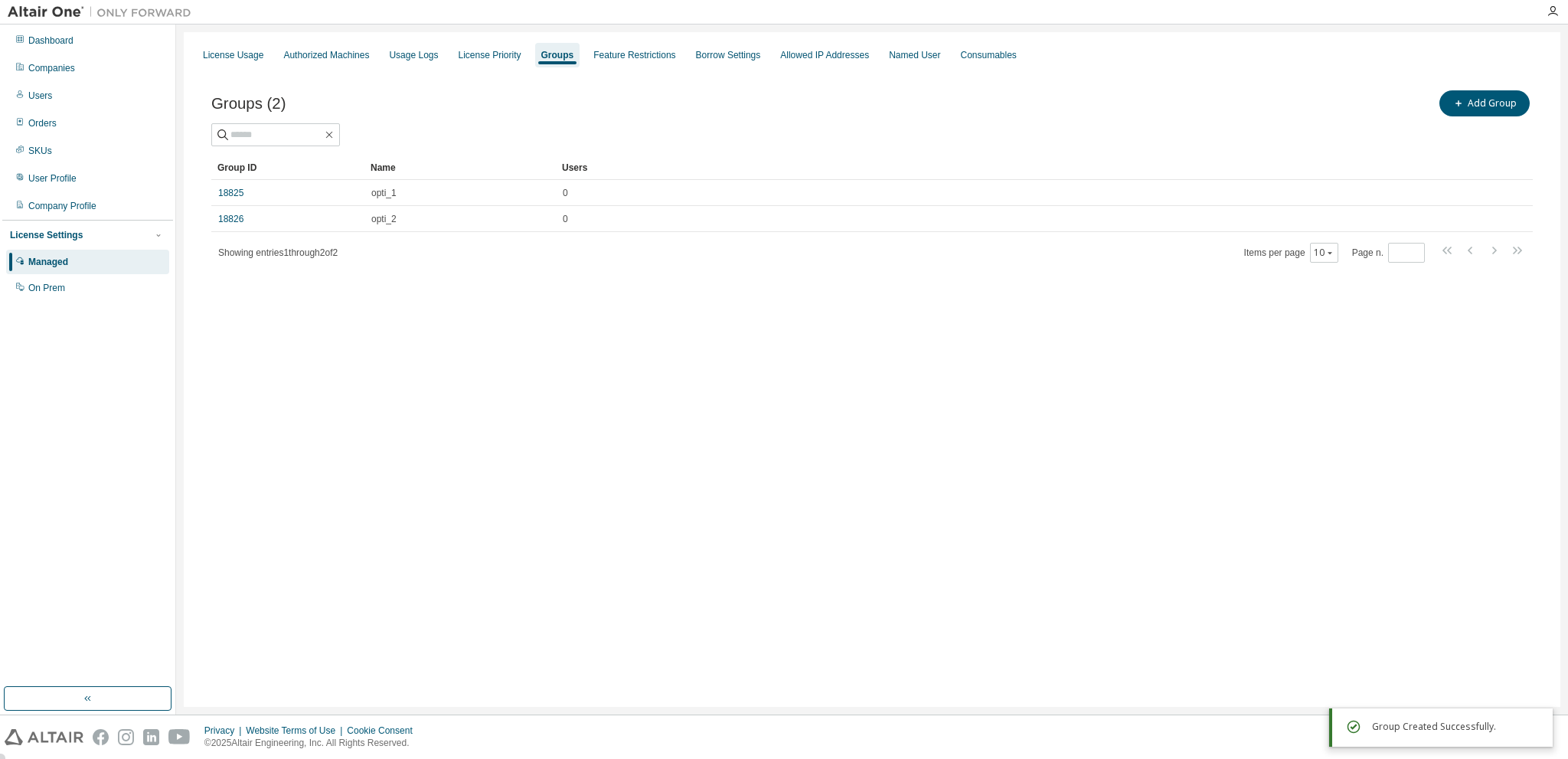
click at [815, 376] on div "License Usage Authorized Machines Usage Logs License Priority Groups Feature Re…" at bounding box center [872, 369] width 1377 height 675
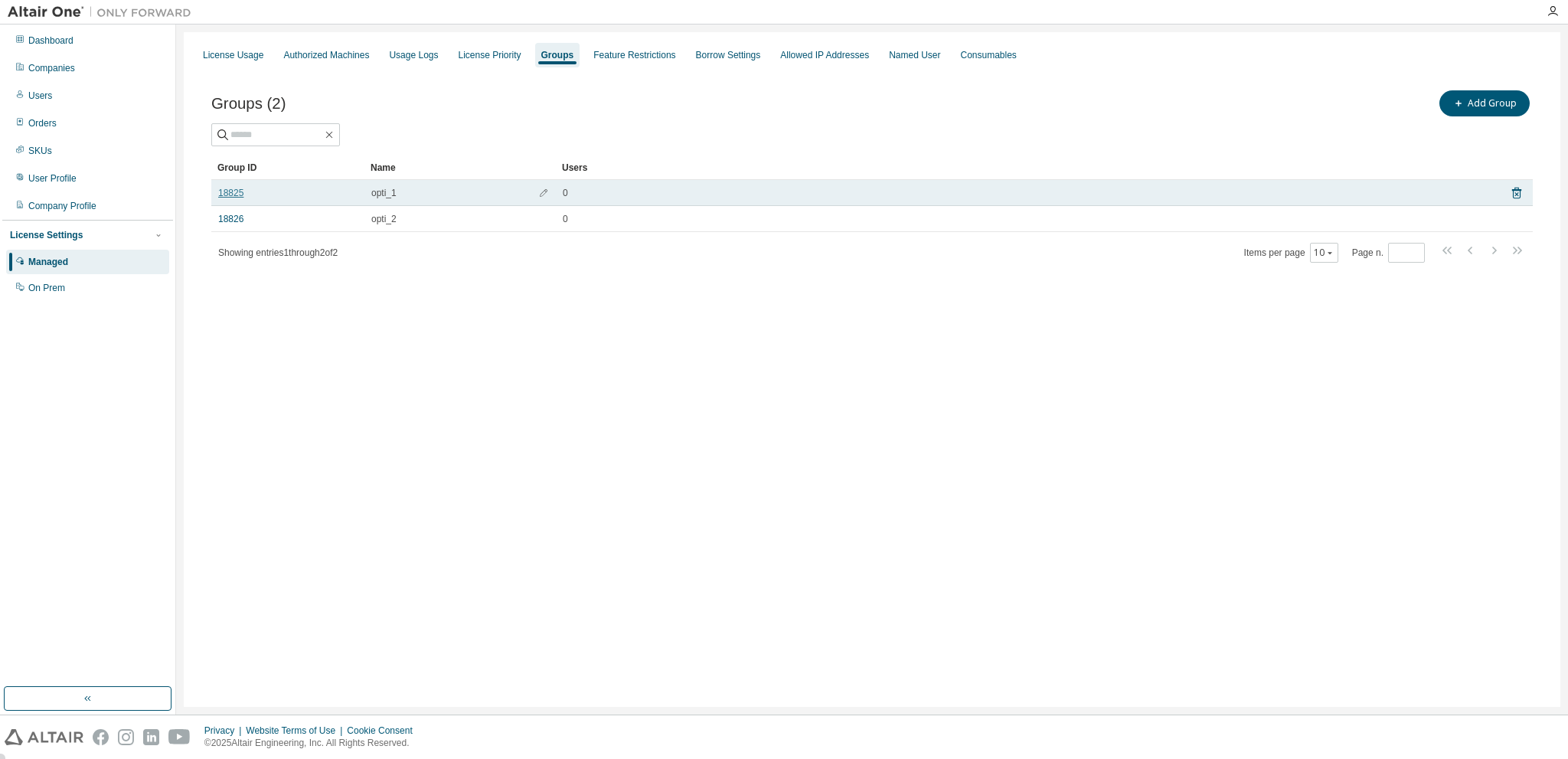
click at [239, 190] on link "18825" at bounding box center [231, 192] width 26 height 12
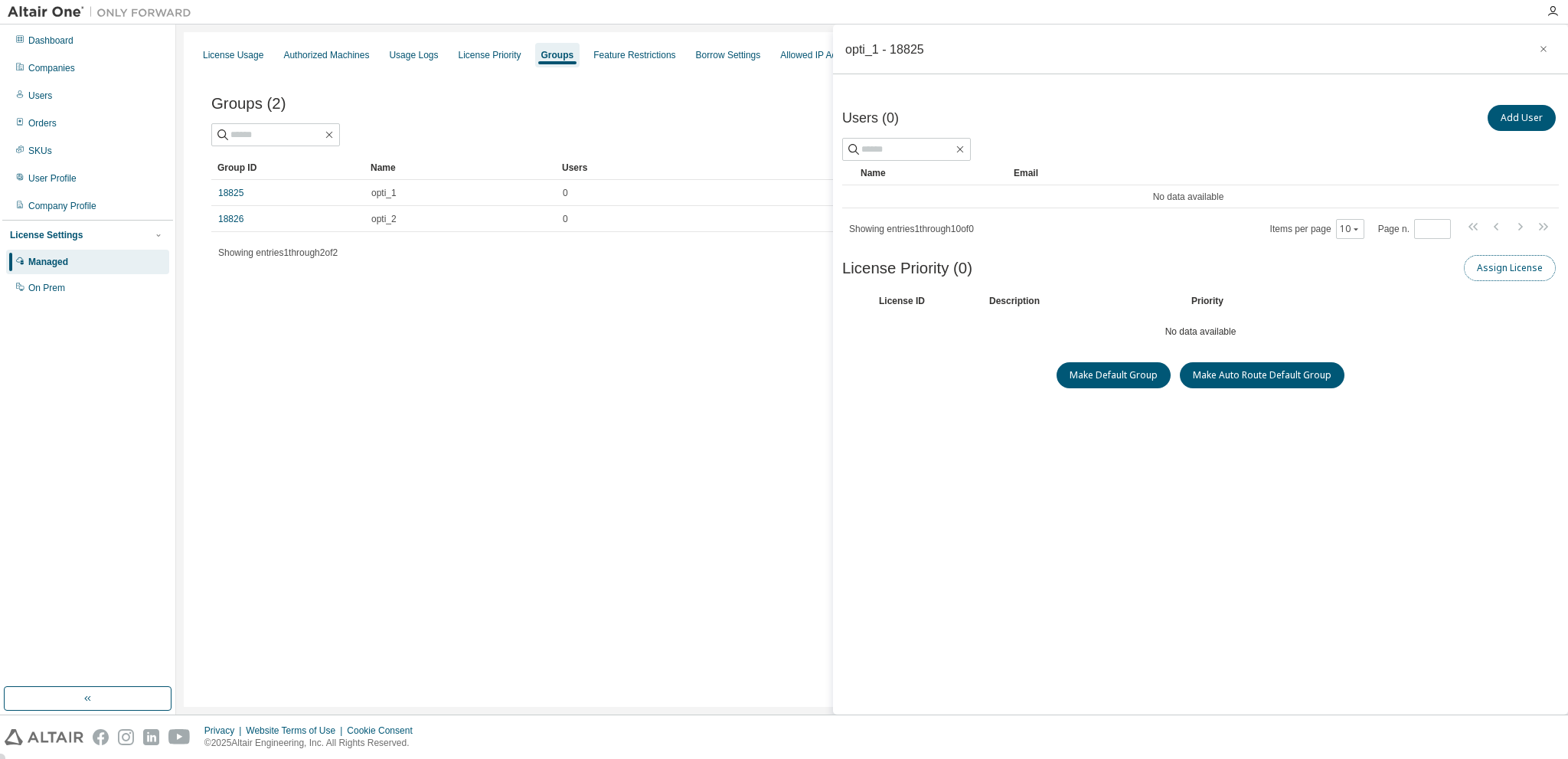
click at [1520, 264] on button "Assign License" at bounding box center [1509, 267] width 92 height 26
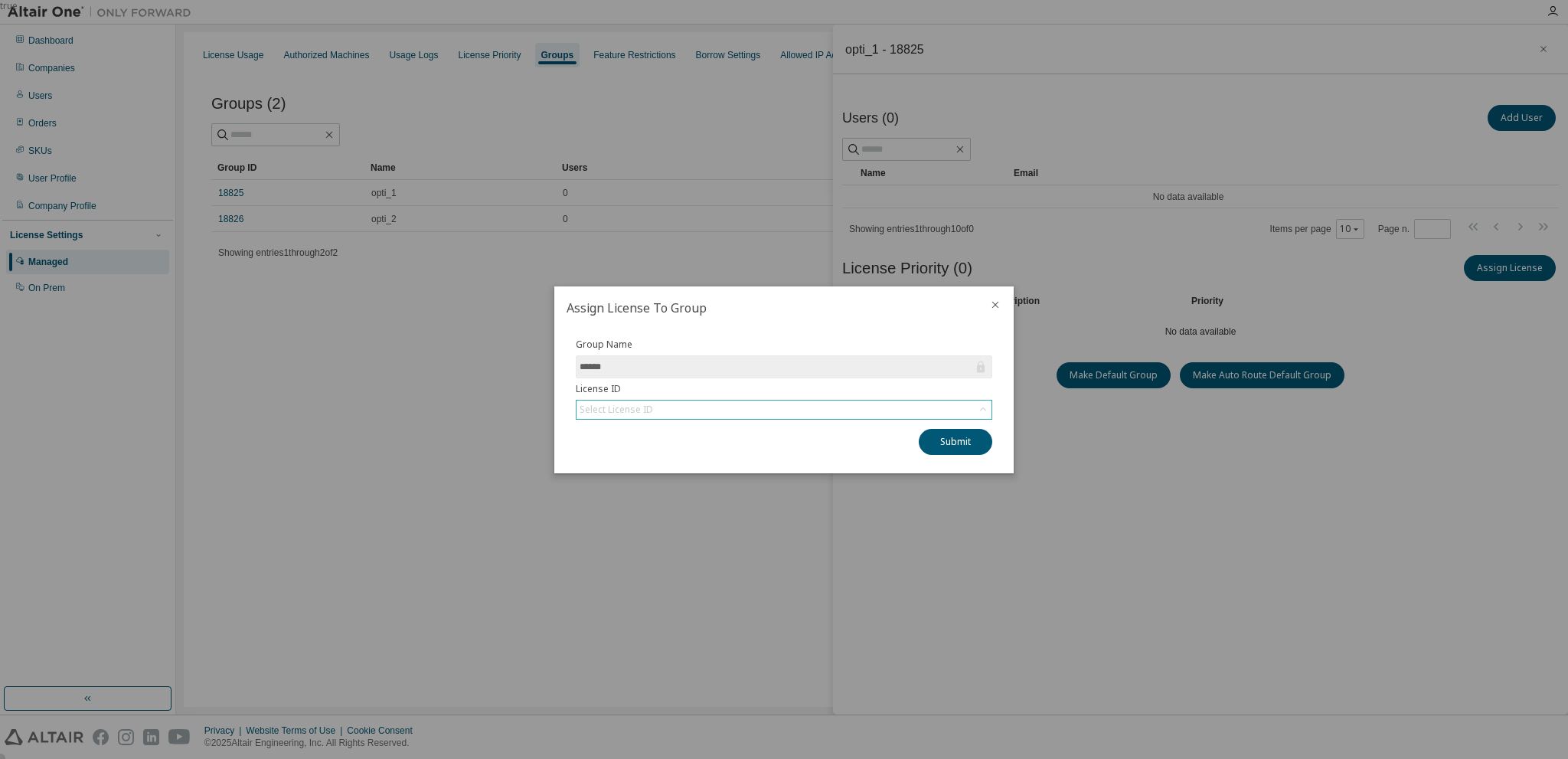
click at [754, 407] on div "Select License ID" at bounding box center [784, 409] width 415 height 18
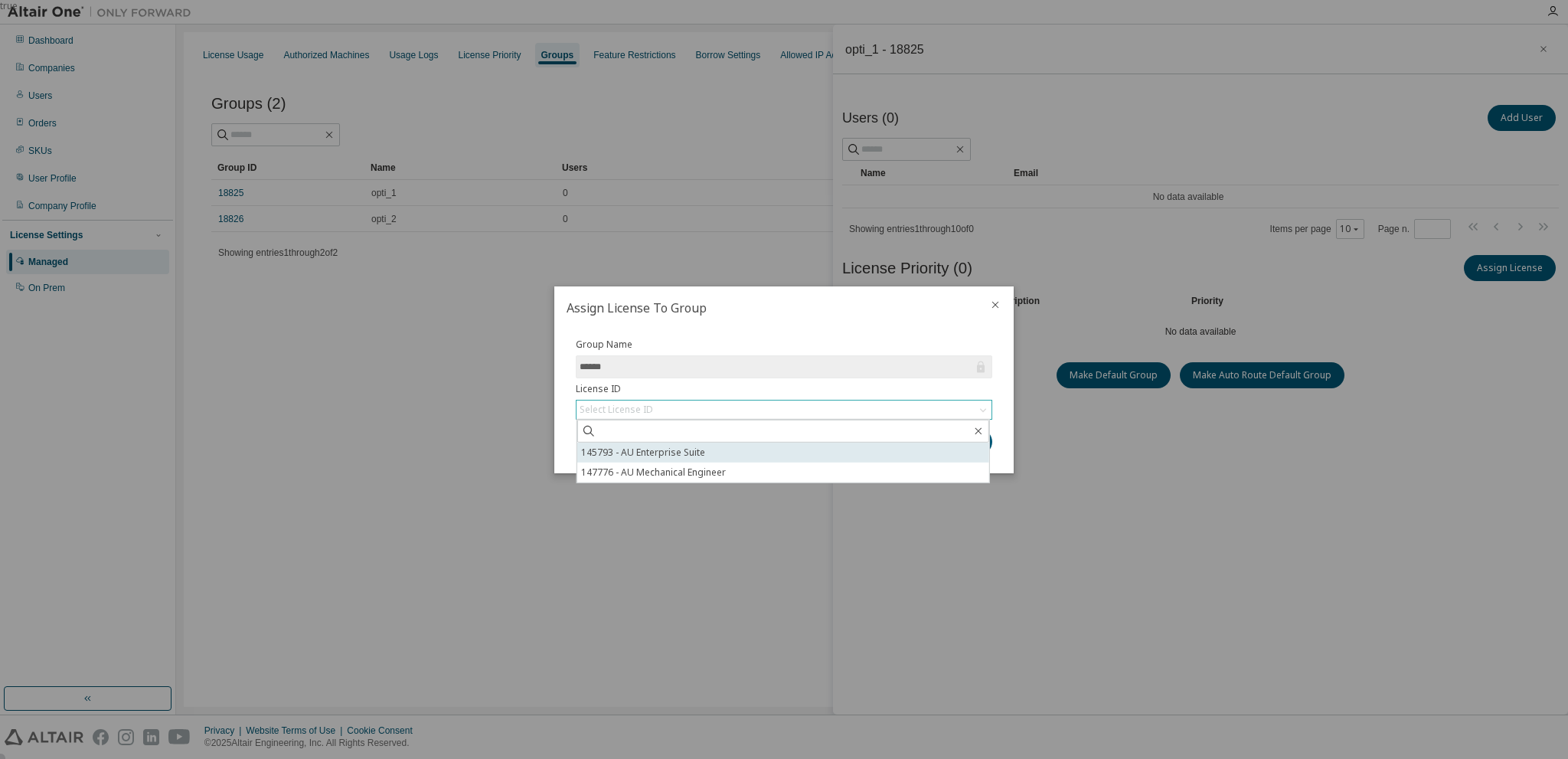
click at [711, 458] on li "145793 - AU Enterprise Suite" at bounding box center [783, 451] width 412 height 20
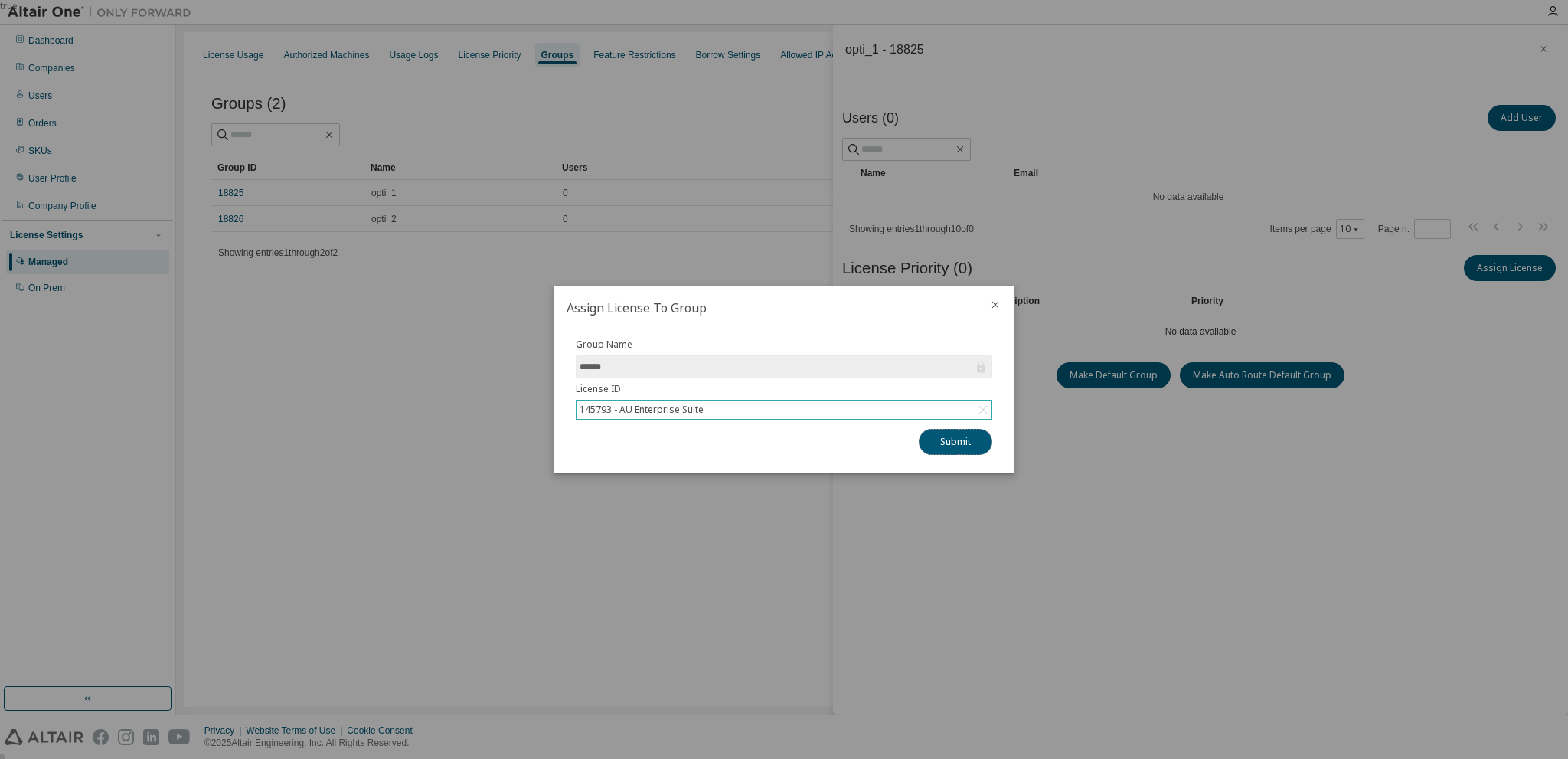
click at [948, 442] on button "Submit" at bounding box center [956, 441] width 74 height 26
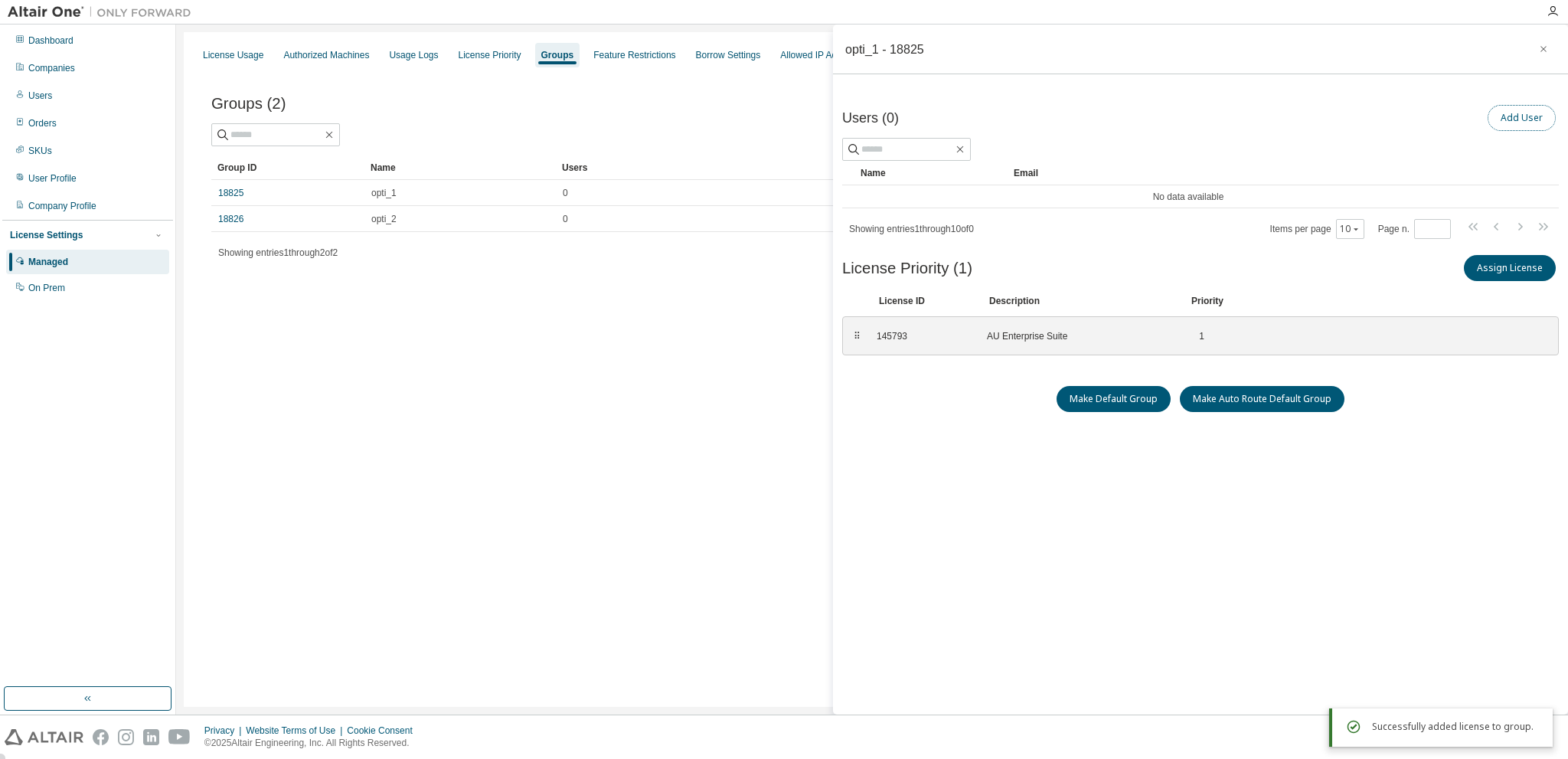
click at [1523, 119] on button "Add User" at bounding box center [1522, 117] width 68 height 26
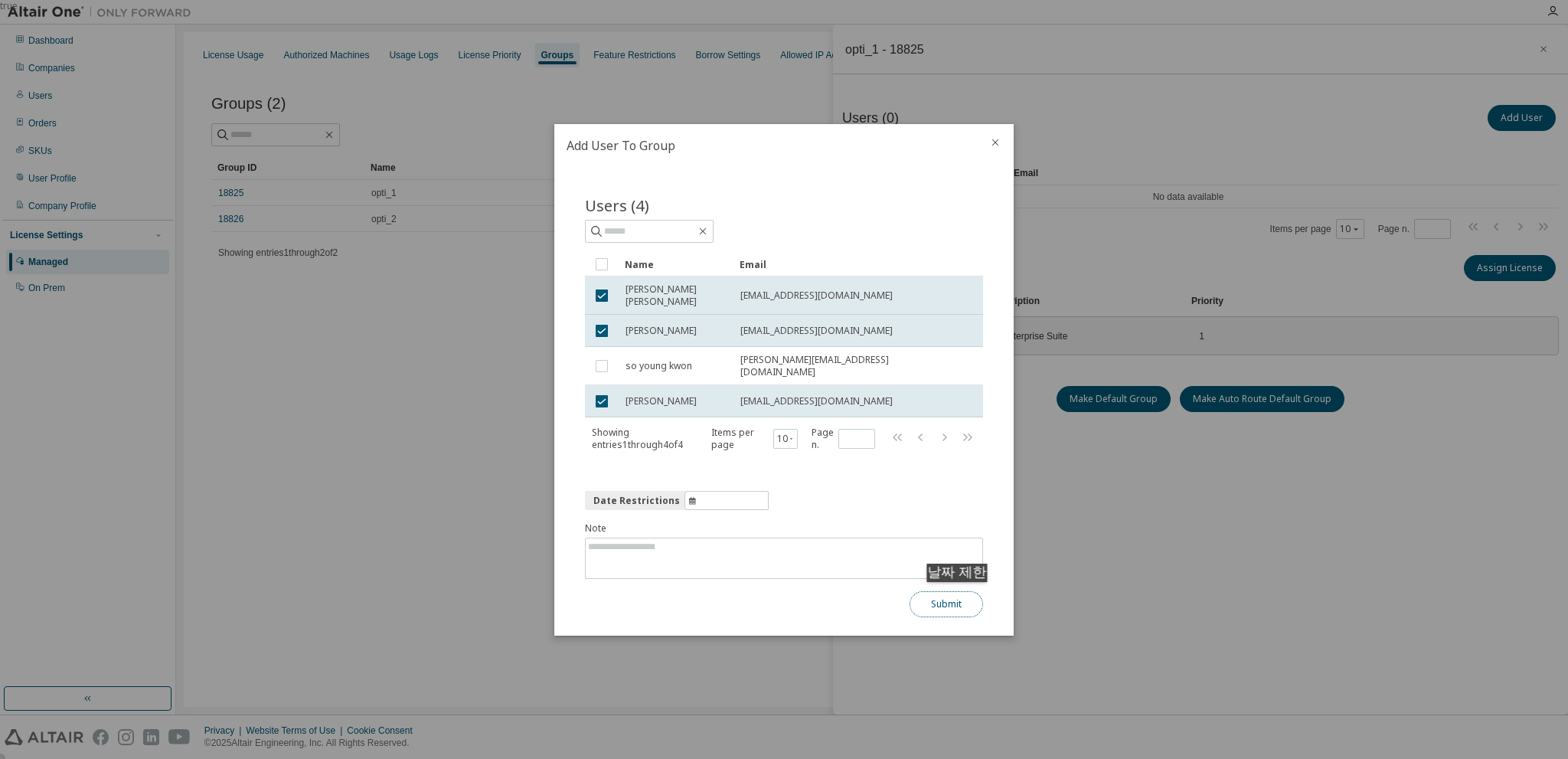
click at [962, 598] on button "Submit" at bounding box center [947, 603] width 74 height 26
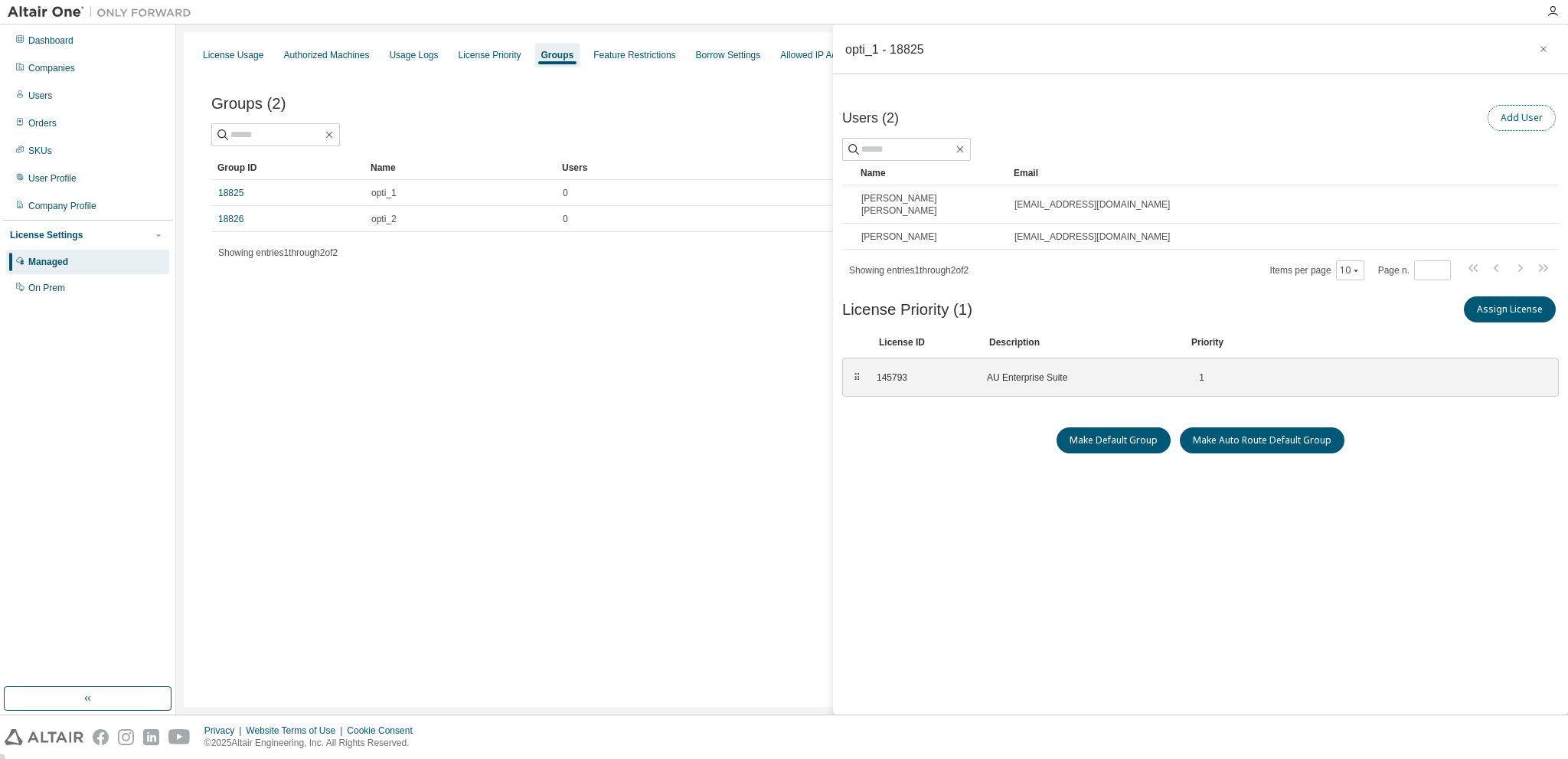
click at [1520, 119] on button "Add User" at bounding box center [1522, 117] width 68 height 26
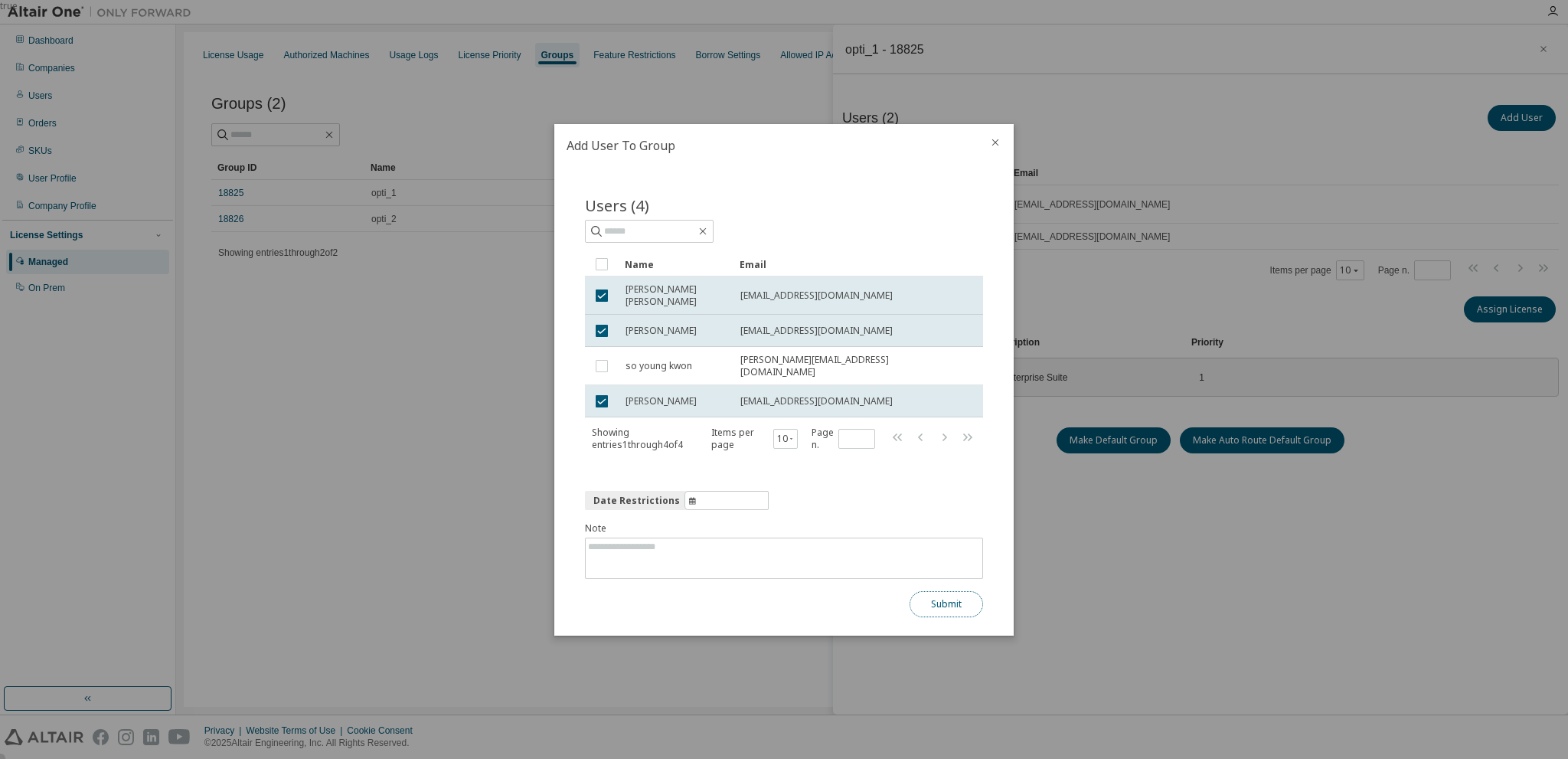
click at [944, 598] on button "Submit" at bounding box center [947, 603] width 74 height 26
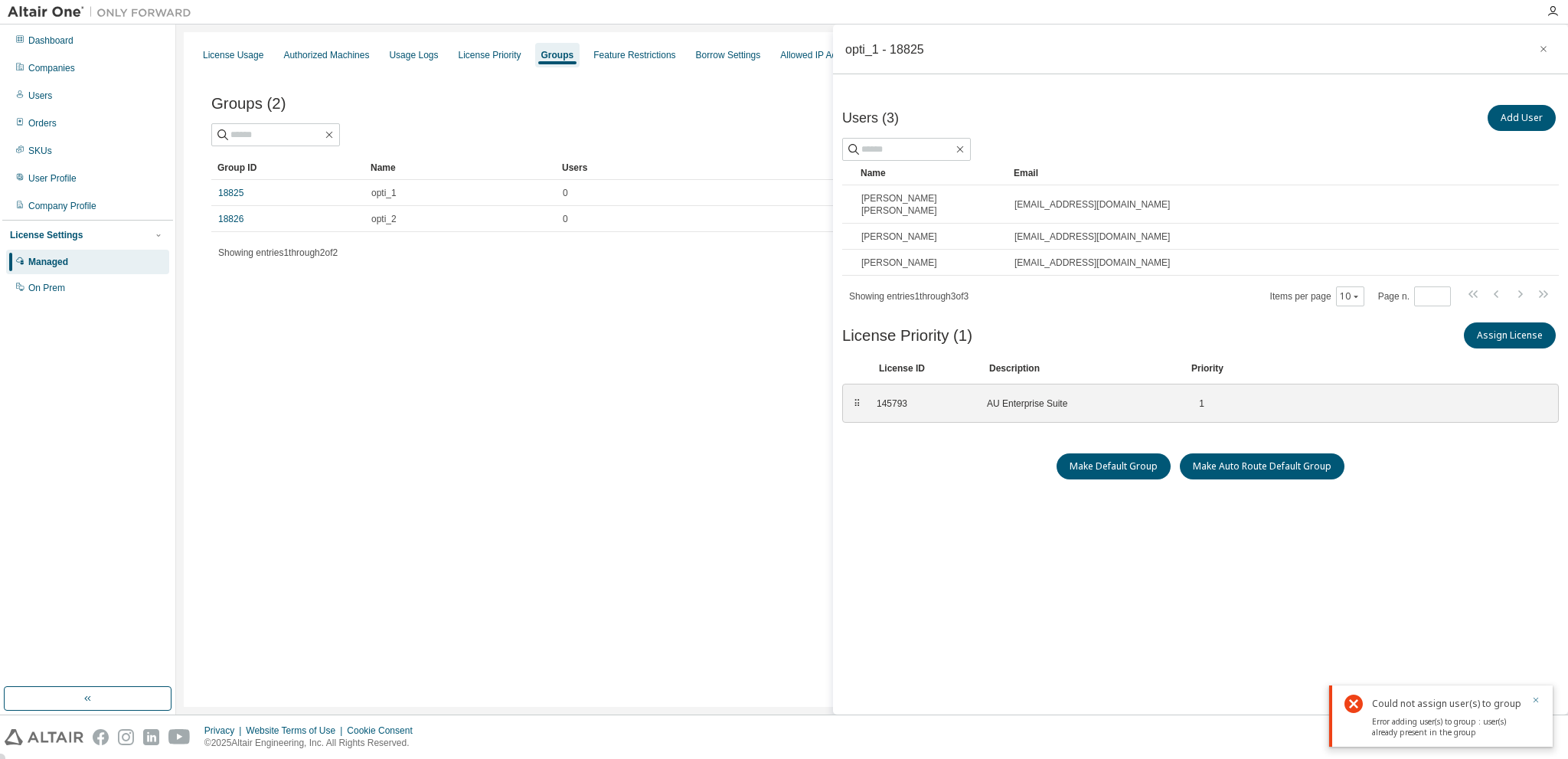
click at [1535, 698] on icon "button" at bounding box center [1537, 699] width 9 height 9
click at [432, 319] on div "License Usage Authorized Machines Usage Logs License Priority Groups Feature Re…" at bounding box center [872, 369] width 1377 height 675
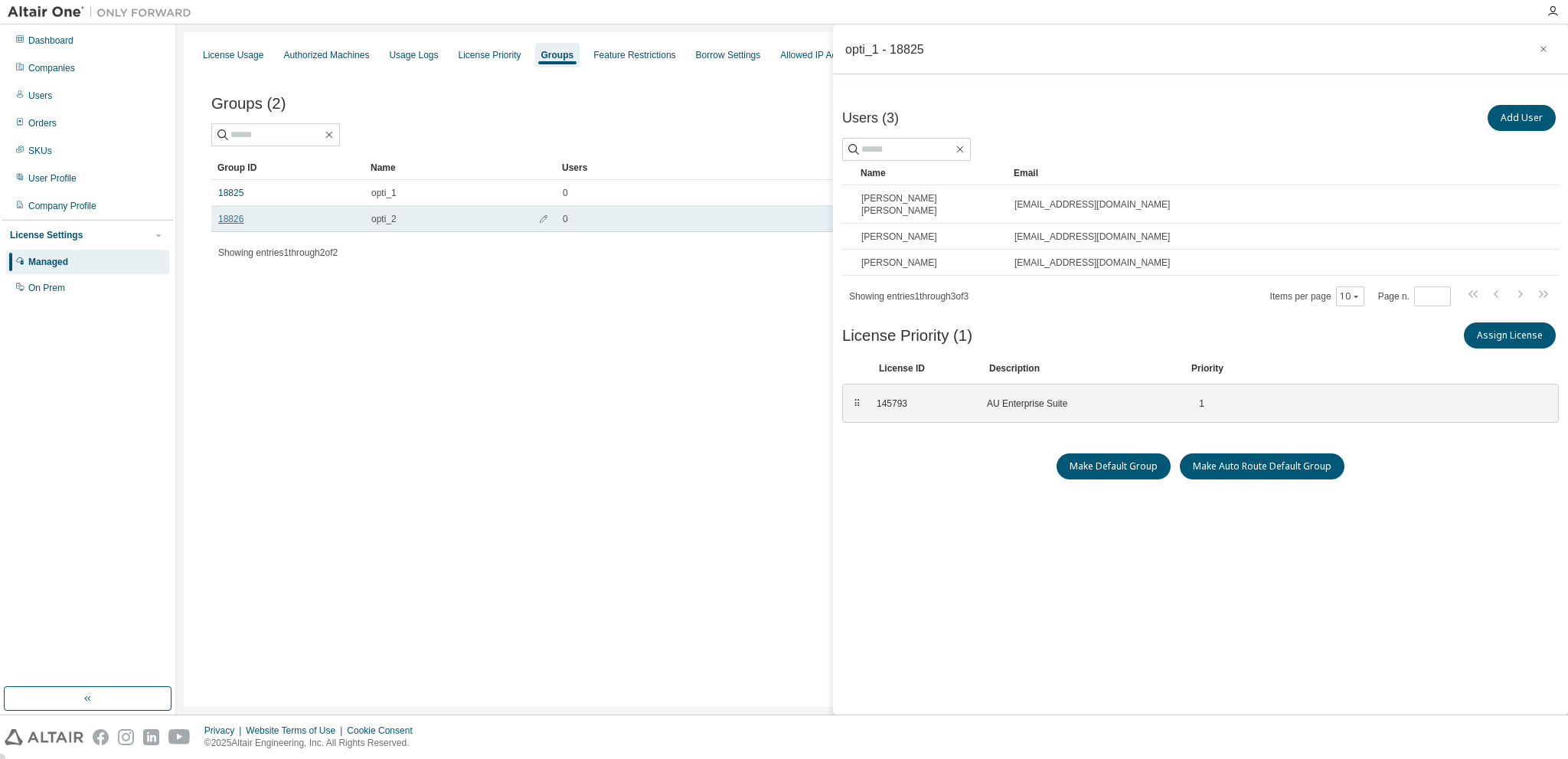
click at [233, 220] on link "18826" at bounding box center [231, 219] width 26 height 12
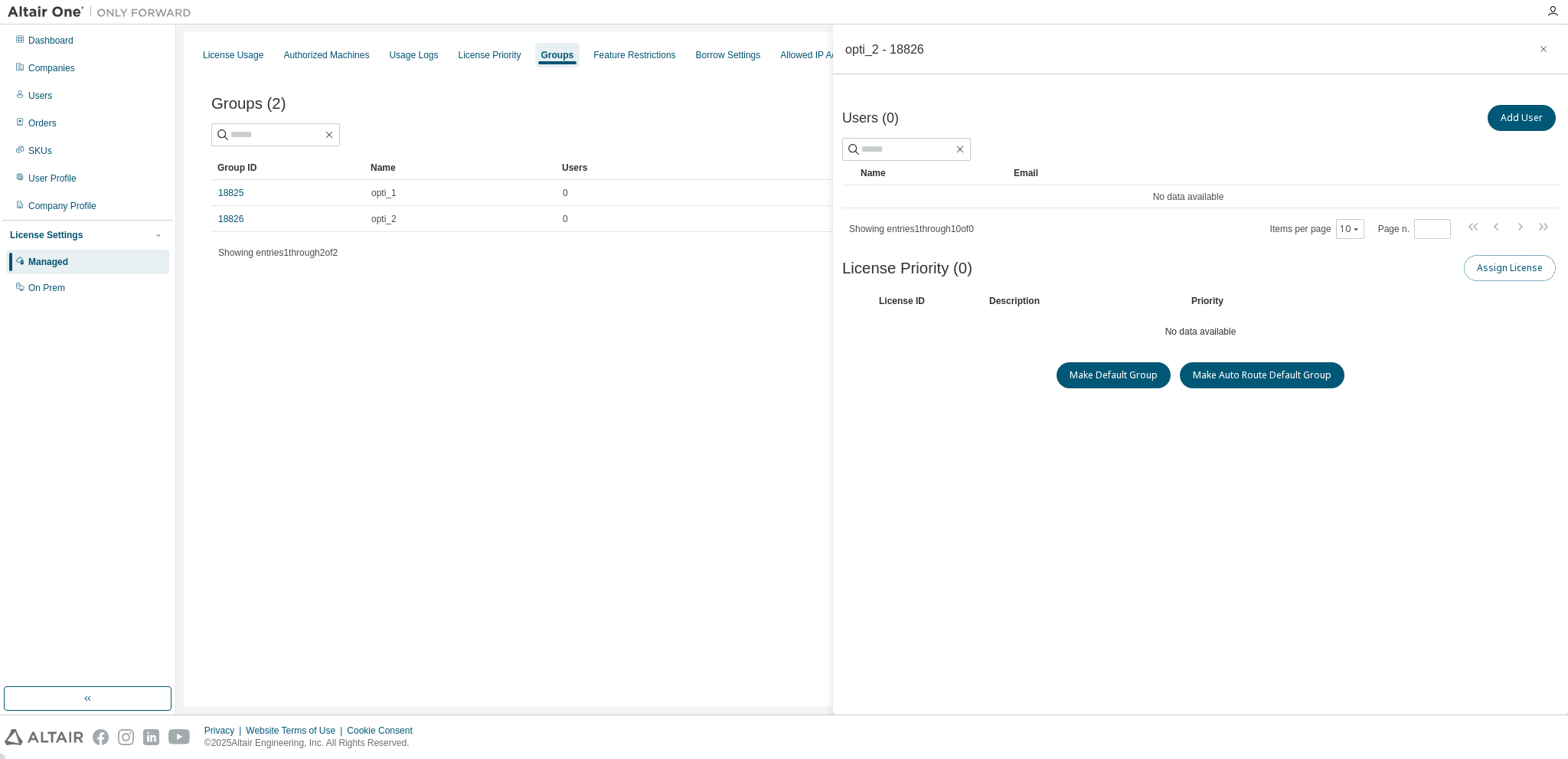
click at [1497, 268] on button "Assign License" at bounding box center [1509, 267] width 92 height 26
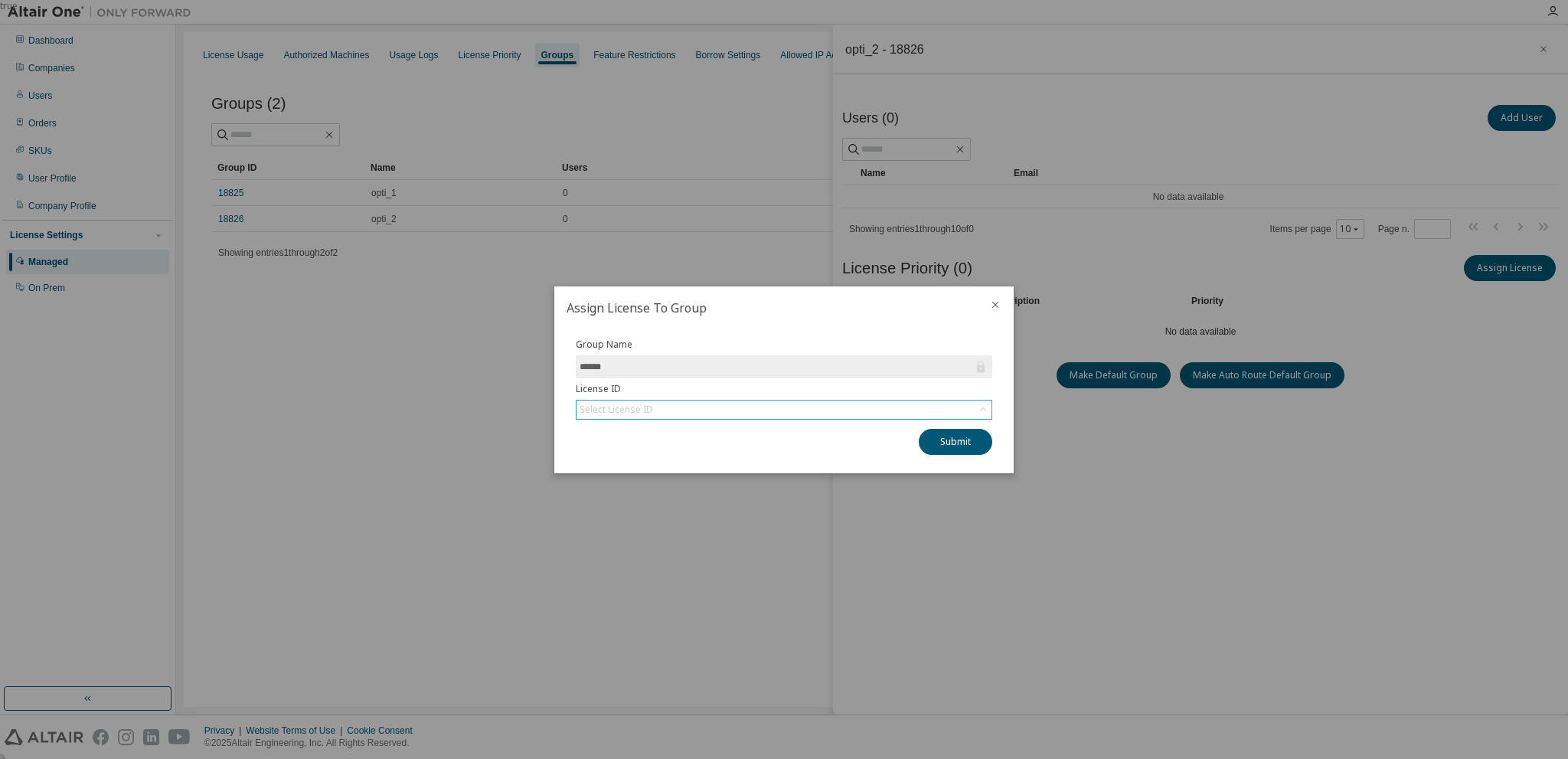
click at [643, 411] on div "Select License ID" at bounding box center [616, 409] width 74 height 12
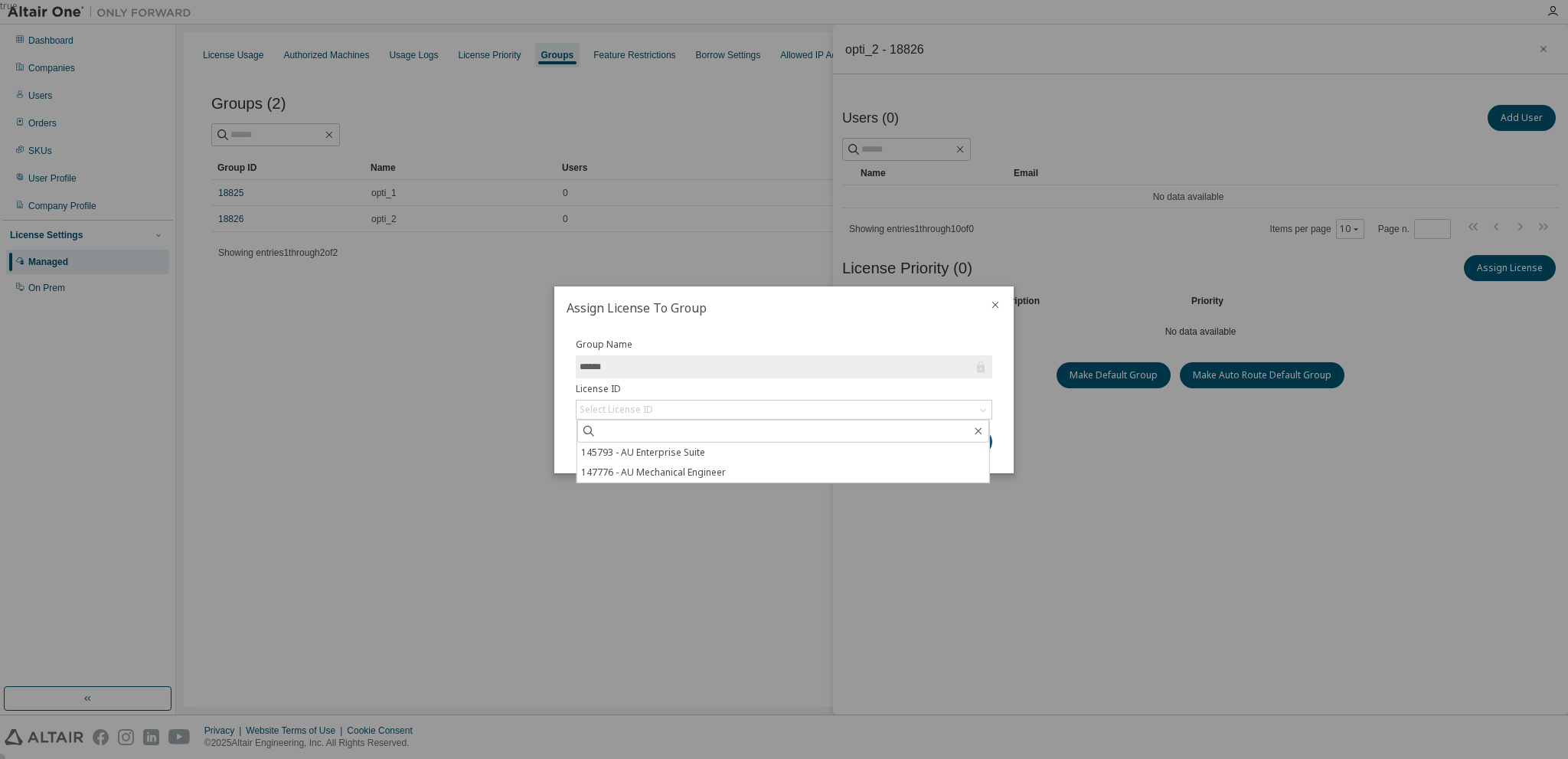
click at [664, 473] on li "147776 - AU Mechanical Engineer" at bounding box center [783, 471] width 412 height 20
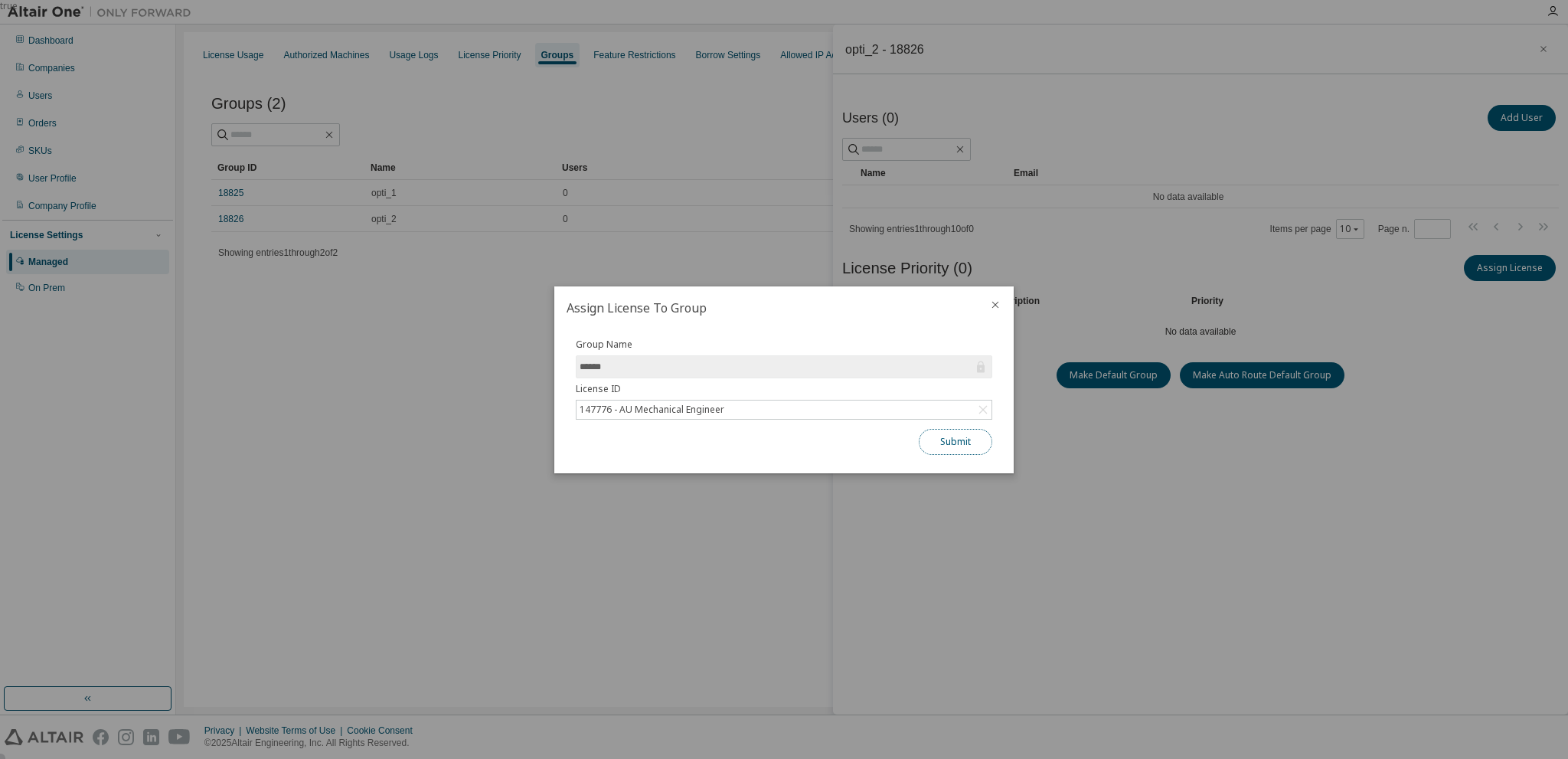
click at [947, 439] on button "Submit" at bounding box center [956, 441] width 74 height 26
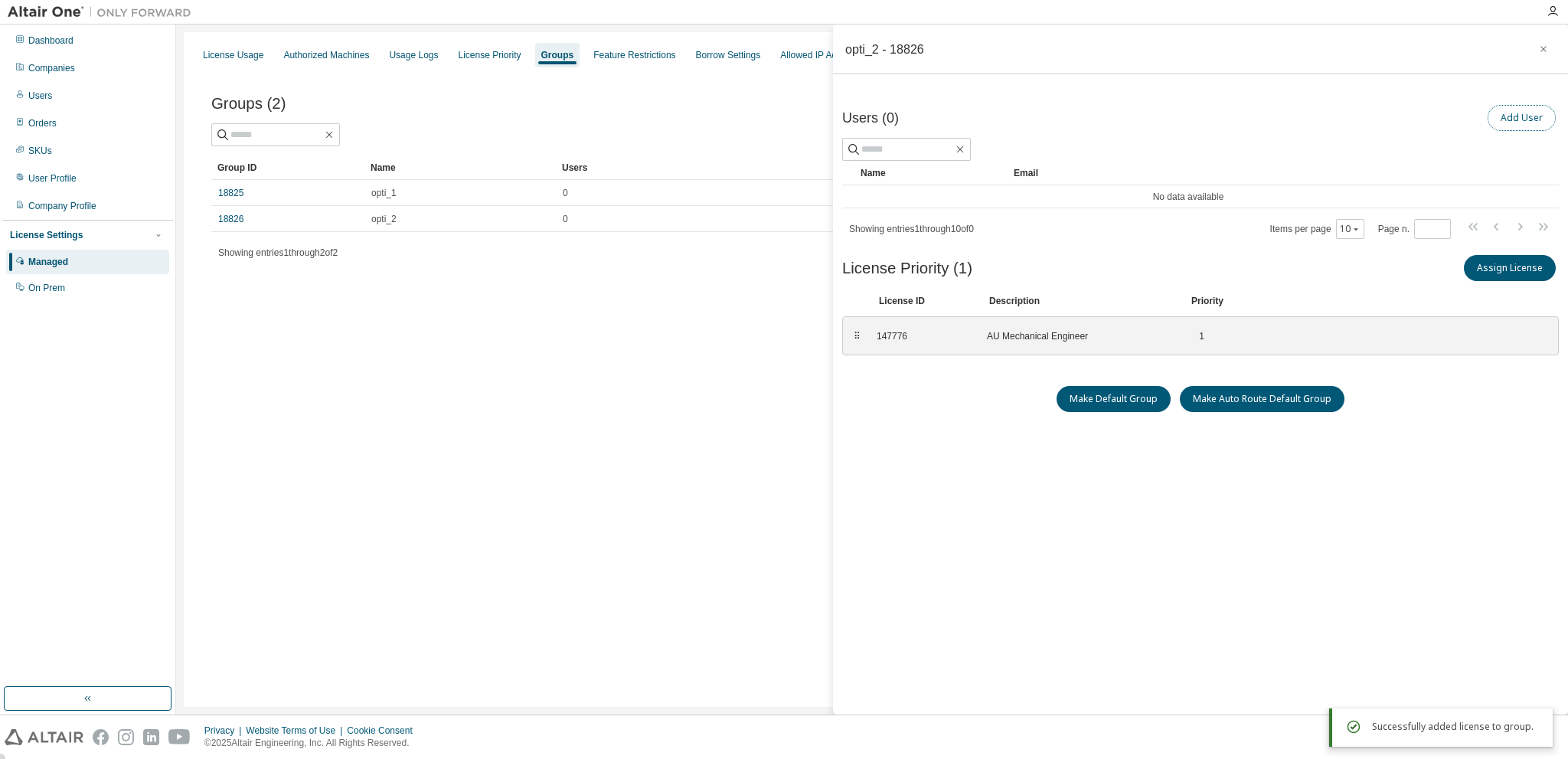
click at [1528, 118] on button "Add User" at bounding box center [1522, 117] width 68 height 26
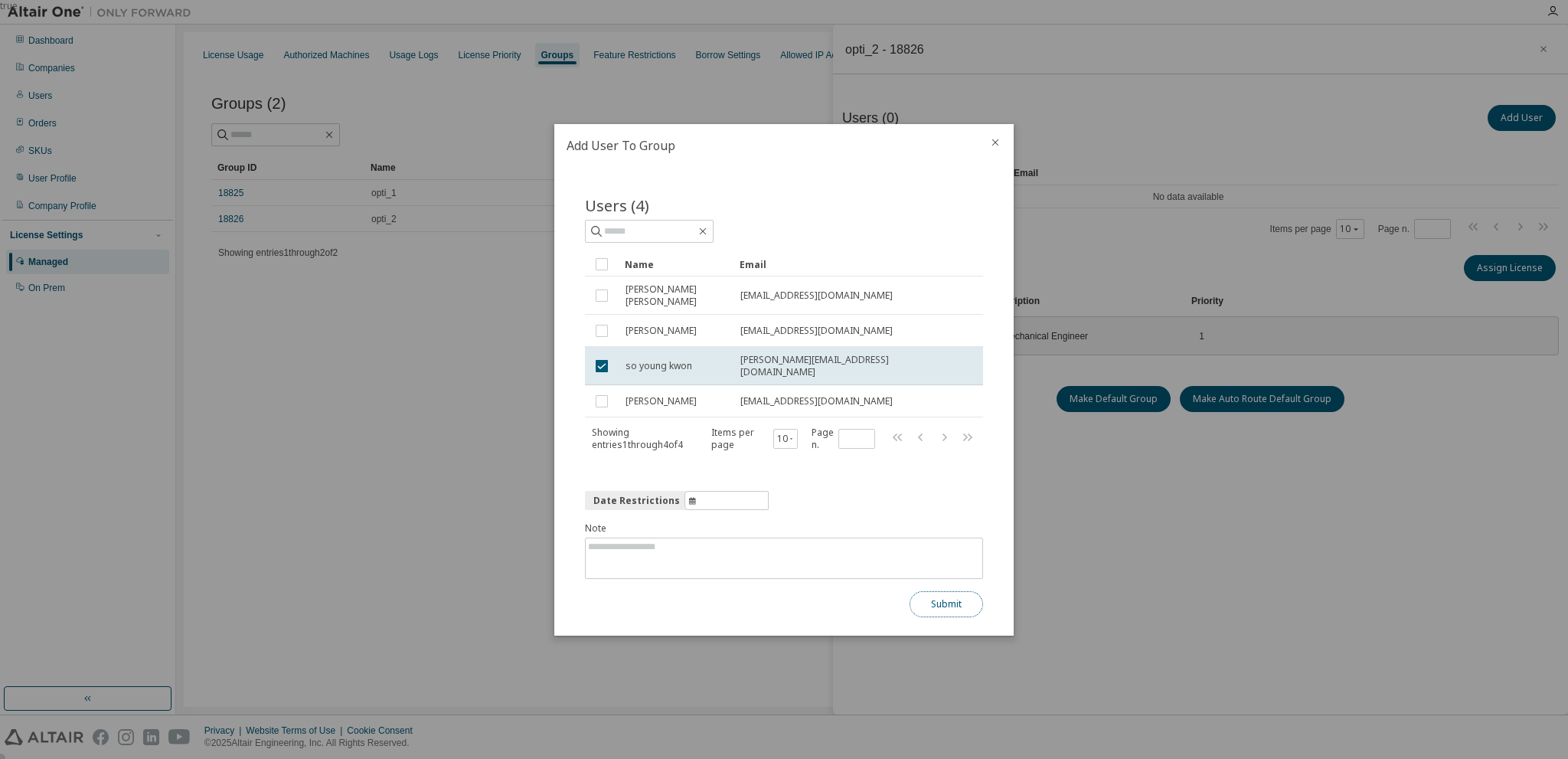
click at [952, 596] on button "Submit" at bounding box center [947, 603] width 74 height 26
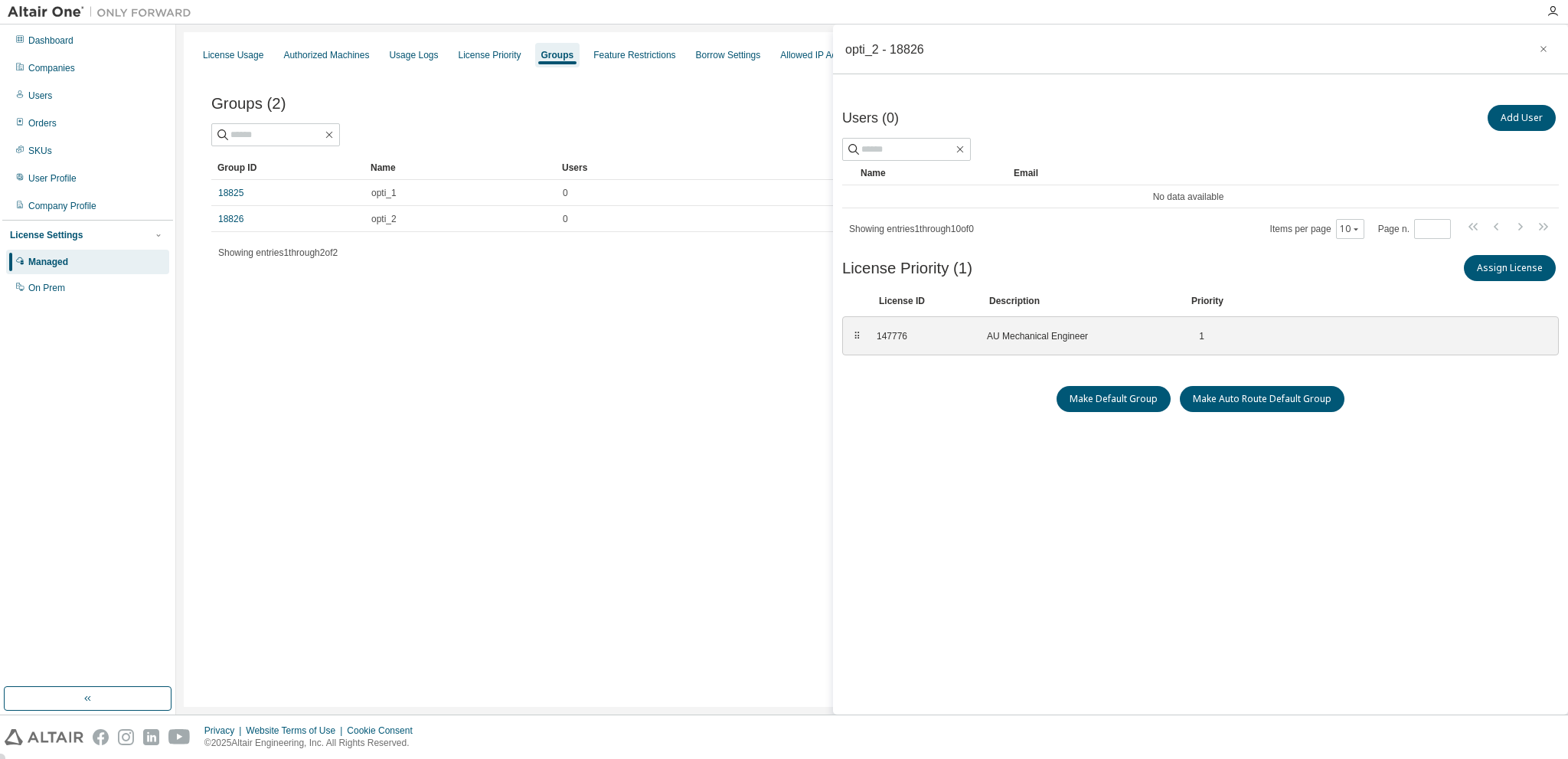
click at [1047, 463] on div "Users (0) Add User Clear Load Save Save As Field Operator Value Select filter S…" at bounding box center [1201, 405] width 717 height 607
click at [1048, 463] on div "Users (0) Add User Clear Load Save Save As Field Operator Value Select filter S…" at bounding box center [1201, 405] width 717 height 607
click at [1541, 52] on icon "button" at bounding box center [1543, 48] width 10 height 12
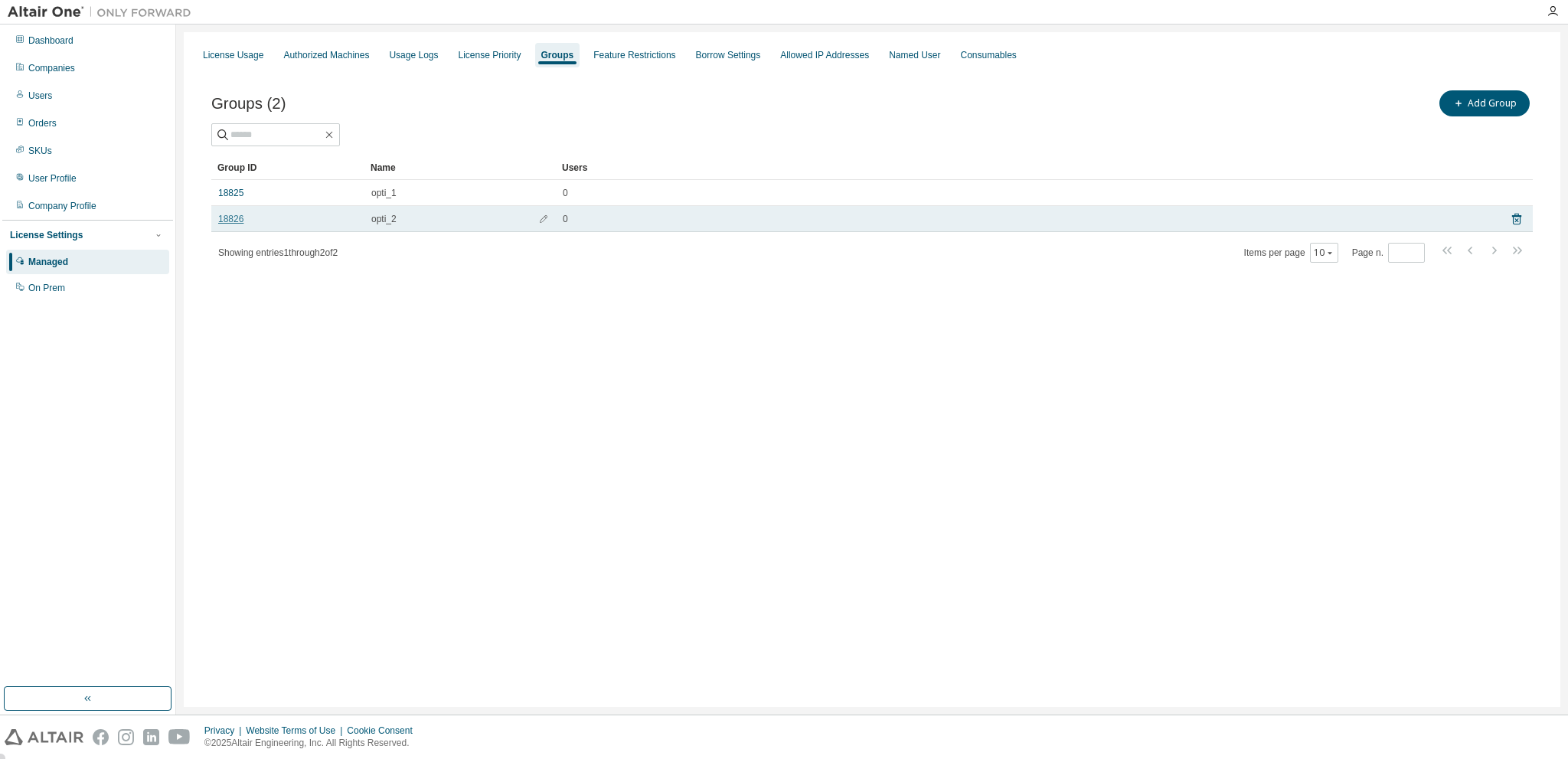
click at [231, 218] on link "18826" at bounding box center [231, 219] width 26 height 12
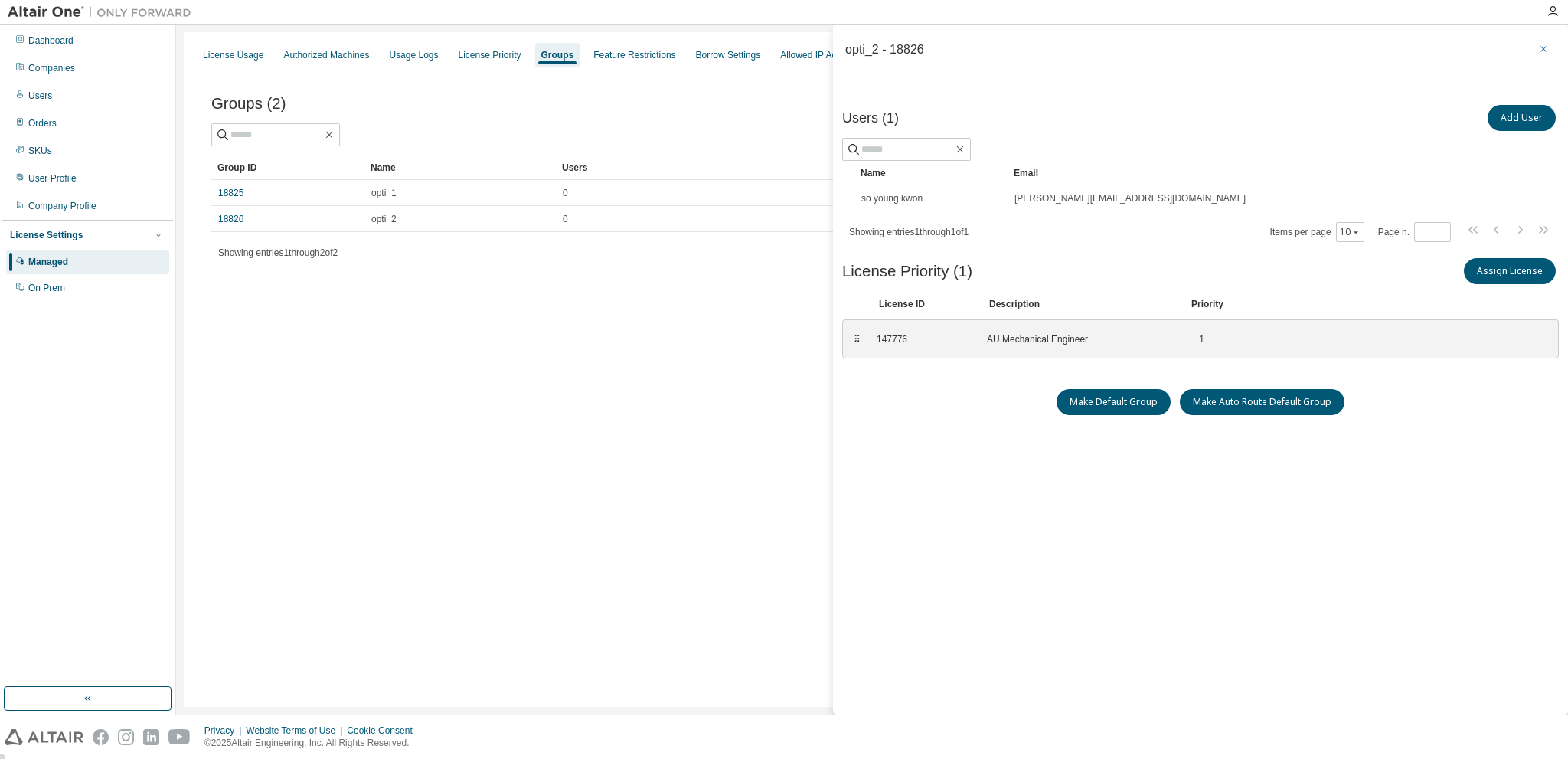
click at [1547, 48] on icon "button" at bounding box center [1543, 48] width 10 height 12
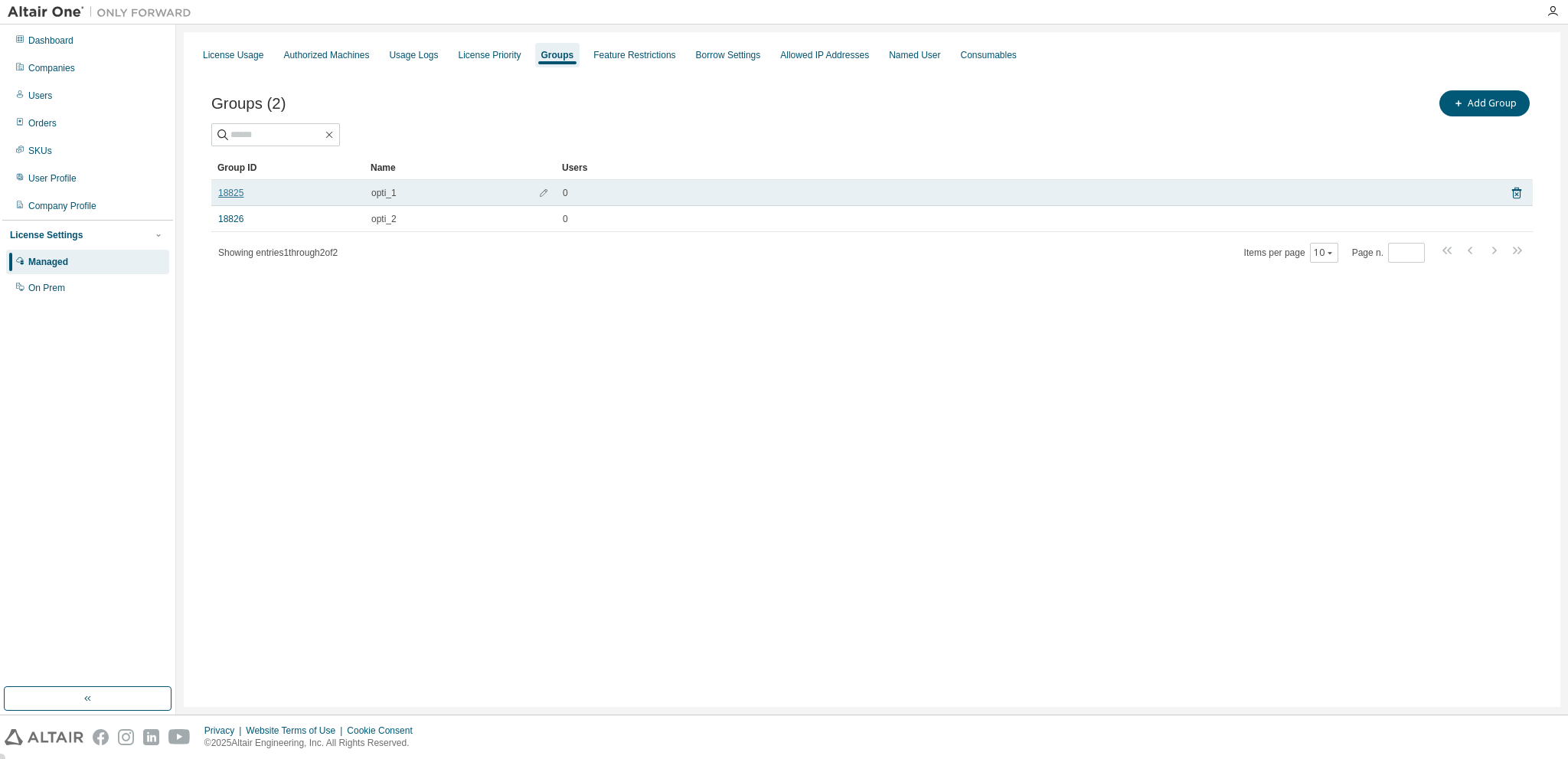
click at [228, 190] on link "18825" at bounding box center [231, 192] width 26 height 12
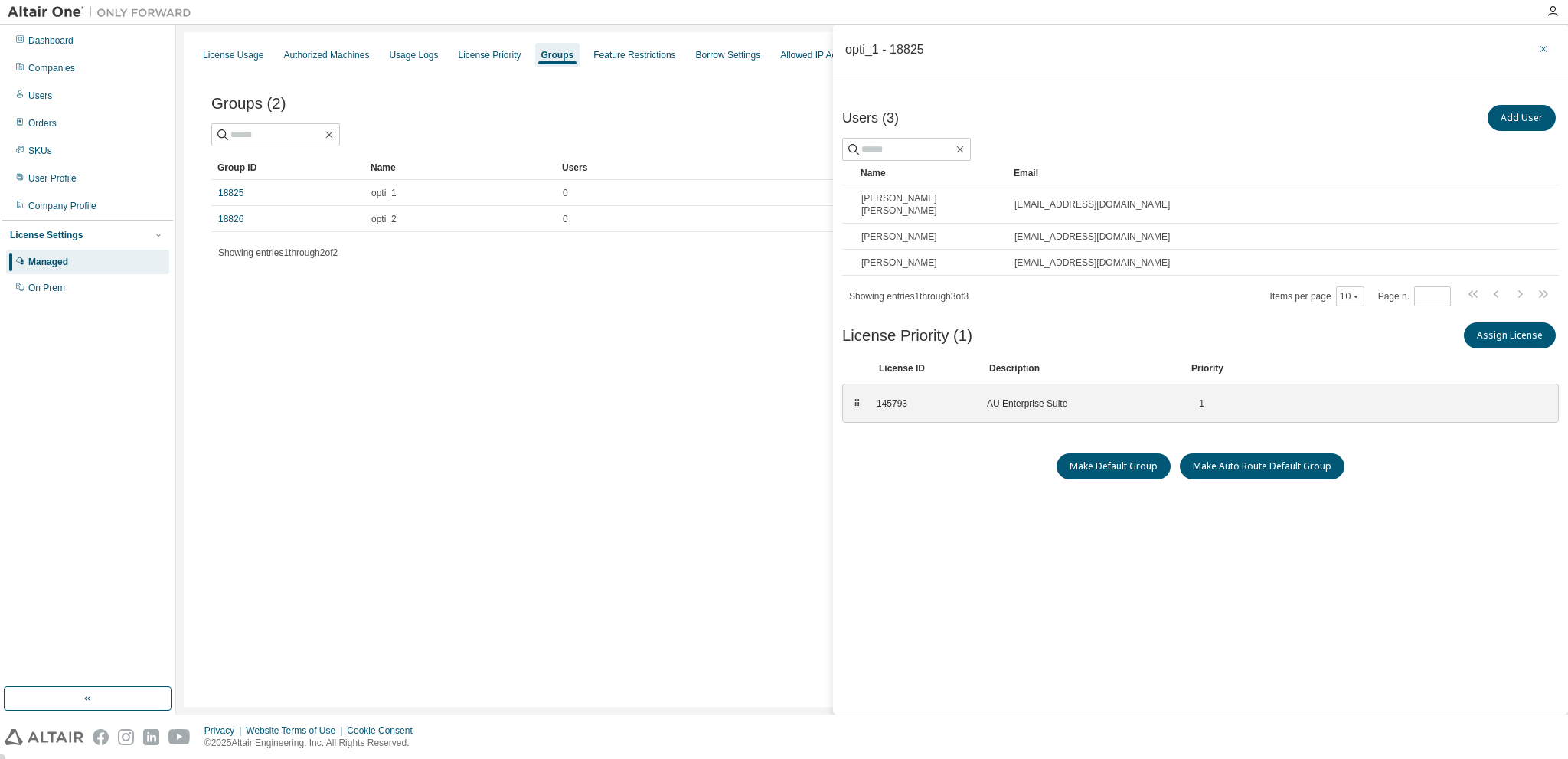
click at [1544, 49] on icon "button" at bounding box center [1543, 49] width 6 height 6
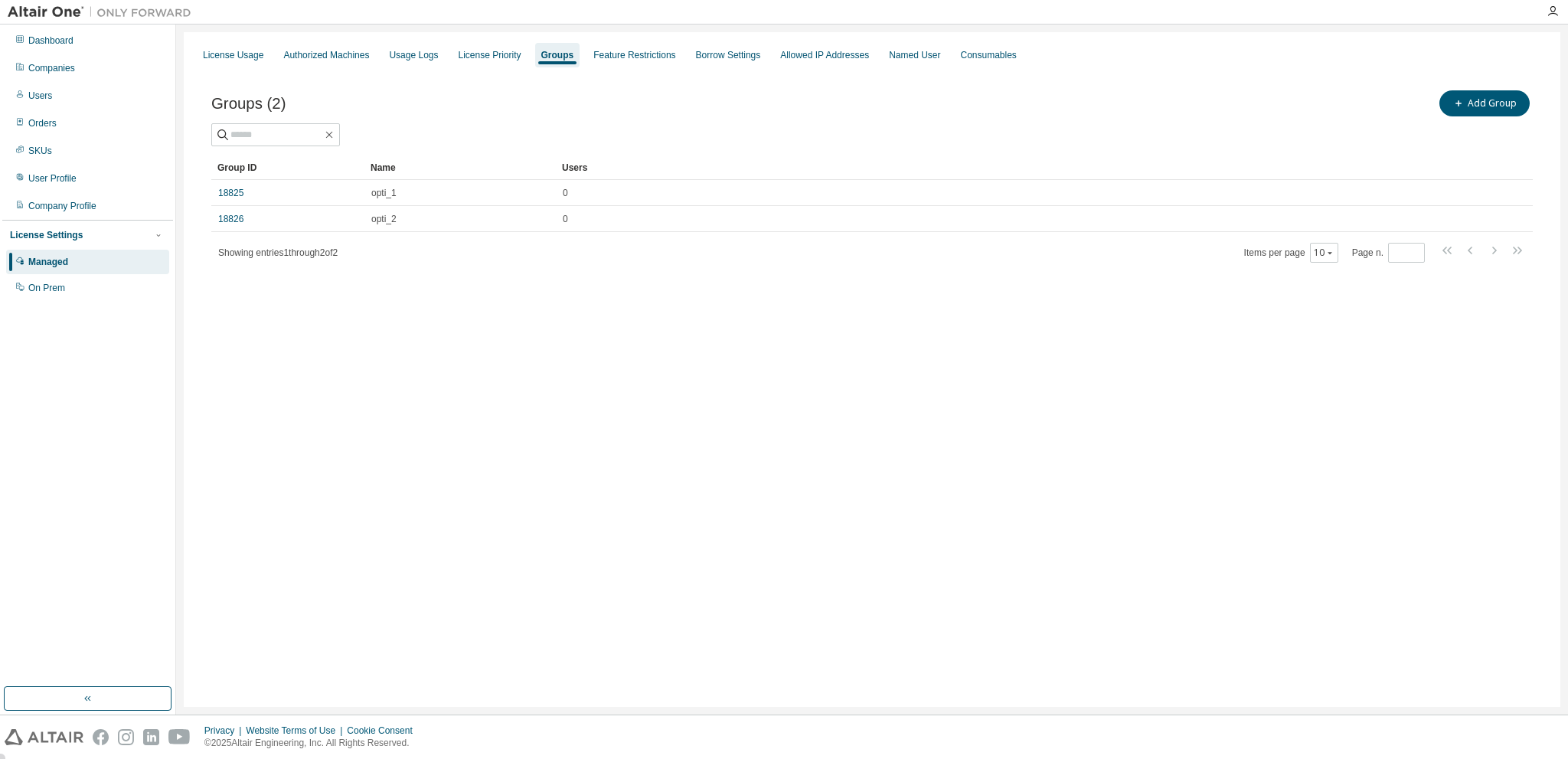
click at [650, 338] on div "License Usage Authorized Machines Usage Logs License Priority Groups Feature Re…" at bounding box center [872, 369] width 1377 height 675
click at [295, 345] on div "License Usage Authorized Machines Usage Logs License Priority Groups Feature Re…" at bounding box center [872, 369] width 1377 height 675
click at [52, 72] on div "Companies" at bounding box center [51, 68] width 46 height 12
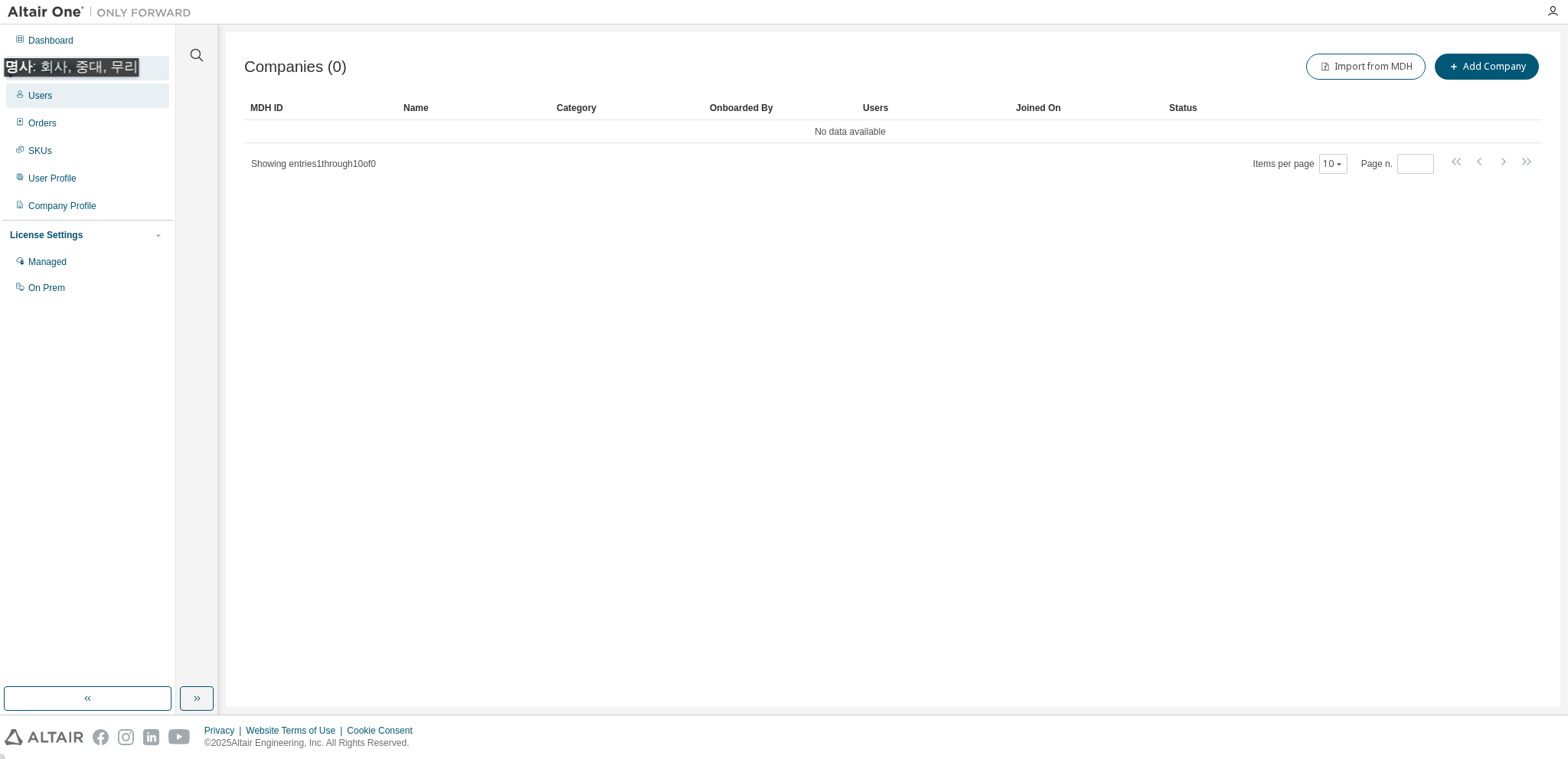
click at [45, 92] on div "Users" at bounding box center [40, 96] width 24 height 12
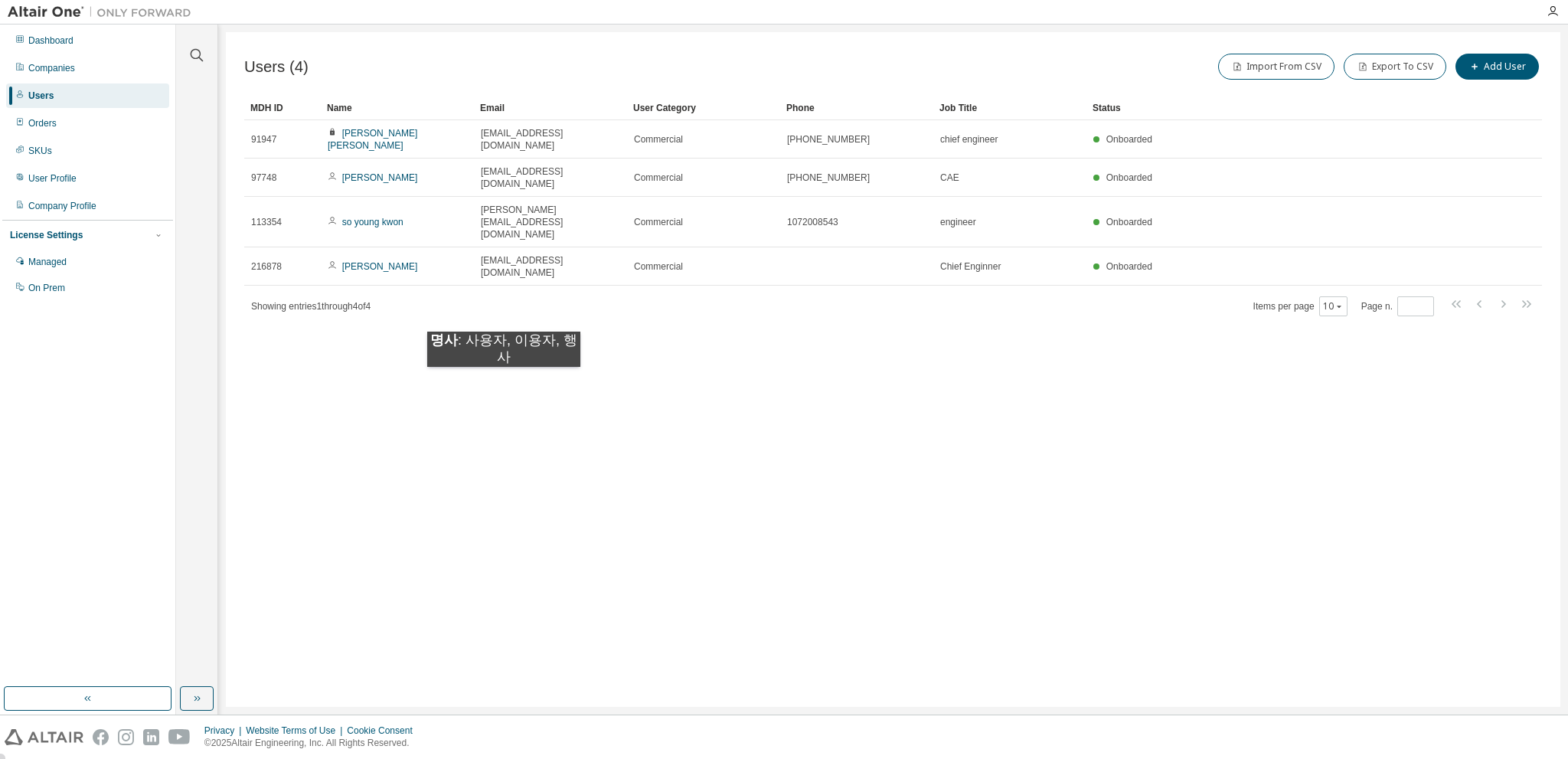
click at [504, 382] on div "Users (4) Import From CSV Export To CSV Add User Clear Load Save Save As Field …" at bounding box center [894, 369] width 1335 height 675
click at [54, 181] on div "User Profile" at bounding box center [52, 178] width 48 height 12
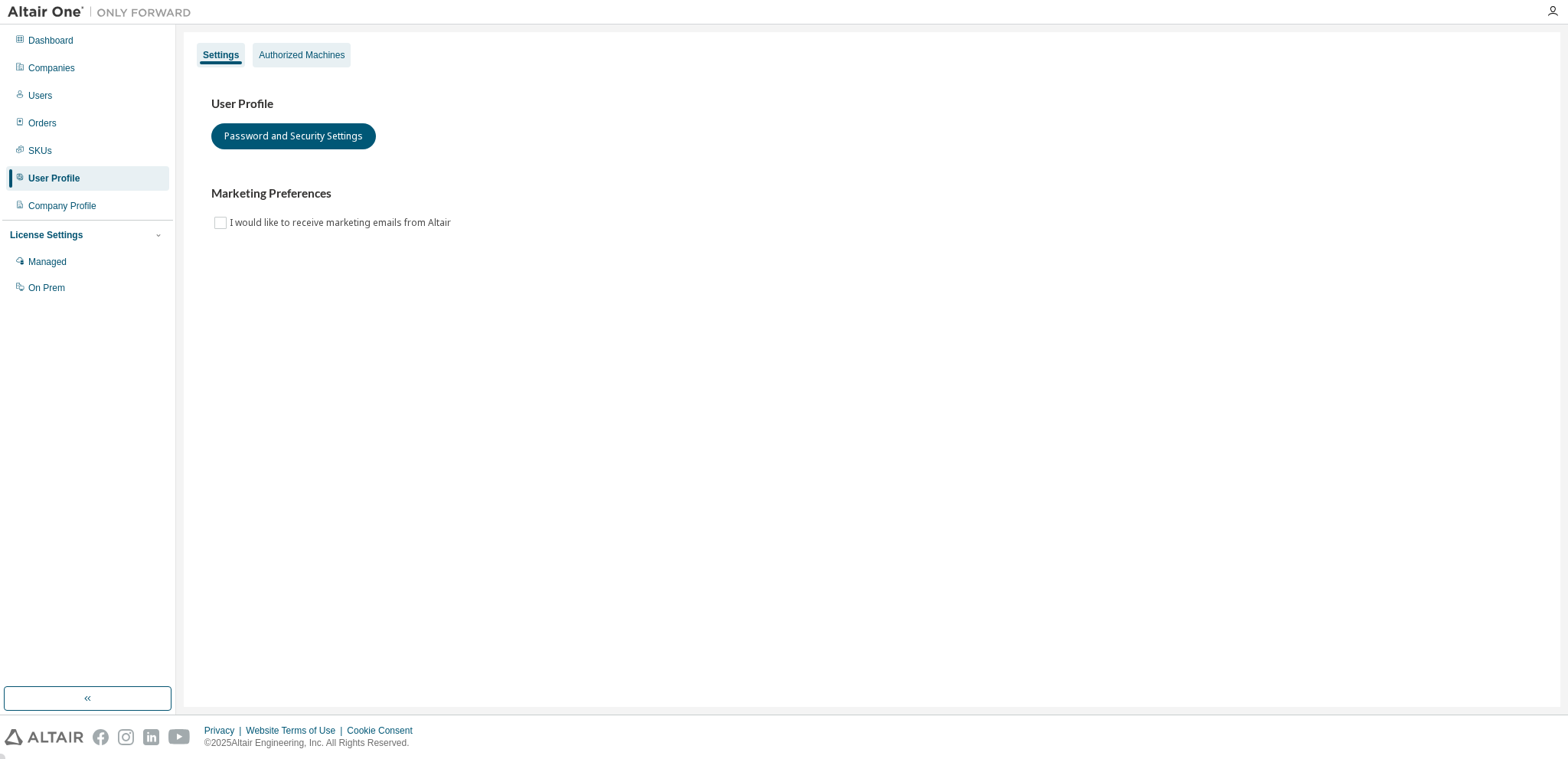
click at [297, 54] on div "Authorized Machines" at bounding box center [301, 55] width 86 height 12
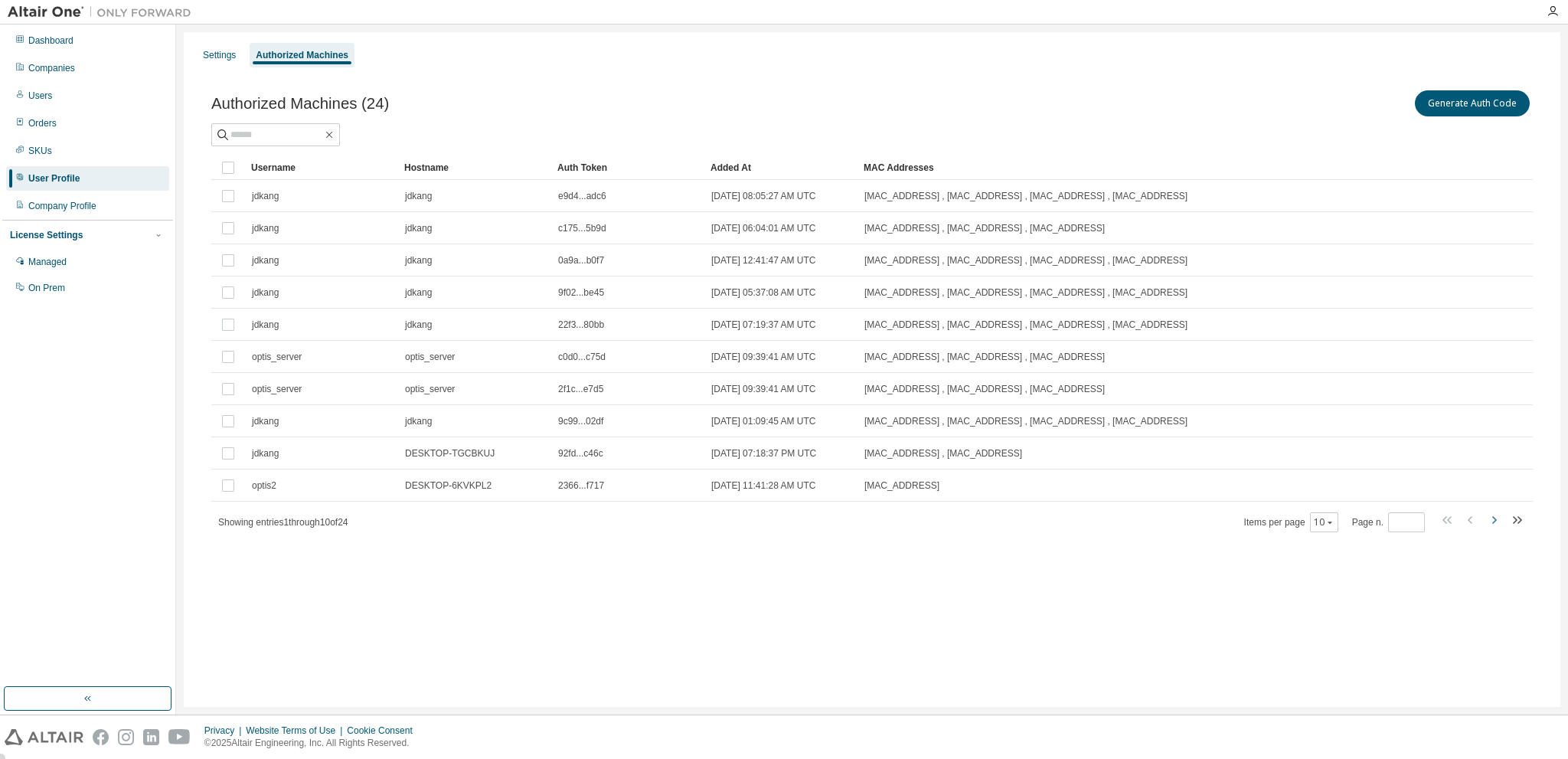
click at [1490, 520] on icon "button" at bounding box center [1493, 519] width 18 height 18
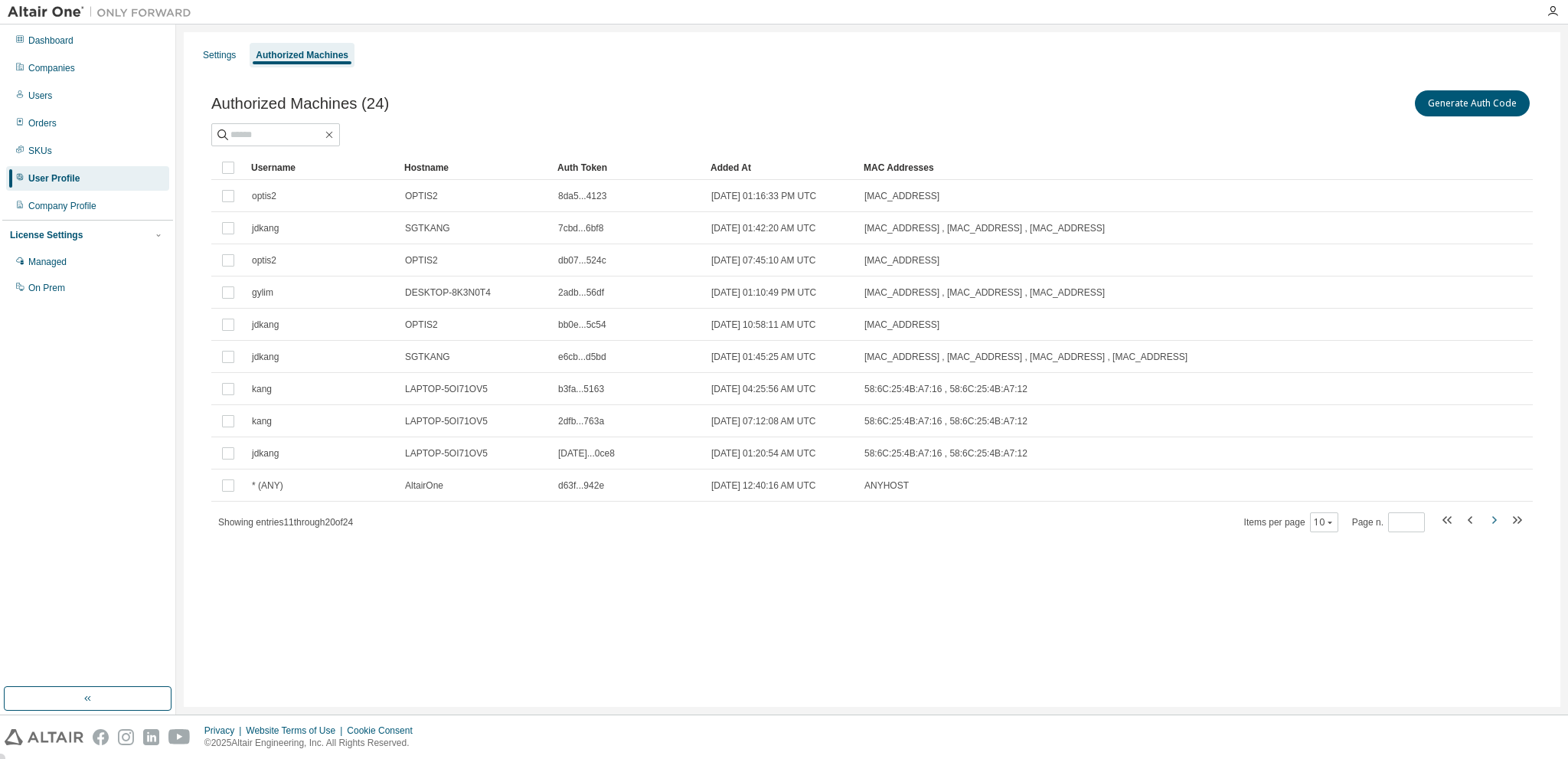
click at [1490, 520] on icon "button" at bounding box center [1493, 519] width 18 height 18
type input "*"
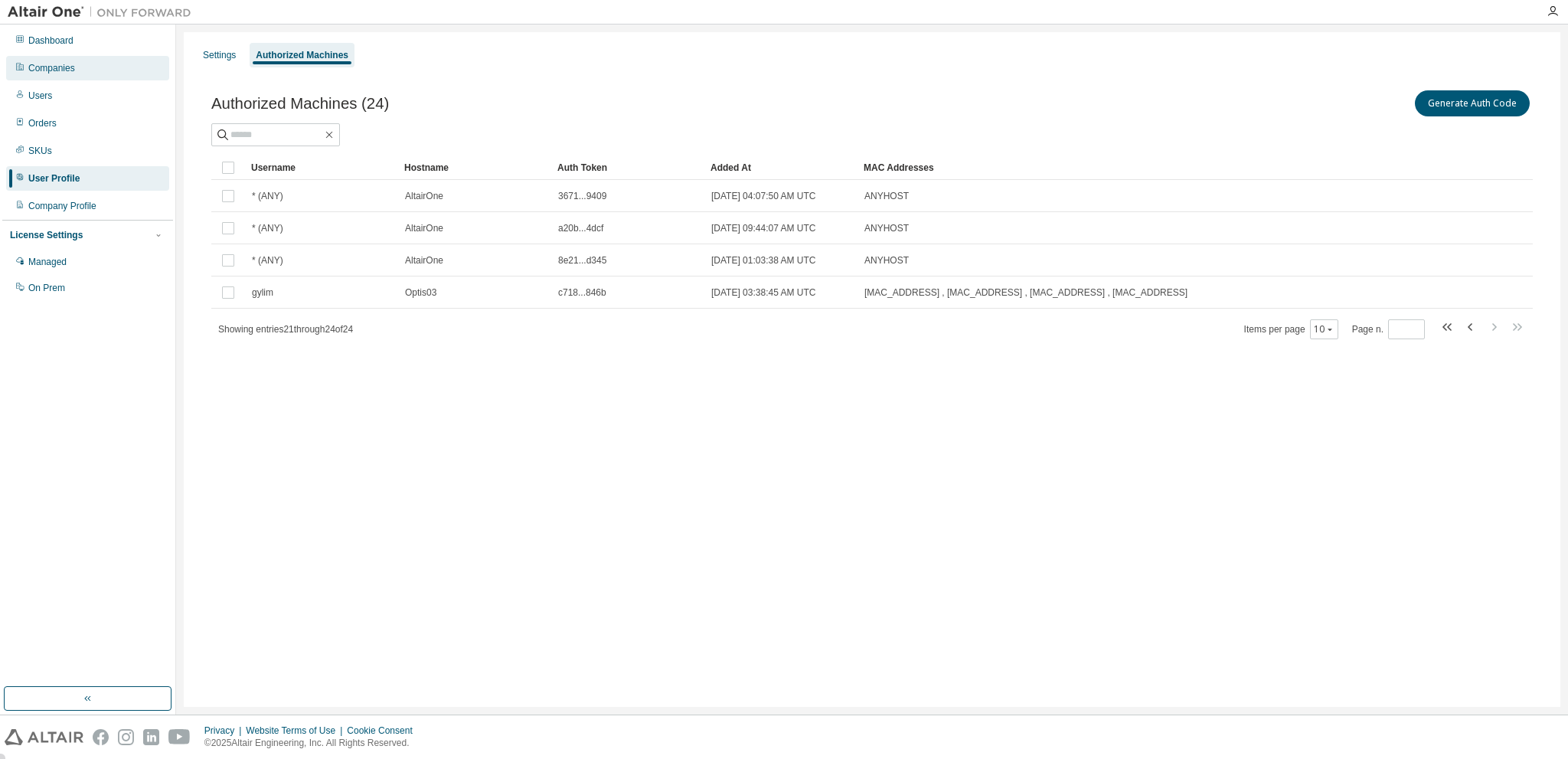
click at [45, 73] on div "Companies" at bounding box center [51, 68] width 46 height 12
